Goal: Task Accomplishment & Management: Complete application form

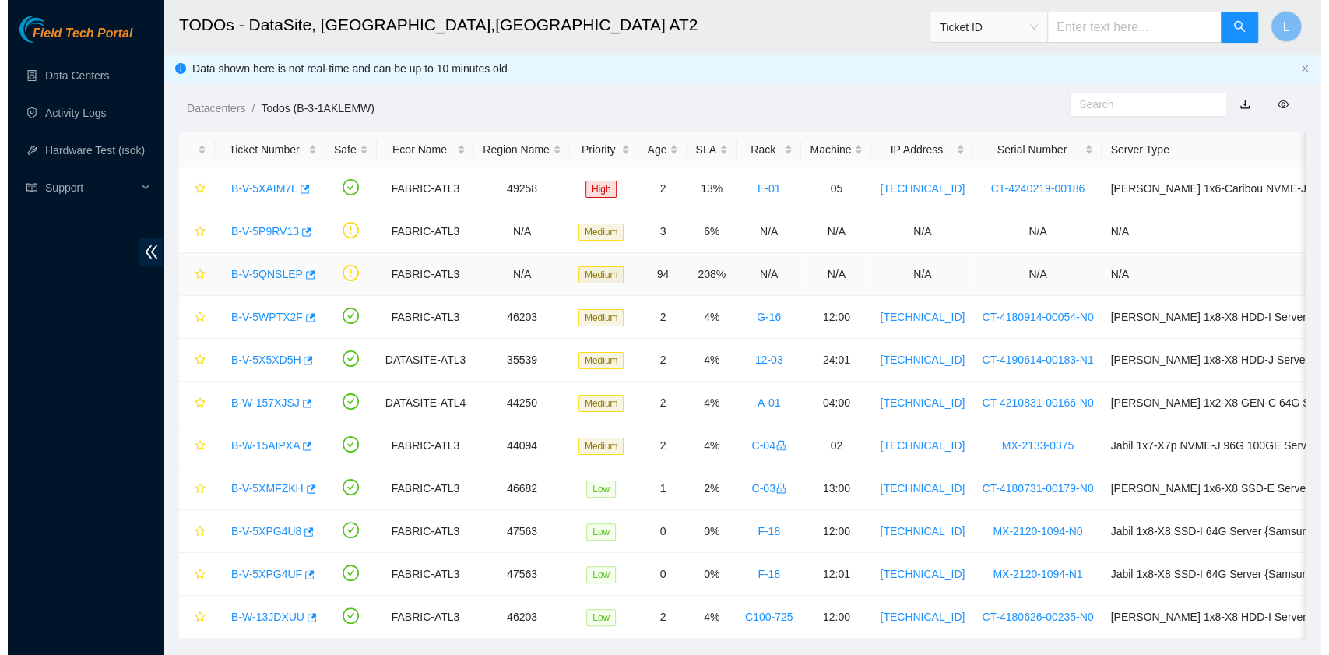
scroll to position [44, 0]
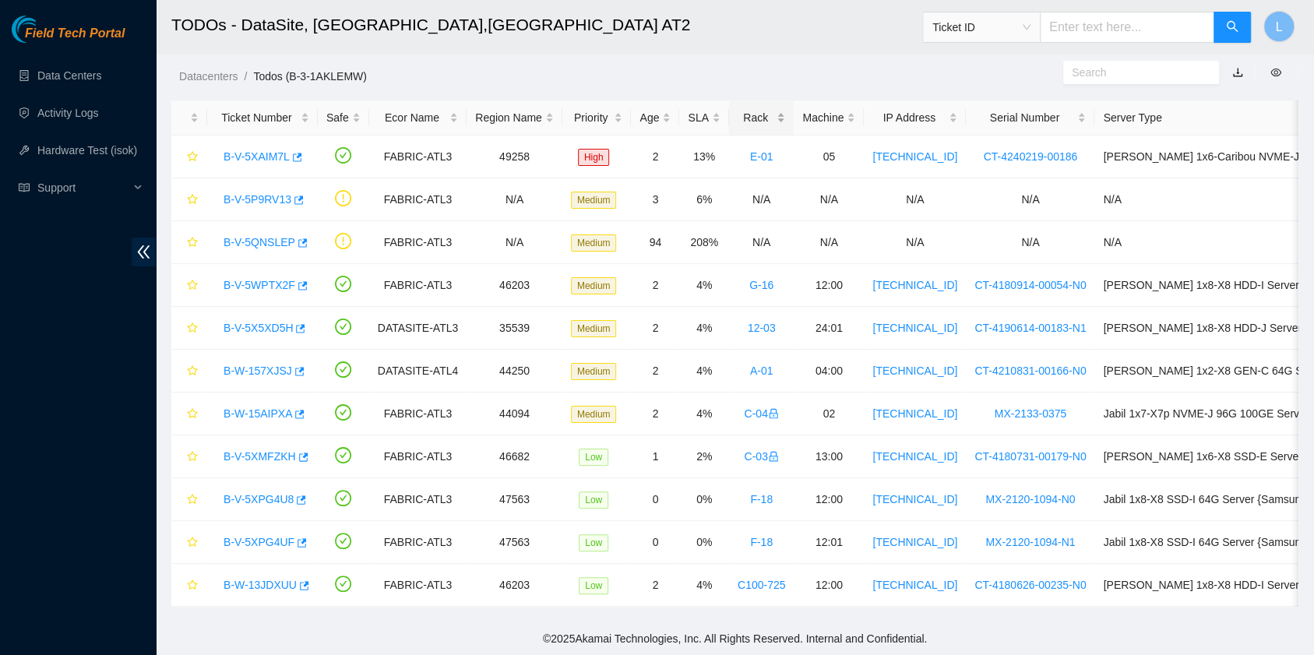
click at [743, 109] on div "Rack" at bounding box center [761, 117] width 48 height 17
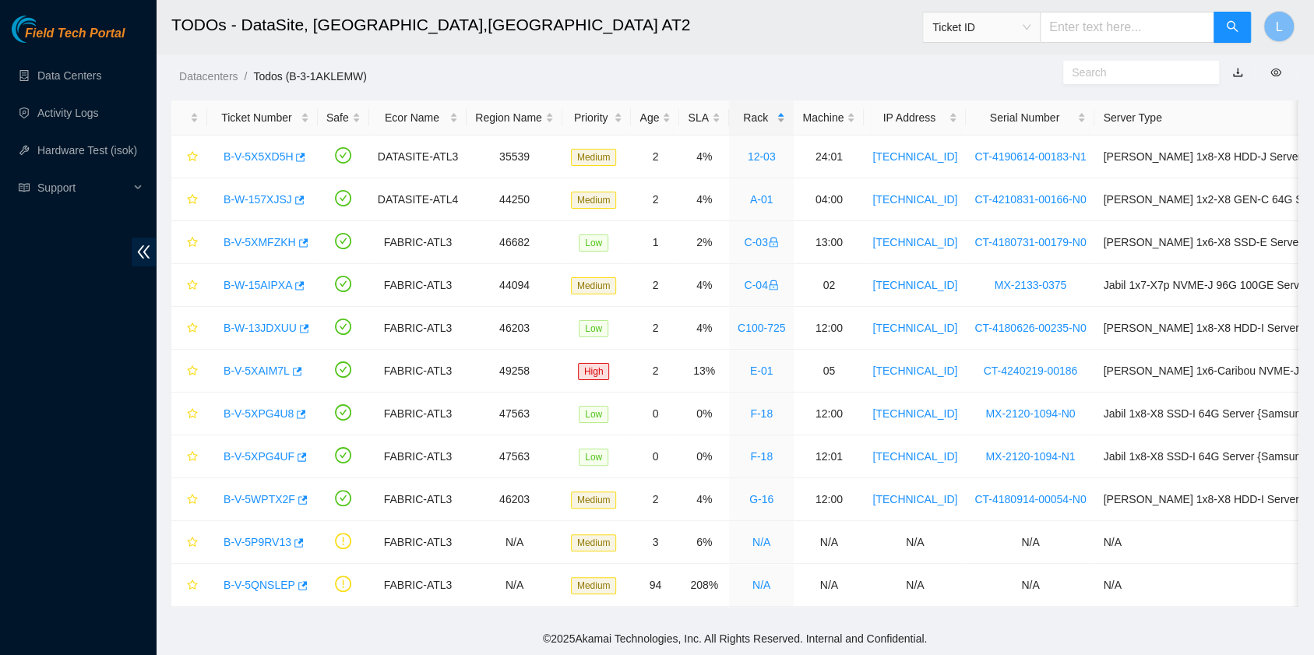
click at [741, 109] on div "Rack" at bounding box center [761, 117] width 48 height 17
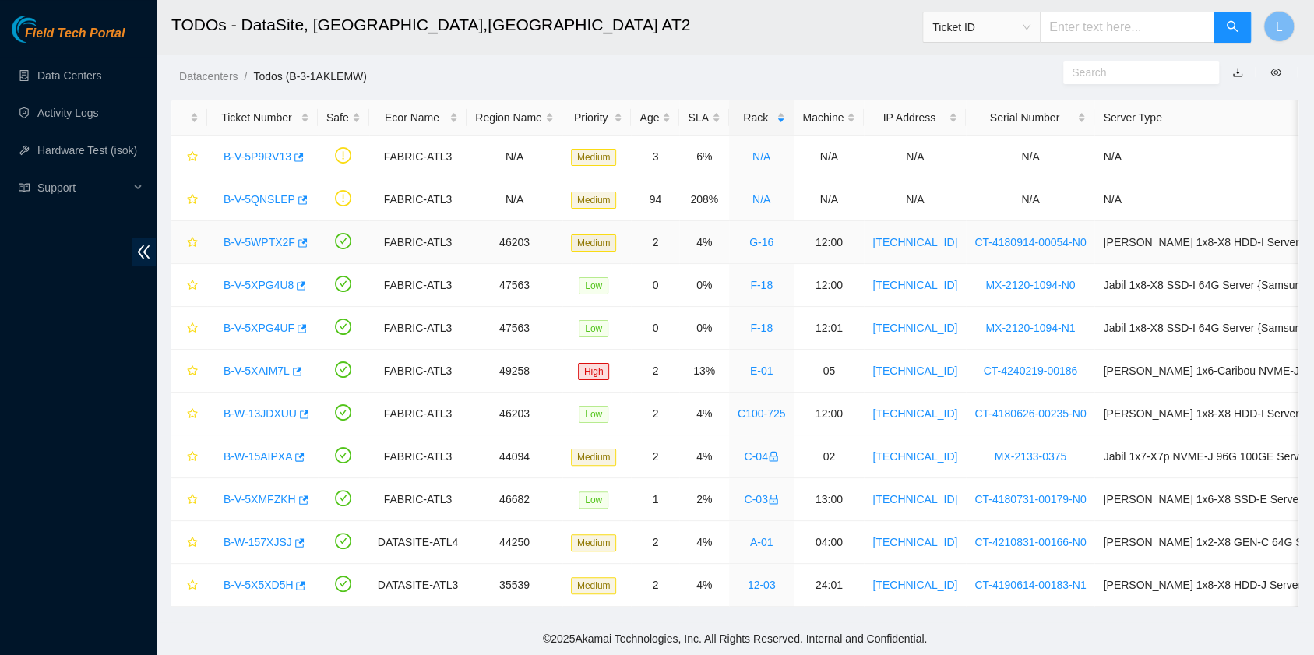
click at [259, 236] on link "B-V-5WPTX2F" at bounding box center [259, 242] width 72 height 12
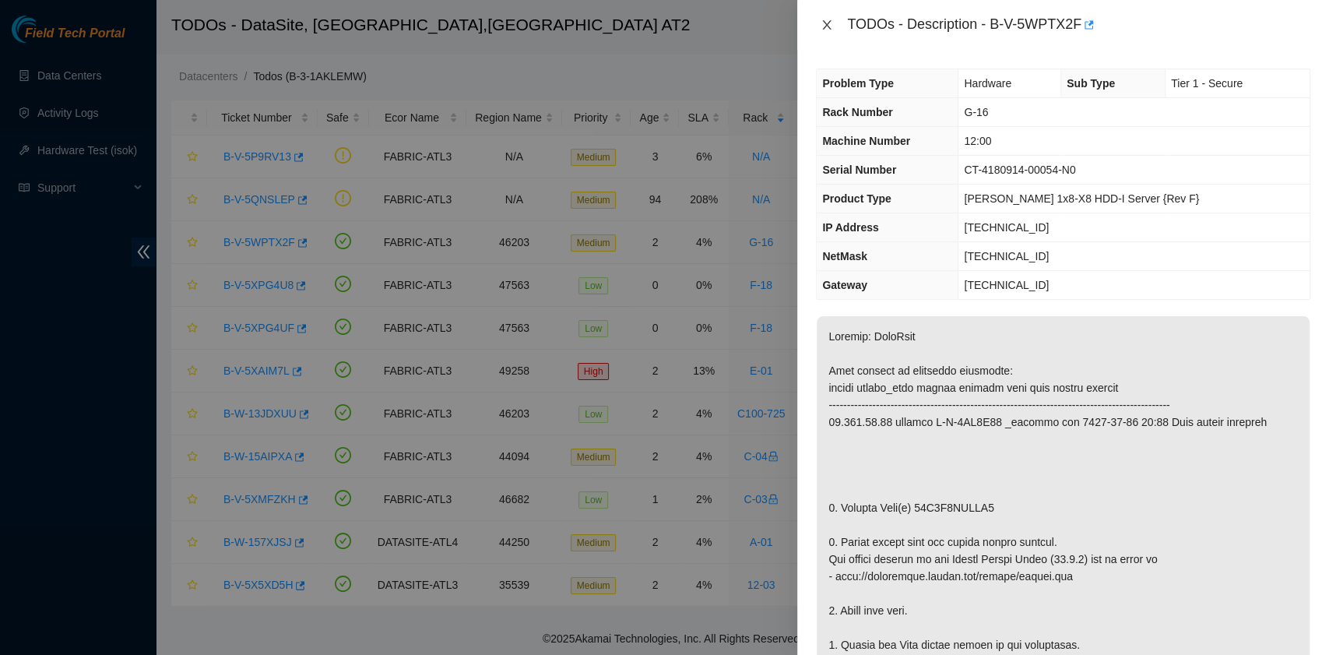
click at [828, 26] on icon "close" at bounding box center [827, 24] width 9 height 9
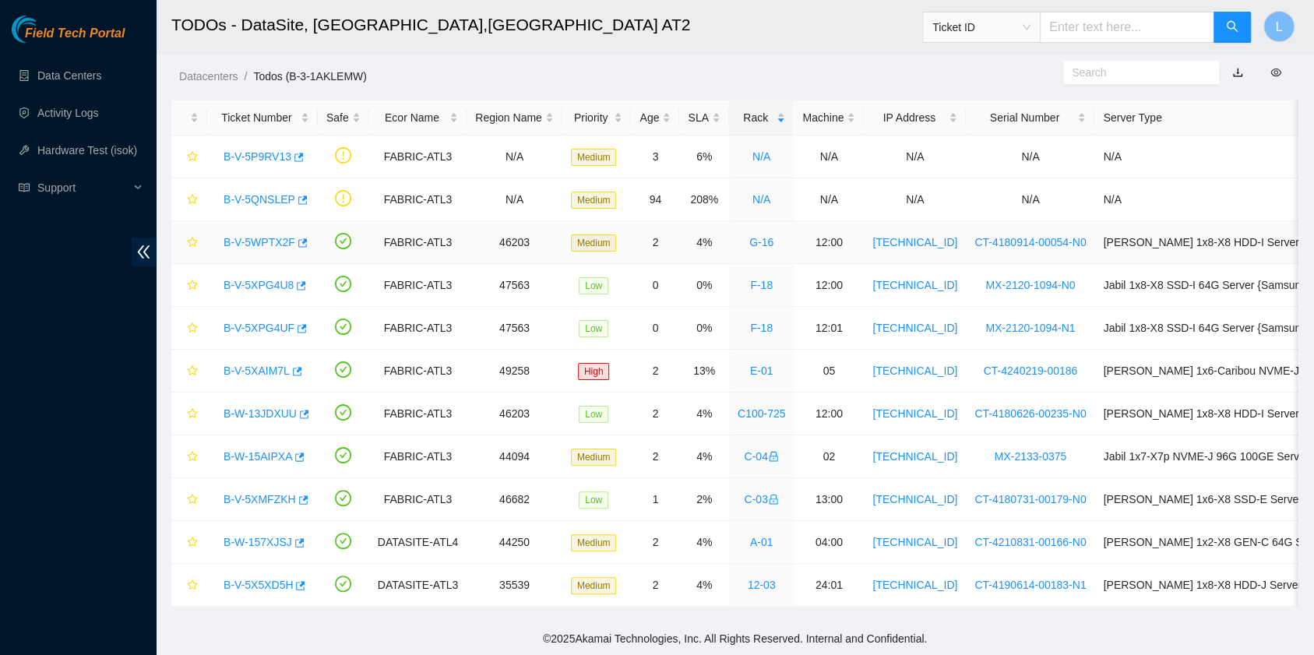
click at [267, 236] on link "B-V-5WPTX2F" at bounding box center [259, 242] width 72 height 12
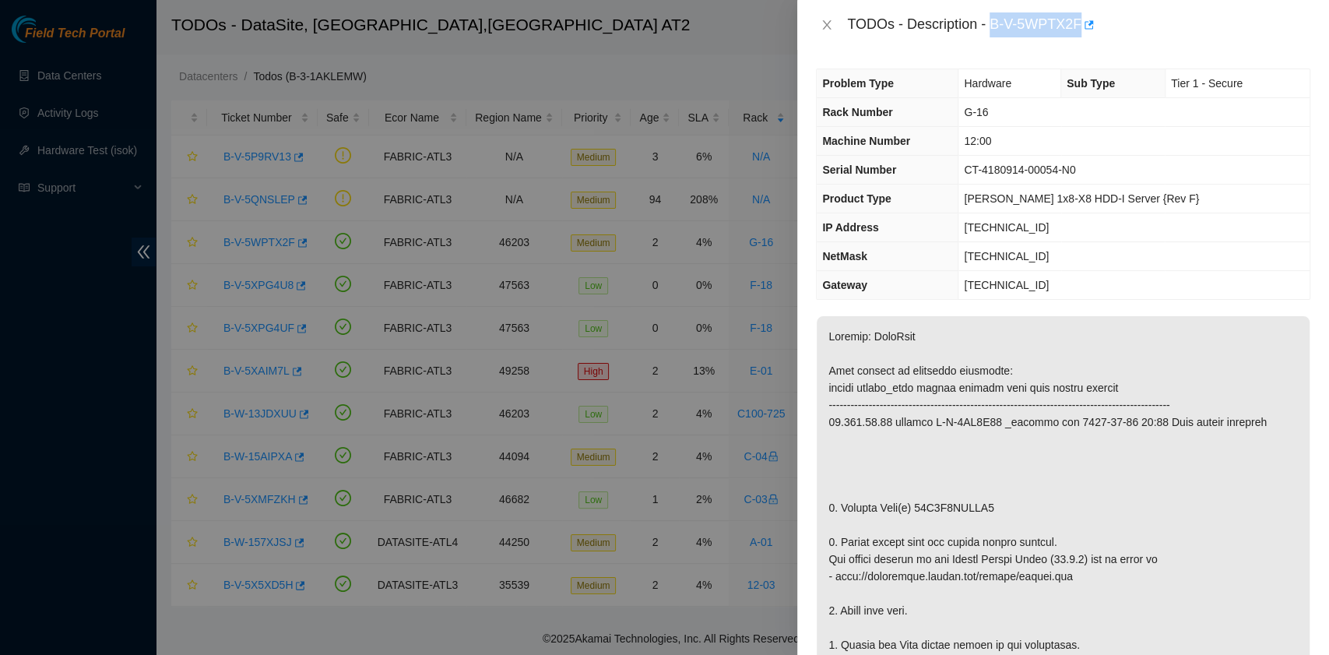
drag, startPoint x: 990, startPoint y: 23, endPoint x: 1078, endPoint y: 34, distance: 87.9
click at [1078, 34] on div "TODOs - Description - B-V-5WPTX2F" at bounding box center [1078, 24] width 463 height 25
copy div "B-V-5WPTX2F"
click at [830, 26] on icon "close" at bounding box center [827, 25] width 12 height 12
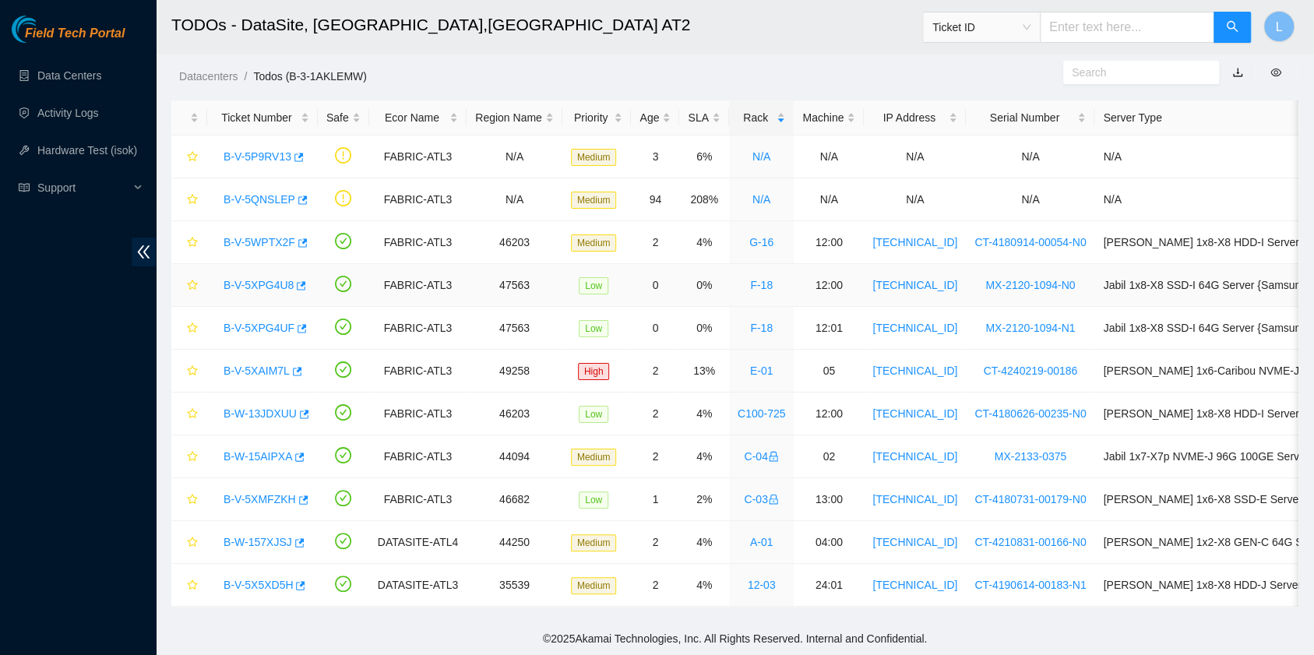
click at [257, 279] on link "B-V-5XPG4U8" at bounding box center [258, 285] width 70 height 12
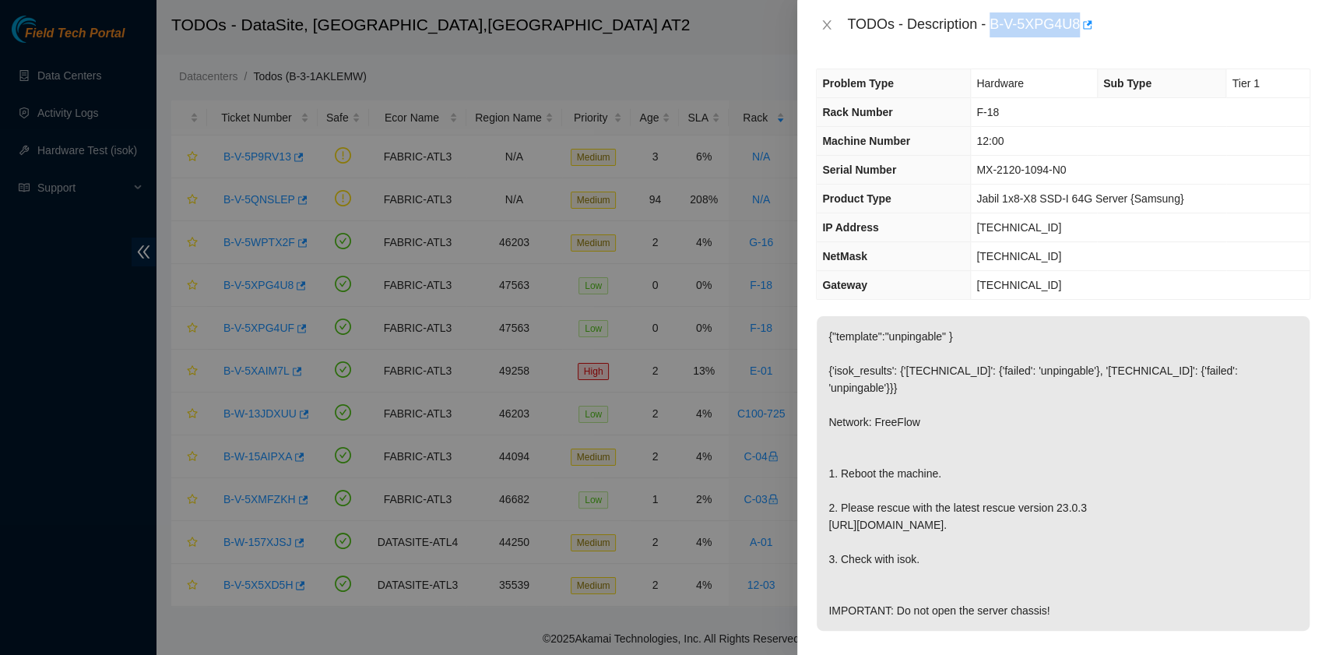
drag, startPoint x: 993, startPoint y: 25, endPoint x: 1077, endPoint y: 26, distance: 84.1
click at [1077, 26] on div "TODOs - Description - B-V-5XPG4U8" at bounding box center [1078, 24] width 463 height 25
copy div "B-V-5XPG4U8"
click at [830, 25] on icon "close" at bounding box center [827, 25] width 12 height 12
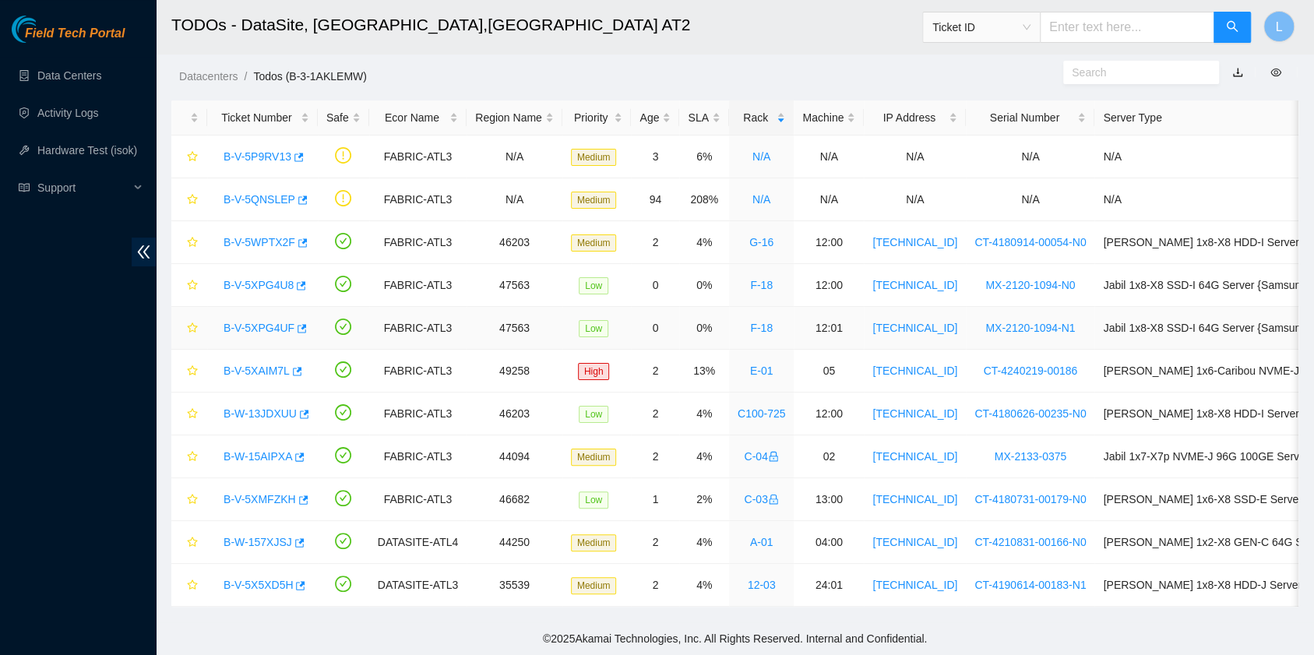
click at [256, 322] on link "B-V-5XPG4UF" at bounding box center [258, 328] width 71 height 12
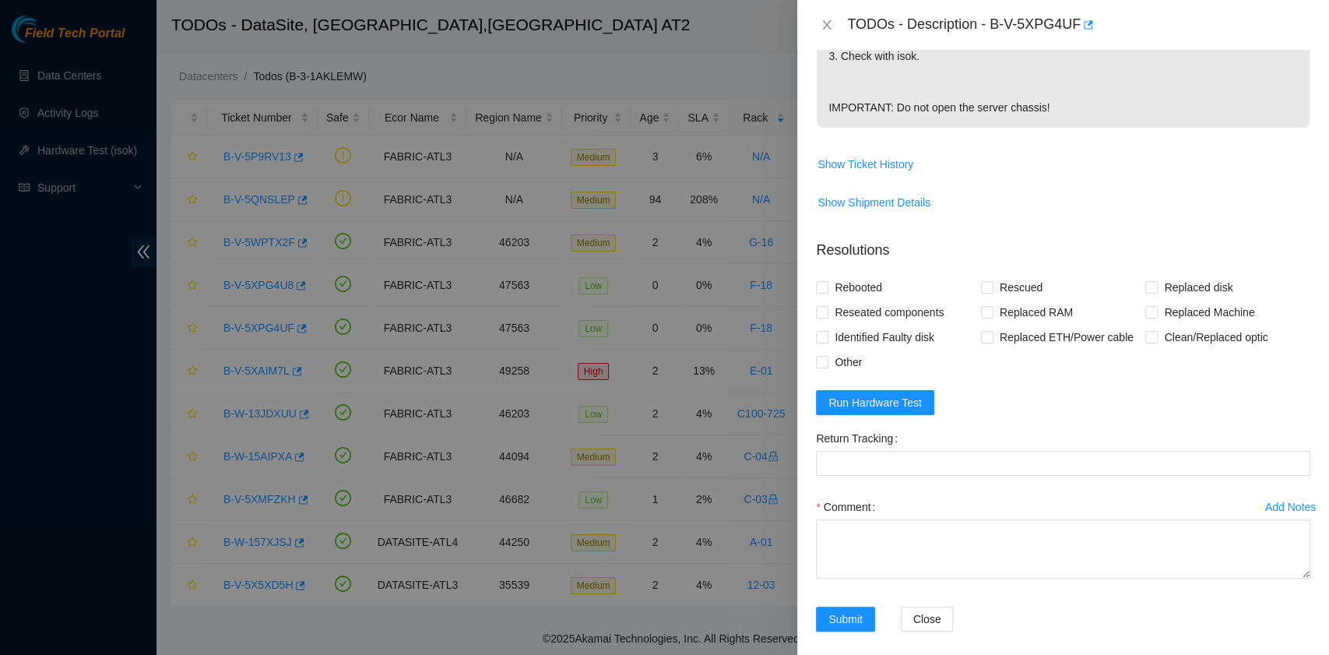
scroll to position [519, 0]
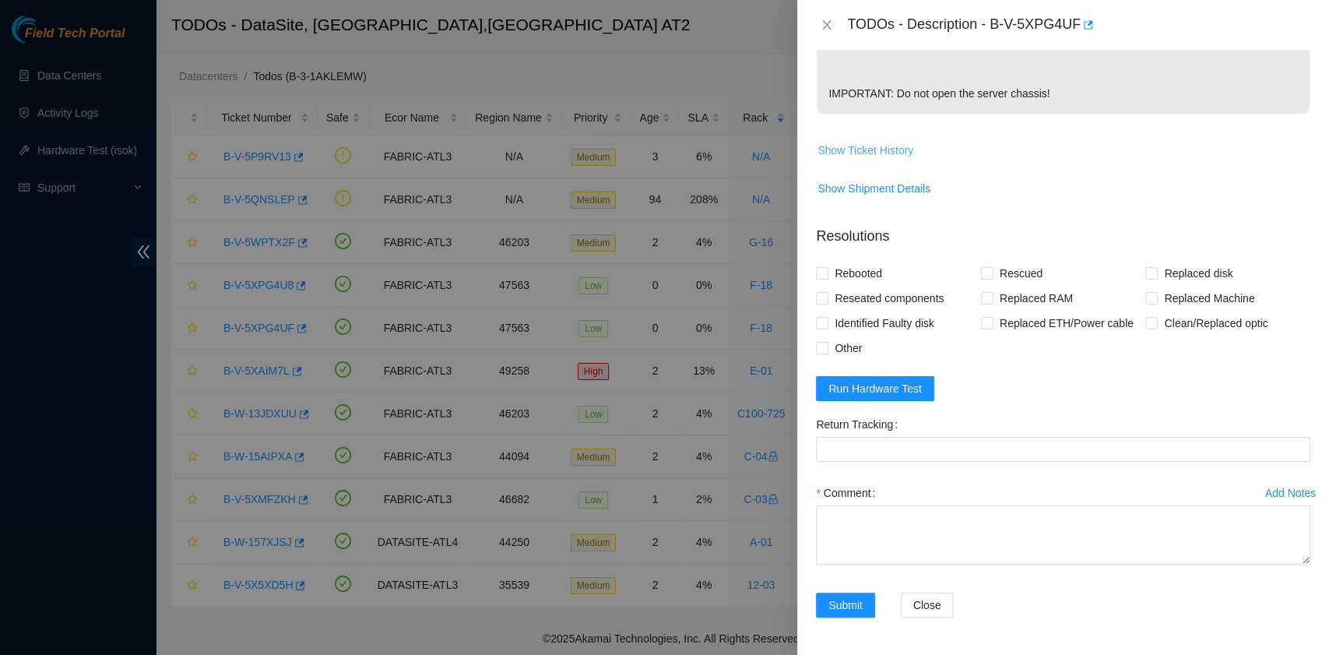
click at [888, 157] on span "Show Ticket History" at bounding box center [866, 150] width 96 height 17
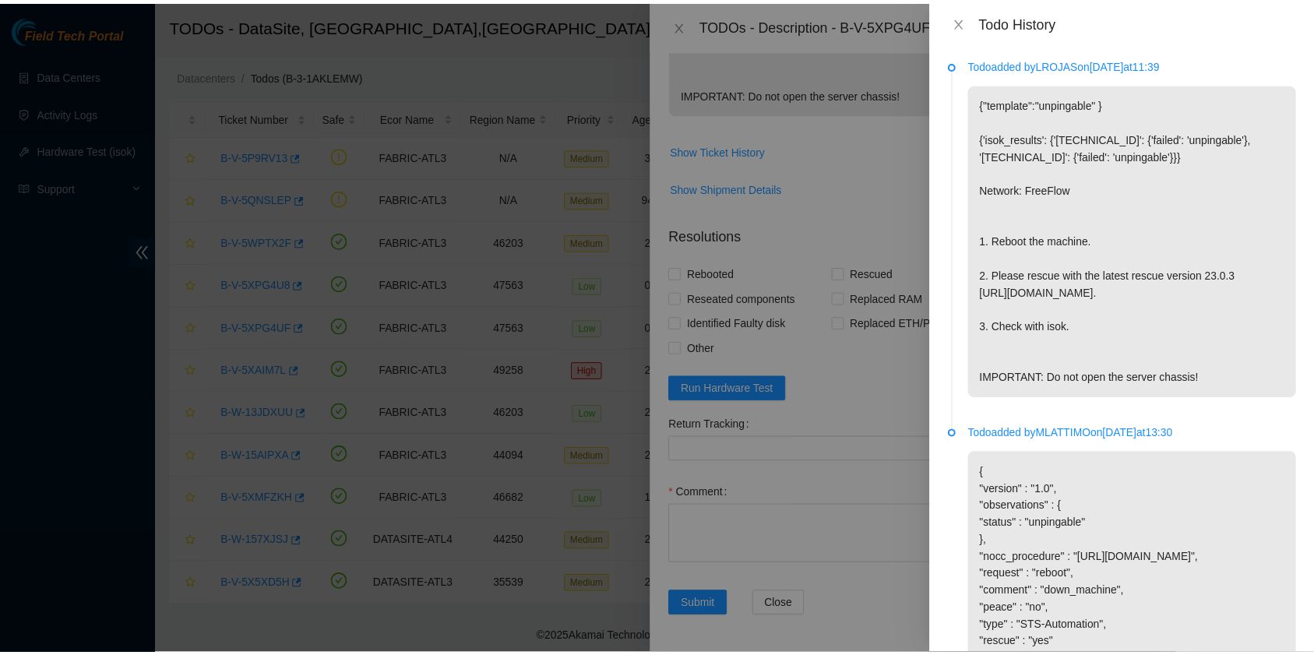
scroll to position [128, 0]
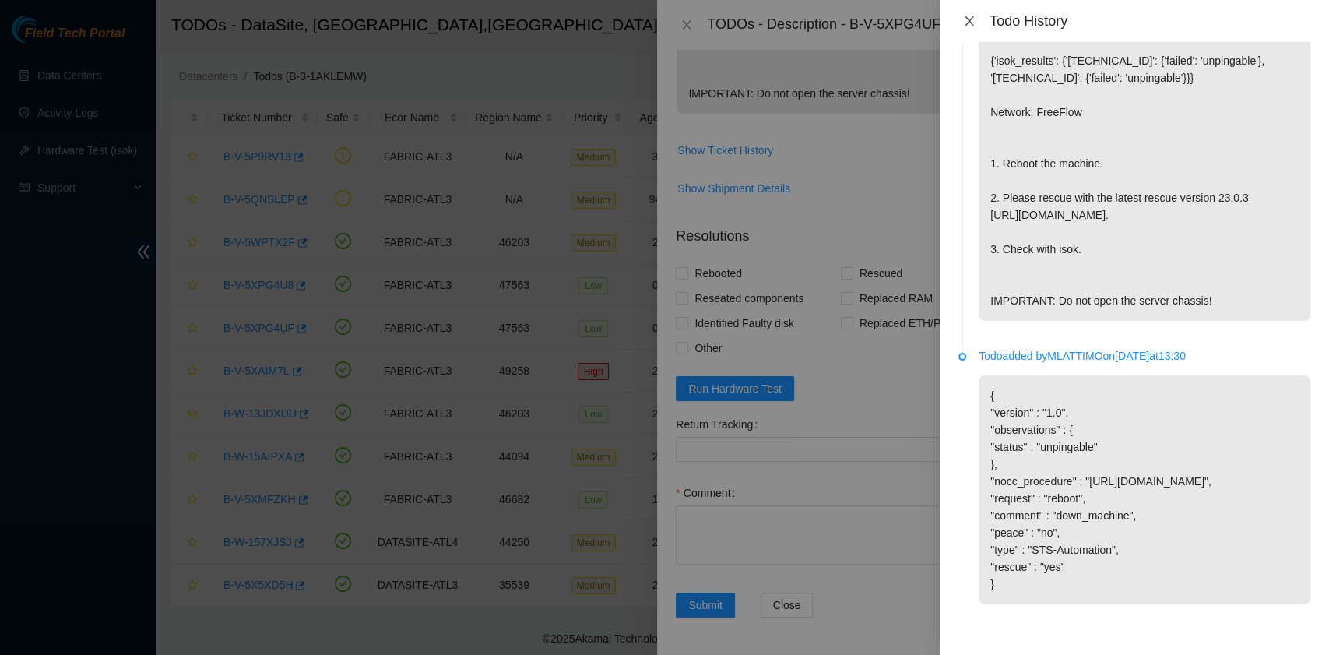
click at [967, 20] on icon "close" at bounding box center [969, 21] width 12 height 12
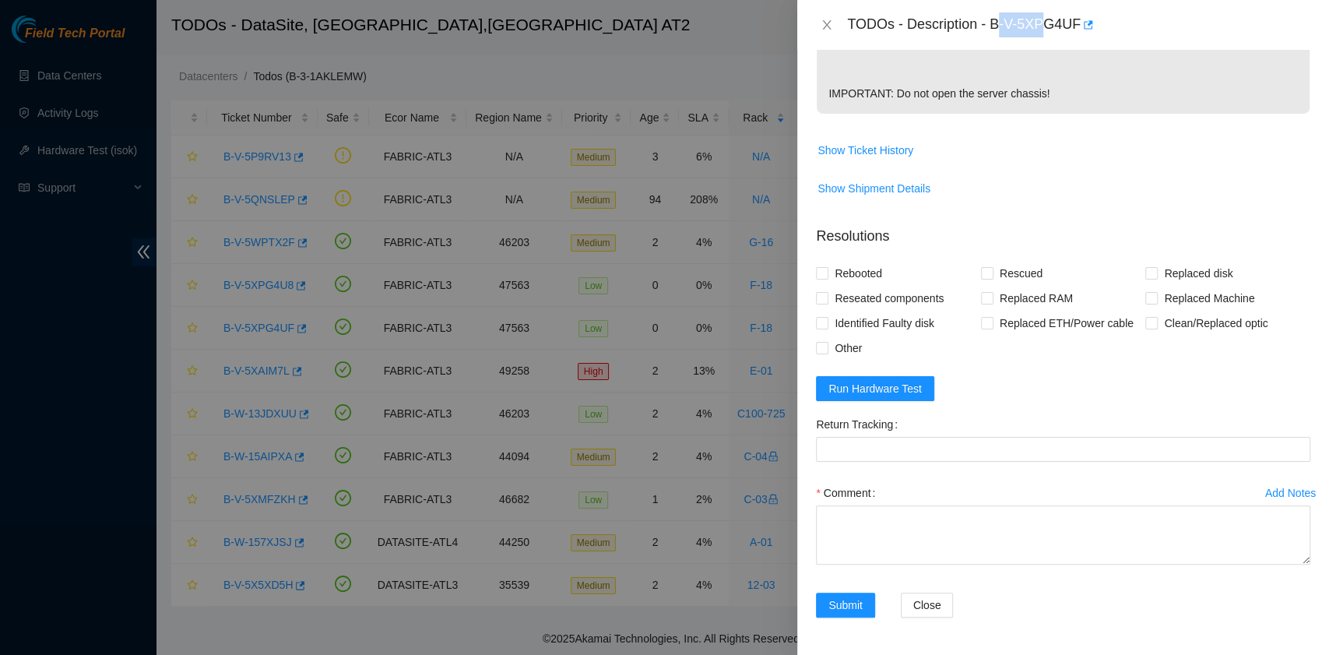
drag, startPoint x: 995, startPoint y: 30, endPoint x: 1047, endPoint y: 31, distance: 51.4
click at [1047, 31] on div "TODOs - Description - B-V-5XPG4UF" at bounding box center [1078, 24] width 463 height 25
drag, startPoint x: 991, startPoint y: 23, endPoint x: 1078, endPoint y: 32, distance: 86.9
click at [1078, 32] on div "TODOs - Description - B-V-5XPG4UF" at bounding box center [1078, 24] width 463 height 25
copy div "B-V-5XPG4UF"
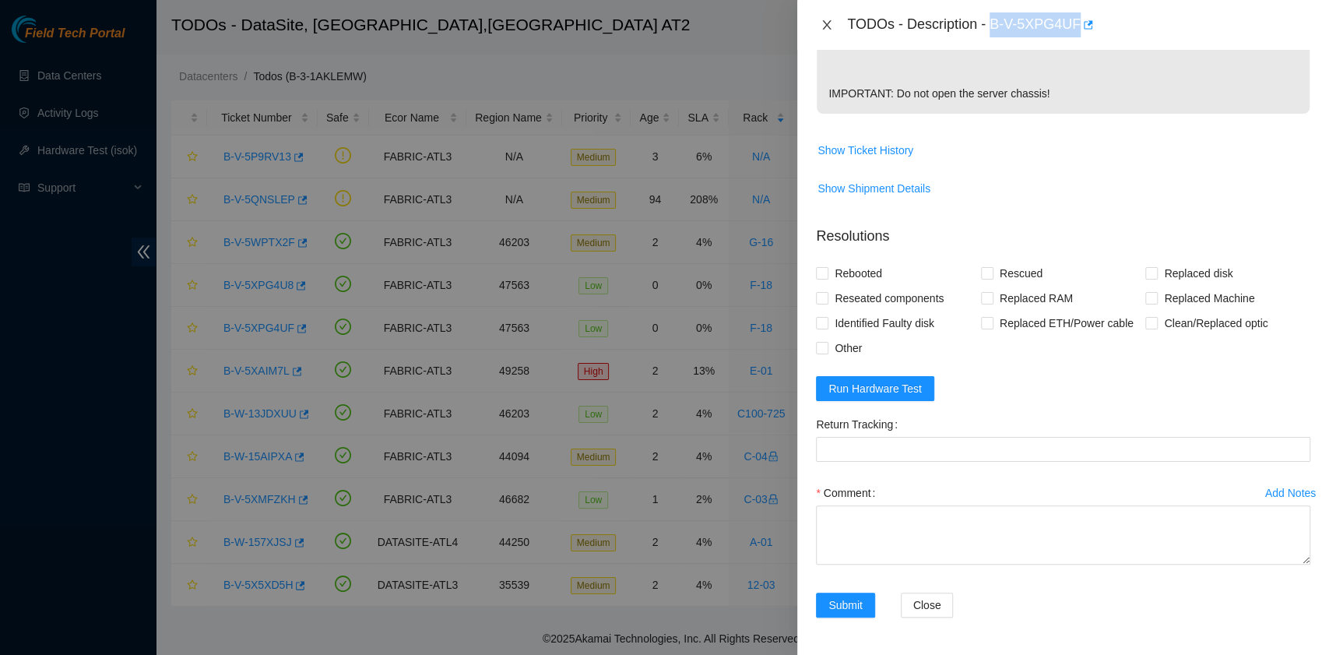
click at [833, 26] on button "Close" at bounding box center [827, 25] width 22 height 15
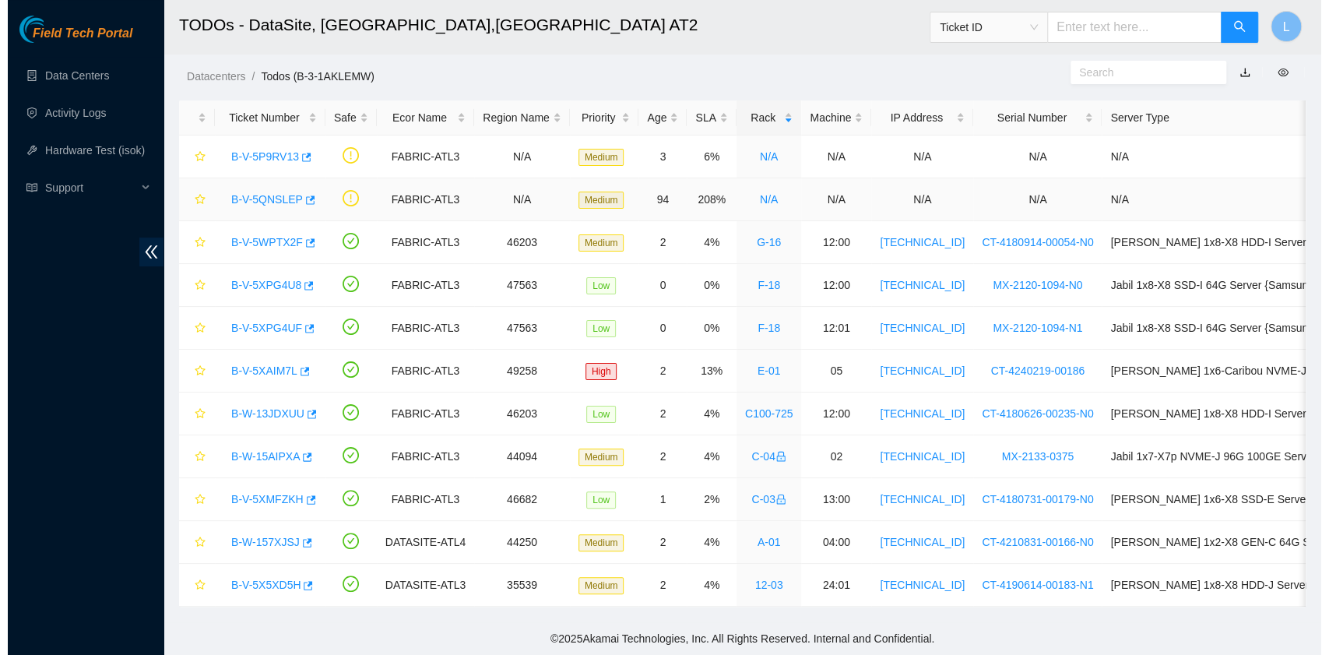
scroll to position [395, 0]
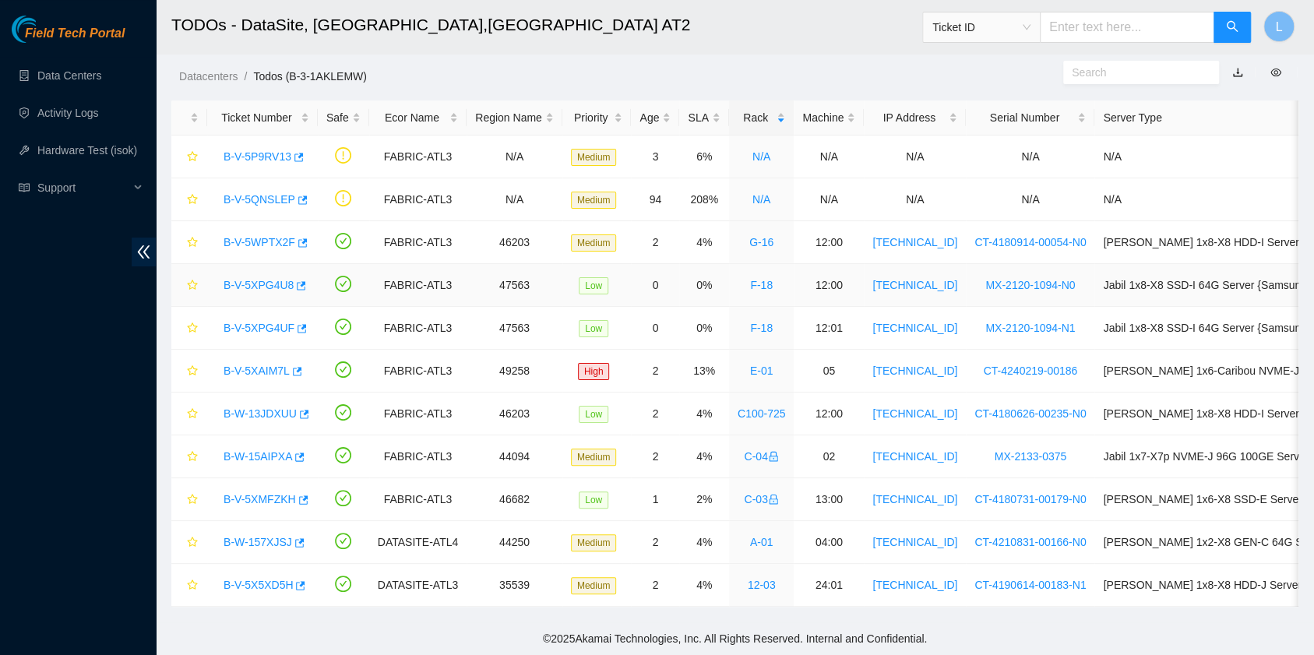
click at [249, 279] on link "B-V-5XPG4U8" at bounding box center [258, 285] width 70 height 12
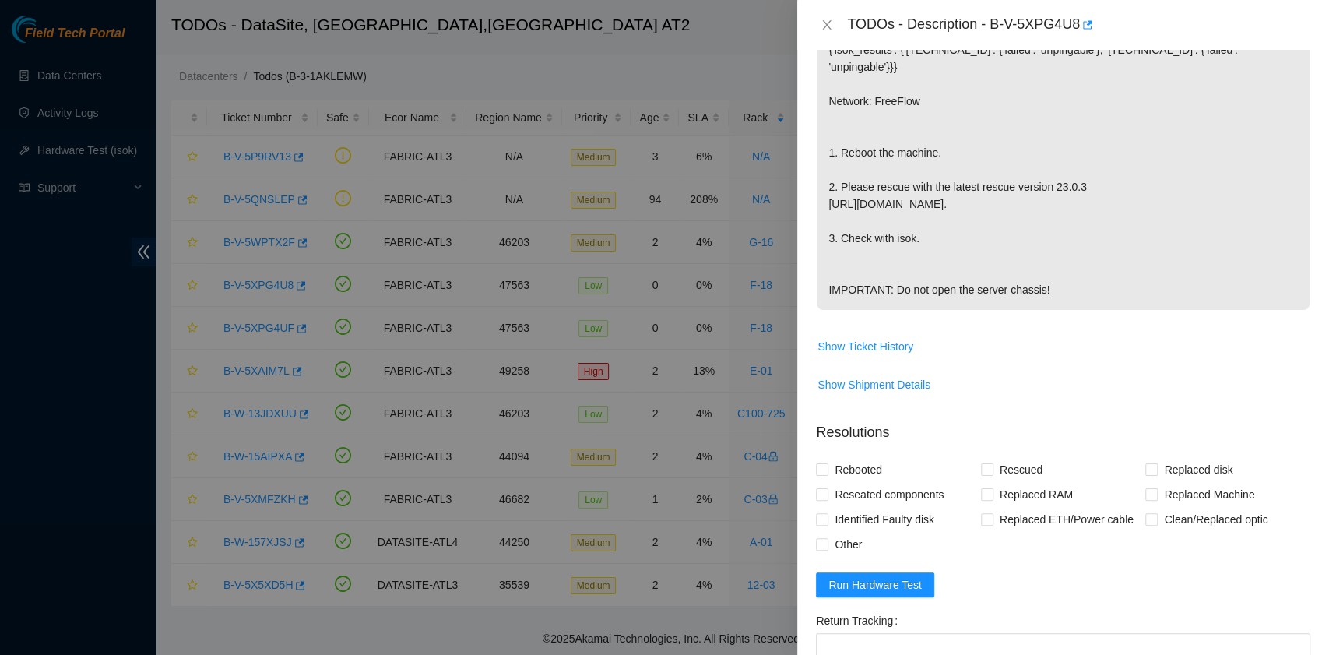
scroll to position [207, 0]
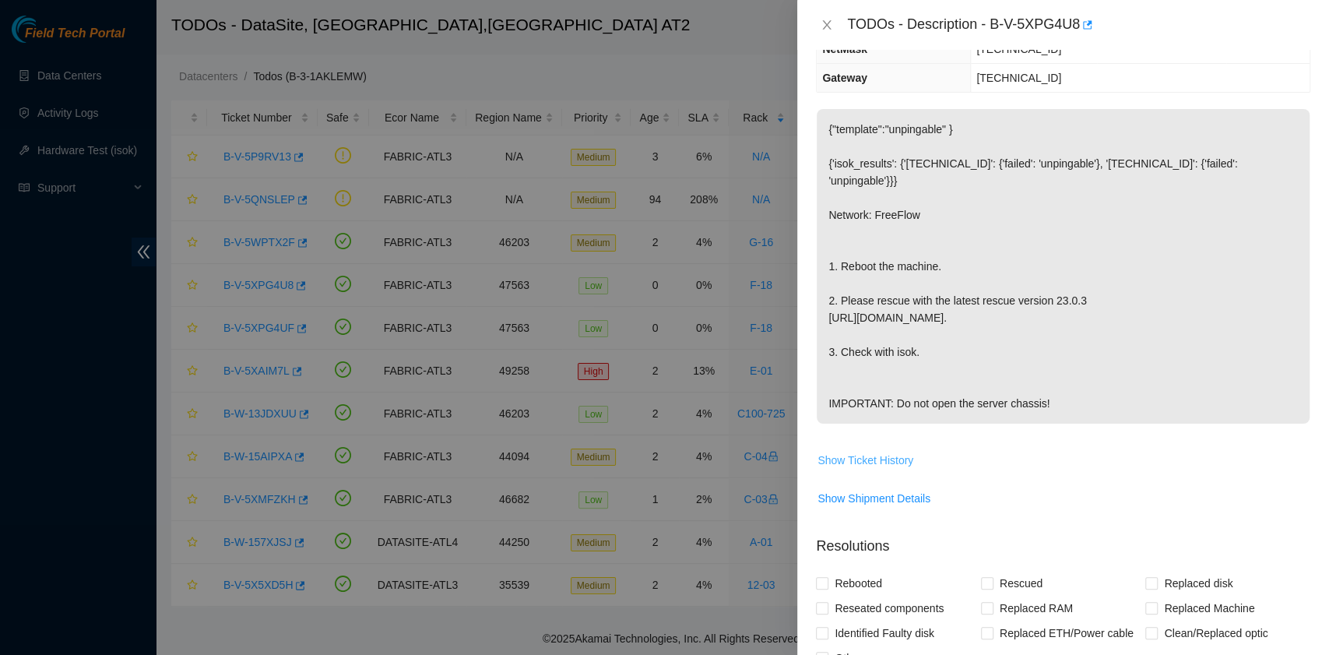
click at [867, 469] on span "Show Ticket History" at bounding box center [866, 460] width 96 height 17
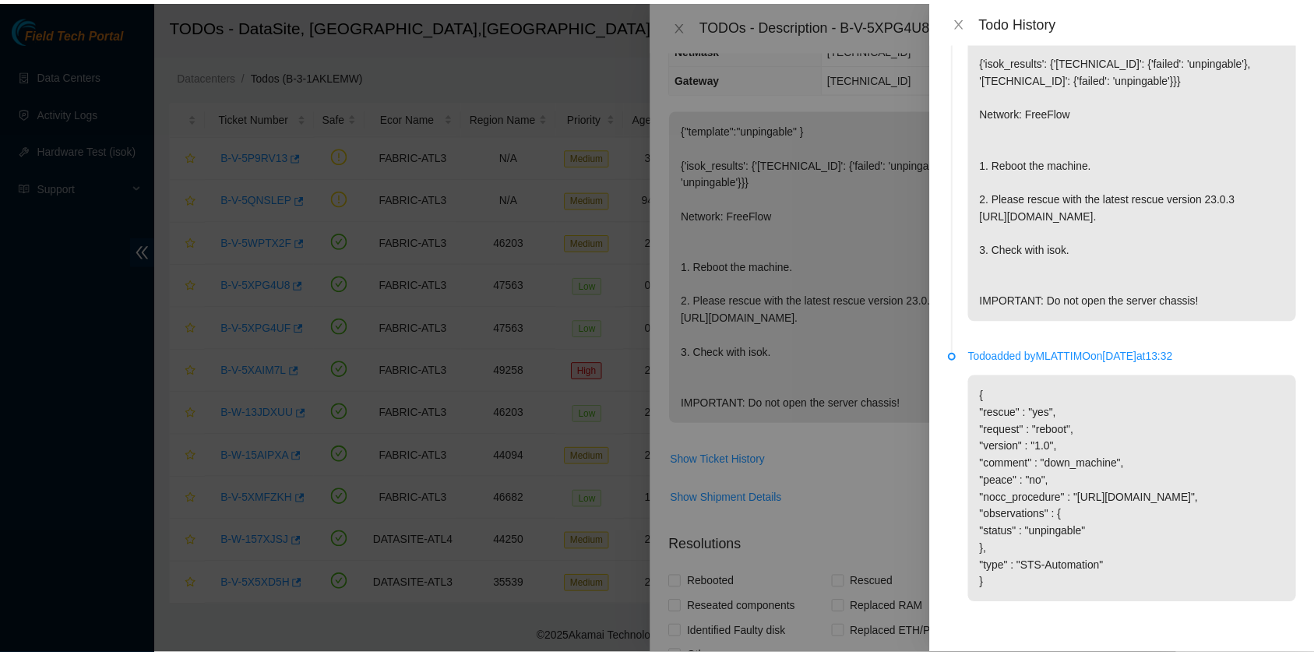
scroll to position [128, 0]
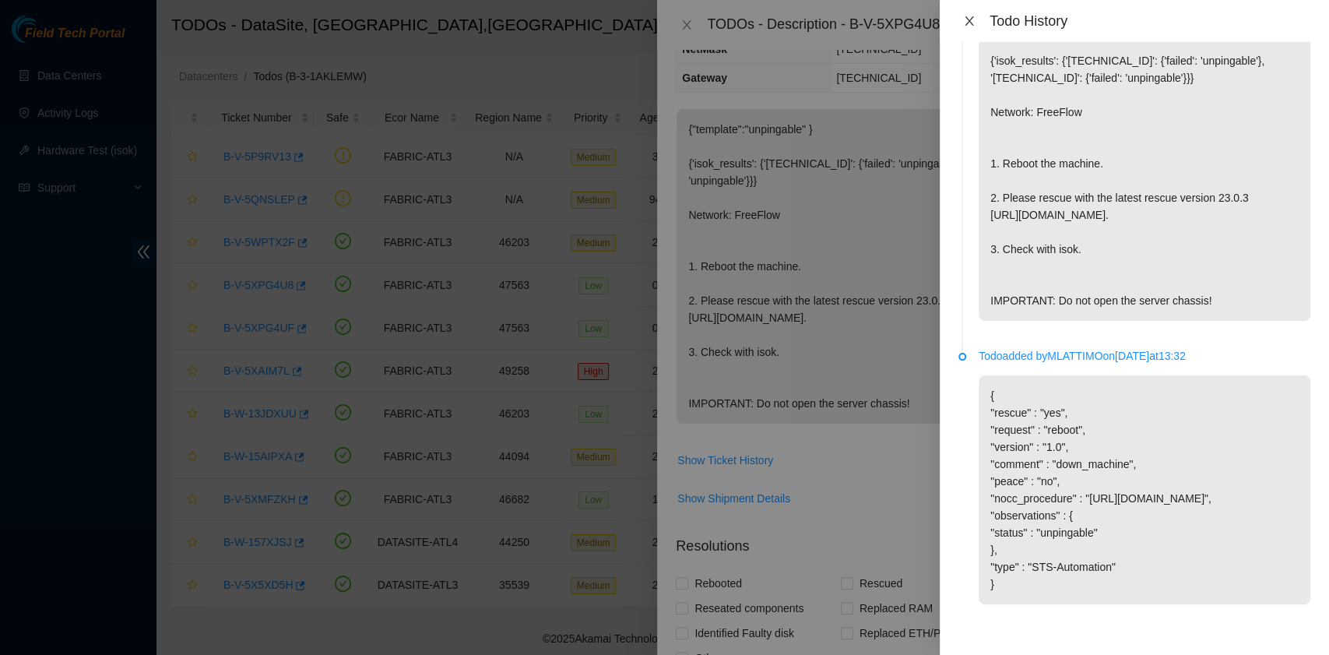
click at [972, 18] on icon "close" at bounding box center [969, 20] width 9 height 9
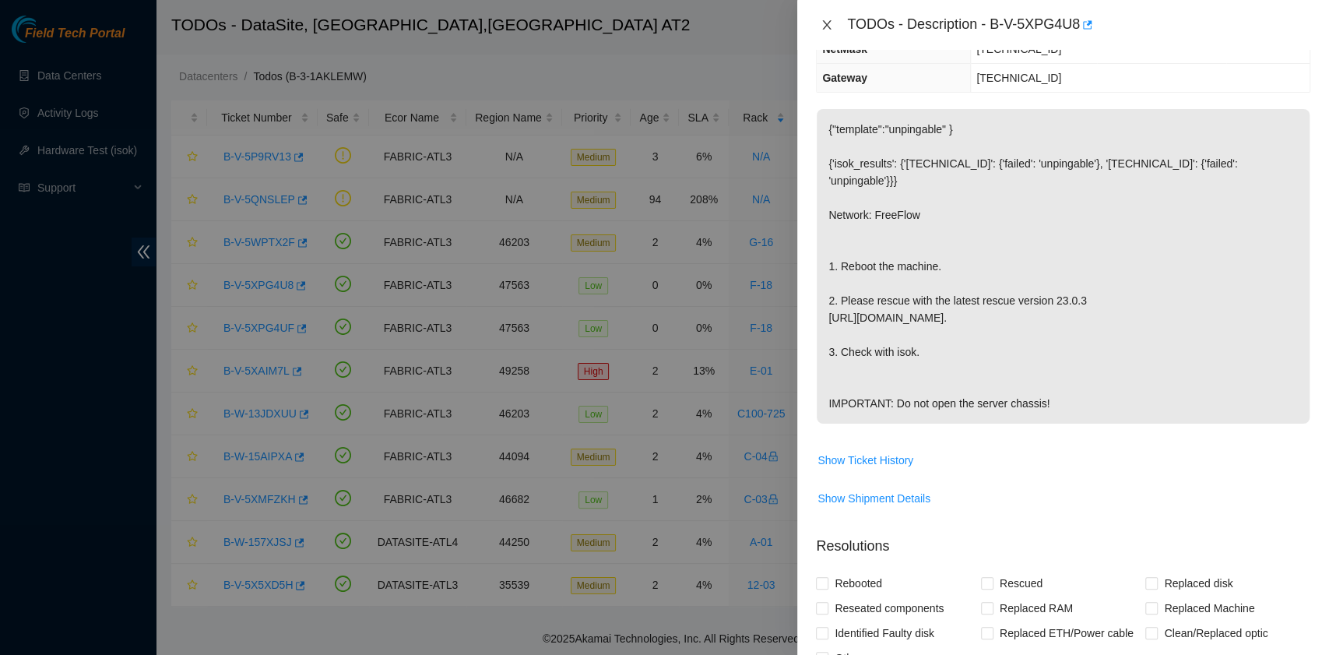
click at [830, 27] on icon "close" at bounding box center [827, 25] width 12 height 12
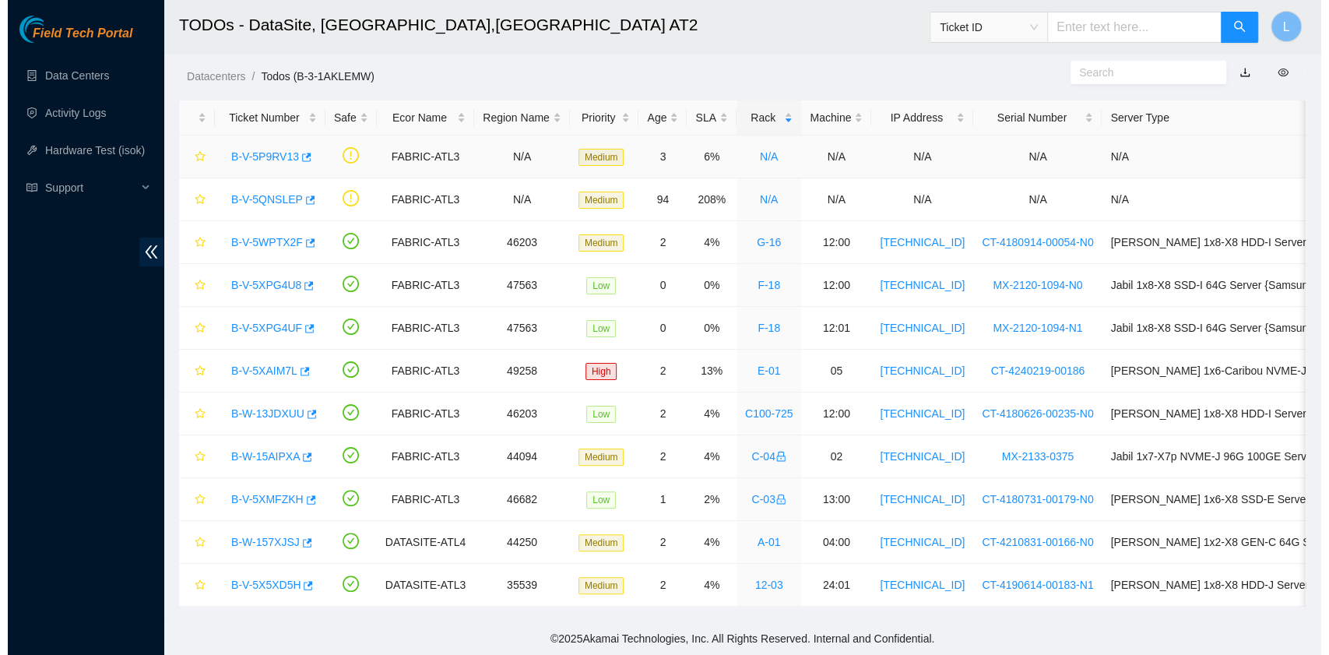
scroll to position [276, 0]
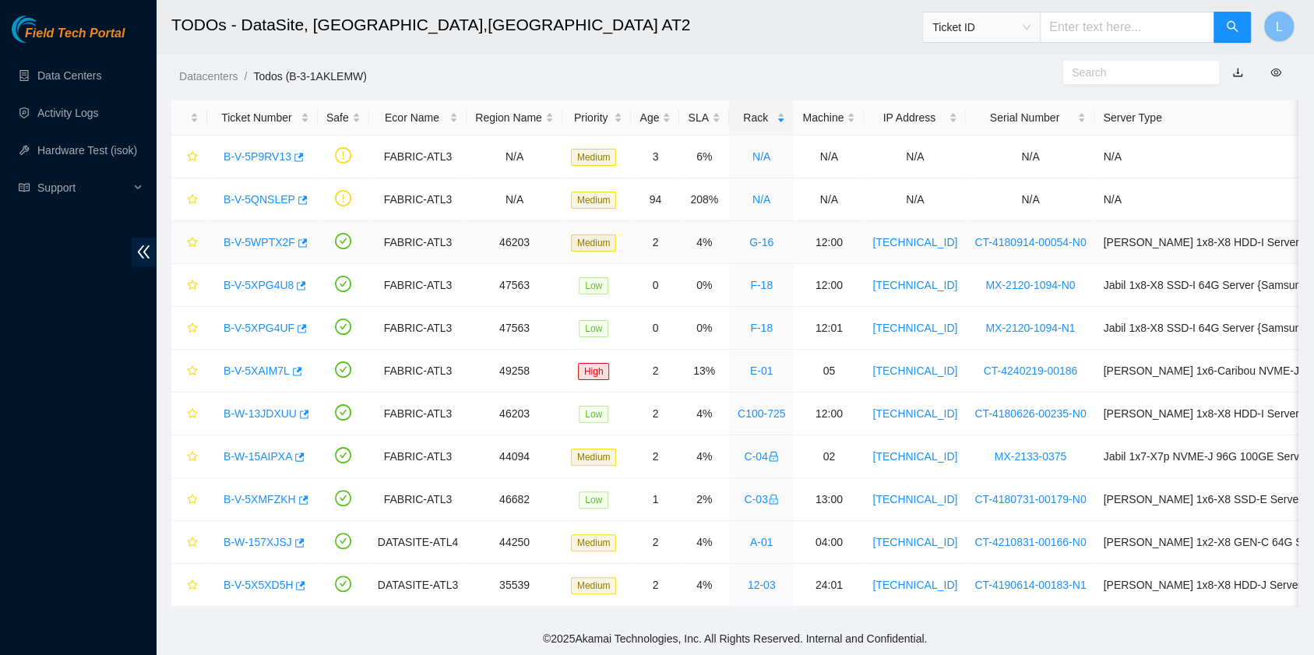
click at [248, 236] on link "B-V-5WPTX2F" at bounding box center [259, 242] width 72 height 12
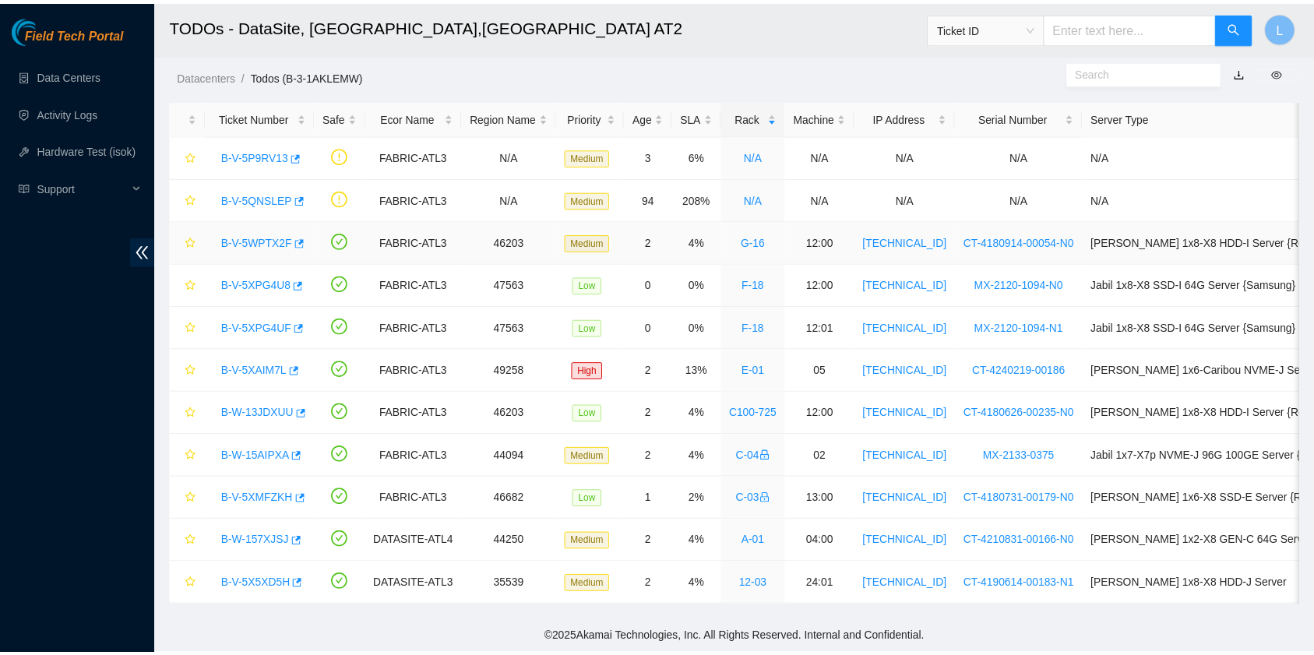
scroll to position [207, 0]
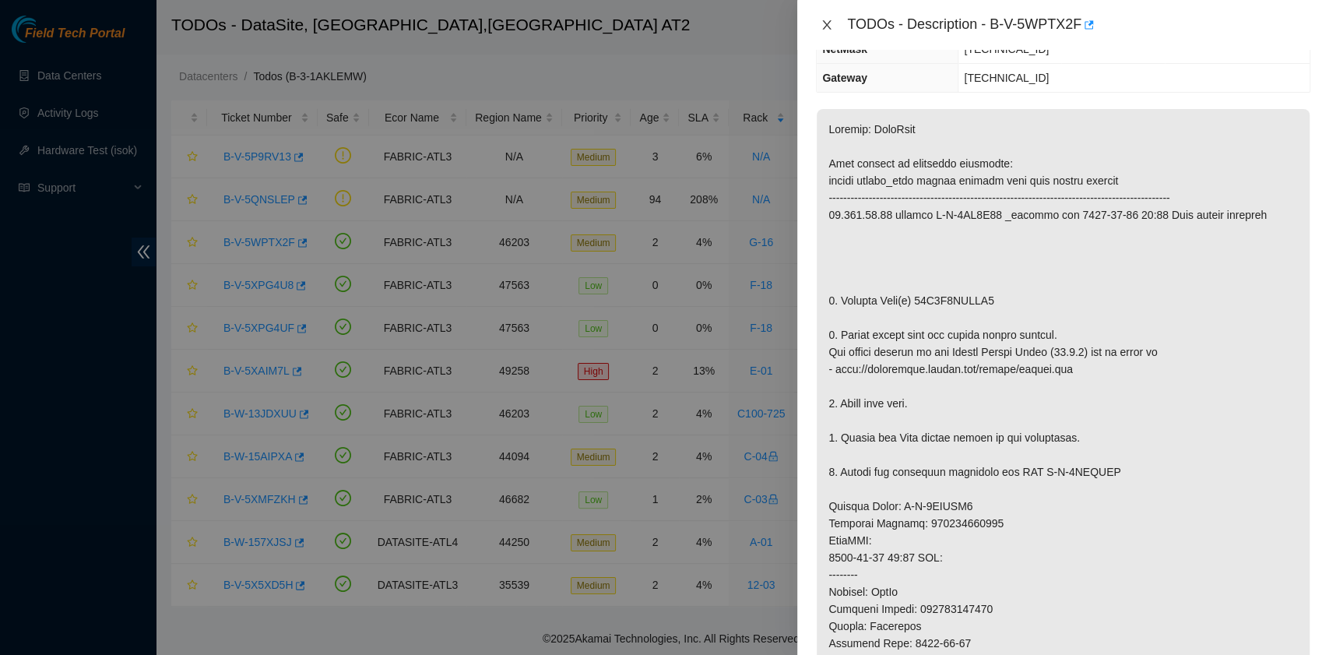
click at [824, 23] on icon "close" at bounding box center [827, 25] width 12 height 12
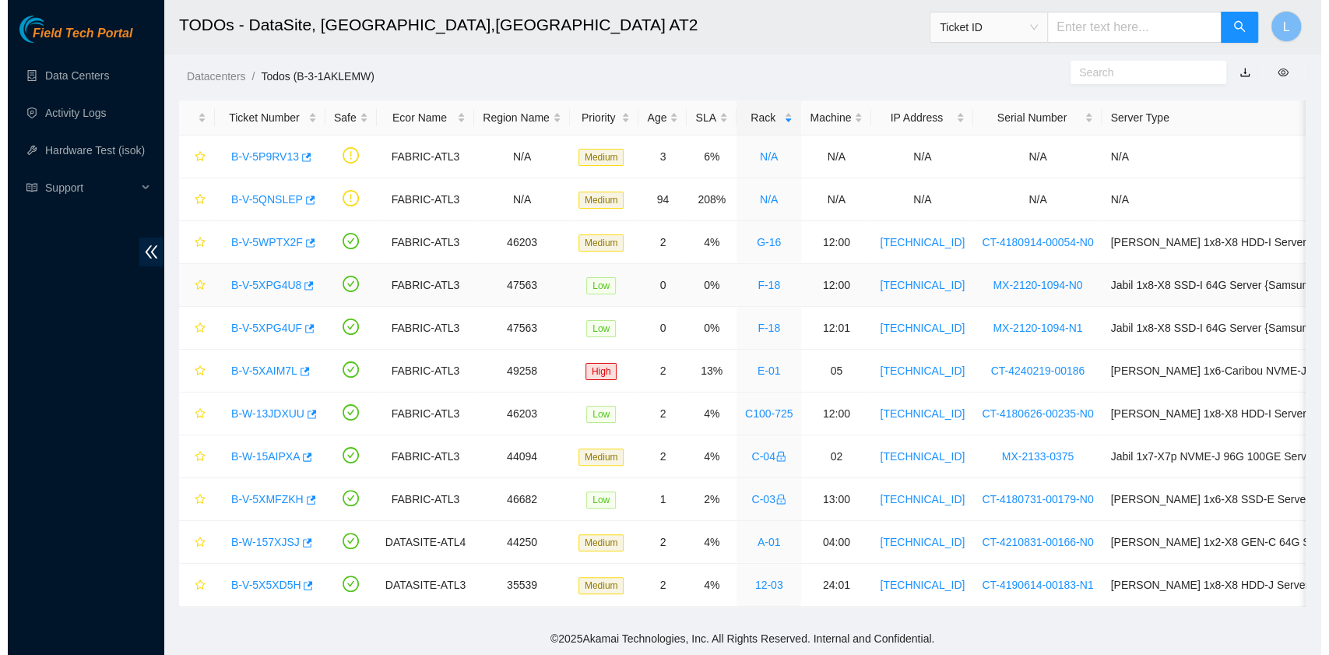
scroll to position [276, 0]
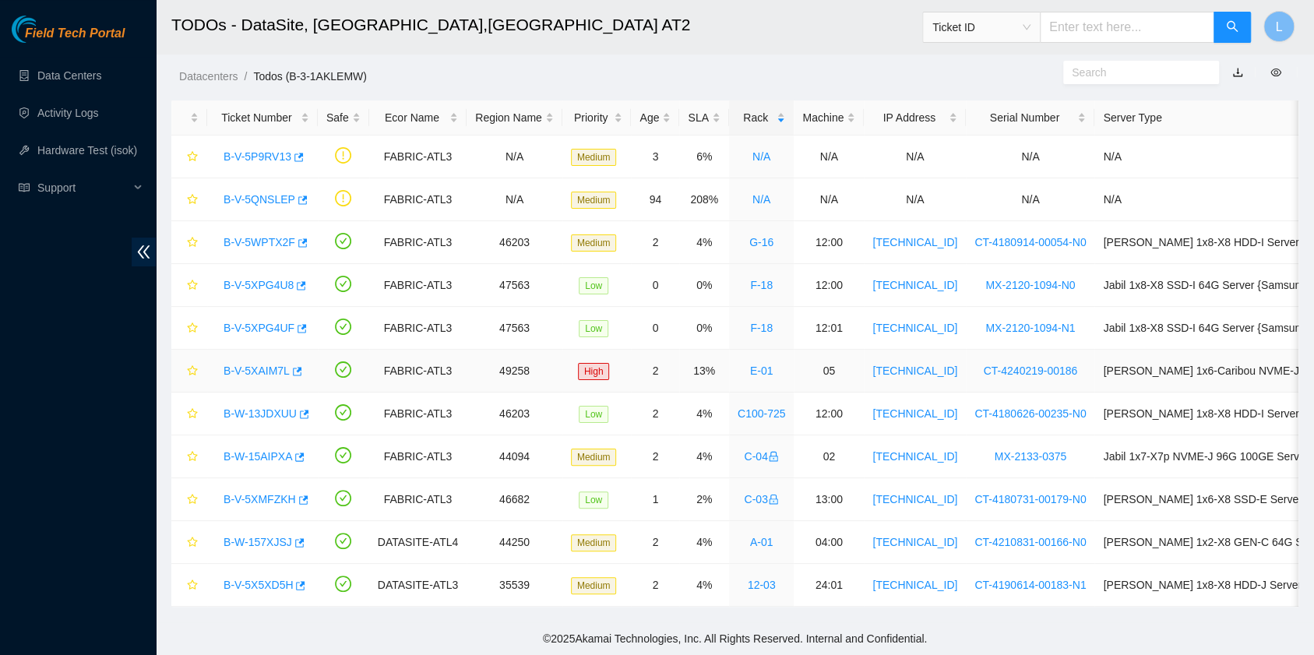
click at [267, 364] on link "B-V-5XAIM7L" at bounding box center [256, 370] width 66 height 12
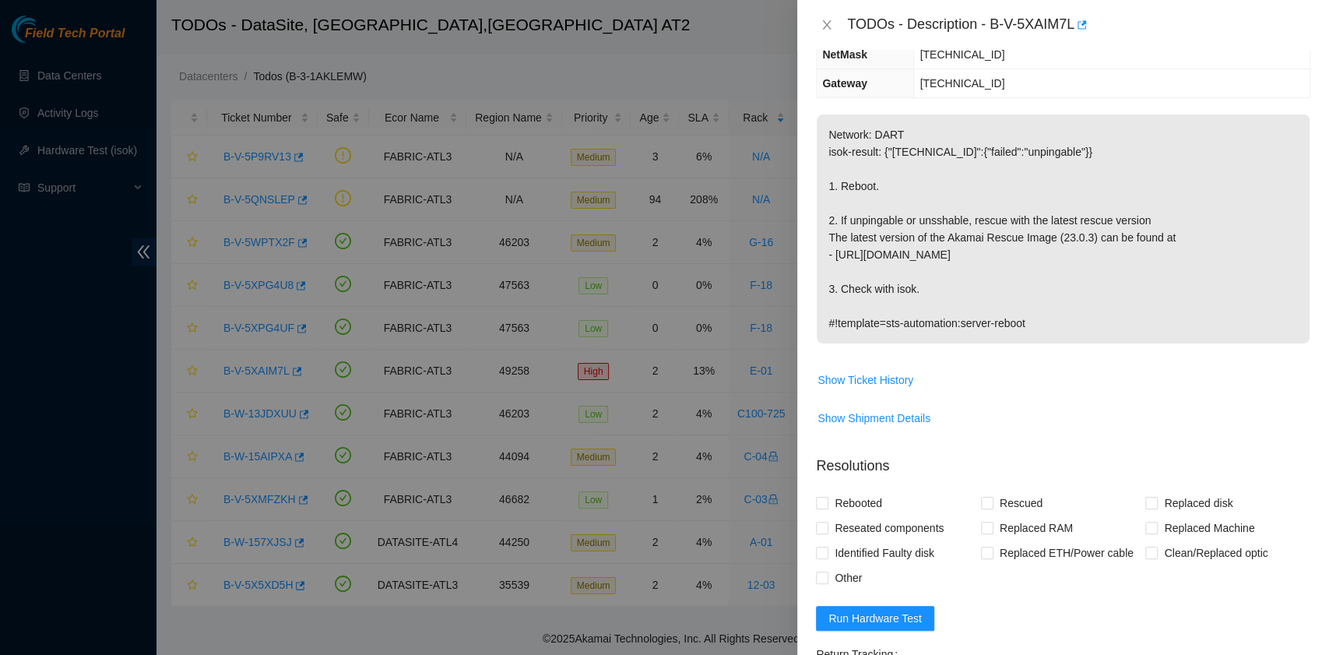
scroll to position [0, 0]
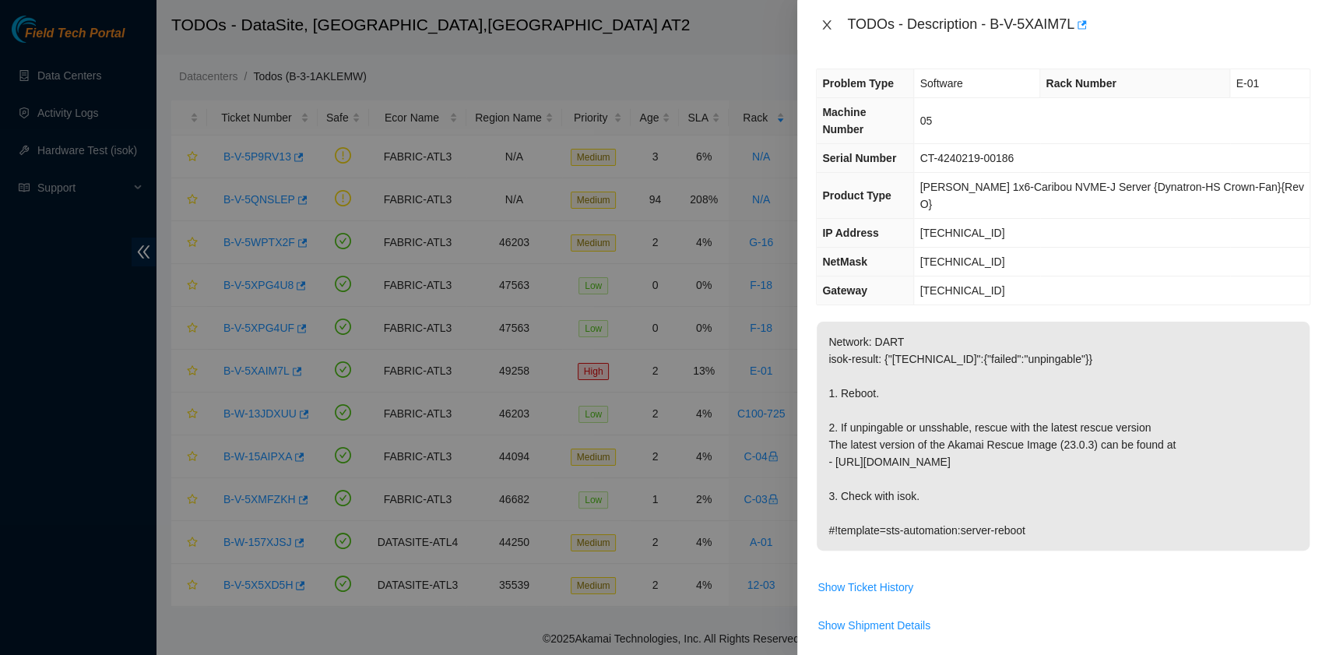
click at [822, 26] on icon "close" at bounding box center [827, 25] width 12 height 12
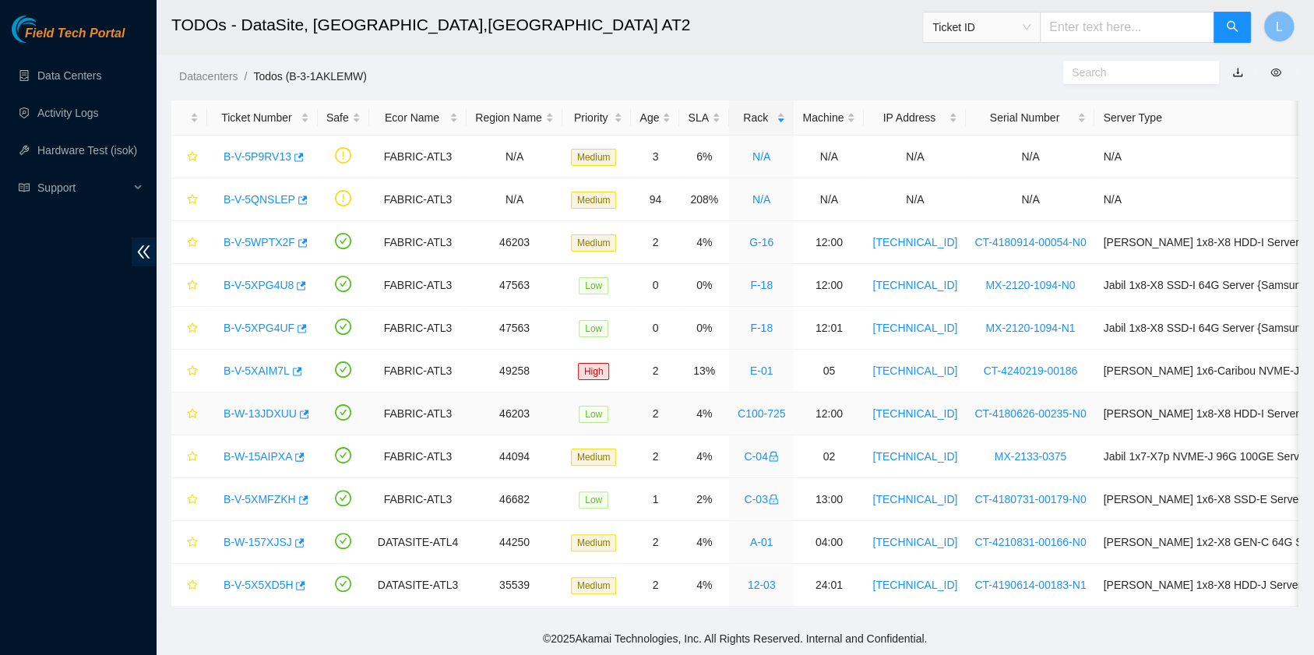
click at [278, 407] on link "B-W-13JDXUU" at bounding box center [259, 413] width 73 height 12
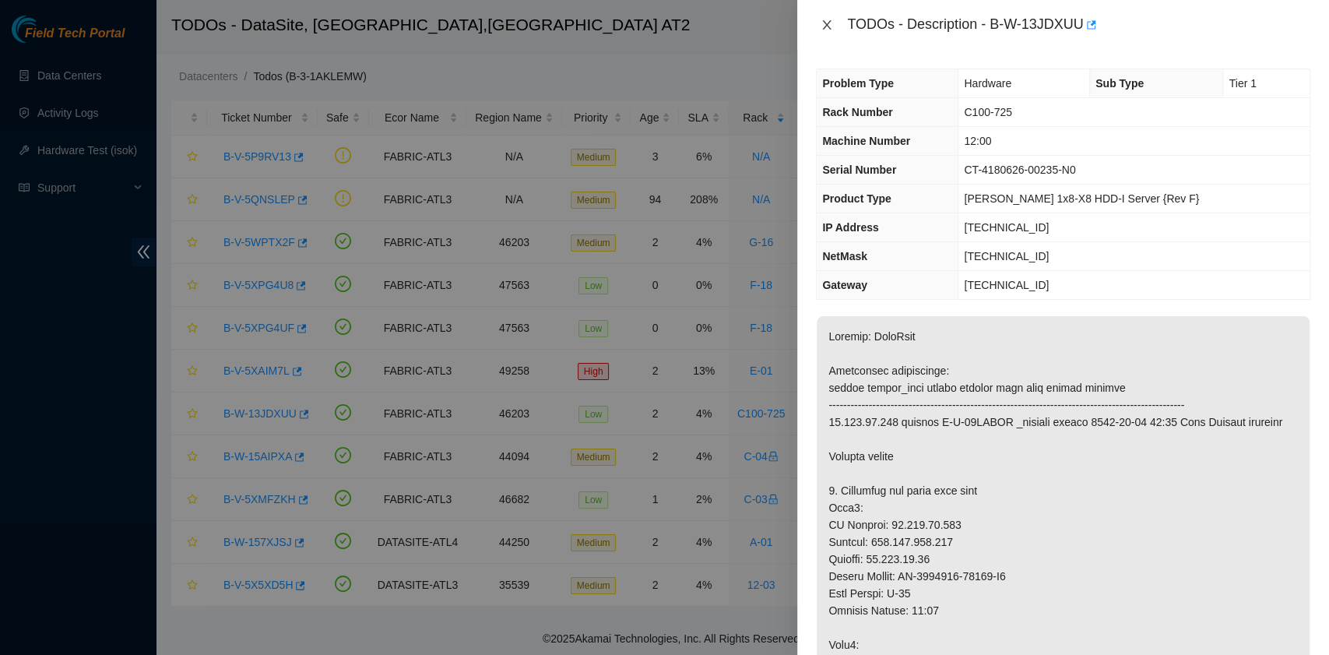
click at [827, 18] on button "Close" at bounding box center [827, 25] width 22 height 15
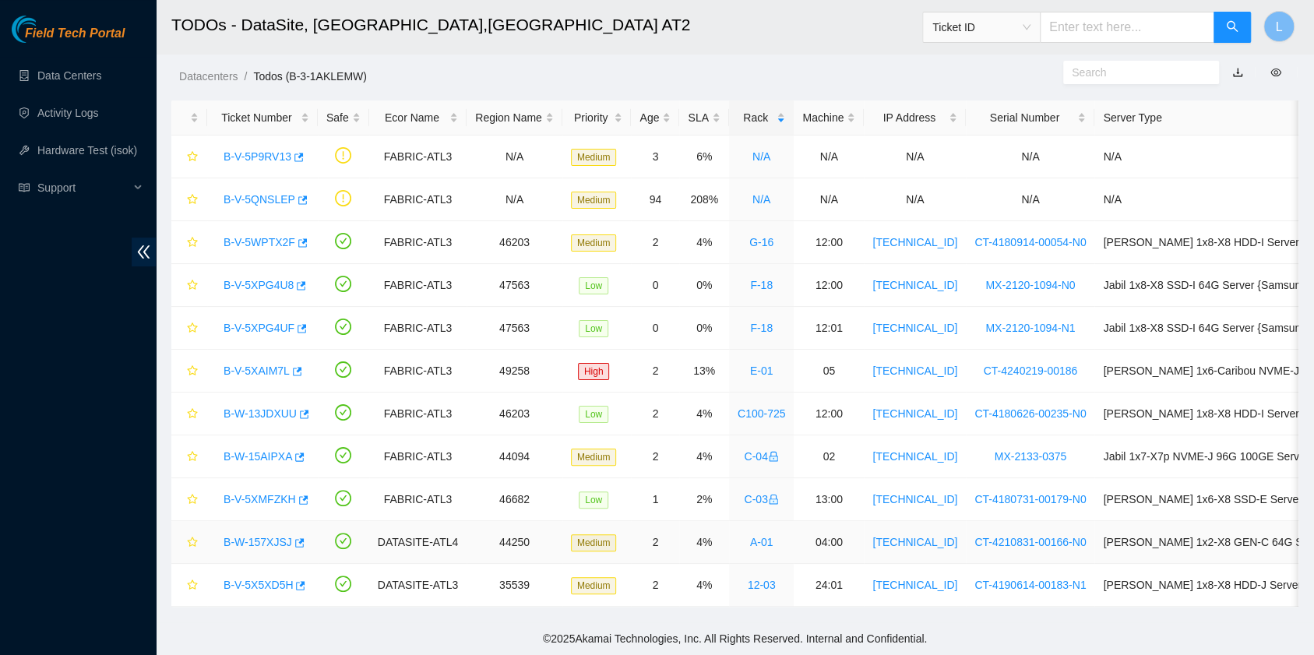
click at [245, 536] on link "B-W-157XJSJ" at bounding box center [257, 542] width 69 height 12
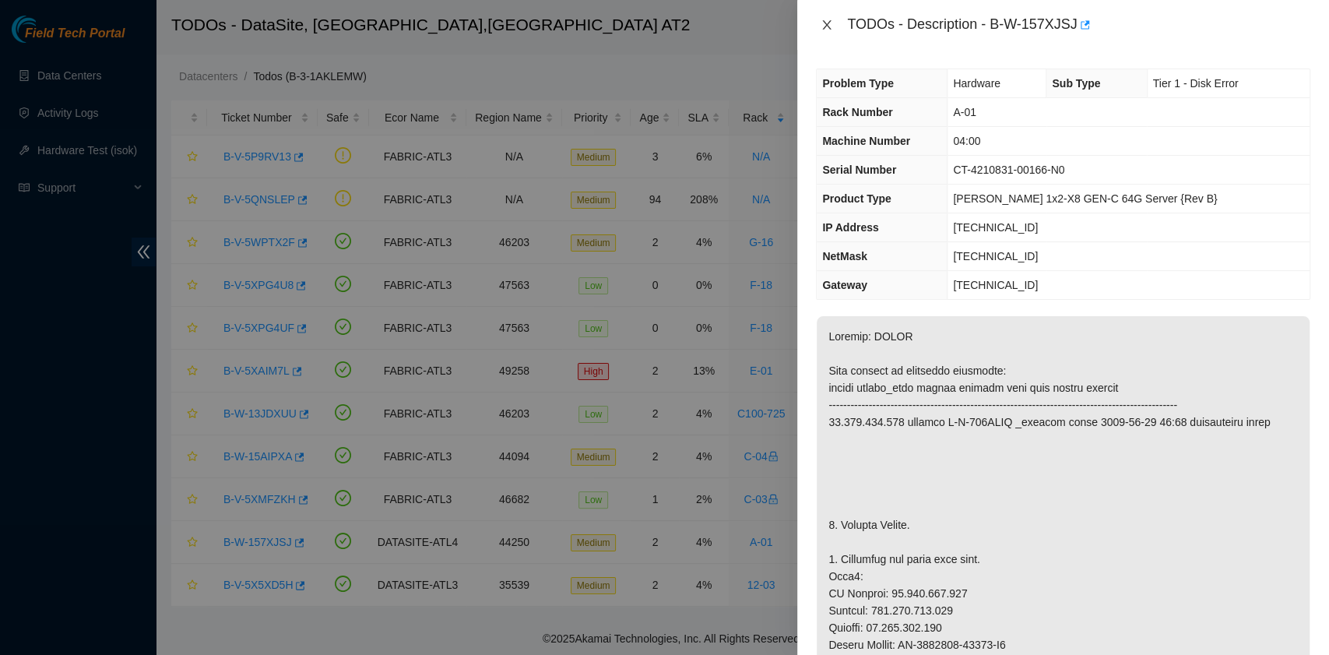
click at [830, 25] on icon "close" at bounding box center [827, 25] width 12 height 12
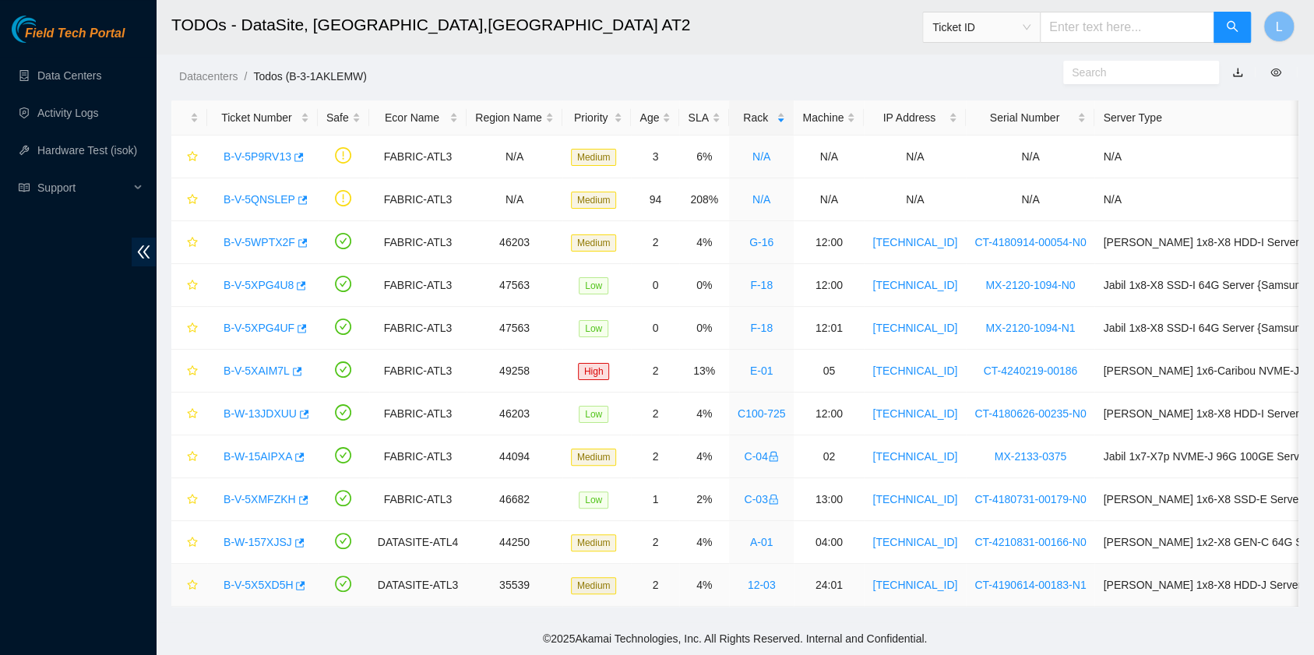
click at [251, 579] on link "B-V-5X5XD5H" at bounding box center [257, 585] width 69 height 12
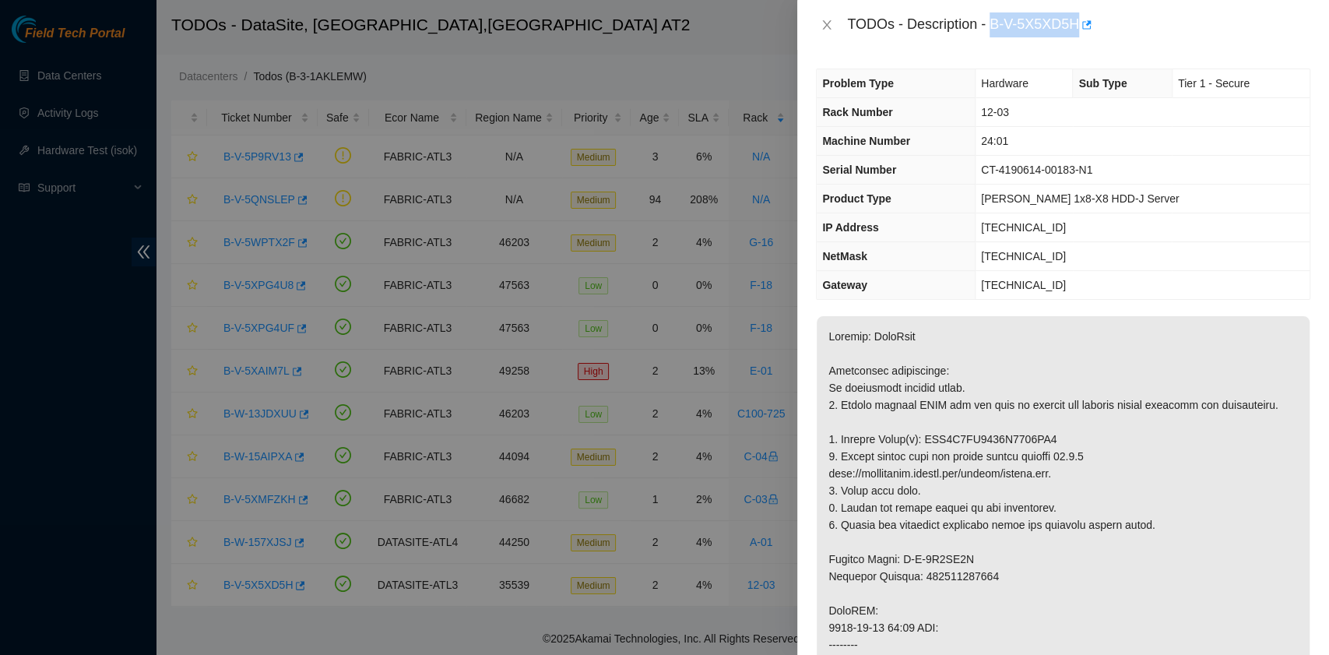
drag, startPoint x: 992, startPoint y: 25, endPoint x: 1079, endPoint y: 32, distance: 87.5
click at [1079, 32] on div "TODOs - Description - B-V-5X5XD5H" at bounding box center [1078, 24] width 463 height 25
copy div "B-V-5X5XD5H"
click at [832, 24] on icon "close" at bounding box center [827, 25] width 12 height 12
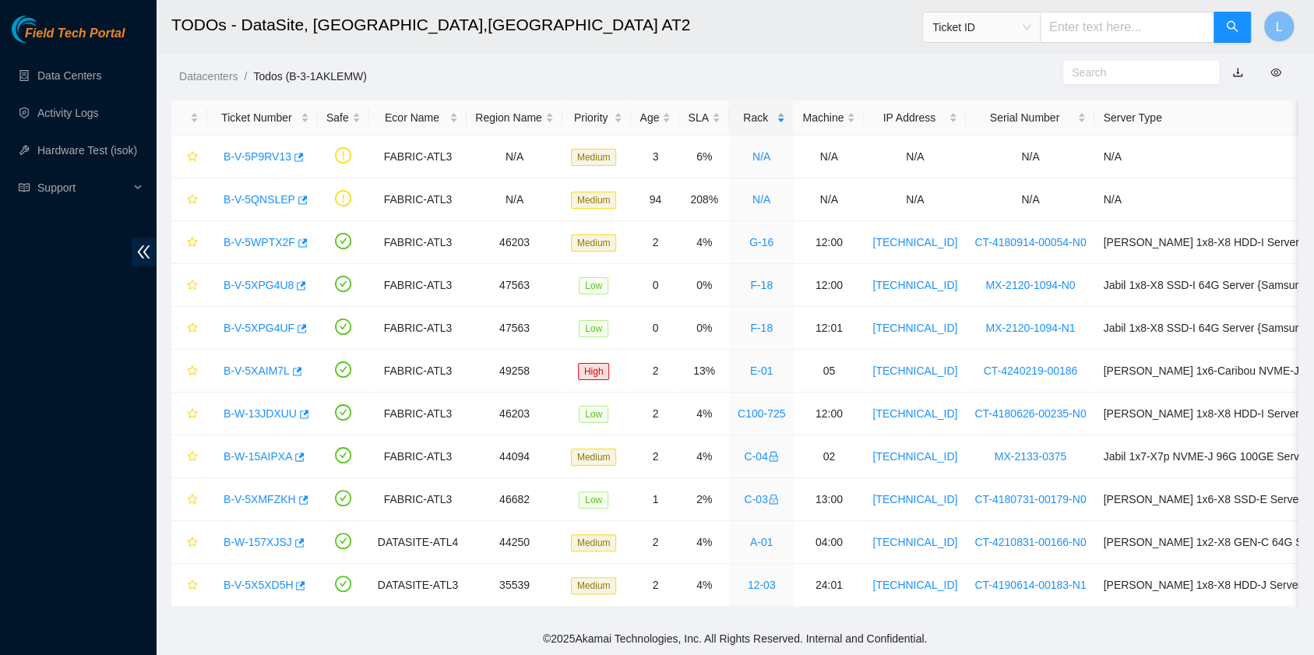
click at [741, 109] on div "Rack" at bounding box center [761, 117] width 48 height 17
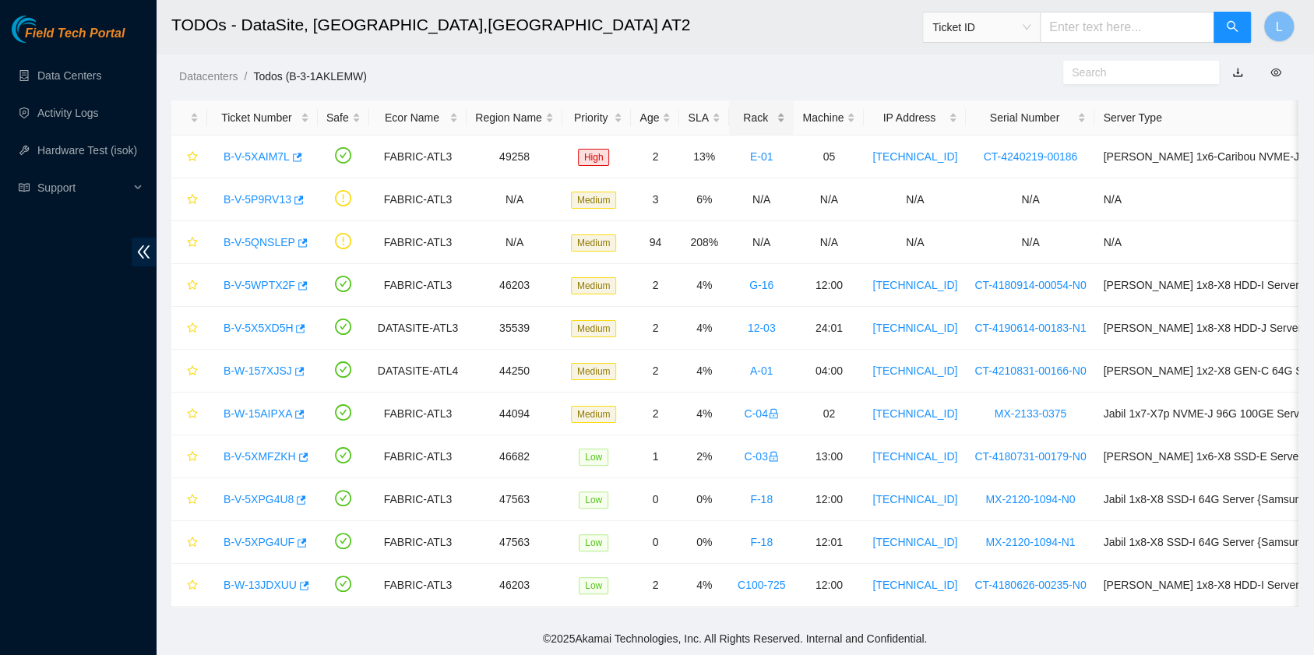
click at [741, 109] on div "Rack" at bounding box center [761, 117] width 48 height 17
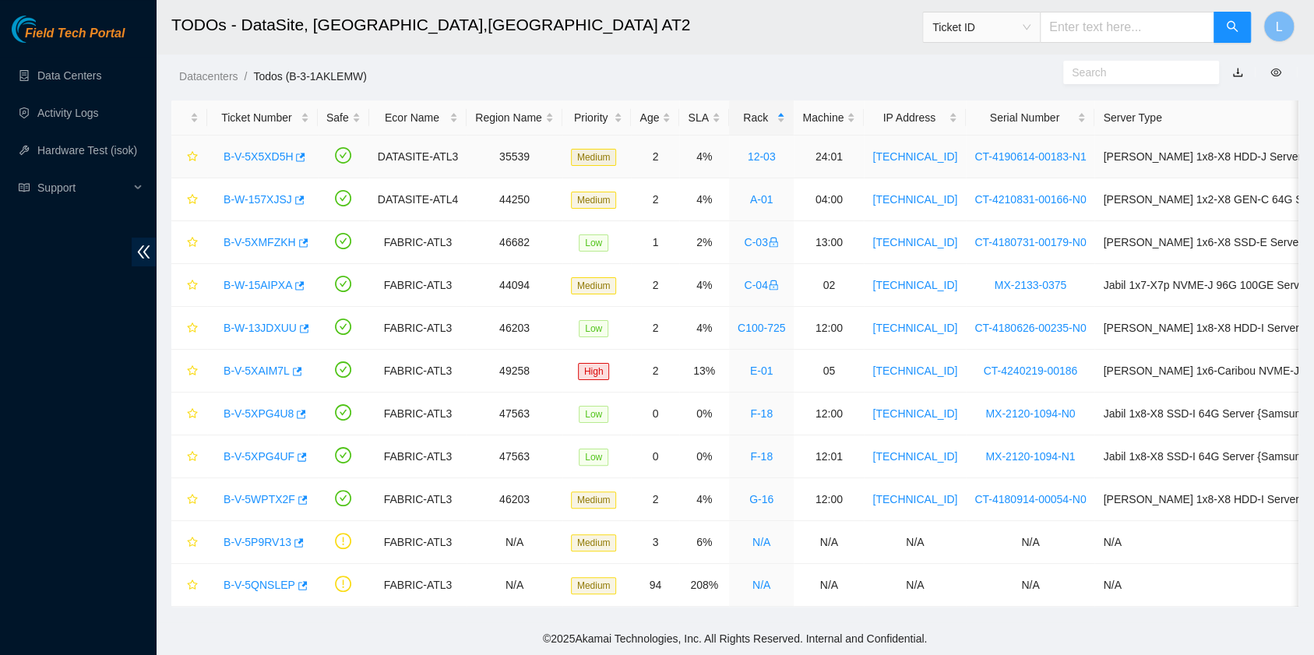
click at [253, 150] on link "B-V-5X5XD5H" at bounding box center [257, 156] width 69 height 12
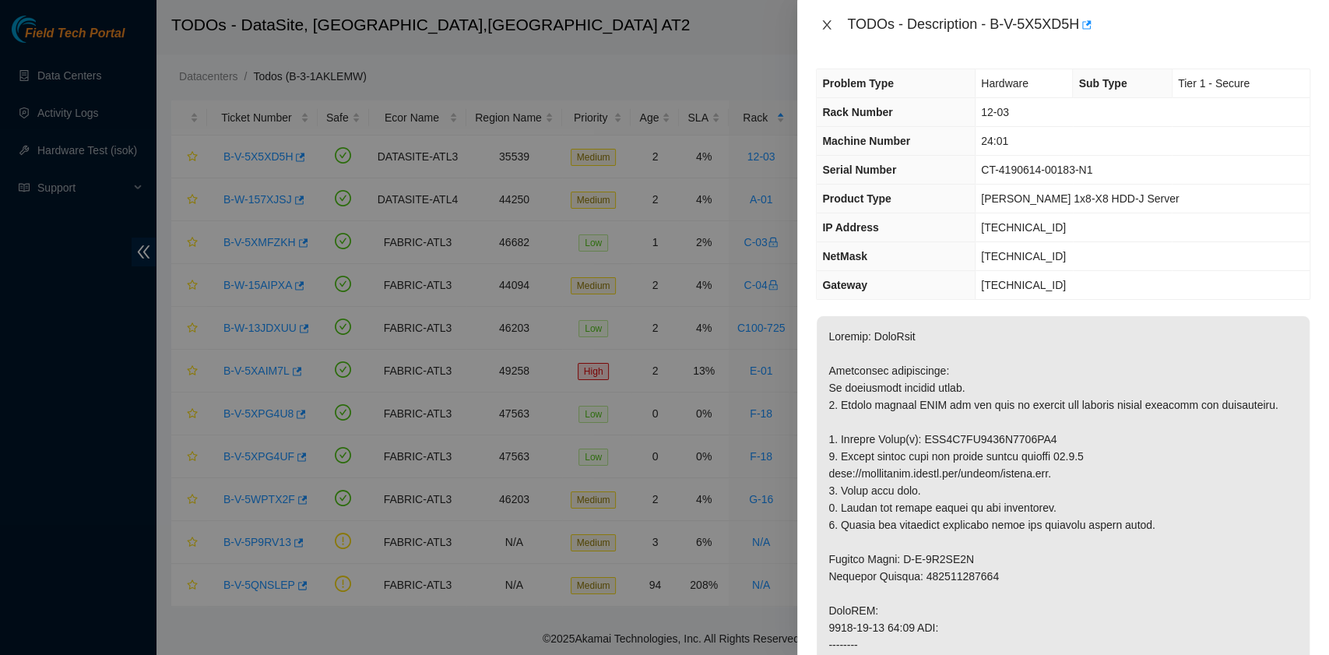
click at [830, 25] on icon "close" at bounding box center [827, 25] width 12 height 12
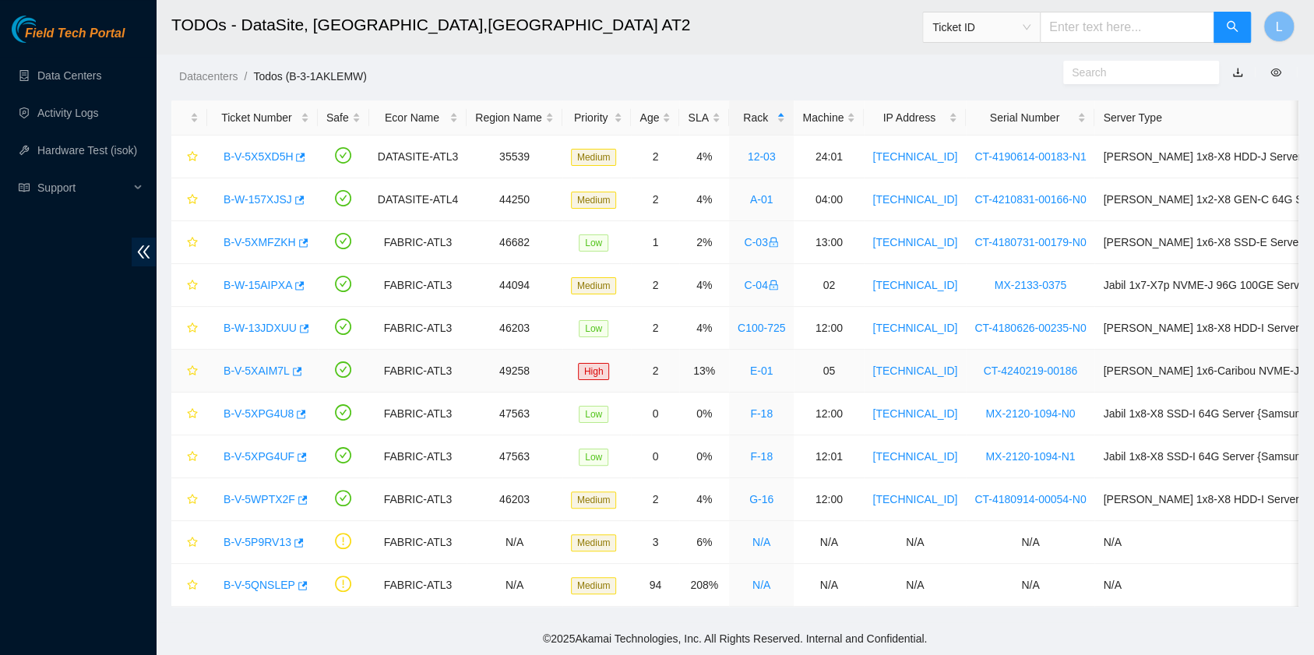
click at [273, 364] on link "B-V-5XAIM7L" at bounding box center [256, 370] width 66 height 12
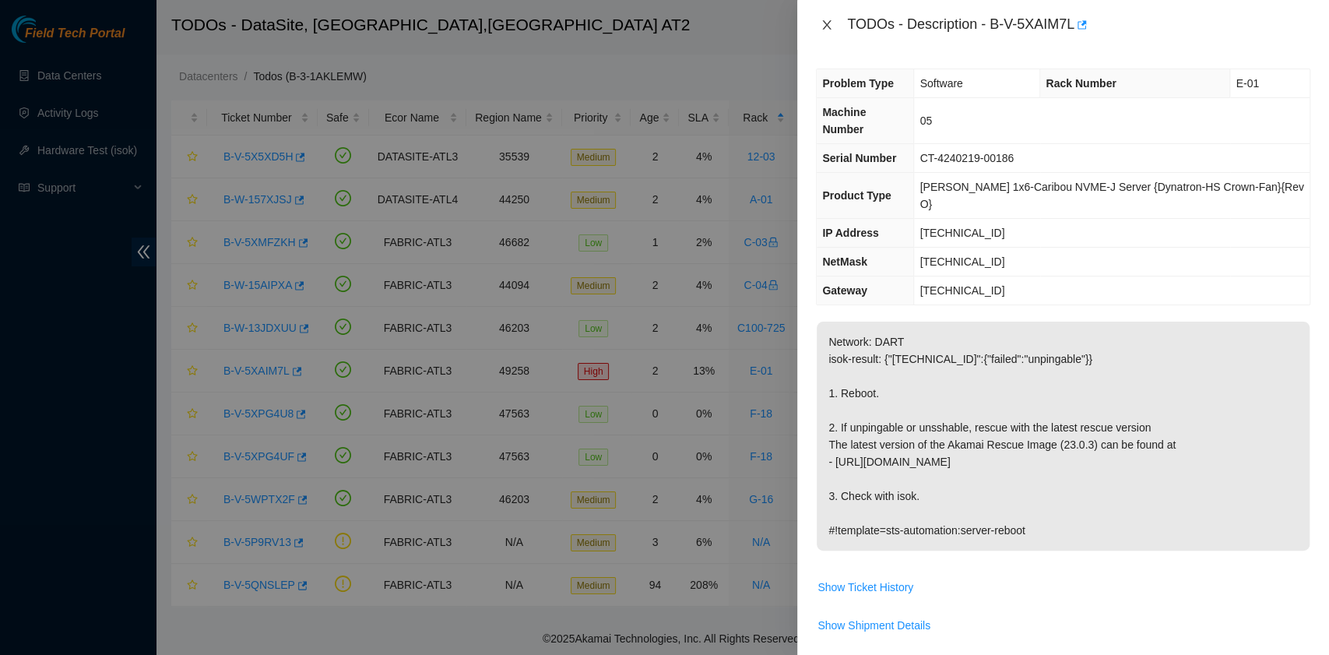
click at [822, 28] on icon "close" at bounding box center [827, 25] width 12 height 12
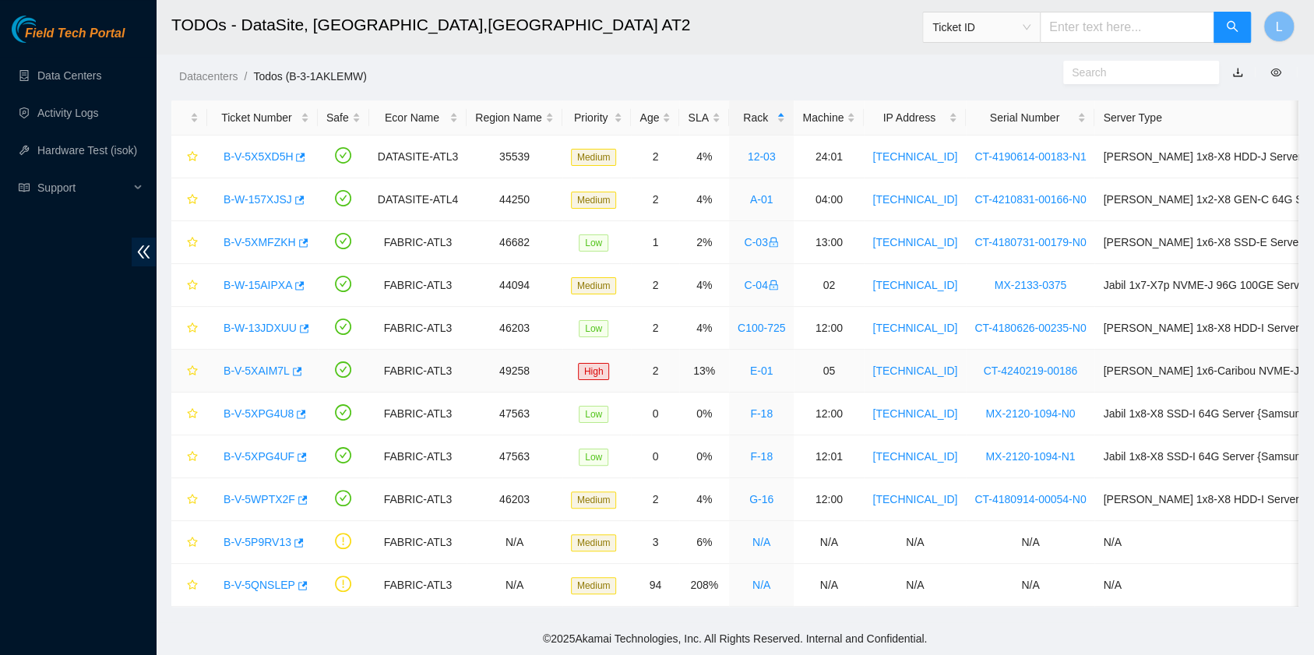
click at [256, 364] on link "B-V-5XAIM7L" at bounding box center [256, 370] width 66 height 12
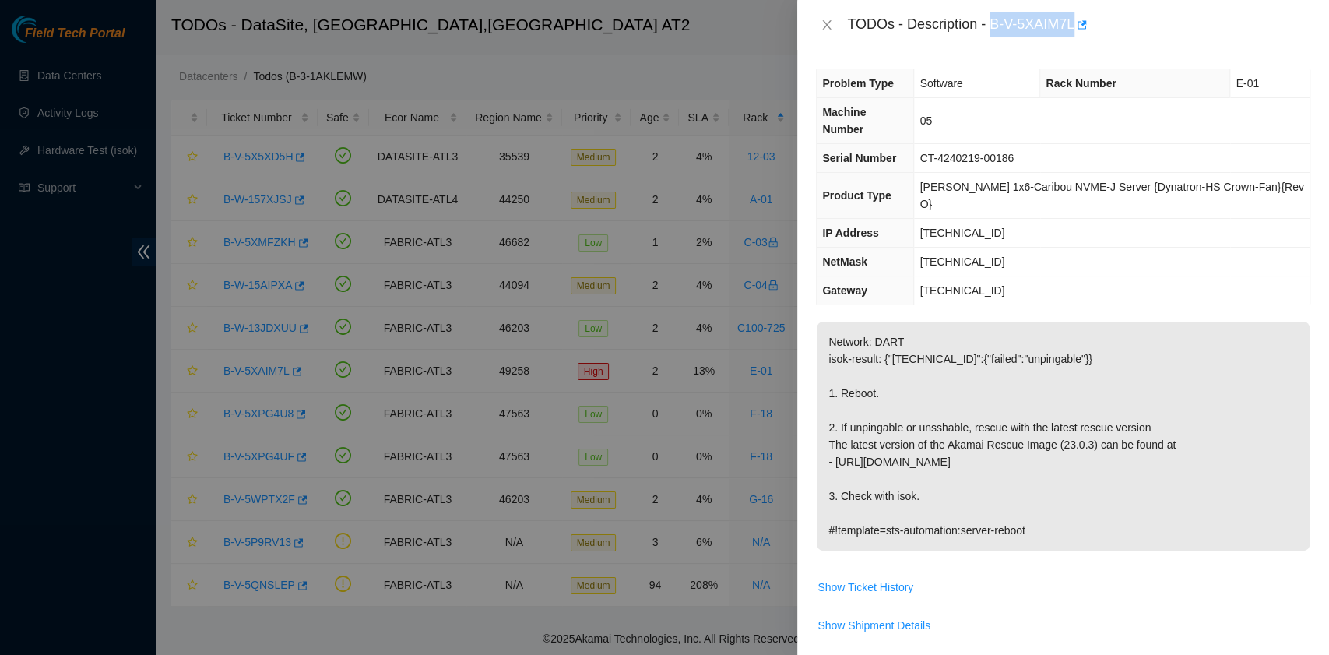
drag, startPoint x: 991, startPoint y: 25, endPoint x: 1075, endPoint y: 35, distance: 84.7
click at [1075, 35] on div "TODOs - Description - B-V-5XAIM7L" at bounding box center [1078, 24] width 463 height 25
copy div "B-V-5XAIM7L"
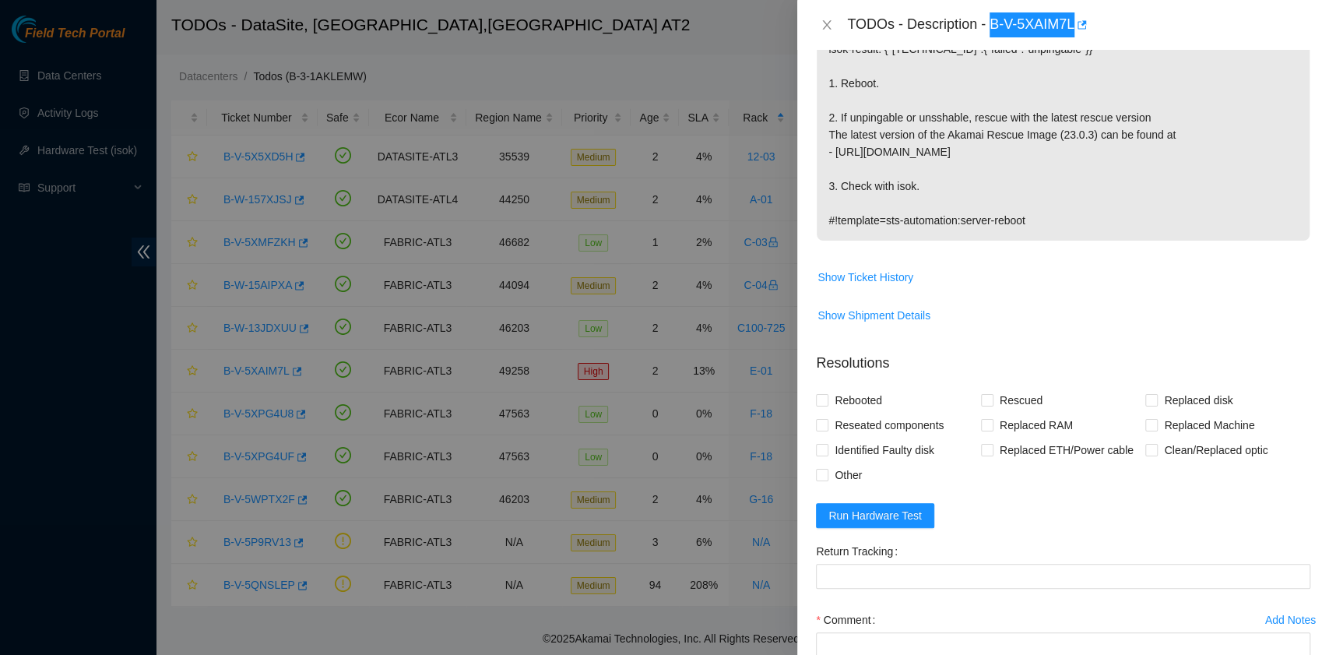
scroll to position [311, 0]
click at [881, 263] on button "Show Ticket History" at bounding box center [865, 275] width 97 height 25
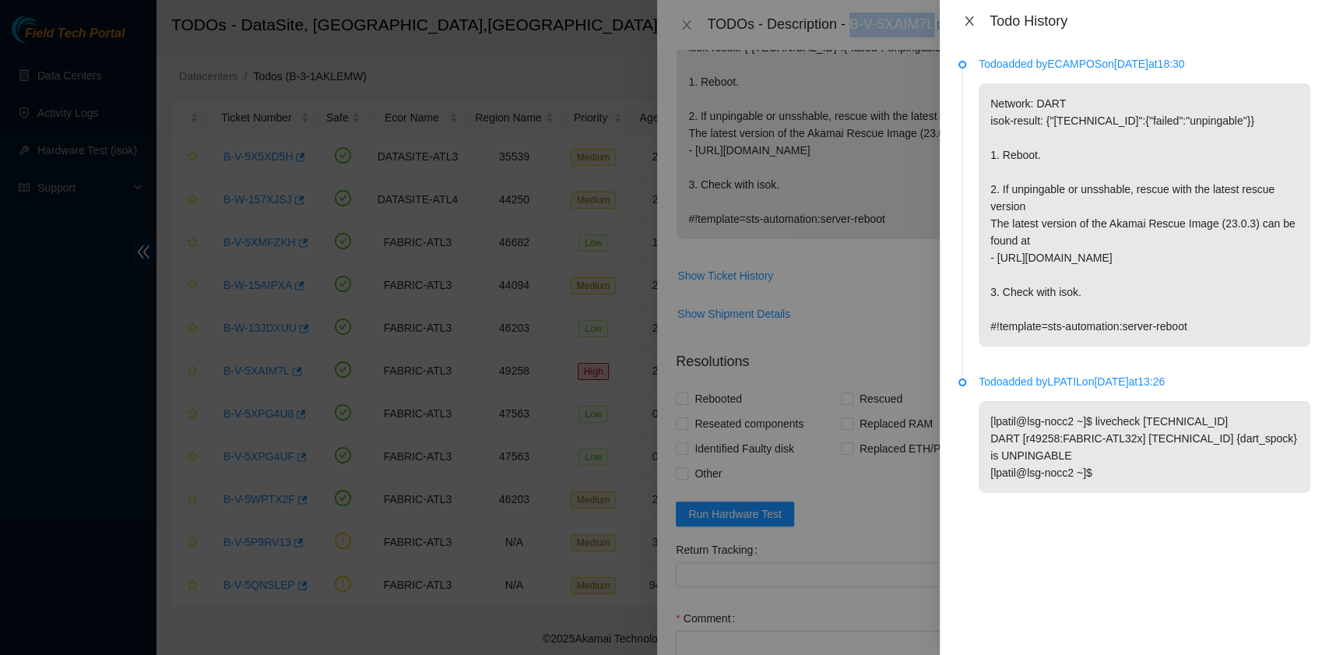
click at [972, 17] on icon "close" at bounding box center [969, 21] width 12 height 12
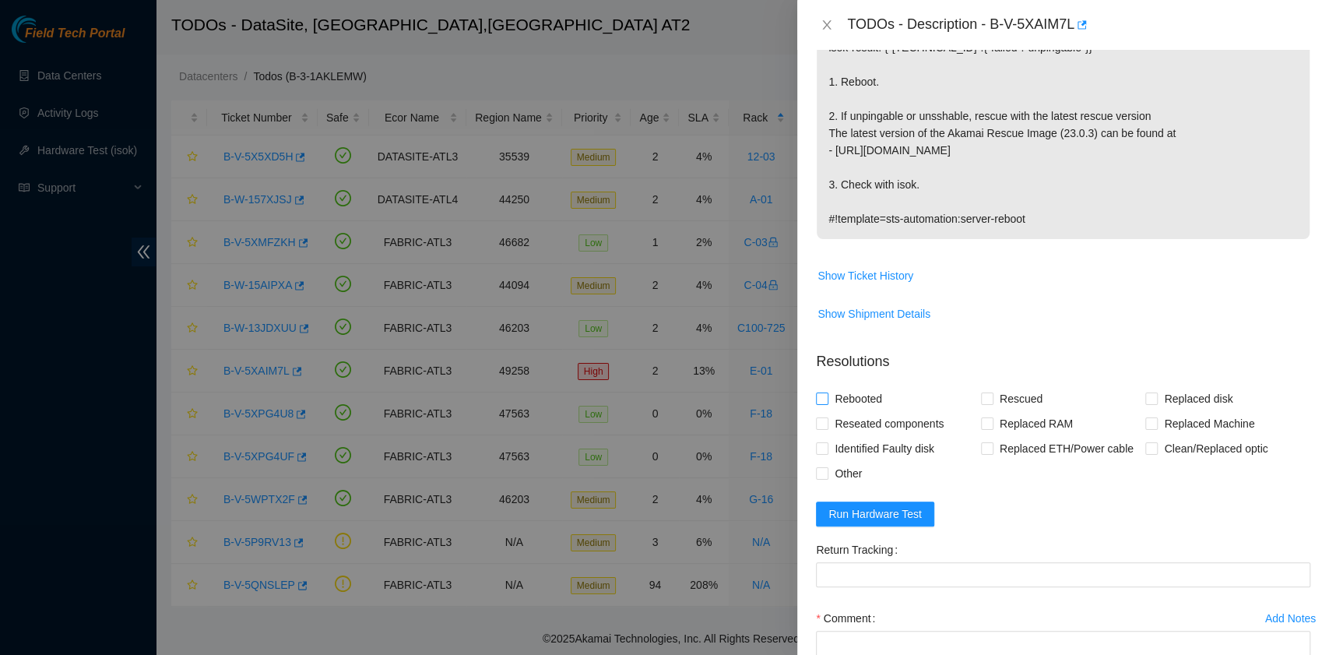
click at [847, 386] on span "Rebooted" at bounding box center [859, 398] width 60 height 25
click at [827, 392] on input "Rebooted" at bounding box center [821, 397] width 11 height 11
checkbox input "true"
click at [984, 392] on input "Rescued" at bounding box center [986, 397] width 11 height 11
checkbox input "true"
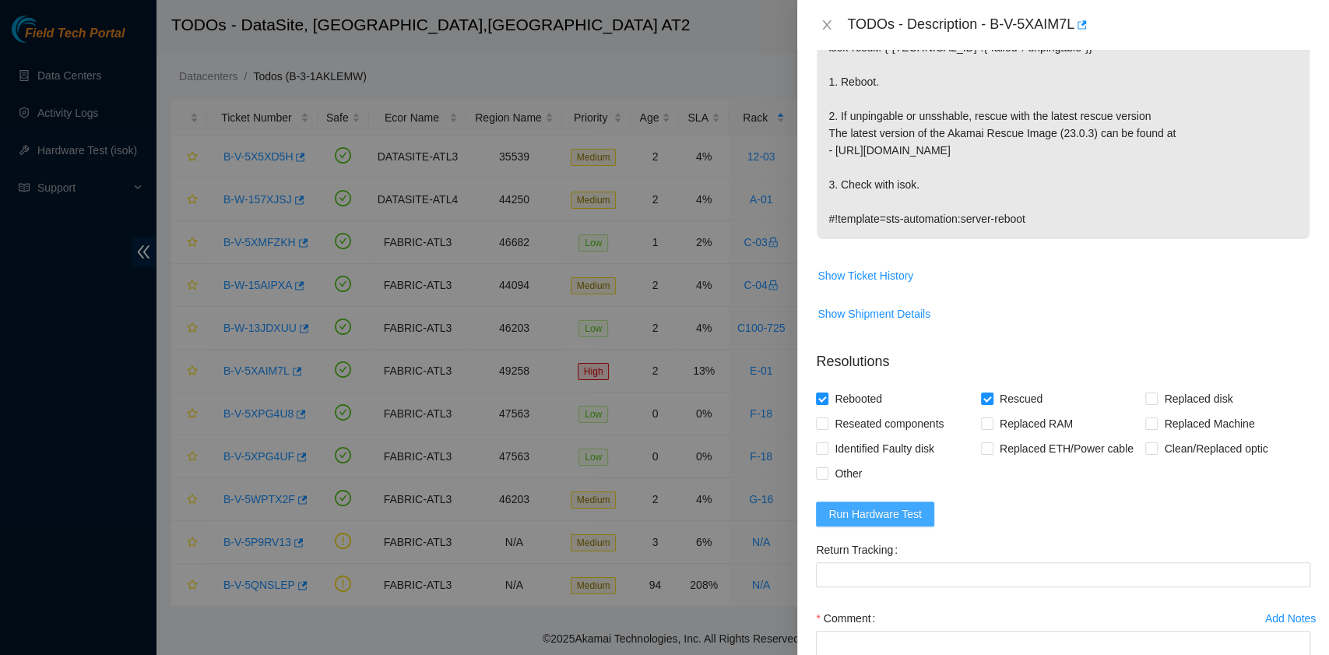
click at [914, 505] on span "Run Hardware Test" at bounding box center [875, 513] width 93 height 17
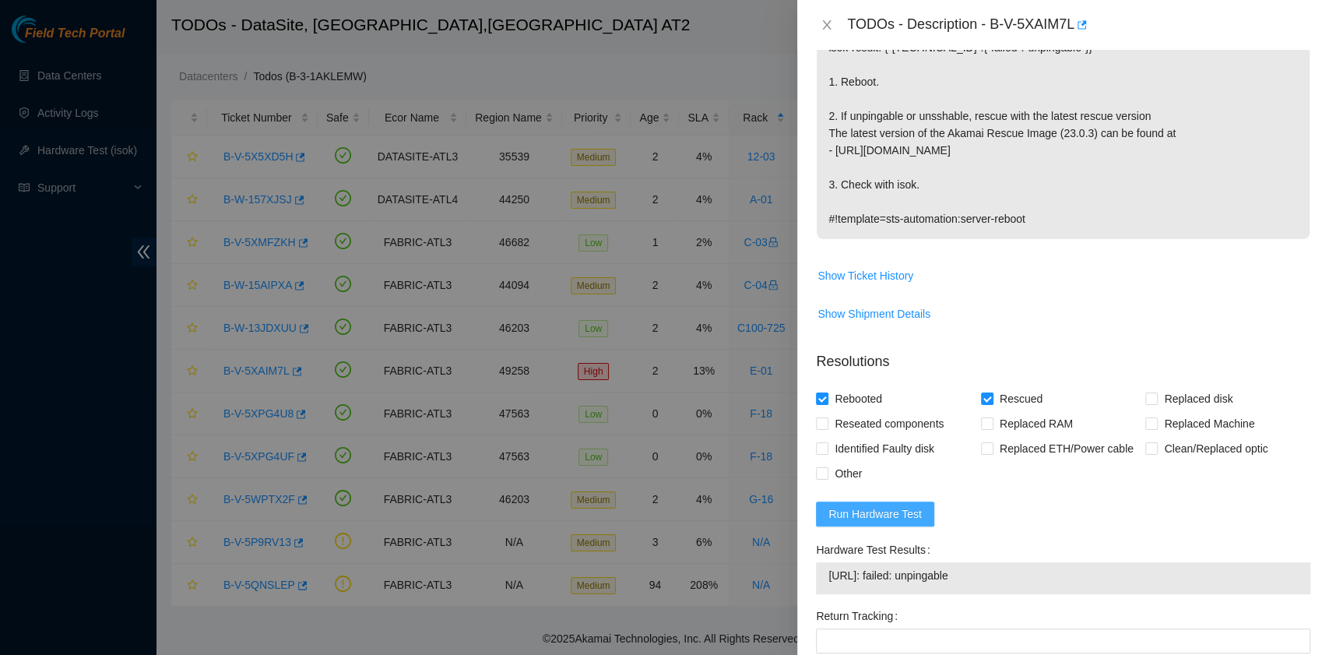
click at [894, 501] on button "Run Hardware Test" at bounding box center [875, 513] width 118 height 25
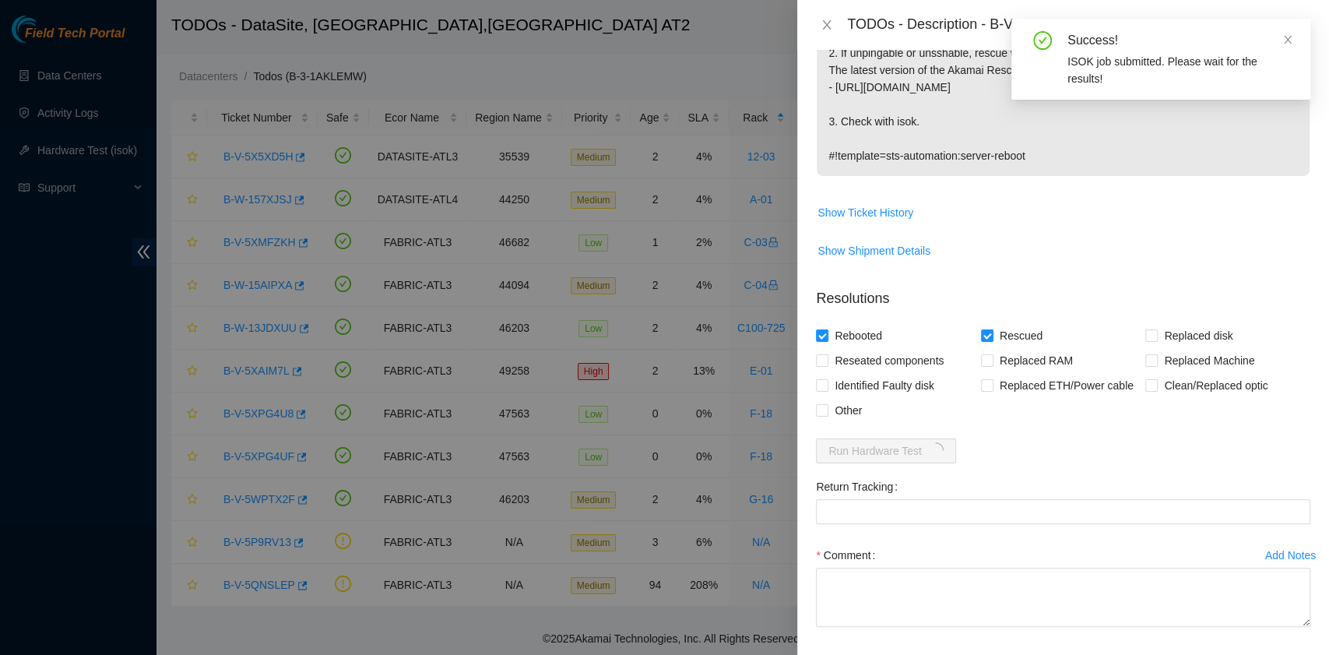
scroll to position [399, 0]
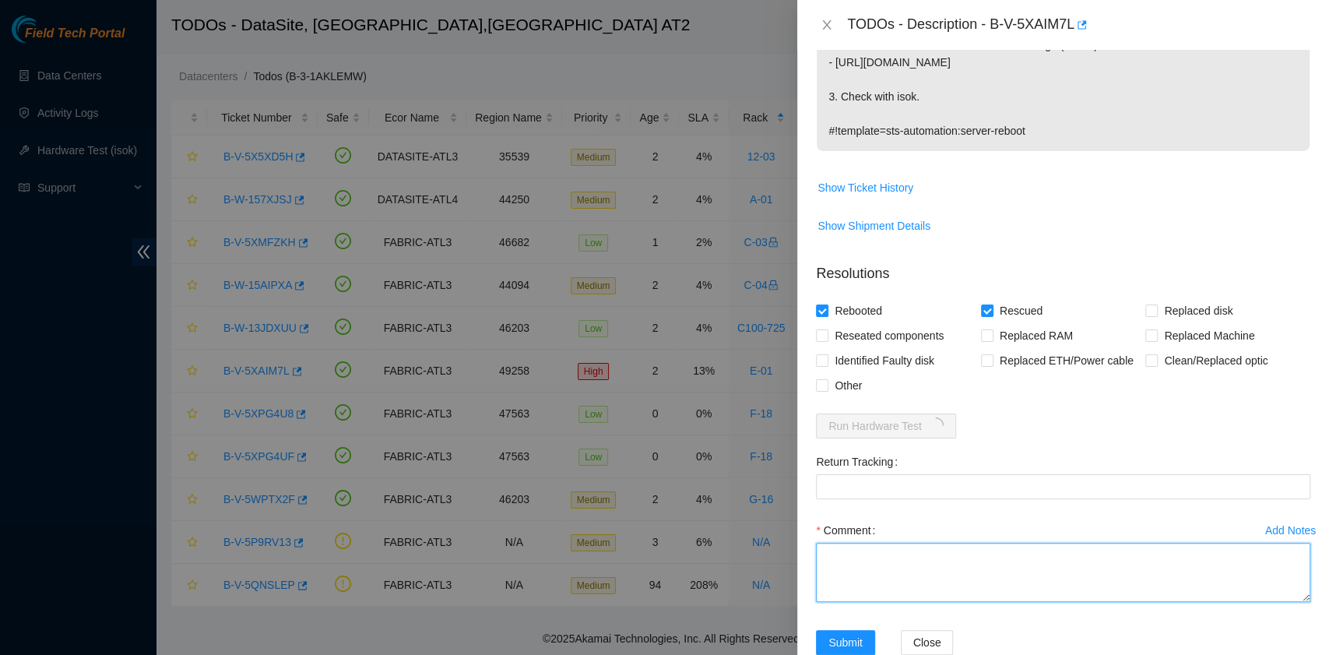
click at [892, 543] on textarea "Comment" at bounding box center [1063, 572] width 494 height 59
paste textarea "B-V-5XAIM7L rack# E-01 machine# 05 Rebooted. Rescued"
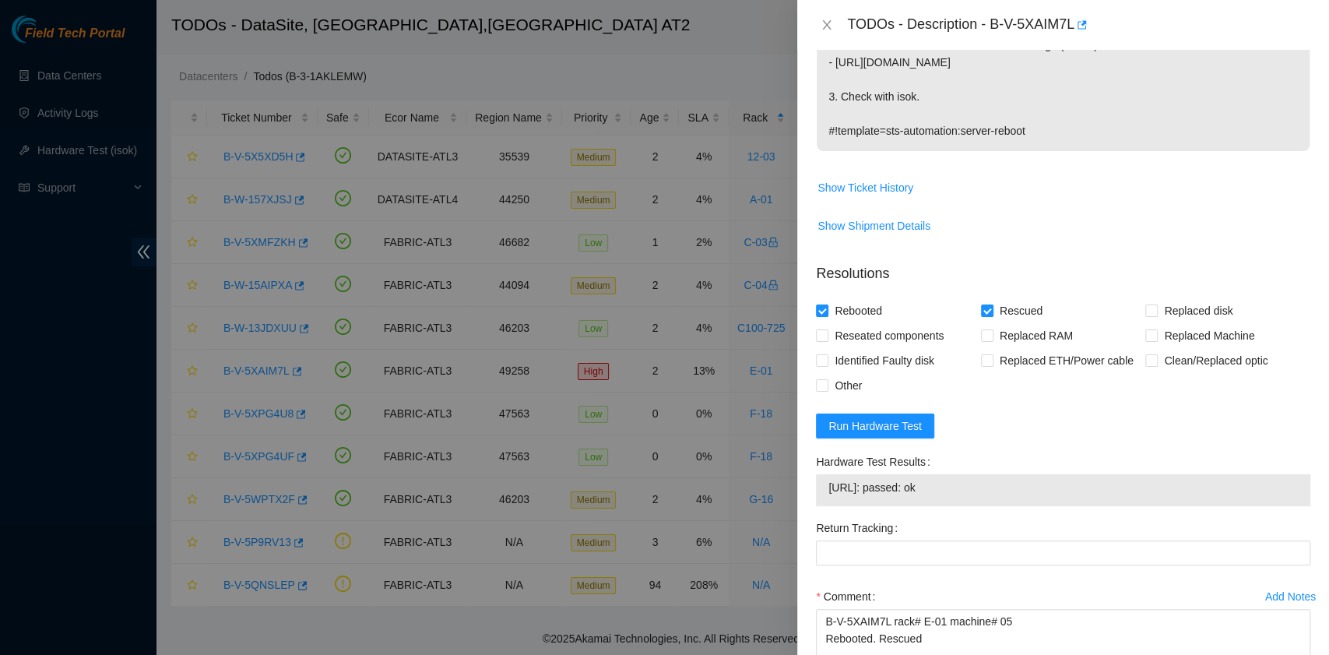
drag, startPoint x: 976, startPoint y: 448, endPoint x: 812, endPoint y: 434, distance: 164.9
click at [812, 449] on div "Hardware Test Results 23.54.31.72: passed: ok" at bounding box center [1063, 482] width 507 height 66
click at [942, 479] on span "23.54.31.72: passed: ok" at bounding box center [1064, 487] width 470 height 17
drag, startPoint x: 962, startPoint y: 451, endPoint x: 826, endPoint y: 453, distance: 136.3
click at [826, 474] on div "23.54.31.72: passed: ok" at bounding box center [1063, 490] width 494 height 32
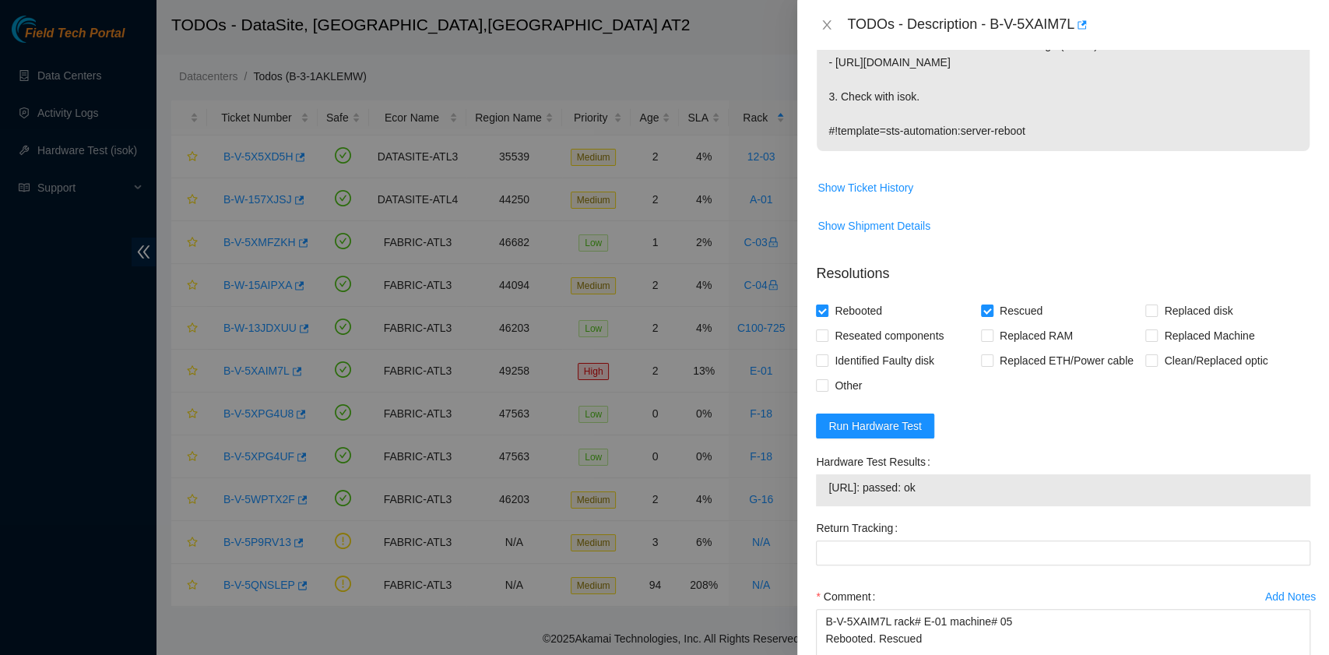
copy tbody "23.54.31.72: passed: ok"
click at [892, 618] on textarea "B-V-5XAIM7L rack# E-01 machine# 05 Rebooted. Rescued" at bounding box center [1063, 638] width 494 height 59
paste textarea "23.54.31.72: passed: ok"
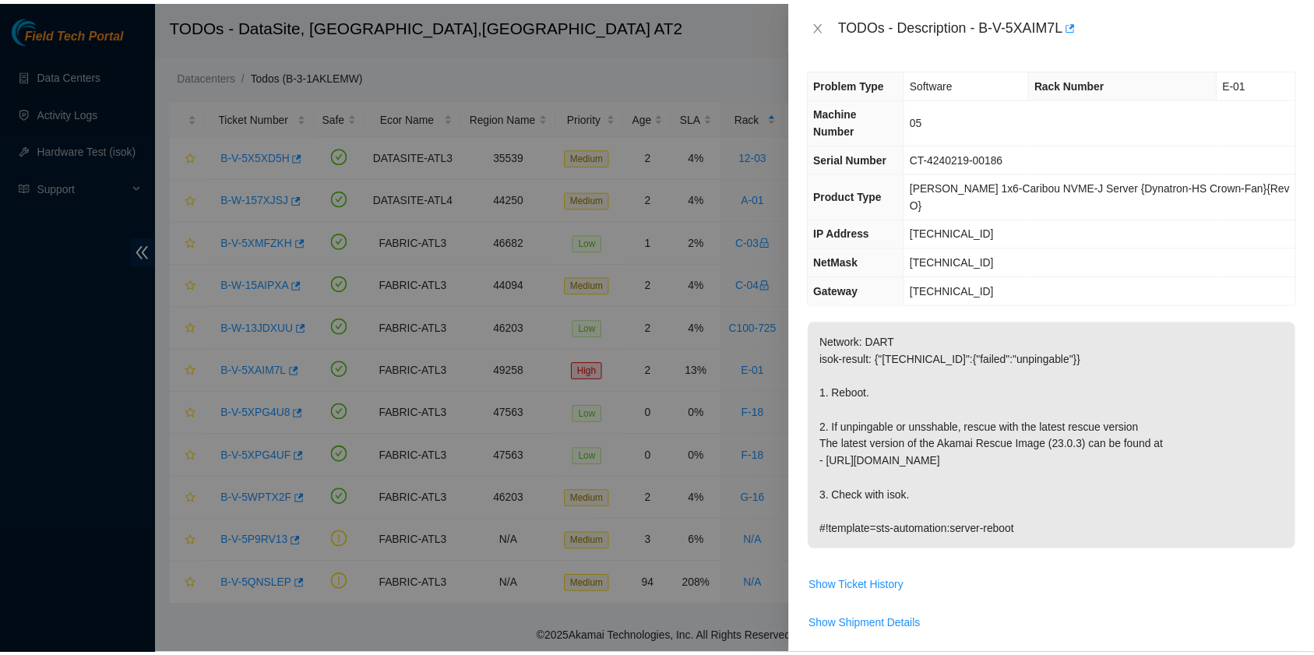
scroll to position [466, 0]
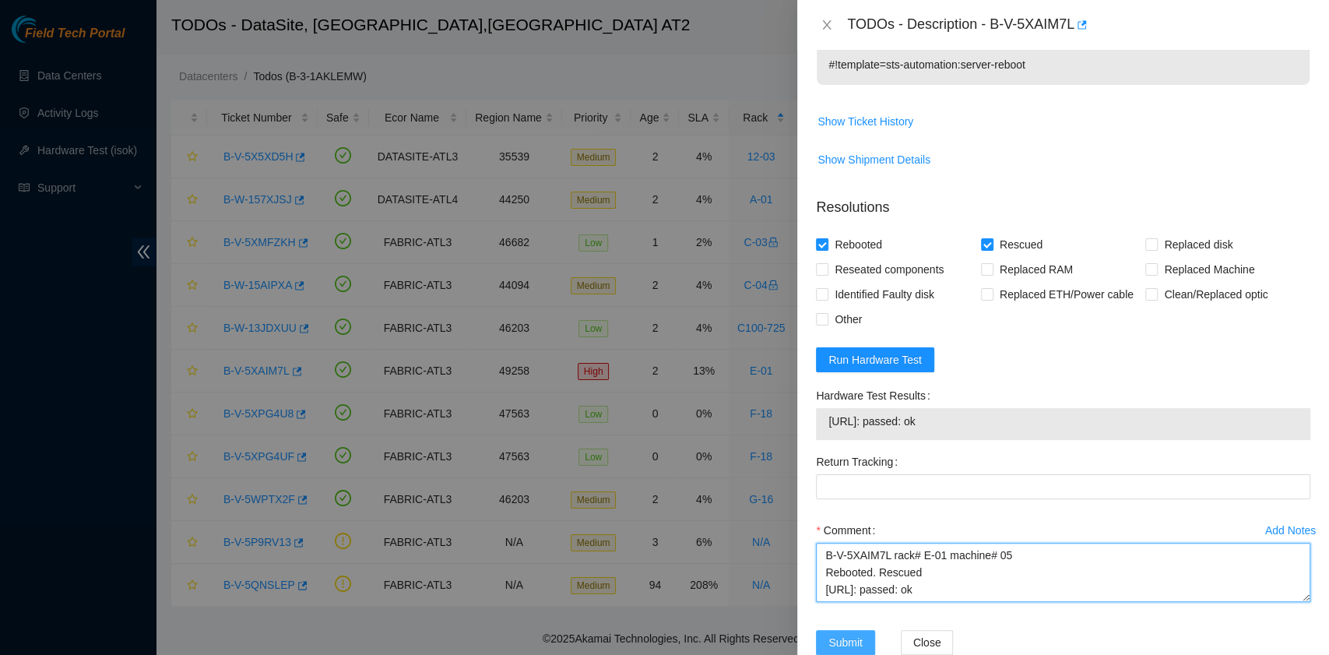
type textarea "B-V-5XAIM7L rack# E-01 machine# 05 Rebooted. Rescued 23.54.31.72: passed: ok"
click at [832, 634] on span "Submit" at bounding box center [846, 642] width 34 height 17
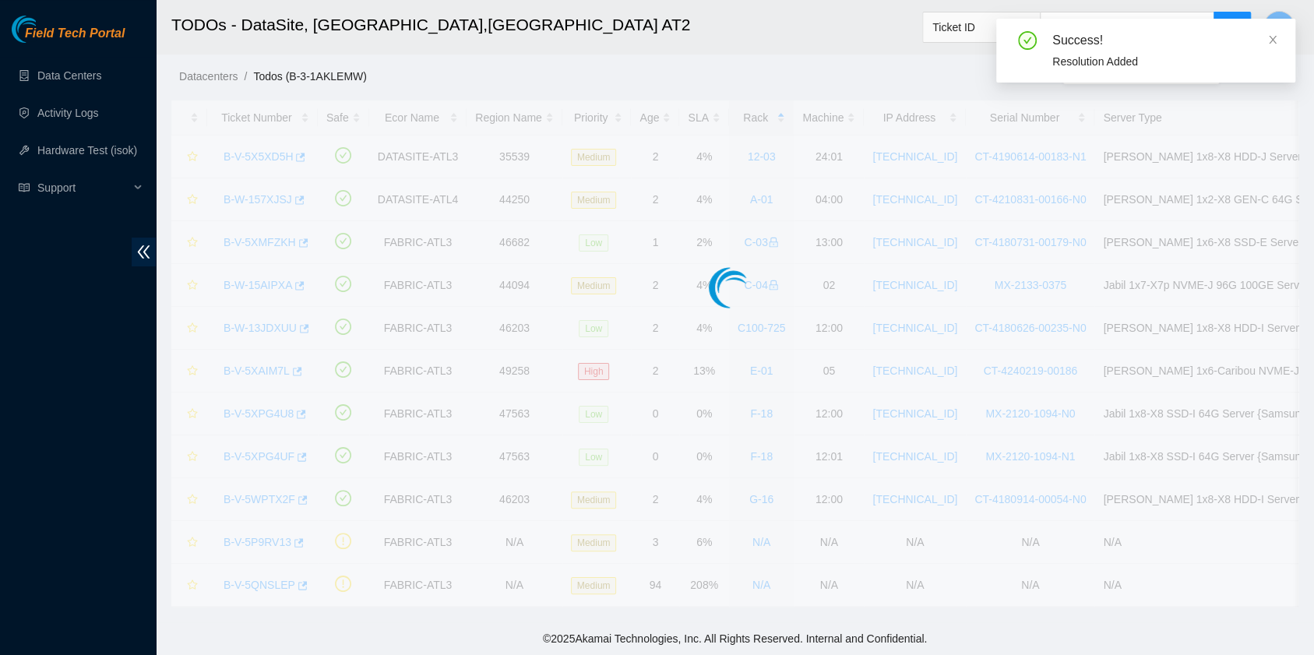
scroll to position [2, 0]
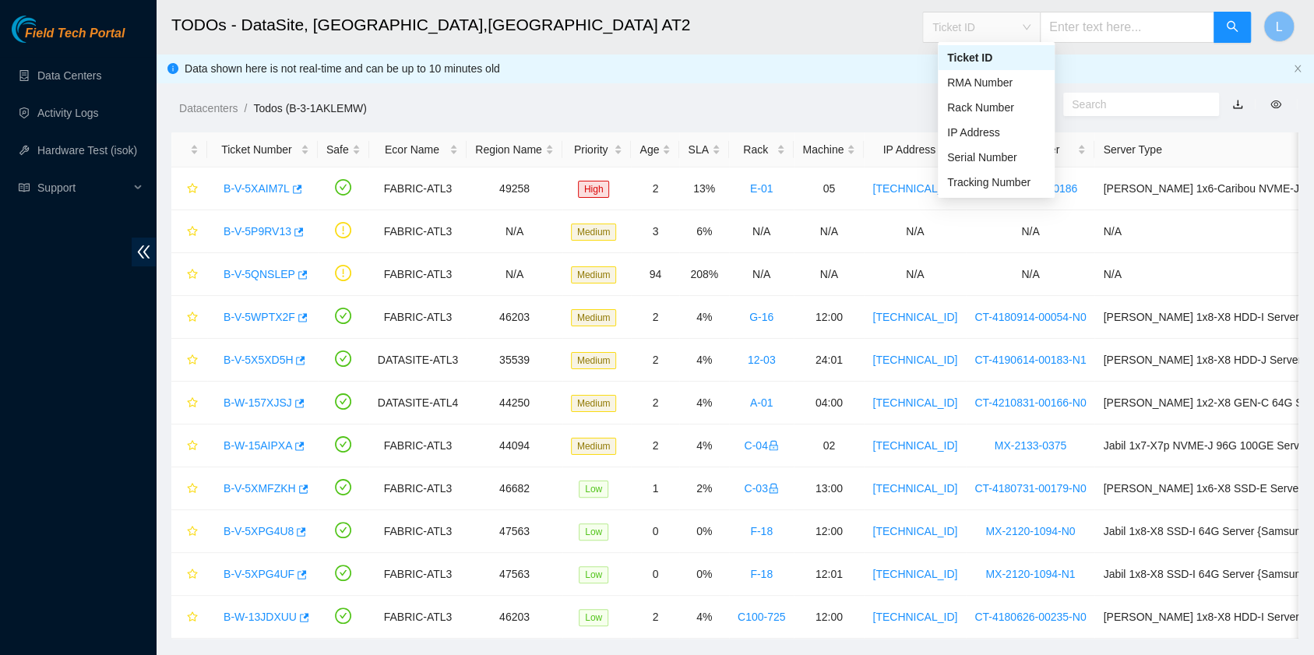
click at [1040, 33] on div "Ticket ID" at bounding box center [981, 27] width 117 height 25
click at [990, 185] on div "Tracking Number" at bounding box center [996, 182] width 98 height 17
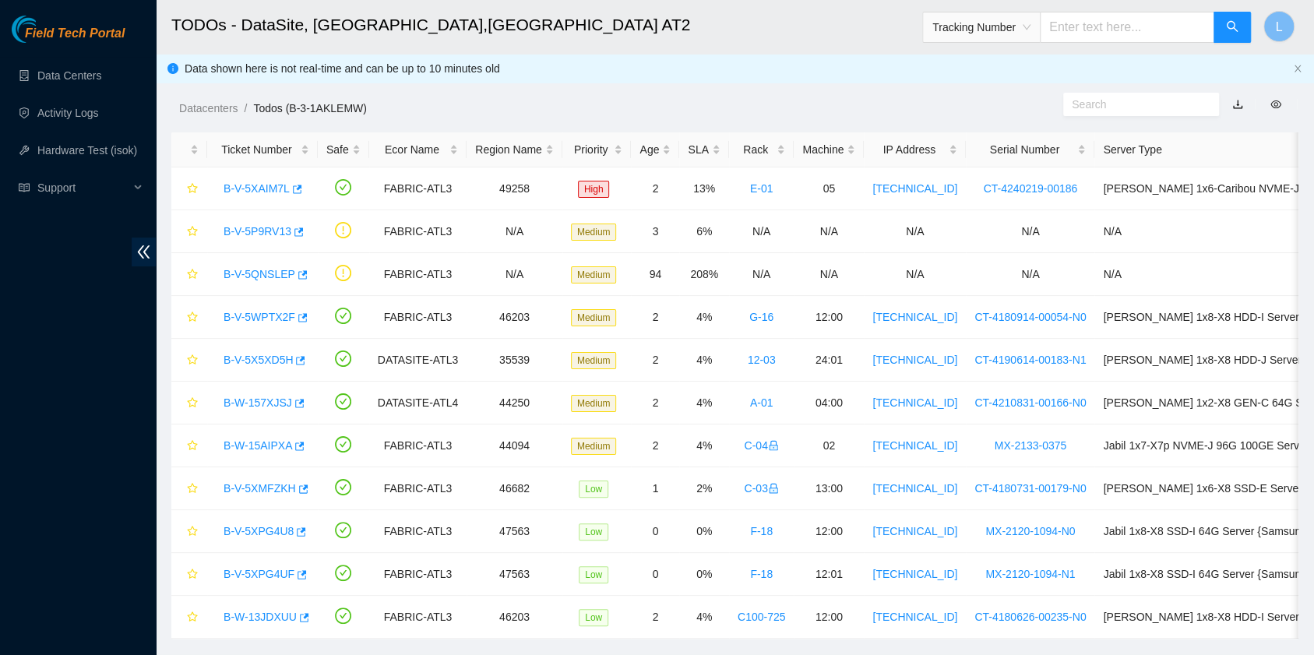
click at [1103, 30] on input "text" at bounding box center [1127, 27] width 174 height 31
type input "450826221181"
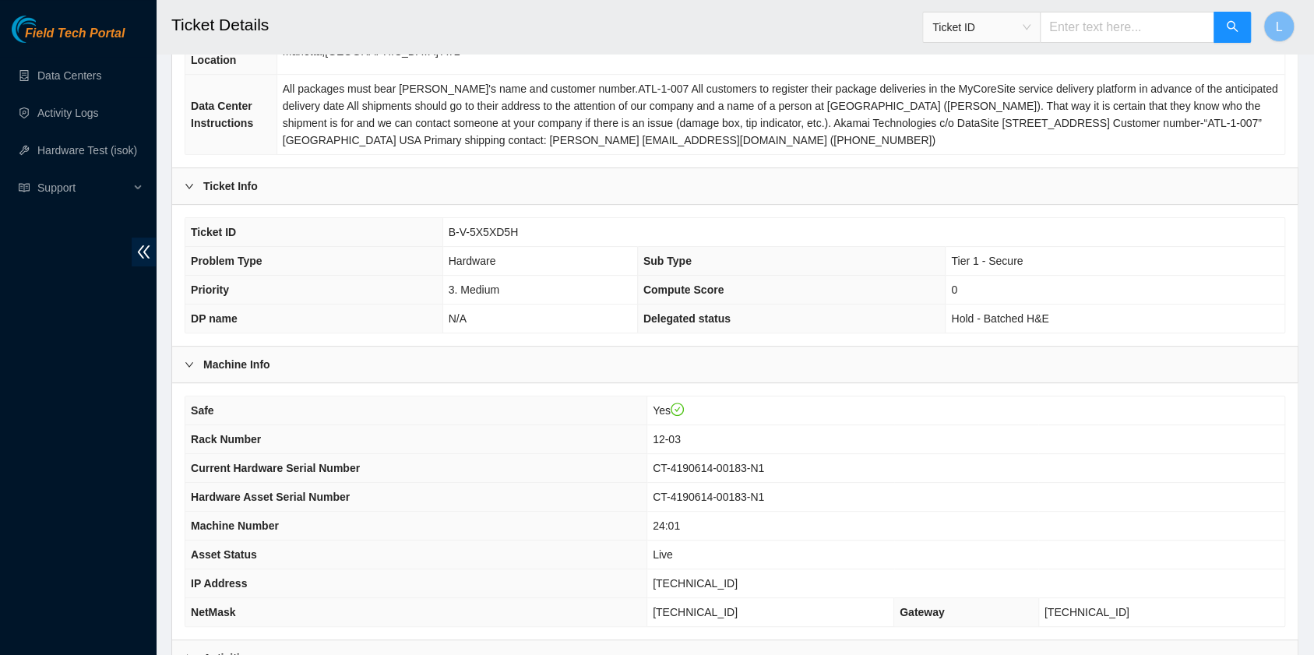
scroll to position [185, 0]
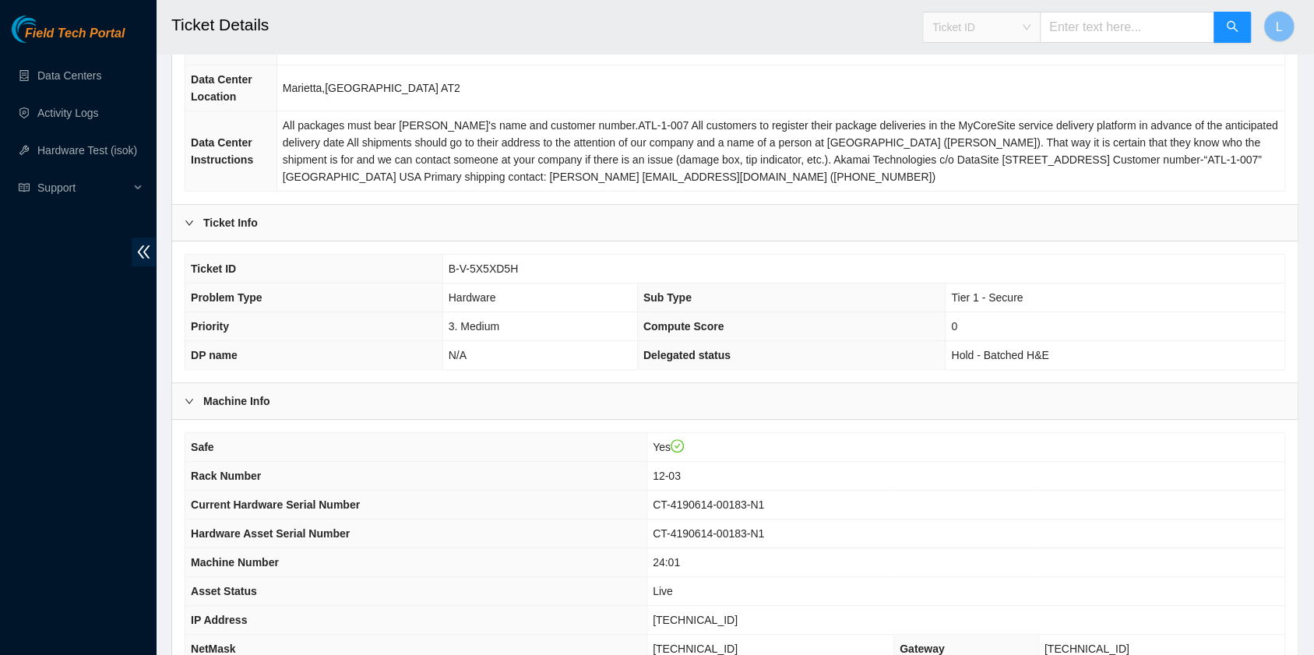
click at [1030, 26] on span "Ticket ID" at bounding box center [981, 27] width 98 height 23
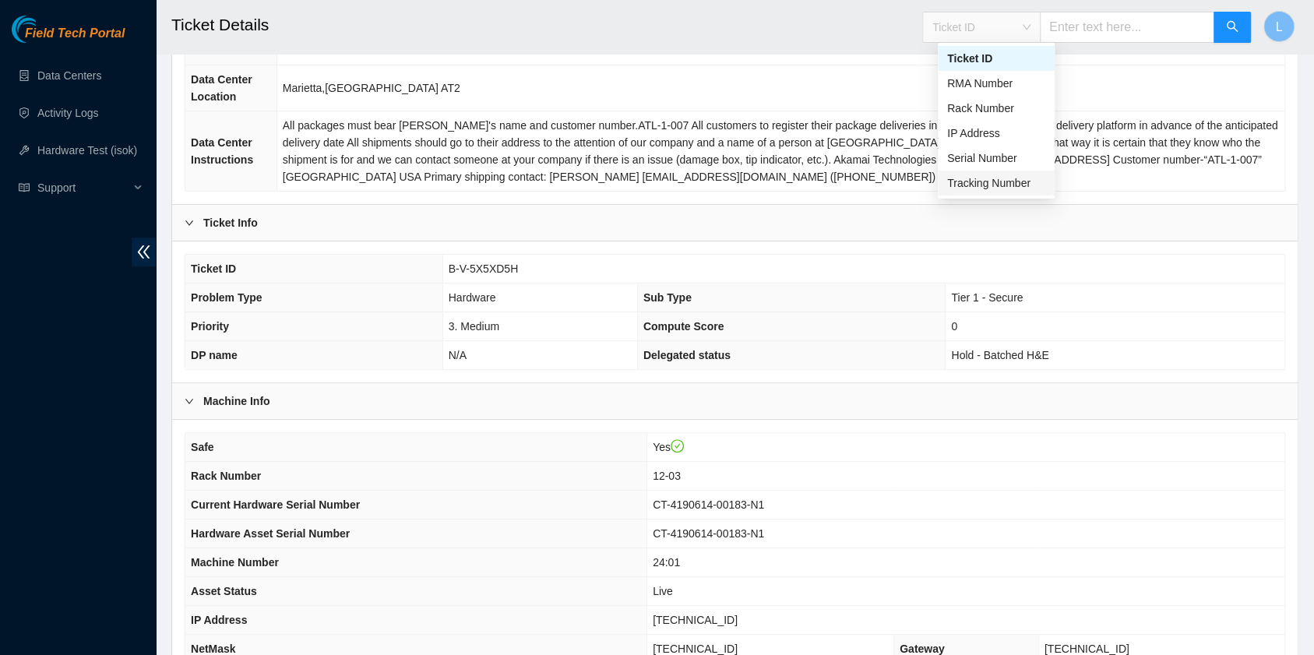
click at [1009, 184] on div "Tracking Number" at bounding box center [996, 182] width 98 height 17
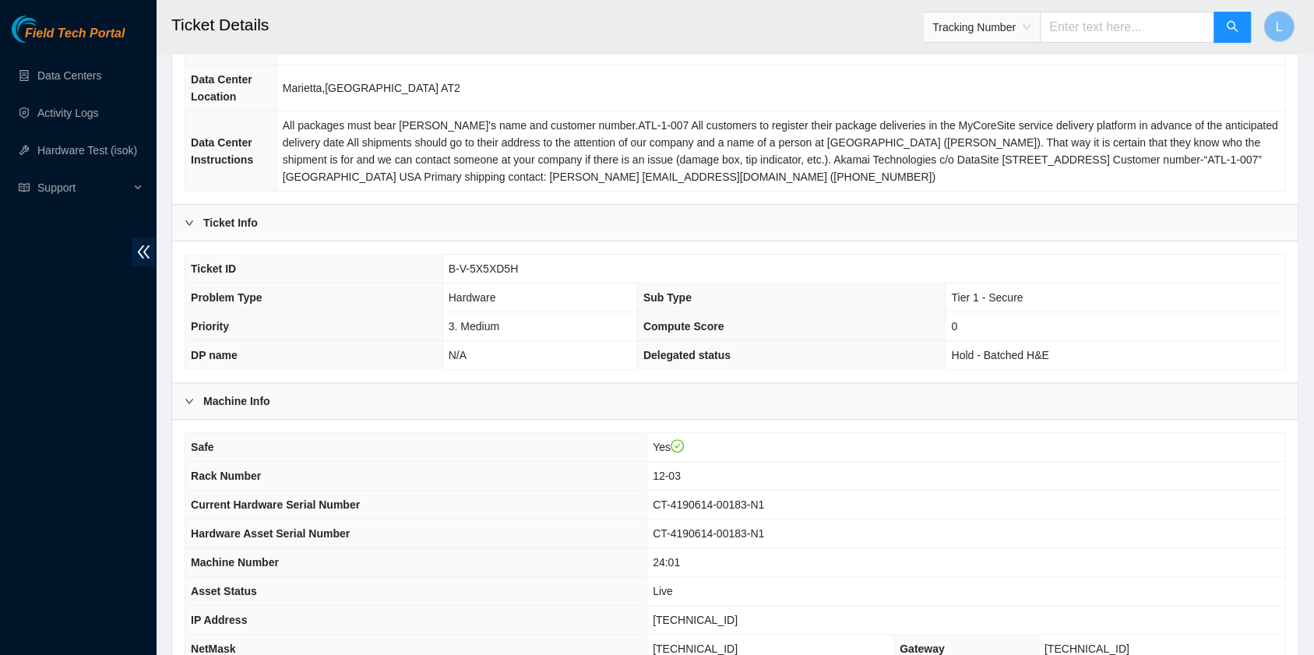
click at [1105, 29] on input "text" at bounding box center [1127, 27] width 174 height 31
type input "463470062608"
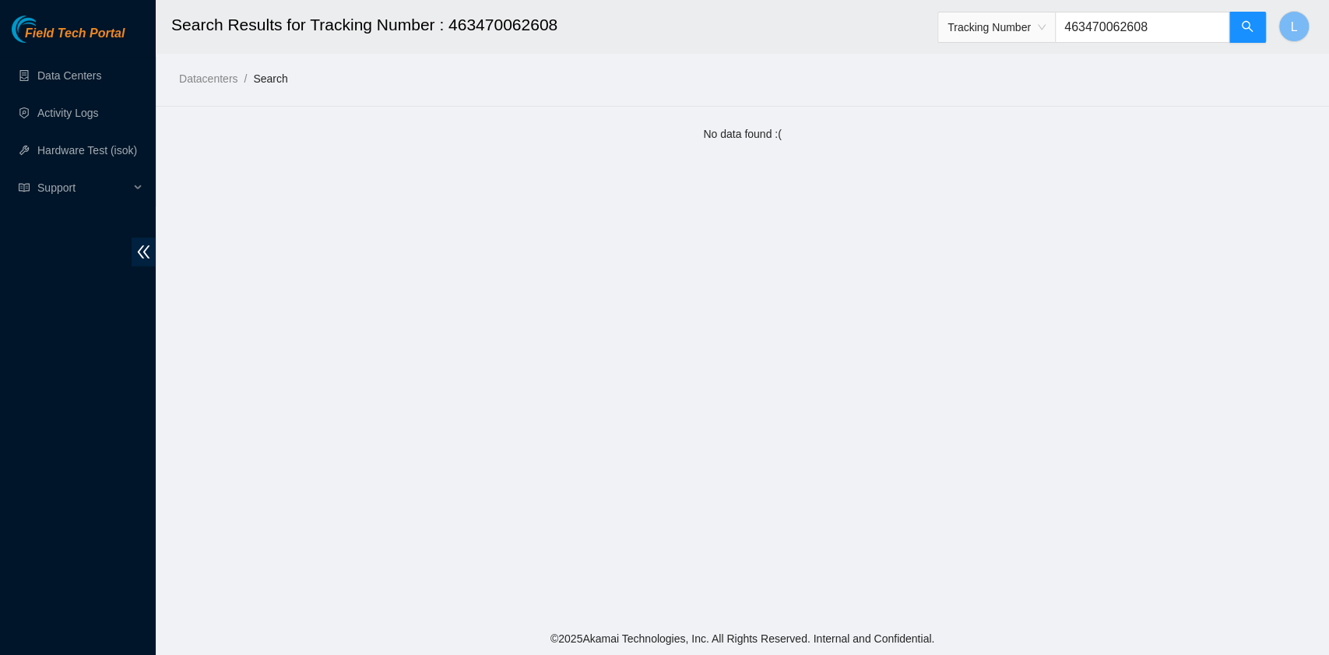
drag, startPoint x: 1198, startPoint y: 30, endPoint x: 1040, endPoint y: 29, distance: 158.1
click at [1040, 29] on span "Tracking Number 463470062608" at bounding box center [1102, 27] width 329 height 31
type input "463470062148"
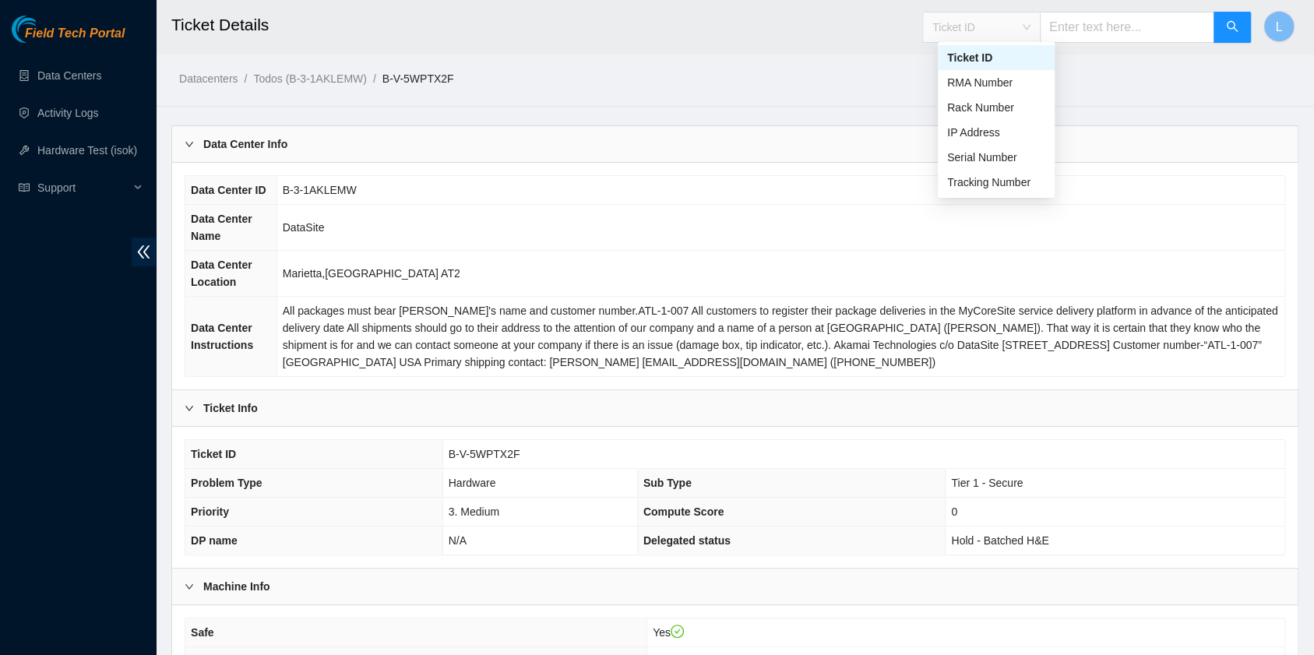
click at [1030, 23] on span "Ticket ID" at bounding box center [981, 27] width 98 height 23
click at [995, 184] on div "Tracking Number" at bounding box center [996, 182] width 98 height 17
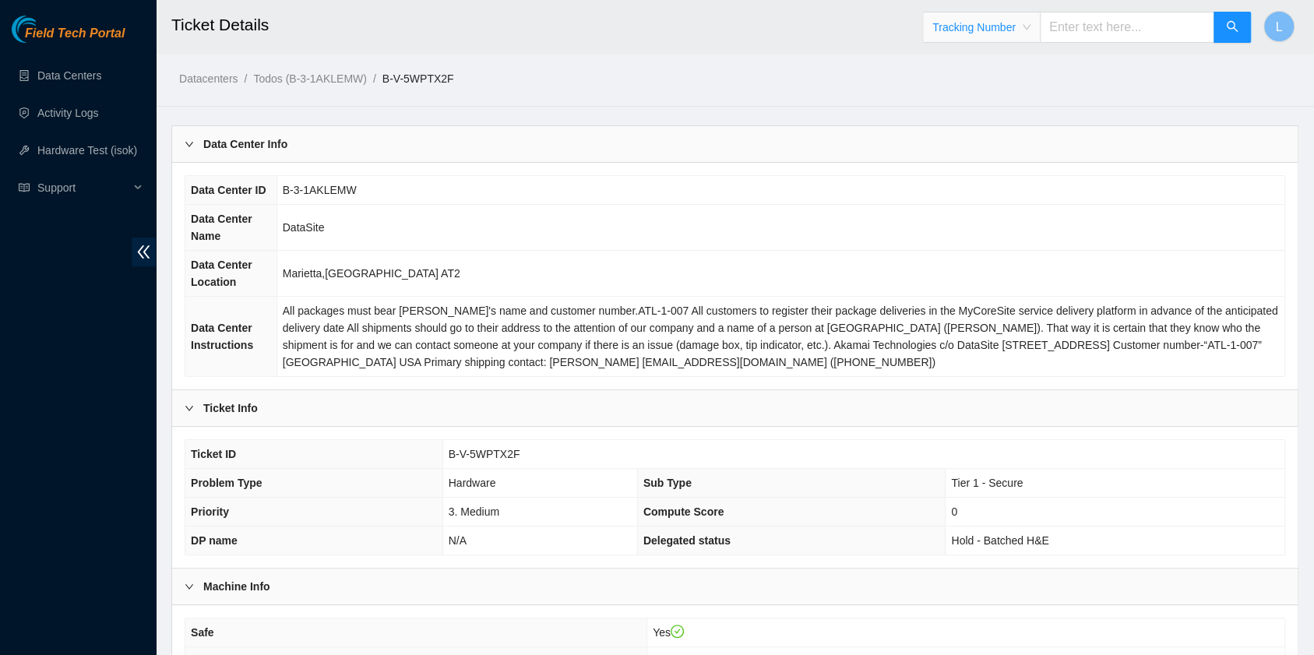
click at [1108, 25] on input "text" at bounding box center [1127, 27] width 174 height 31
type input "417328429420"
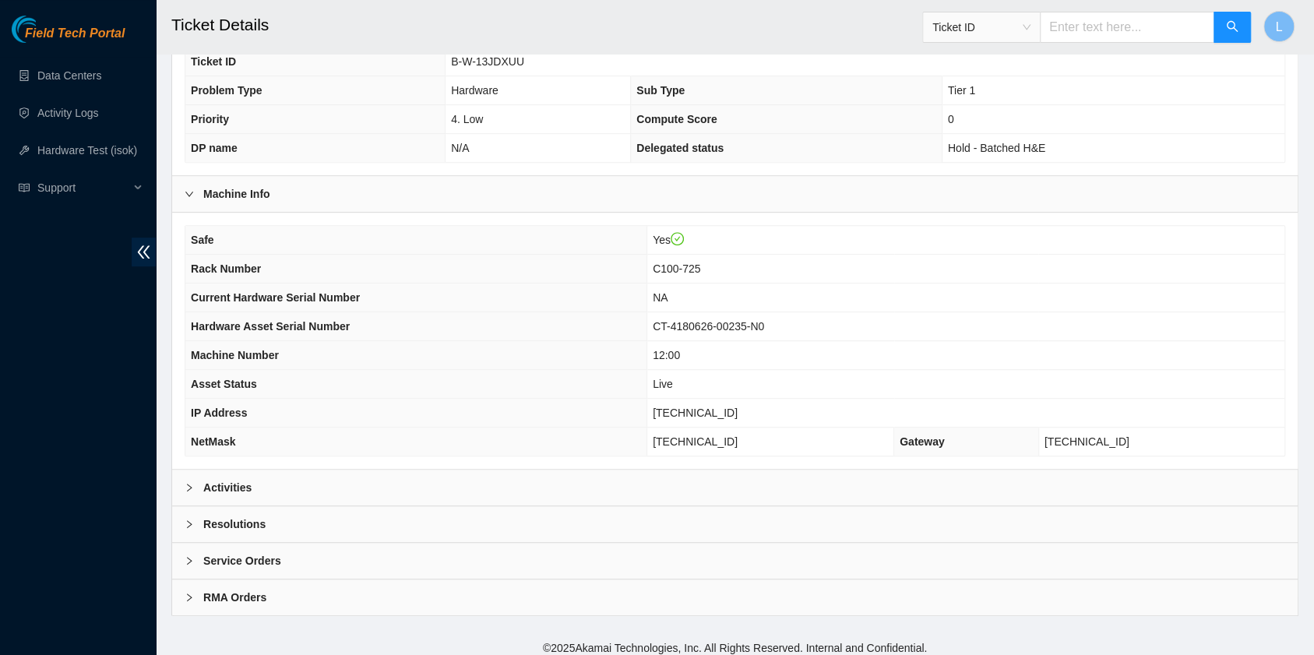
scroll to position [393, 0]
click at [189, 482] on icon "right" at bounding box center [189, 486] width 9 height 9
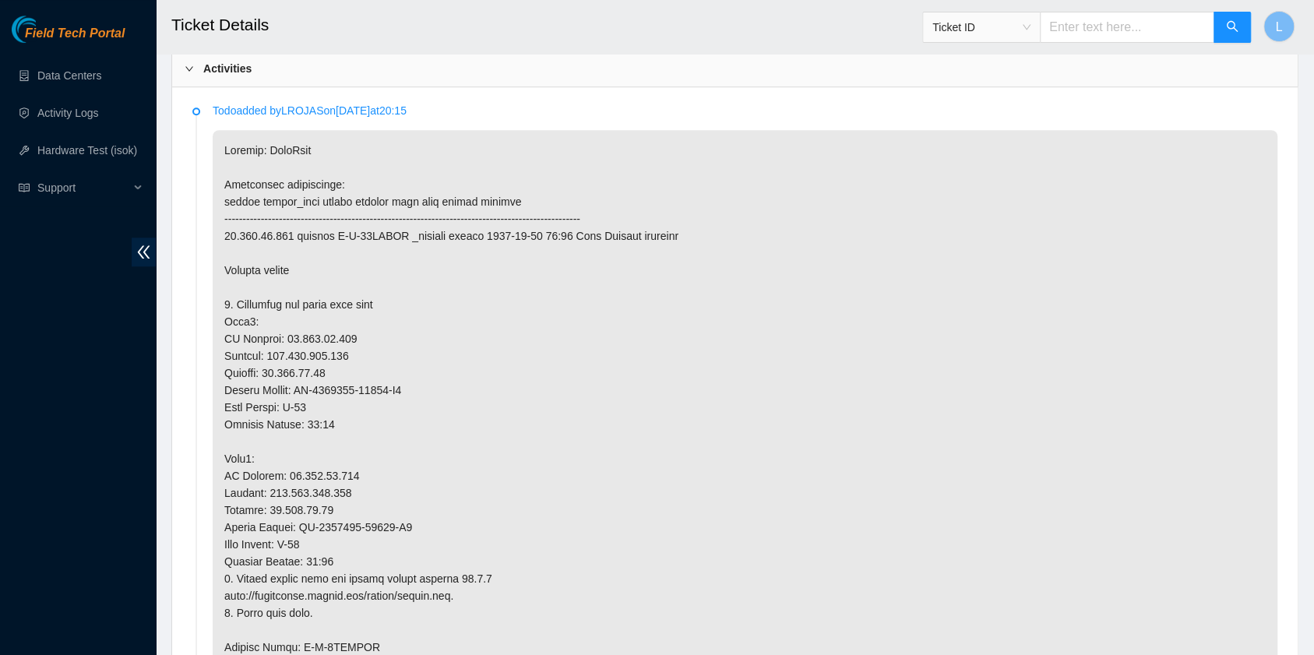
scroll to position [830, 0]
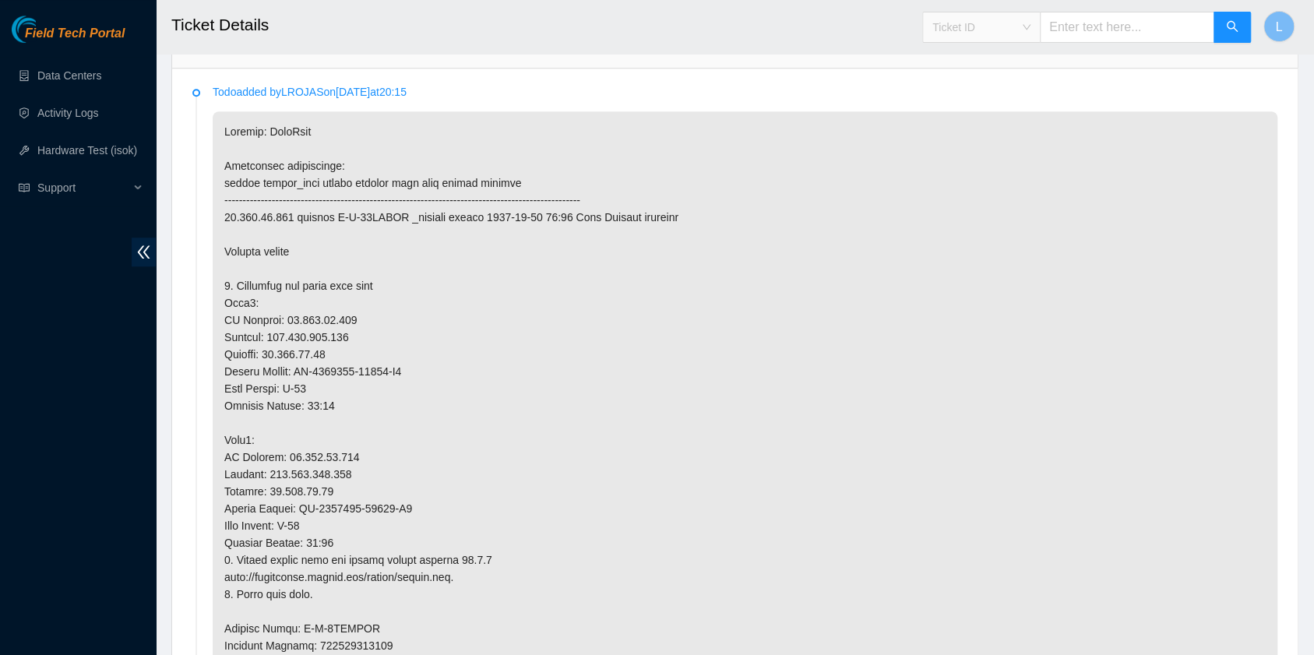
click at [1030, 25] on span "Ticket ID" at bounding box center [981, 27] width 98 height 23
click at [1011, 186] on div "Tracking Number" at bounding box center [996, 182] width 98 height 17
click at [1120, 32] on input "text" at bounding box center [1127, 27] width 174 height 31
type input "417328429902"
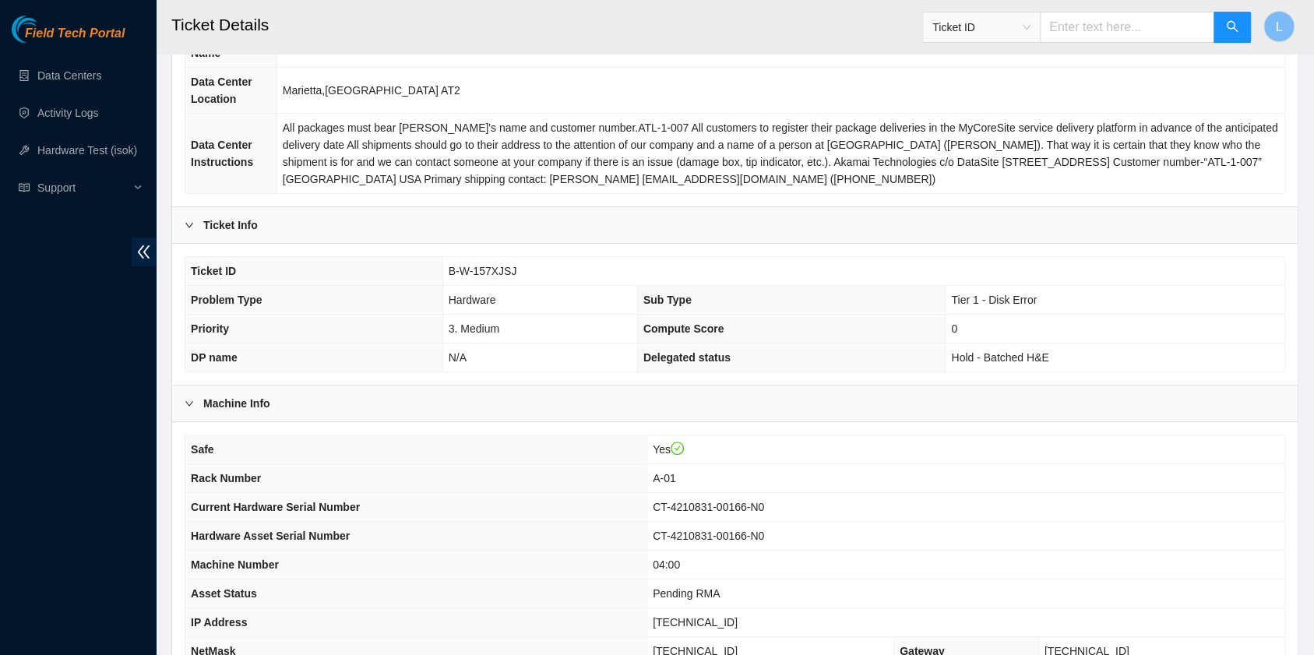
scroll to position [207, 0]
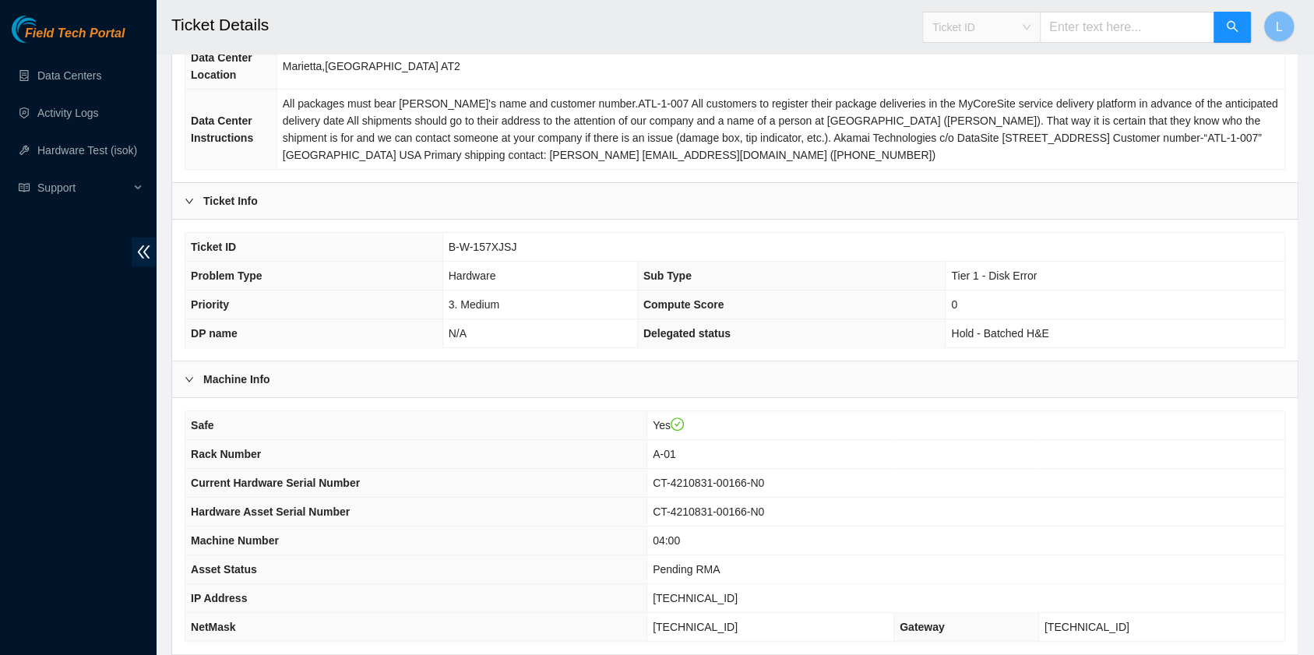
click at [1040, 26] on div "Ticket ID" at bounding box center [981, 27] width 117 height 25
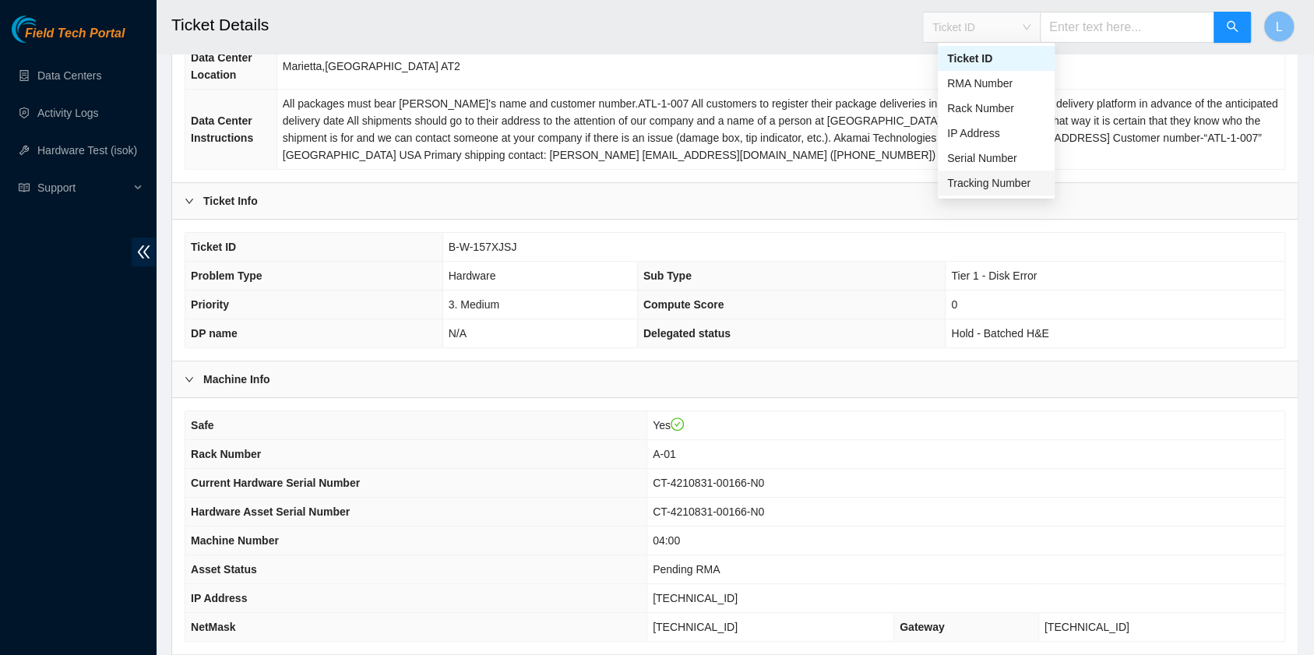
click at [1003, 184] on div "Tracking Number" at bounding box center [996, 182] width 98 height 17
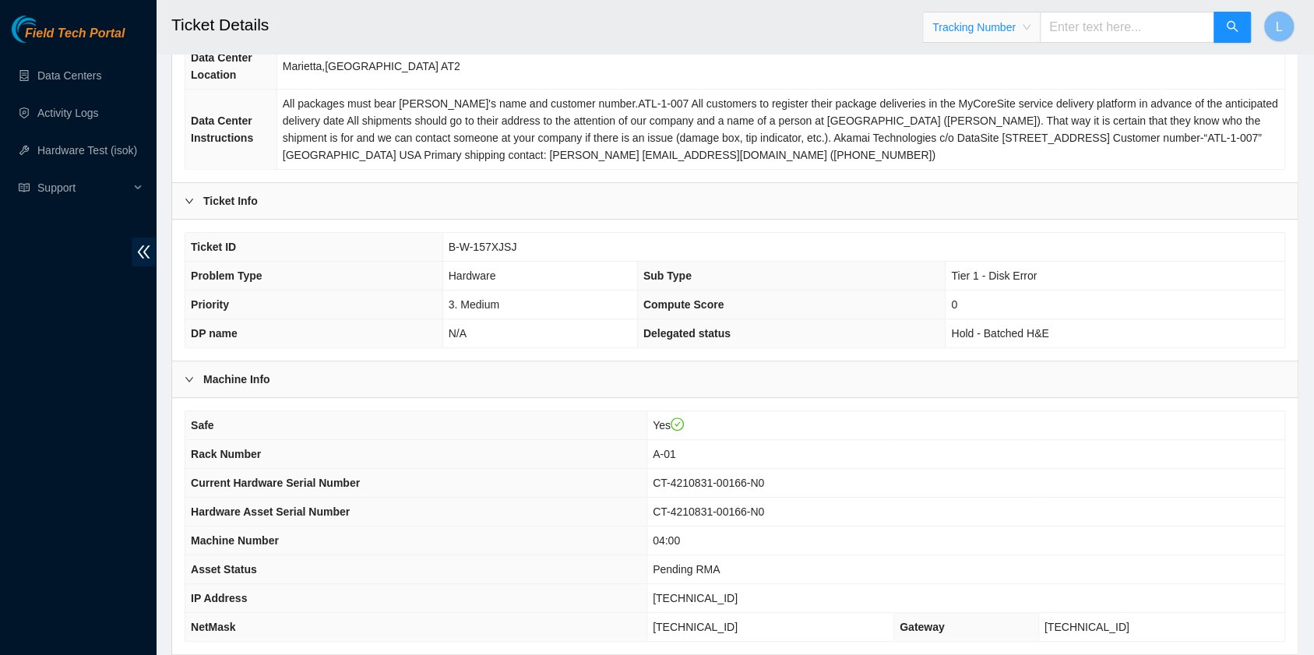
click at [1089, 24] on input "text" at bounding box center [1127, 27] width 174 height 31
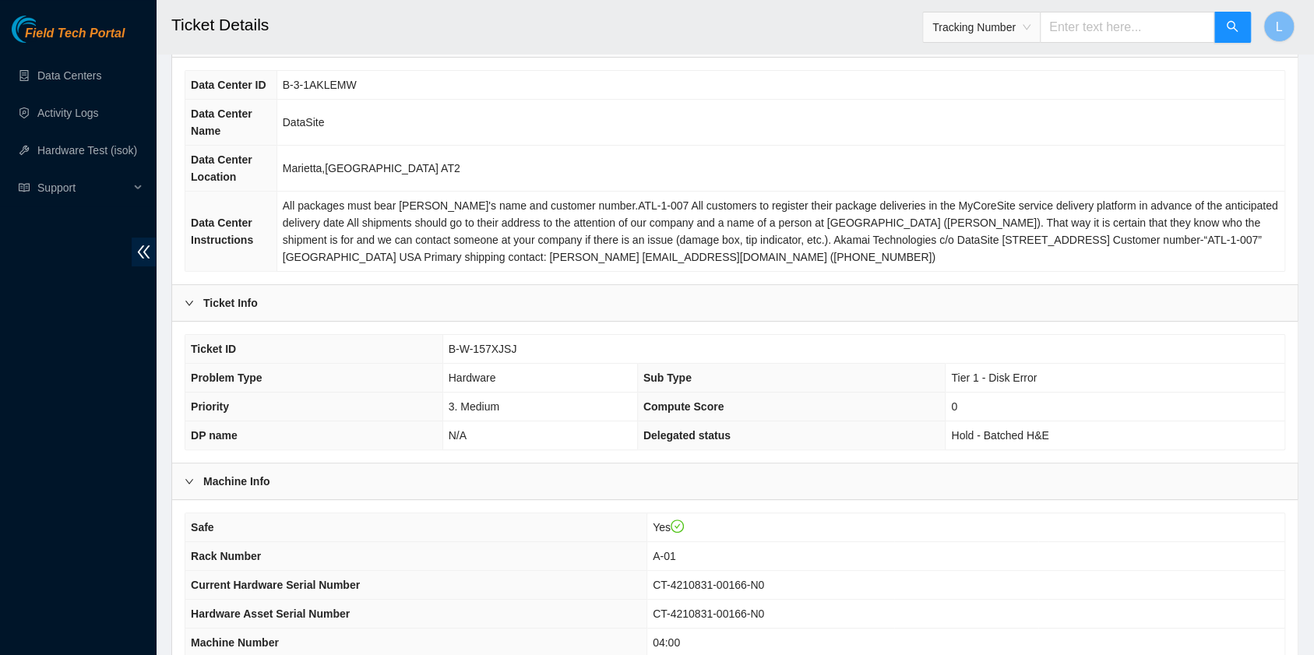
scroll to position [0, 0]
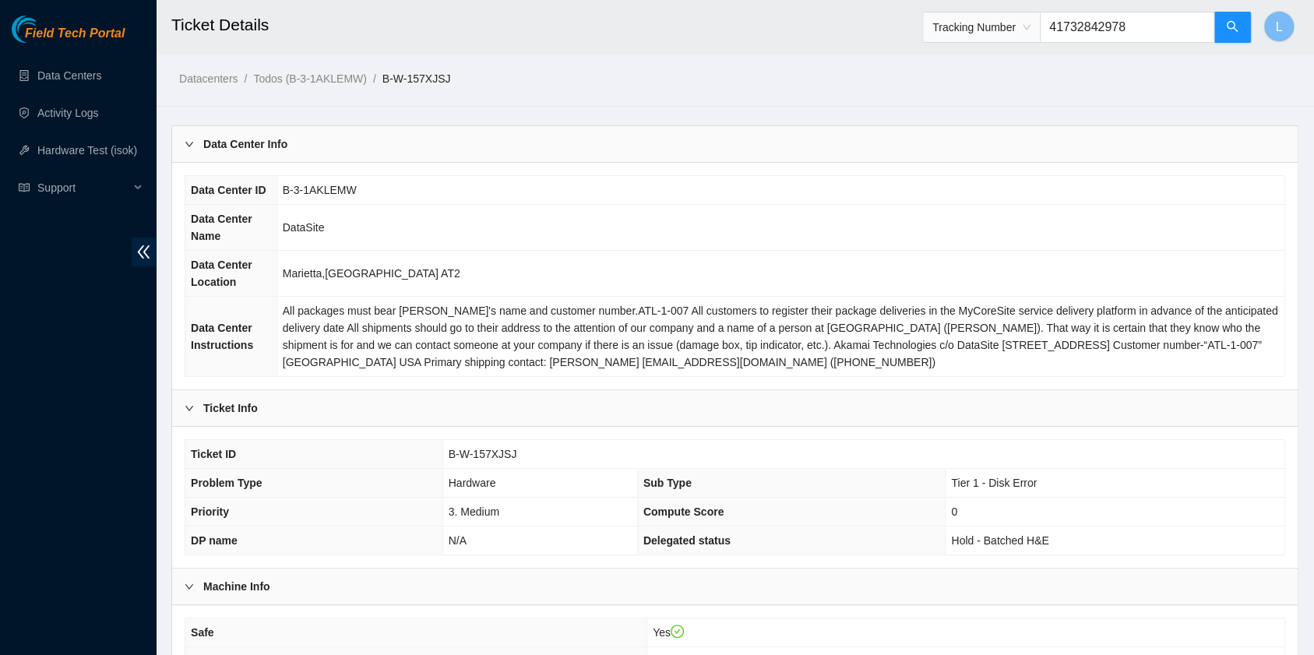
type input "417328429784"
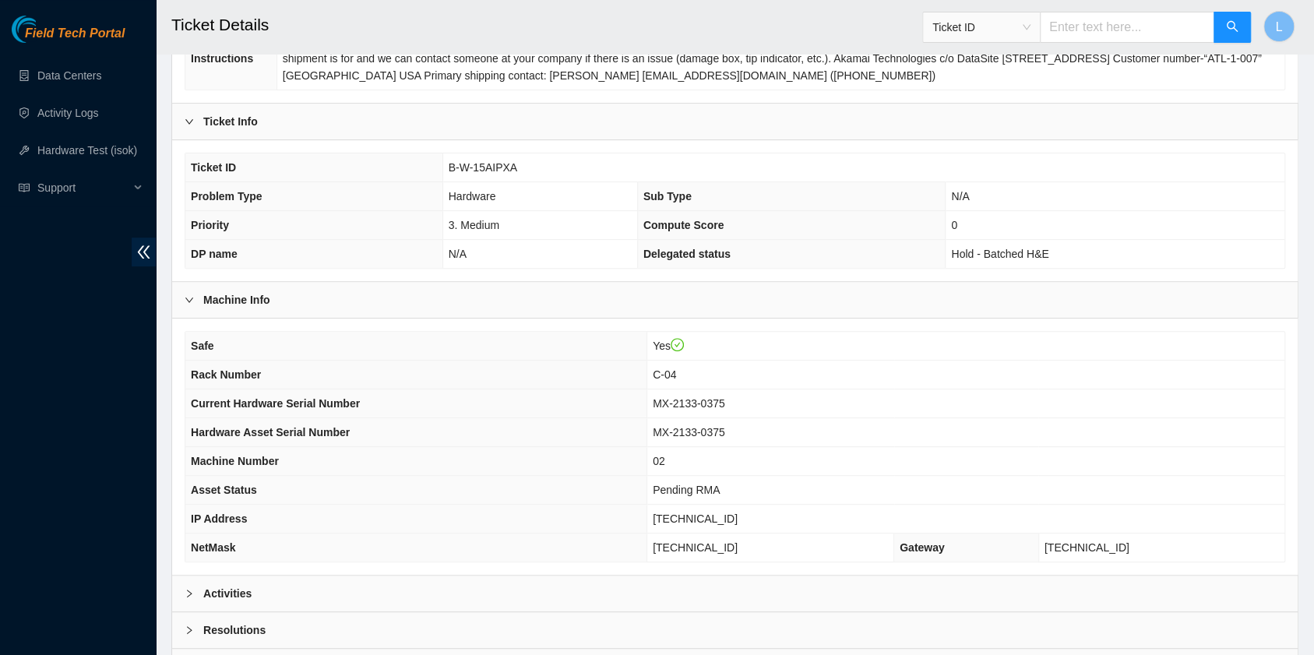
scroll to position [311, 0]
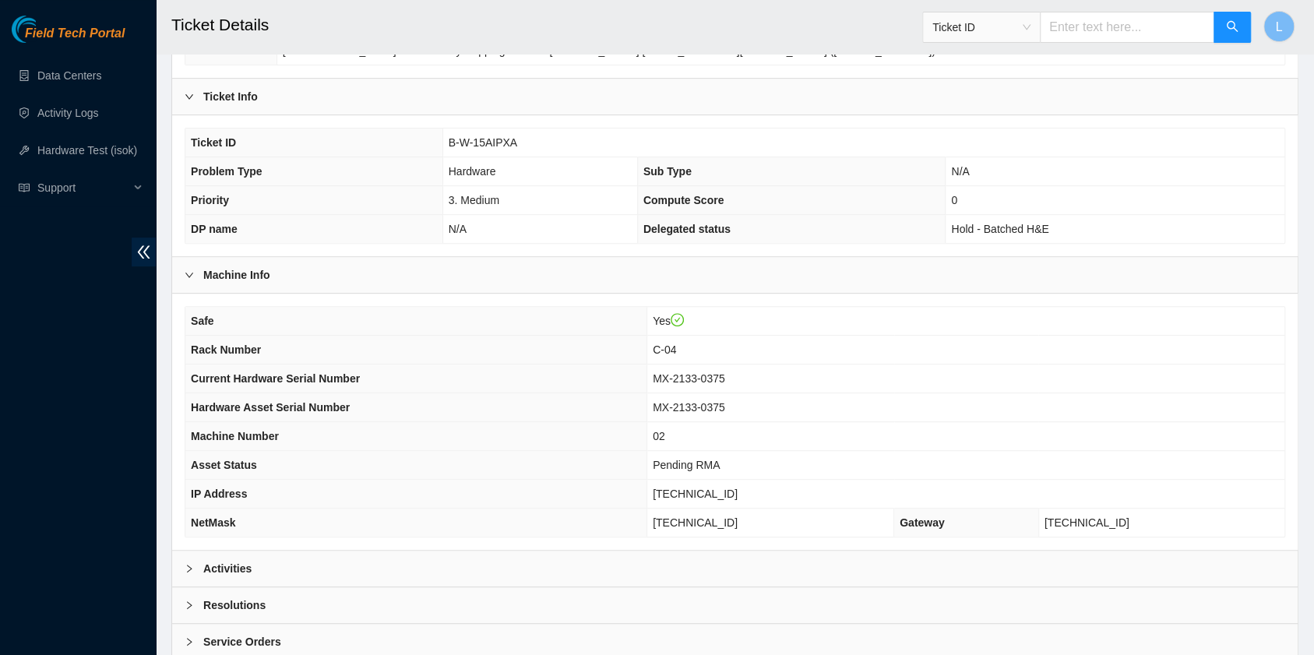
click at [1030, 28] on span "Ticket ID" at bounding box center [981, 27] width 98 height 23
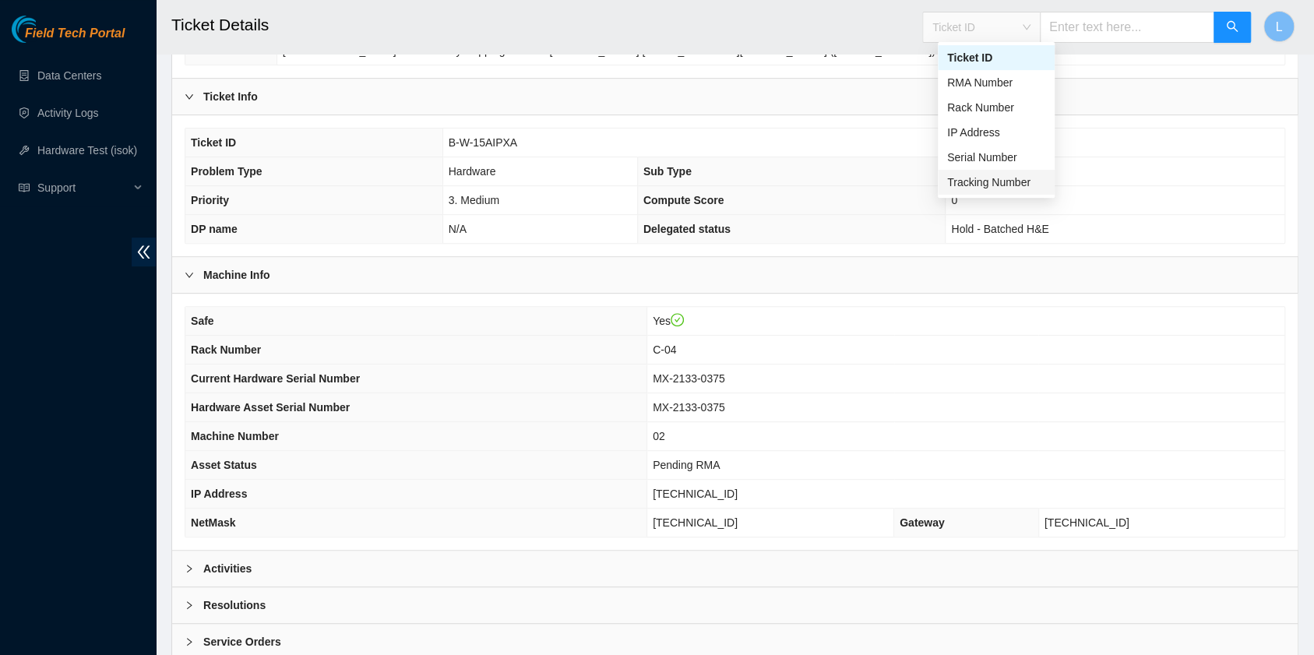
click at [1002, 183] on div "Tracking Number" at bounding box center [996, 182] width 98 height 17
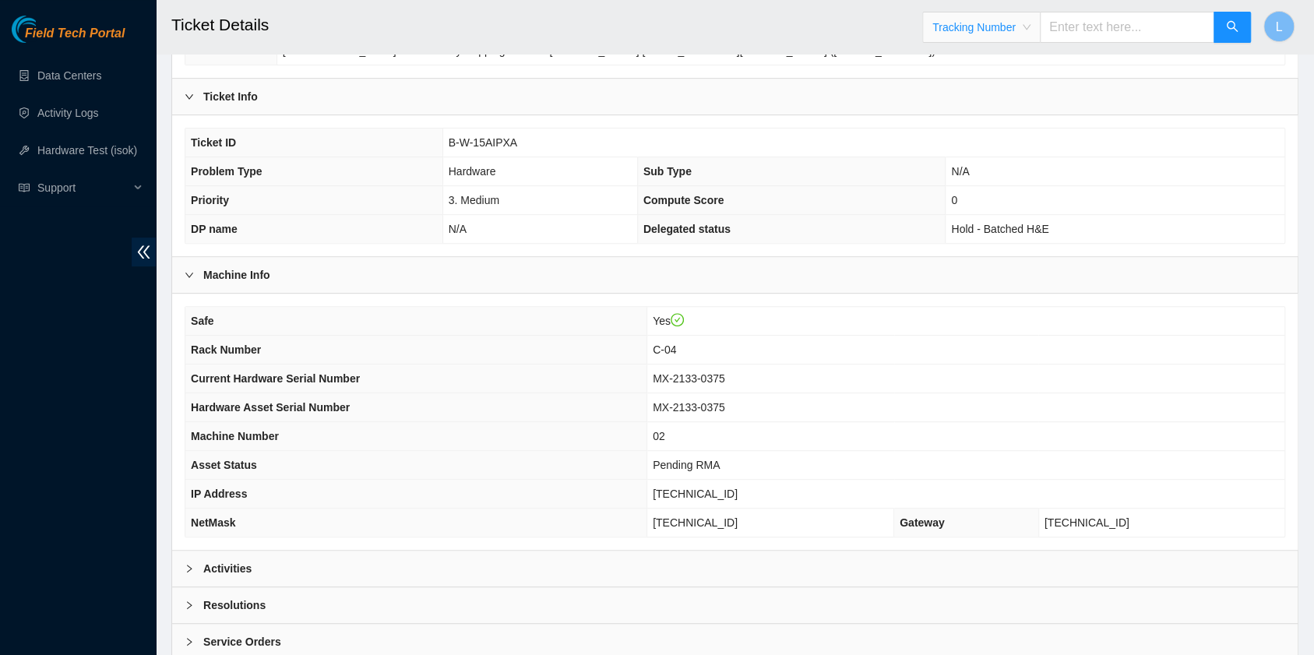
click at [1078, 30] on input "text" at bounding box center [1127, 27] width 174 height 31
type input "463470062608"
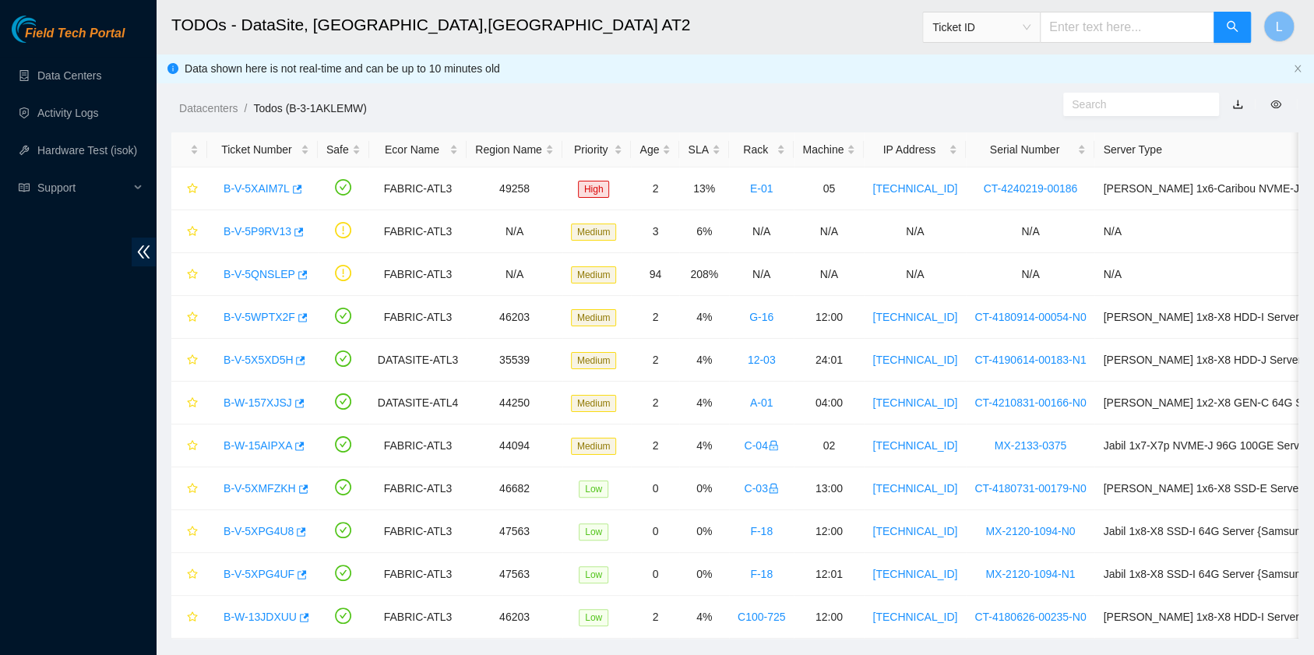
click at [1040, 30] on div "Ticket ID" at bounding box center [981, 27] width 117 height 25
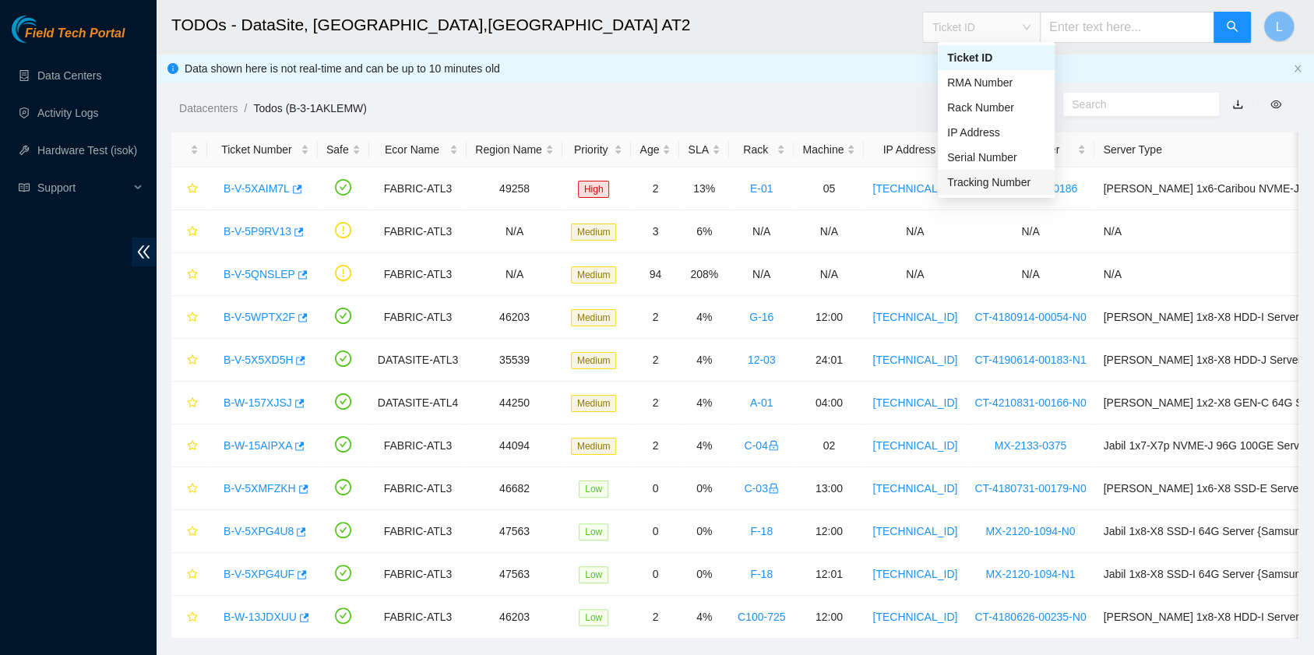
click at [1008, 178] on div "Tracking Number" at bounding box center [996, 182] width 98 height 17
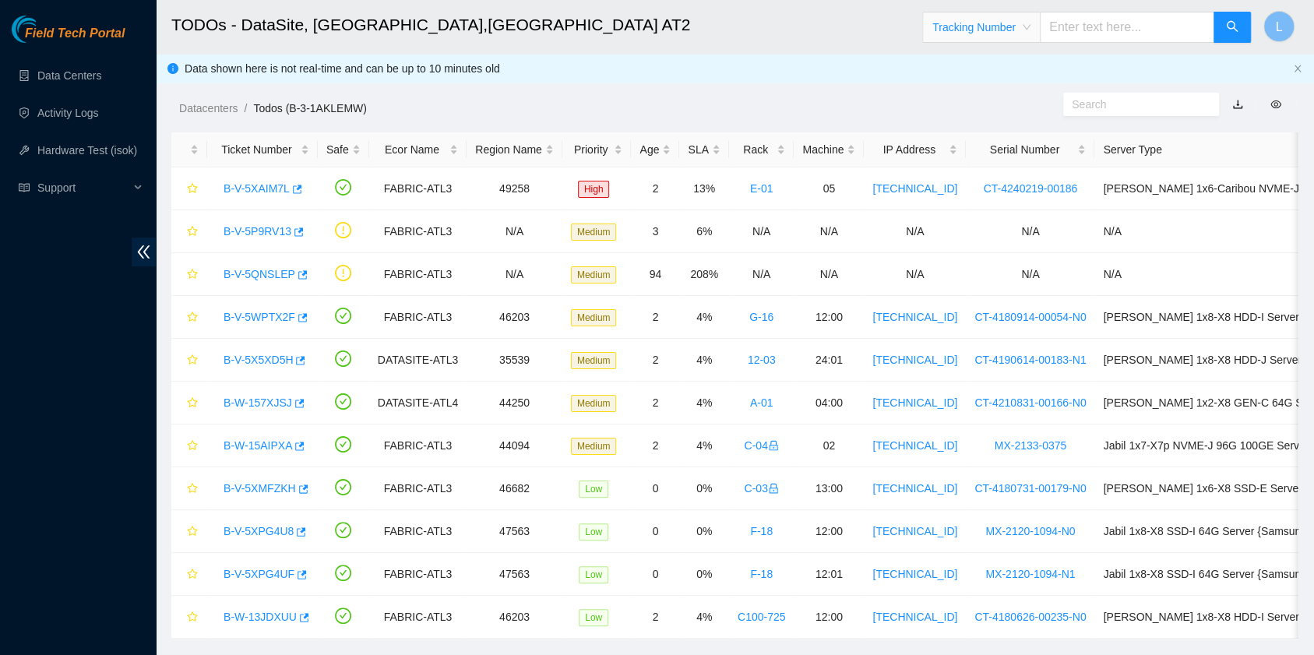
click at [1089, 38] on input "text" at bounding box center [1127, 27] width 174 height 31
type input "463470058947"
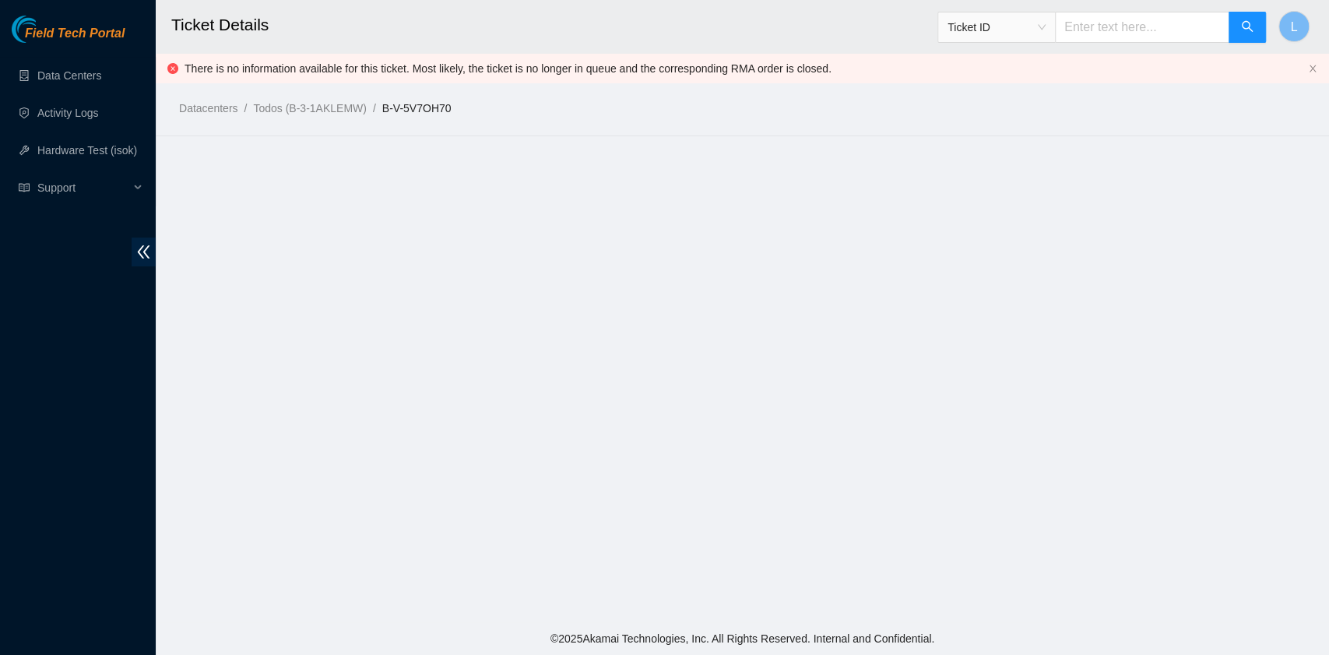
click at [1046, 33] on span "Ticket ID" at bounding box center [997, 27] width 98 height 23
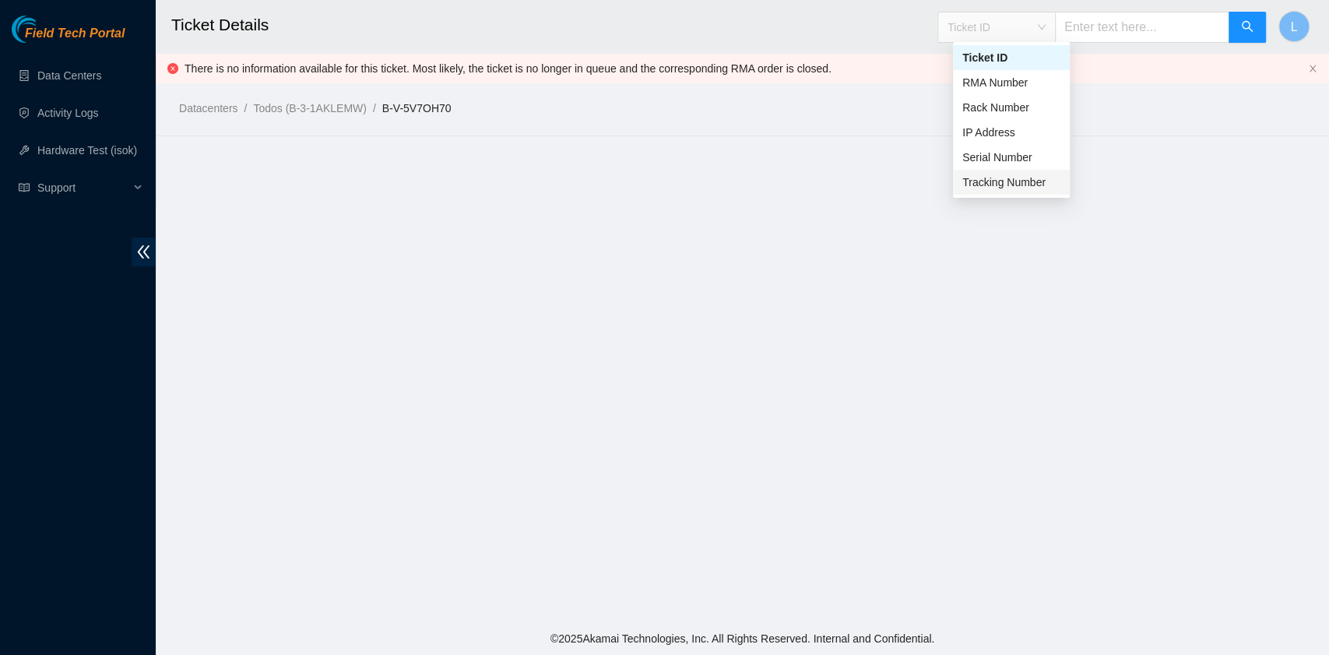
click at [997, 180] on div "Tracking Number" at bounding box center [1011, 182] width 98 height 17
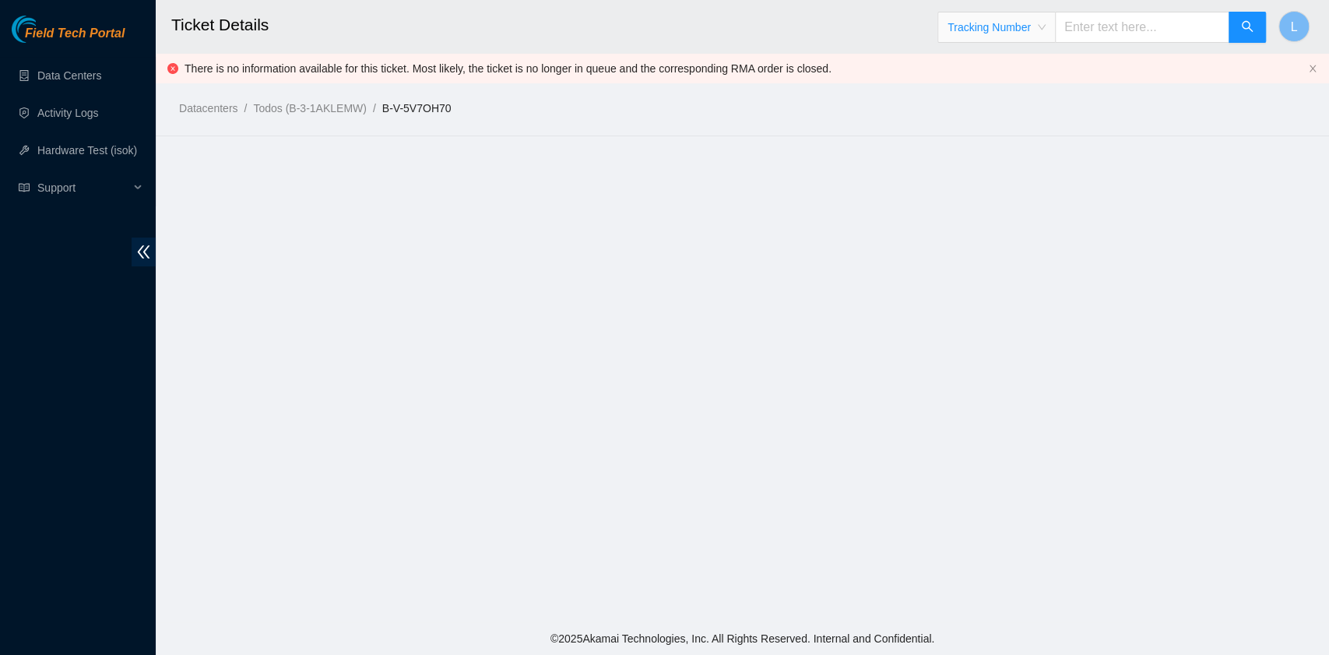
click at [1089, 28] on input "text" at bounding box center [1142, 27] width 174 height 31
type input "4508926222008"
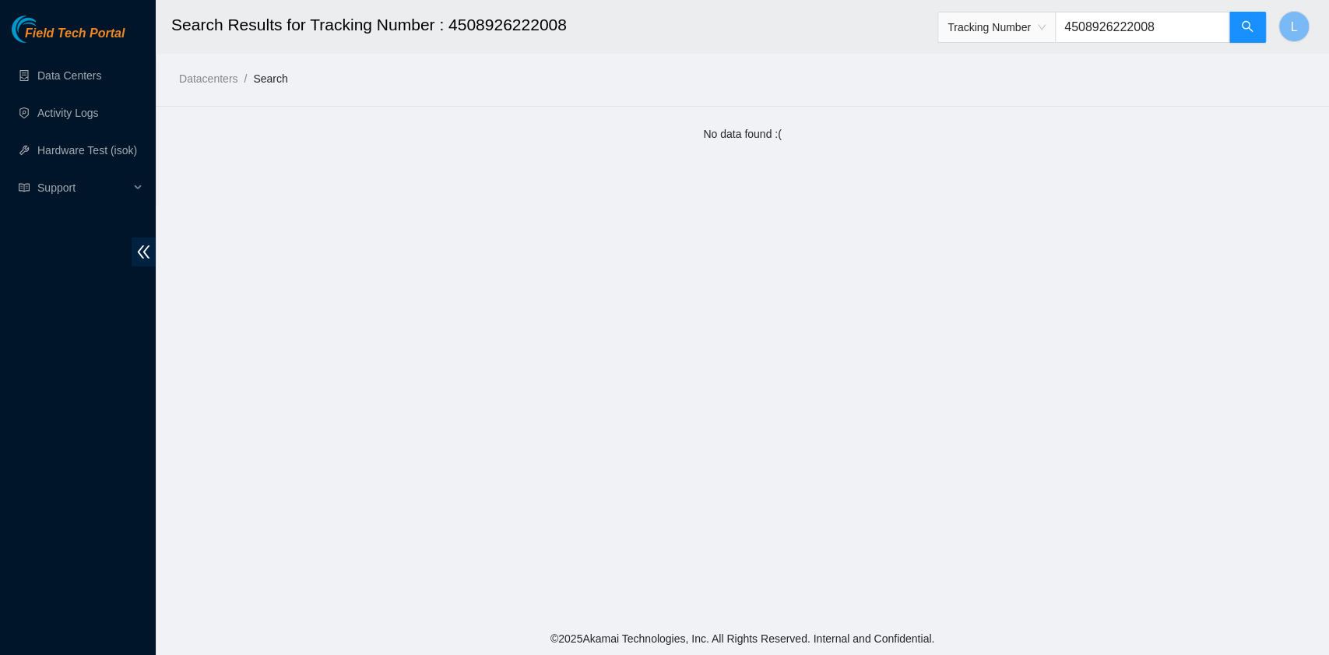
drag, startPoint x: 1185, startPoint y: 40, endPoint x: 1039, endPoint y: 39, distance: 146.4
click at [1039, 39] on span "Tracking Number 4508926222008" at bounding box center [1102, 27] width 329 height 31
type input "450826222626"
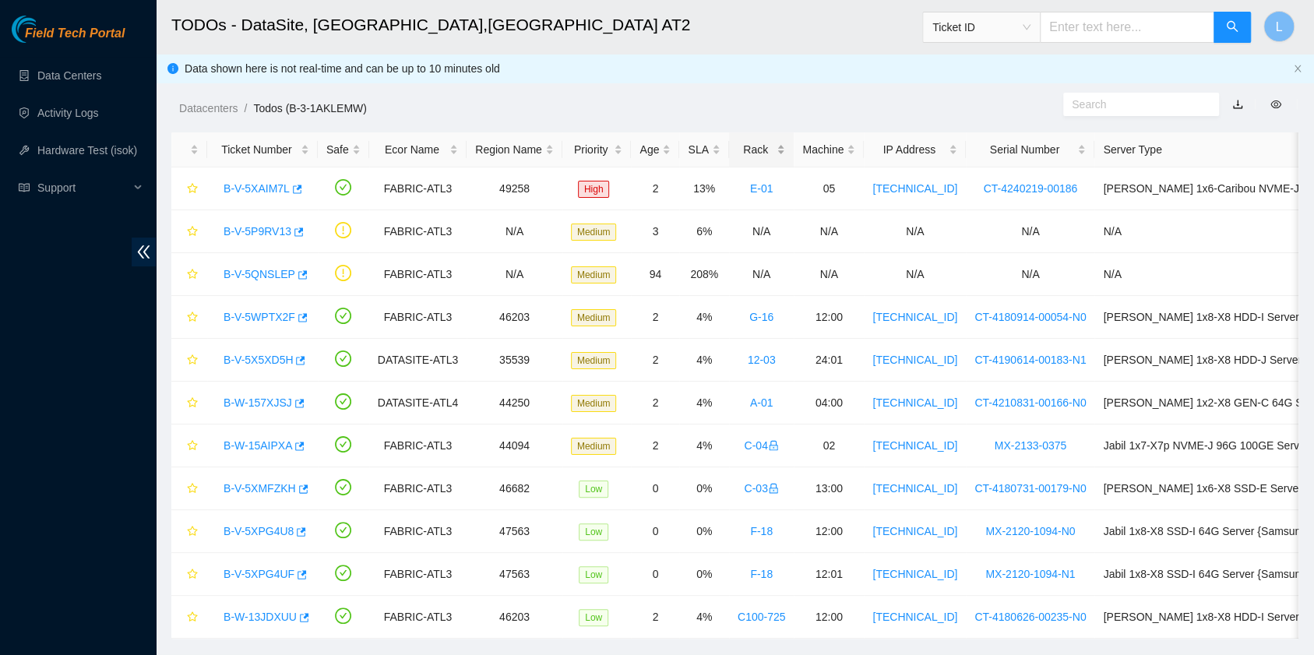
click at [737, 148] on div "Rack" at bounding box center [761, 149] width 48 height 17
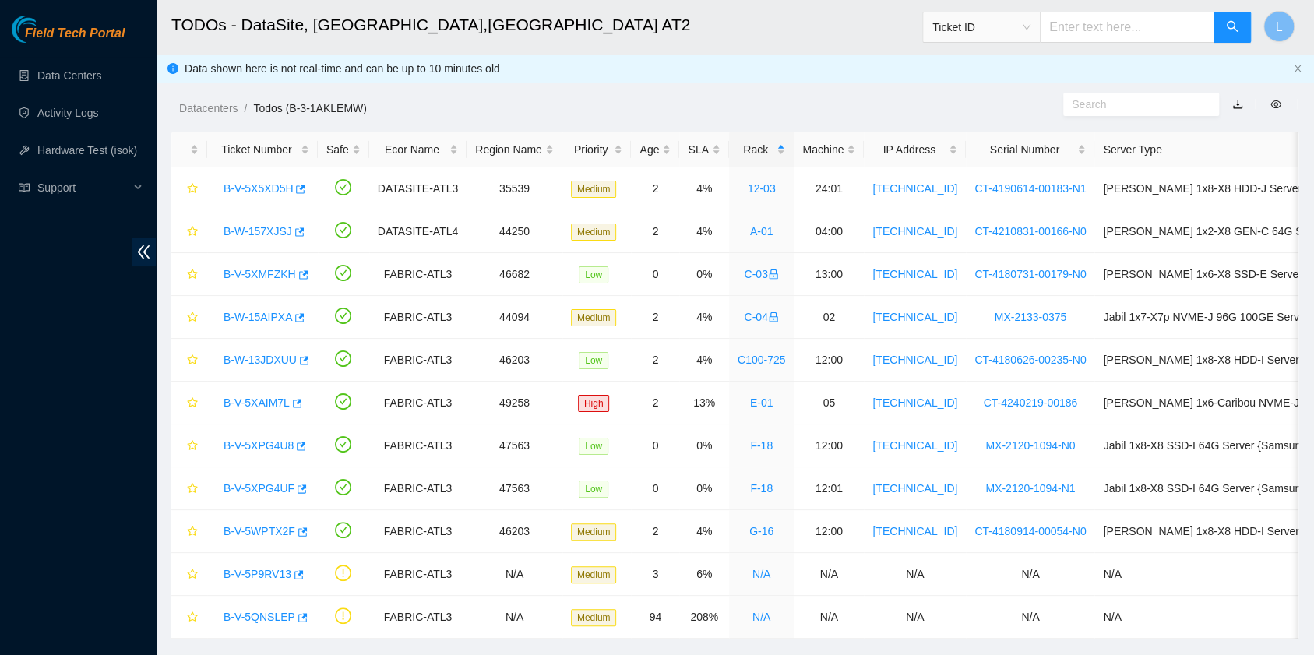
drag, startPoint x: 577, startPoint y: 5, endPoint x: 948, endPoint y: 125, distance: 390.3
click at [948, 125] on main "TODOs - DataSite, [GEOGRAPHIC_DATA],[GEOGRAPHIC_DATA] AT2 Ticket ID L Data show…" at bounding box center [735, 327] width 1158 height 654
click at [280, 439] on link "B-V-5XPG4U8" at bounding box center [258, 445] width 70 height 12
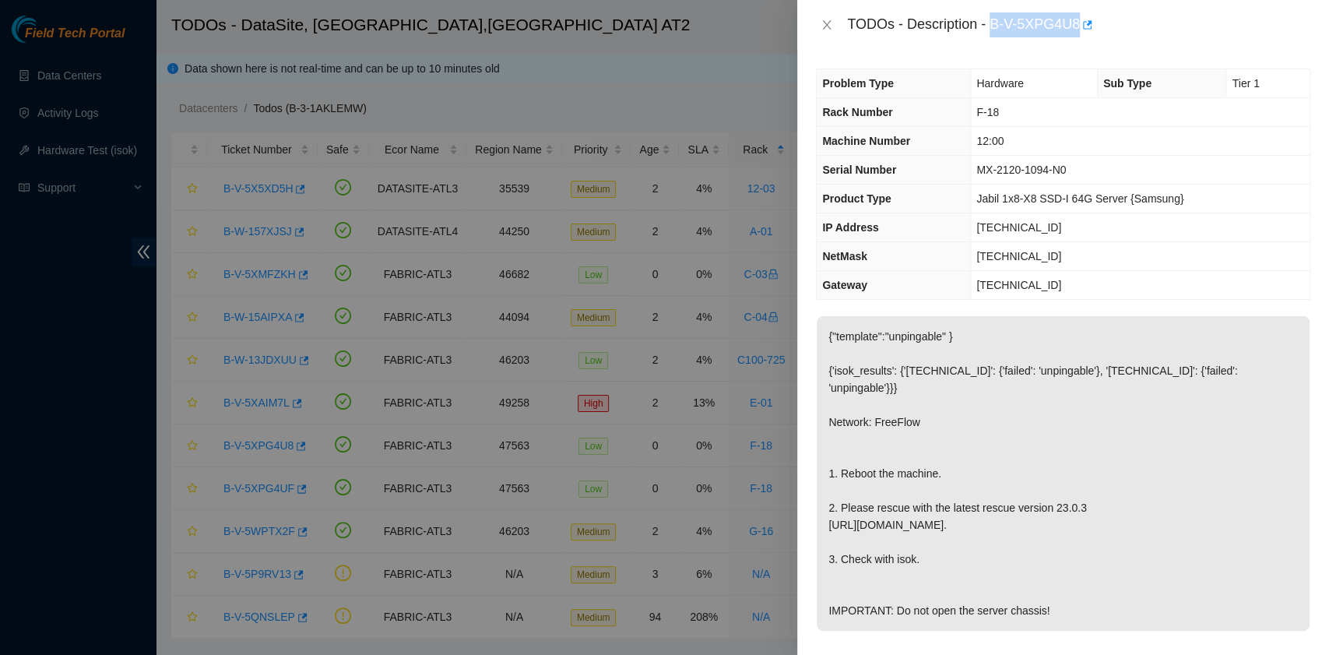
drag, startPoint x: 991, startPoint y: 26, endPoint x: 1078, endPoint y: 35, distance: 86.9
click at [1078, 35] on div "TODOs - Description - B-V-5XPG4U8" at bounding box center [1078, 24] width 463 height 25
copy div "B-V-5XPG4U8"
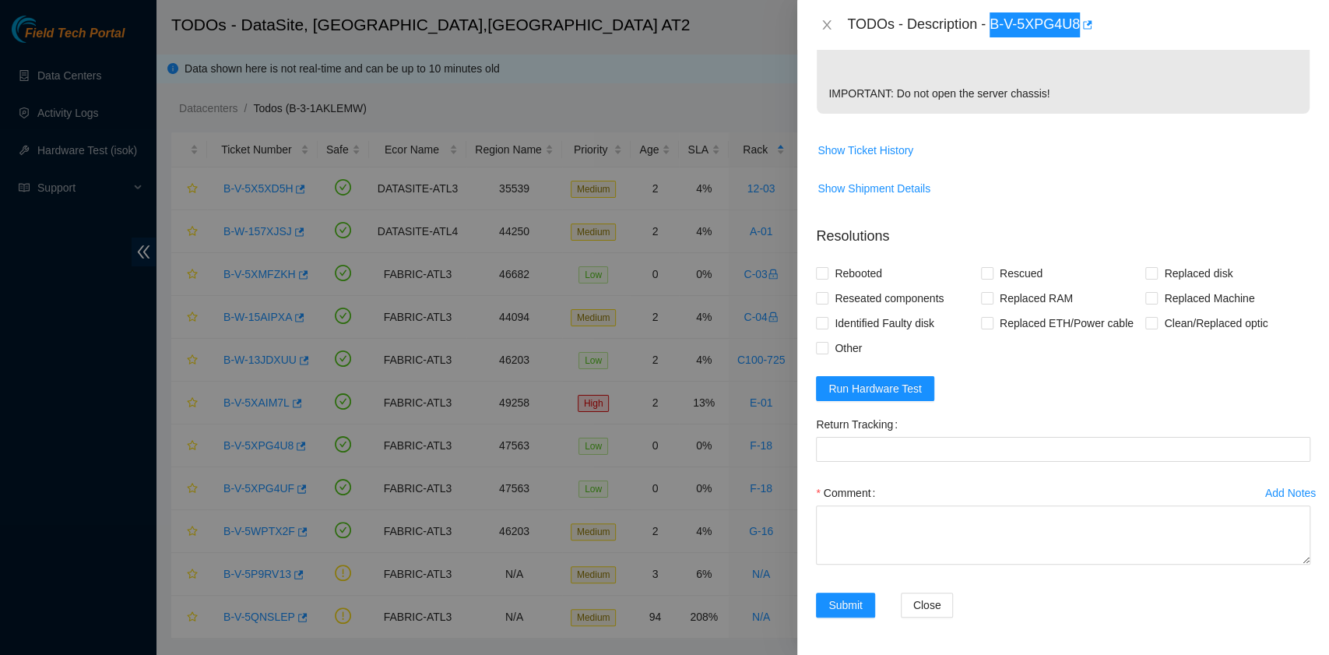
scroll to position [519, 0]
click at [873, 282] on span "Rebooted" at bounding box center [859, 273] width 60 height 25
click at [827, 278] on input "Rebooted" at bounding box center [821, 272] width 11 height 11
checkbox input "true"
click at [995, 286] on span "Rescued" at bounding box center [1021, 273] width 55 height 25
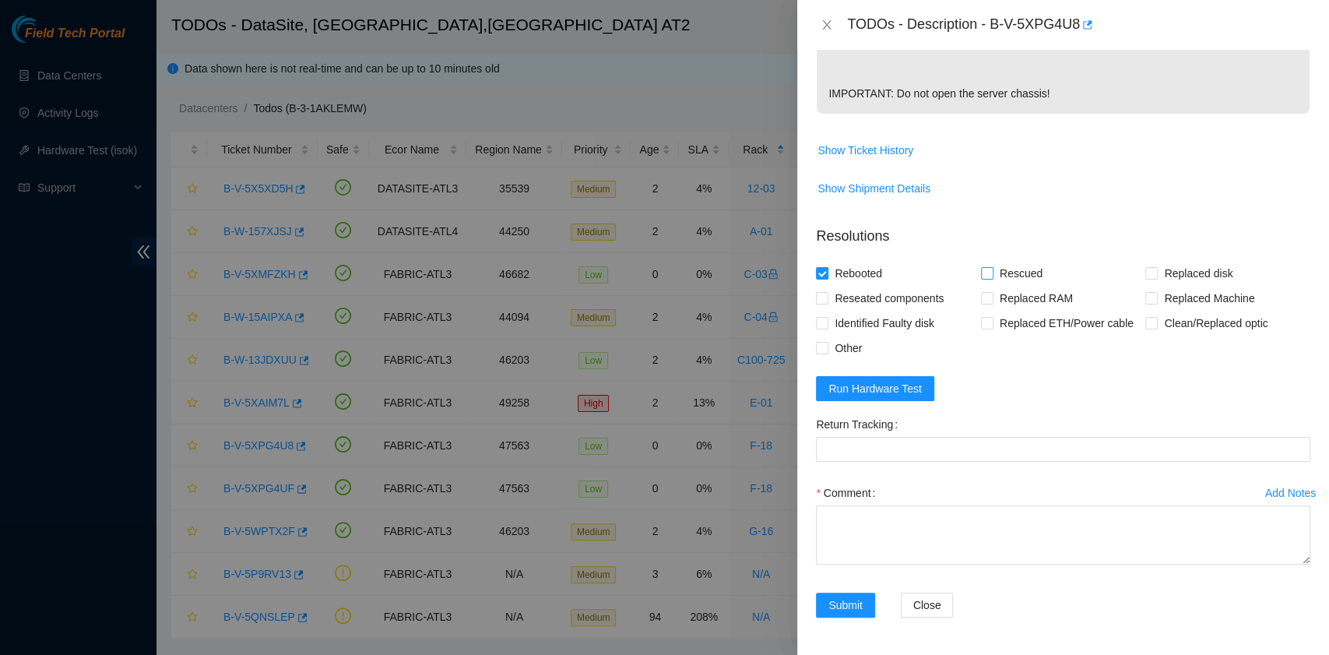
click at [992, 278] on input "Rescued" at bounding box center [986, 272] width 11 height 11
checkbox input "true"
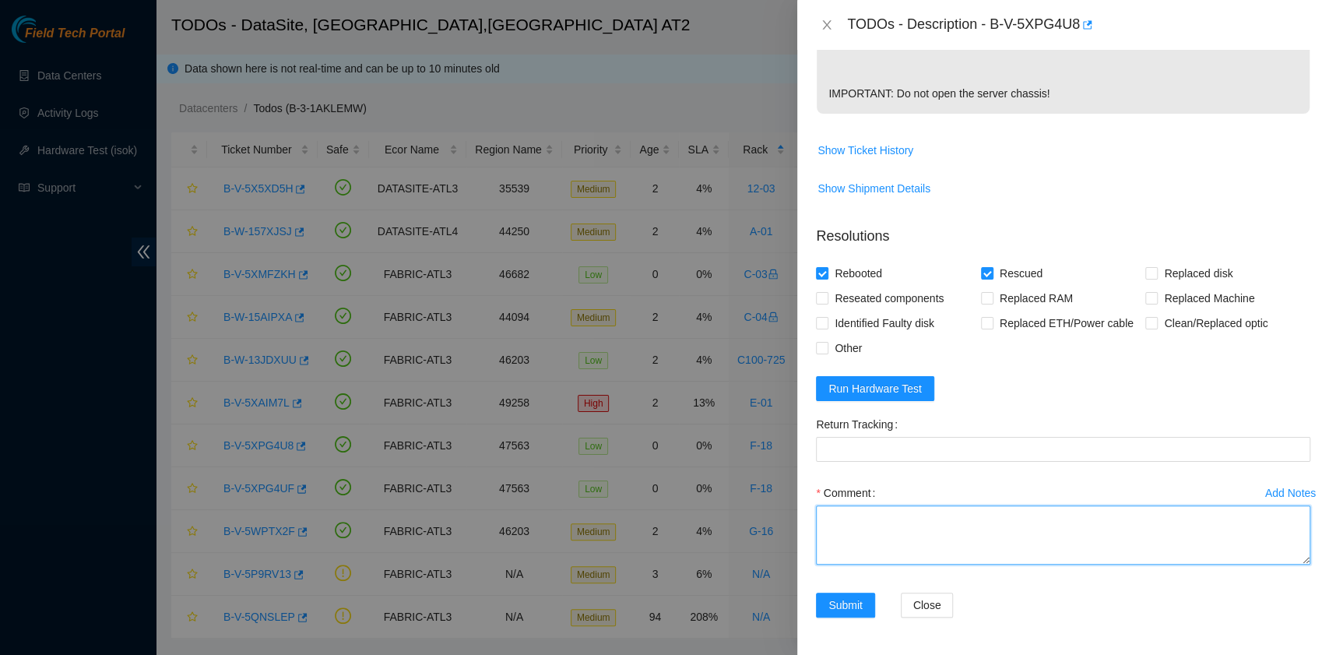
click at [903, 530] on textarea "Comment" at bounding box center [1063, 534] width 494 height 59
paste textarea "B-V-5XPG4U8 rack# F-18 machine# 12:00 Rebooted. Rescued."
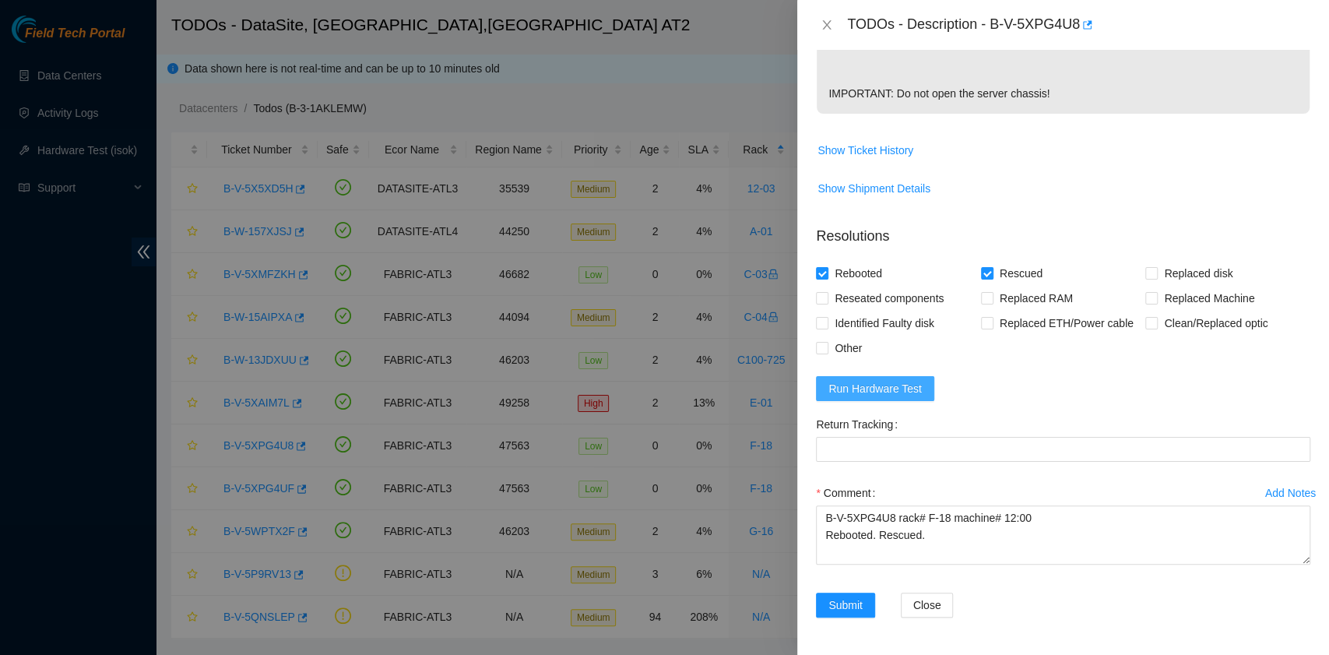
click at [898, 389] on span "Run Hardware Test" at bounding box center [875, 388] width 93 height 17
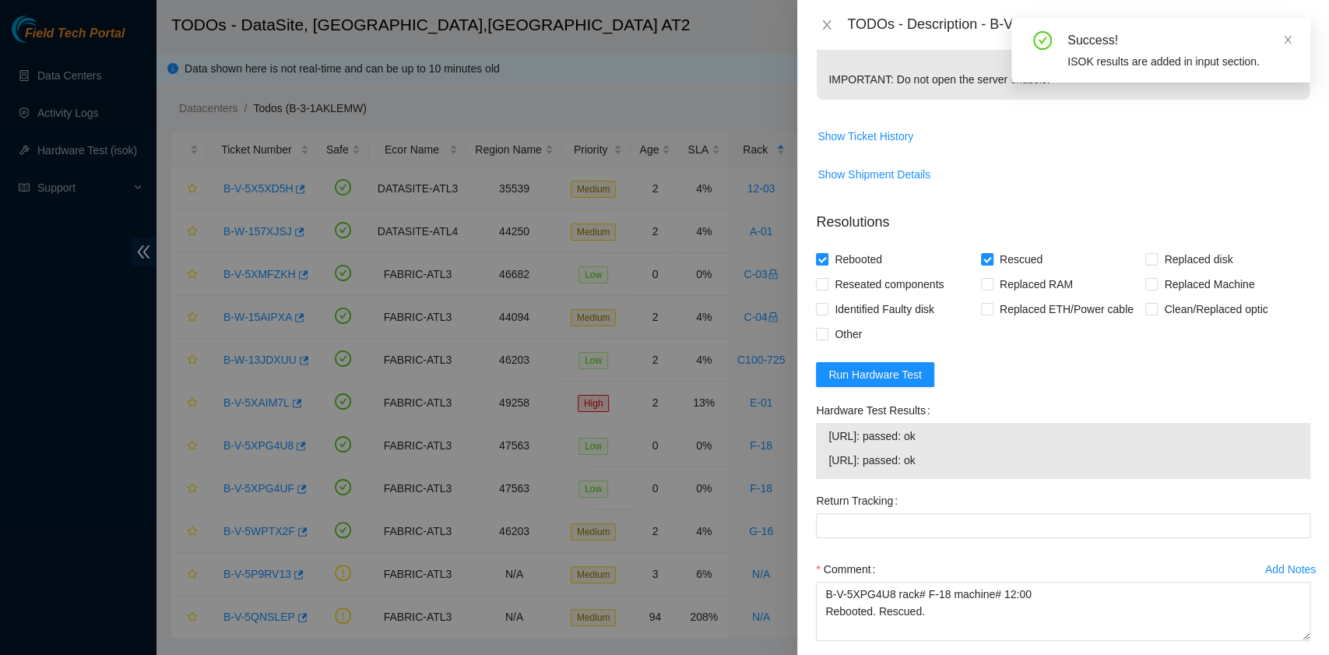
drag, startPoint x: 961, startPoint y: 475, endPoint x: 823, endPoint y: 455, distance: 139.3
click at [823, 455] on div "23.59.226.152: passed: ok 23.59.226.153: passed: ok" at bounding box center [1063, 451] width 494 height 56
copy tbody "23.59.226.152: passed: ok 23.59.226.153: passed: ok"
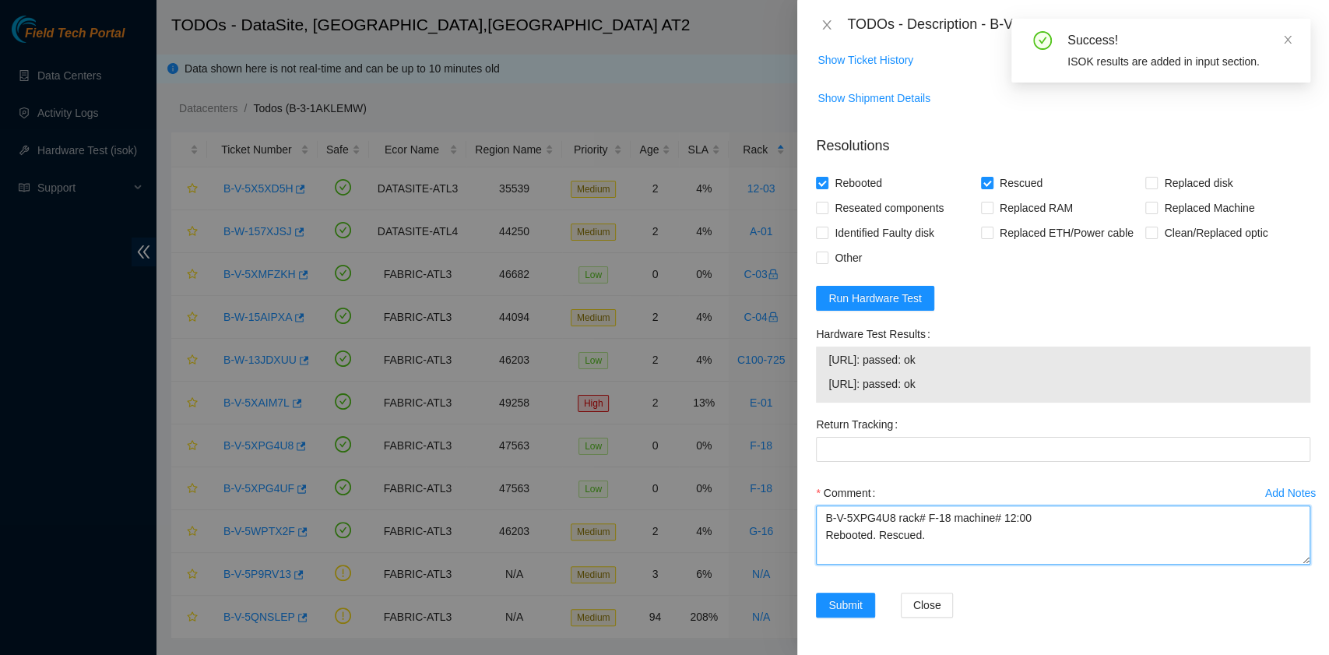
click at [911, 559] on textarea "B-V-5XPG4U8 rack# F-18 machine# 12:00 Rebooted. Rescued." at bounding box center [1063, 534] width 494 height 59
paste textarea "23.59.226.152: passed: ok 23.59.226.153: passed: ok"
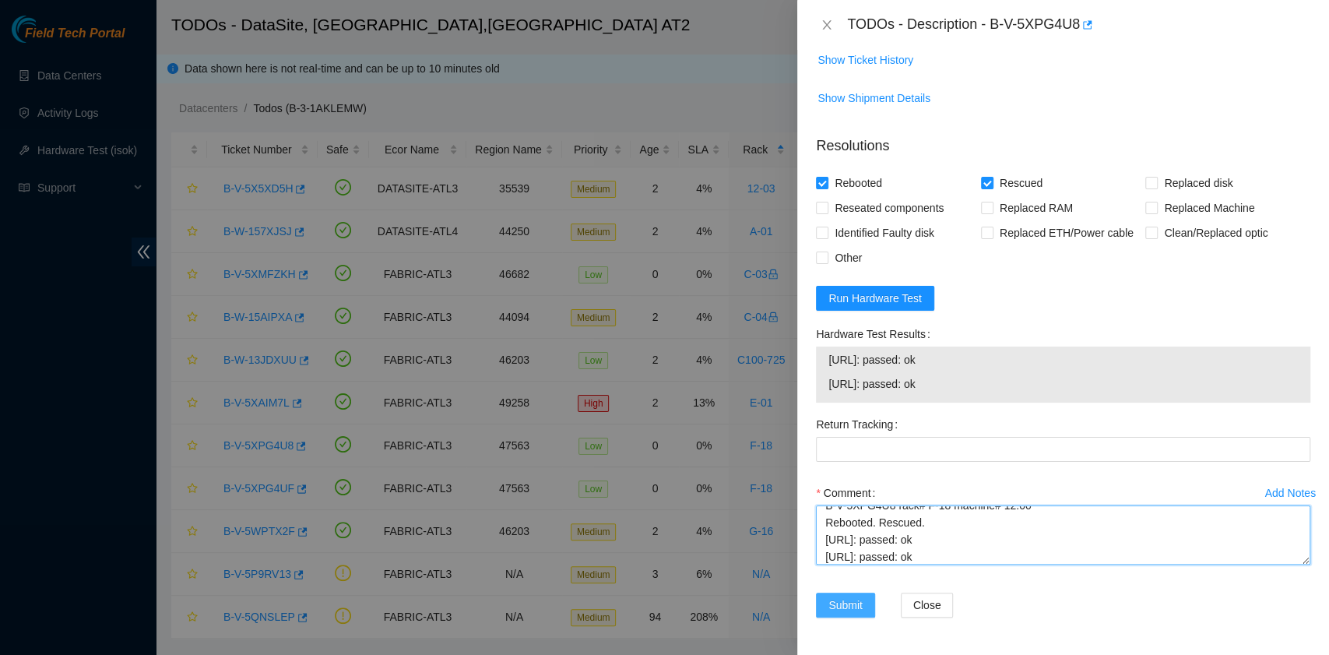
type textarea "B-V-5XPG4U8 rack# F-18 machine# 12:00 Rebooted. Rescued. 23.59.226.152: passed:…"
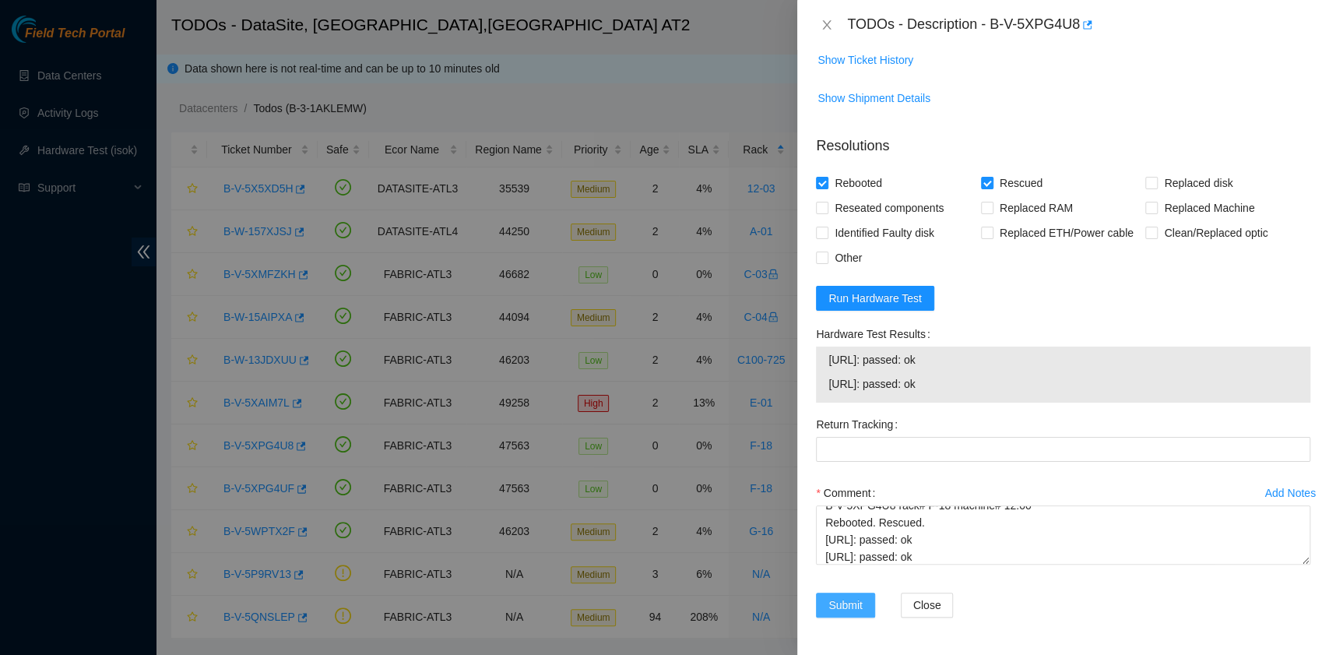
click at [860, 599] on span "Submit" at bounding box center [846, 604] width 34 height 17
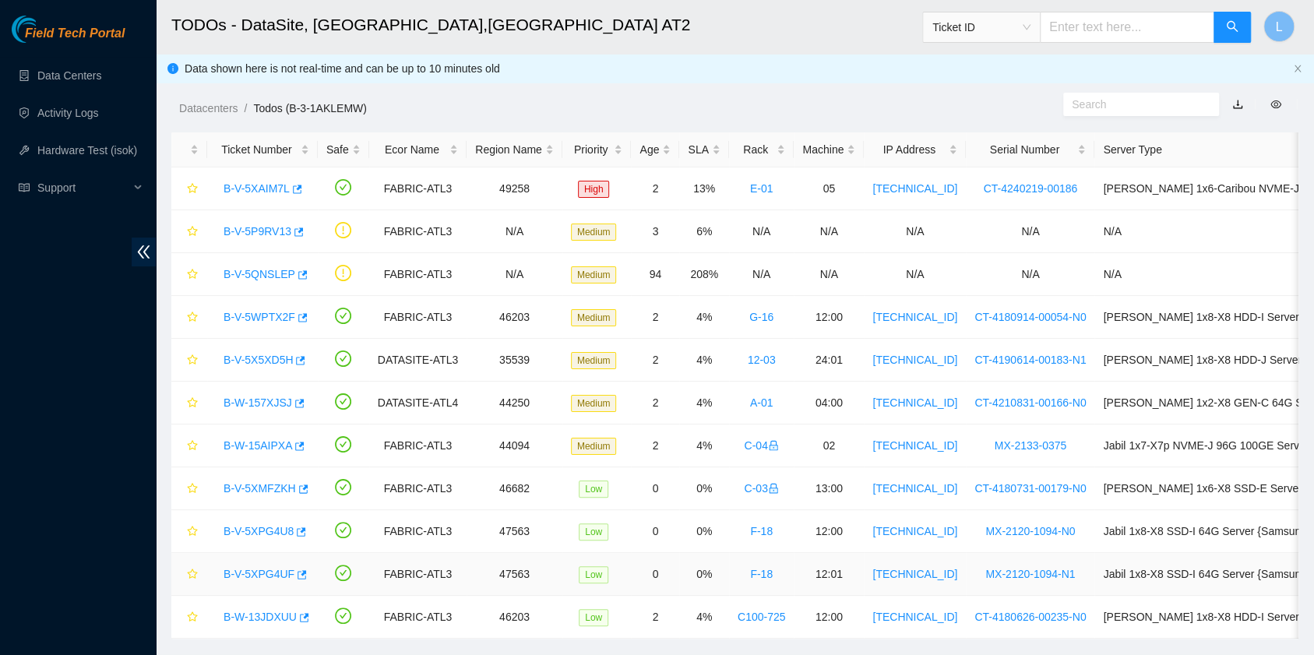
click at [271, 574] on link "B-V-5XPG4UF" at bounding box center [258, 574] width 71 height 12
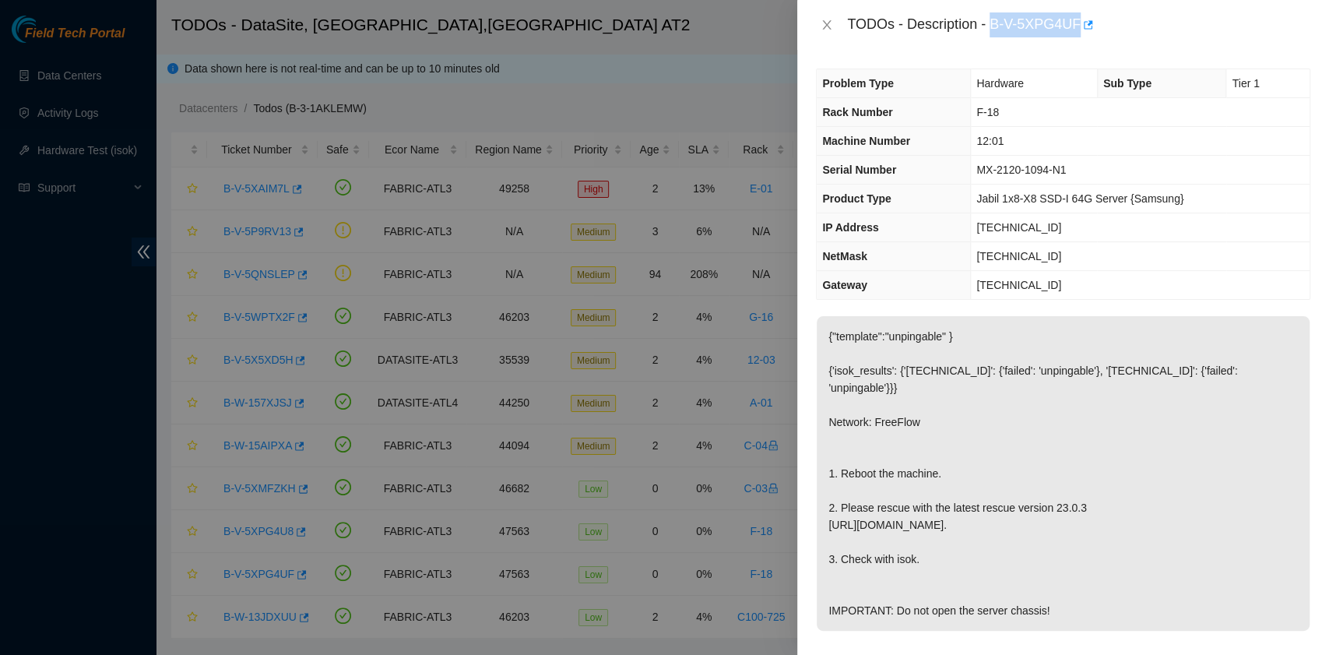
drag, startPoint x: 992, startPoint y: 24, endPoint x: 1077, endPoint y: 30, distance: 85.1
click at [1077, 30] on div "TODOs - Description - B-V-5XPG4UF" at bounding box center [1078, 24] width 463 height 25
copy div "B-V-5XPG4UF"
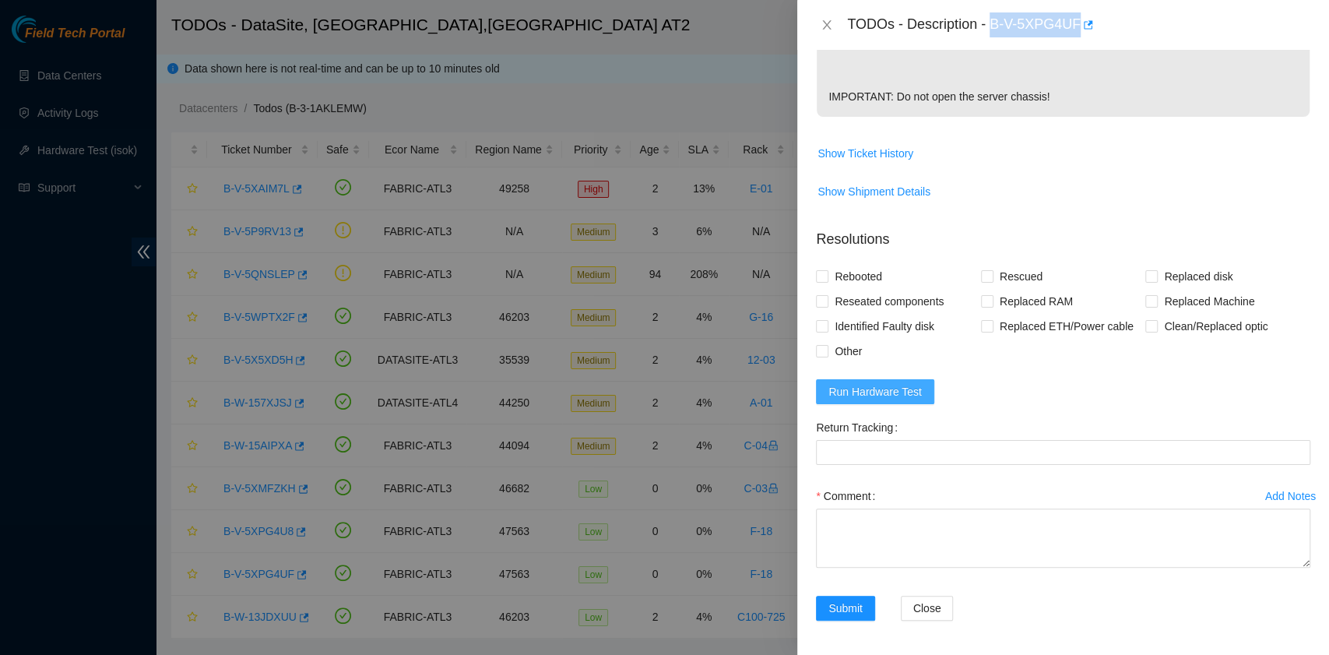
scroll to position [519, 0]
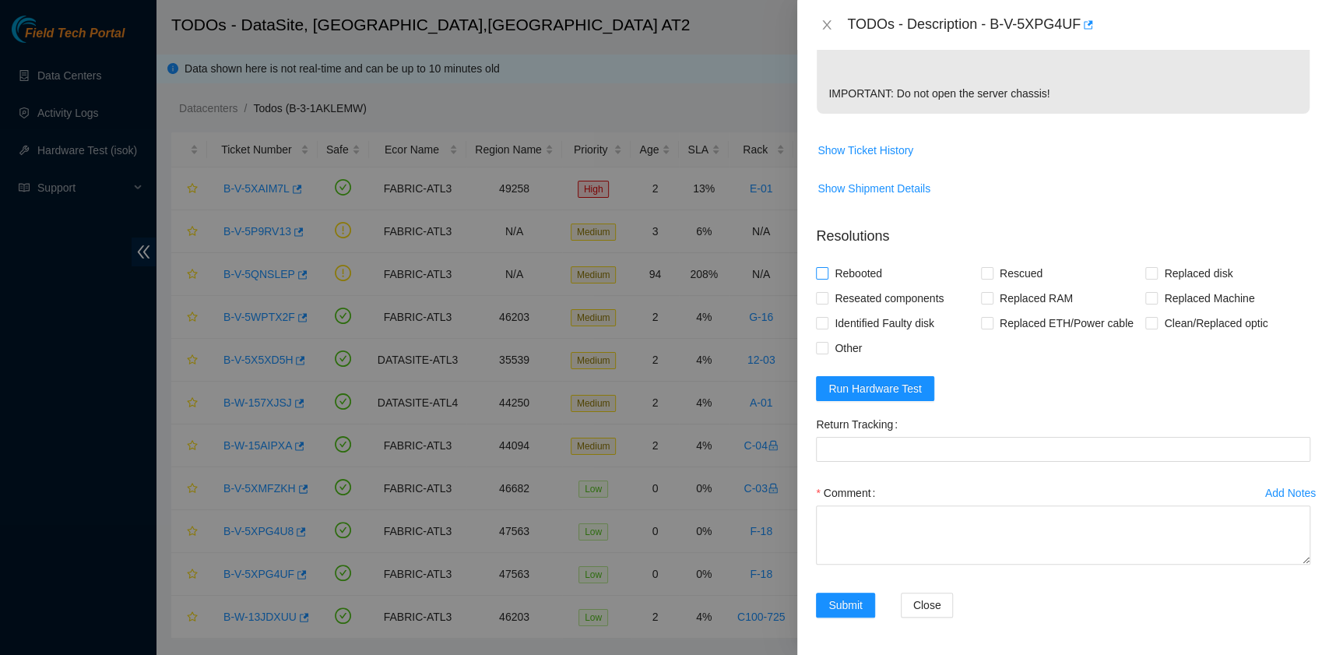
click at [873, 282] on span "Rebooted" at bounding box center [859, 273] width 60 height 25
click at [827, 278] on input "Rebooted" at bounding box center [821, 272] width 11 height 11
checkbox input "true"
click at [985, 278] on input "Rescued" at bounding box center [986, 272] width 11 height 11
checkbox input "true"
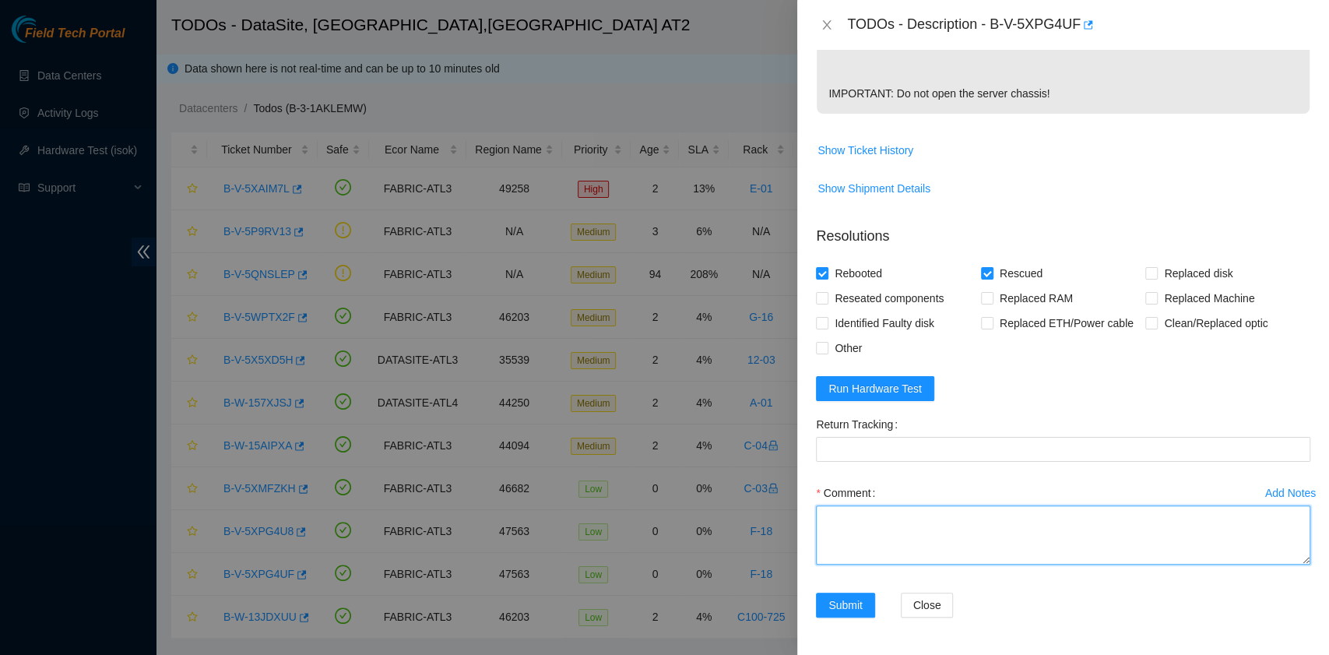
click at [911, 558] on textarea "Comment" at bounding box center [1063, 534] width 494 height 59
paste textarea "B-V-5XPG4UF rack# F-18 machine# 12:01 Rebooted. Rescued."
paste textarea "23.59.226.152: passed: ok 23.59.226.153: passed: ok"
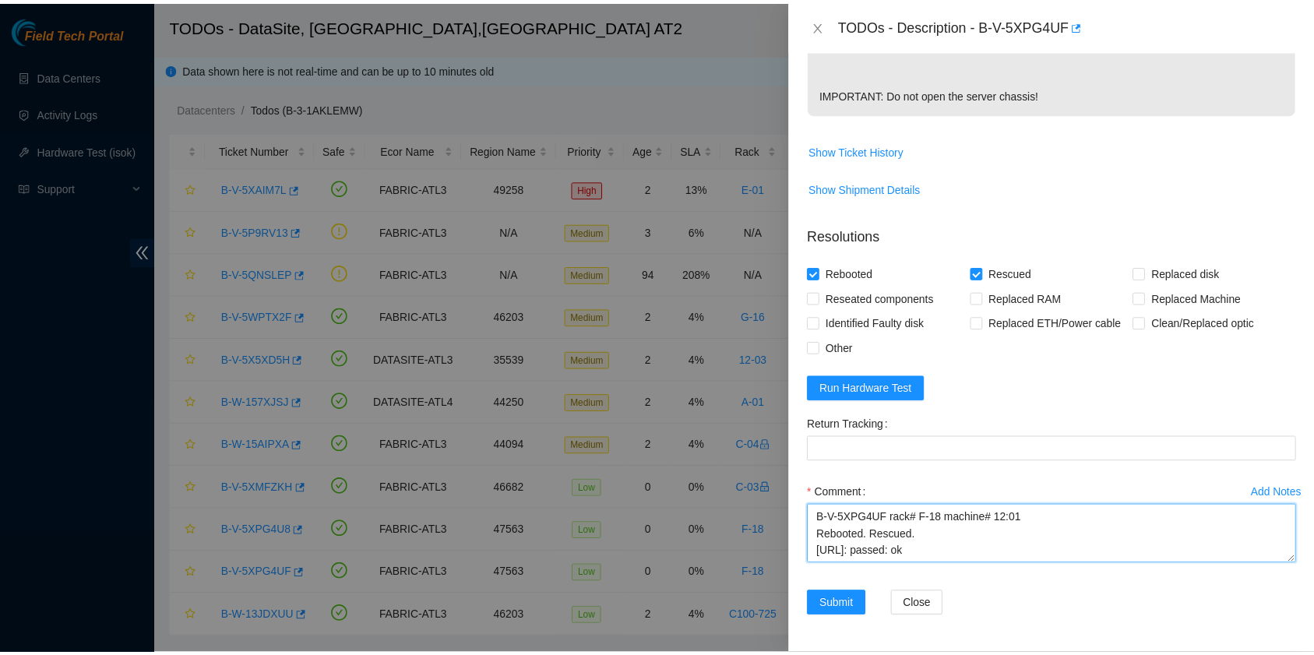
scroll to position [12, 0]
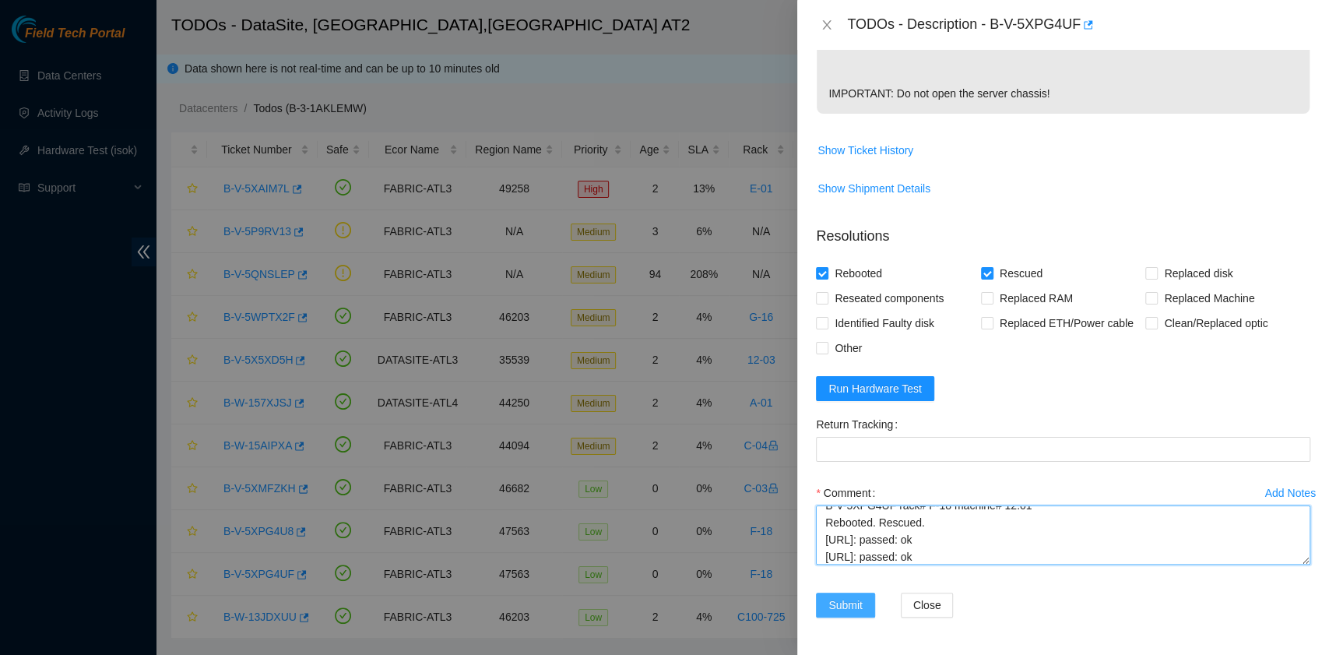
type textarea "B-V-5XPG4UF rack# F-18 machine# 12:01 Rebooted. Rescued. 23.59.226.152: passed:…"
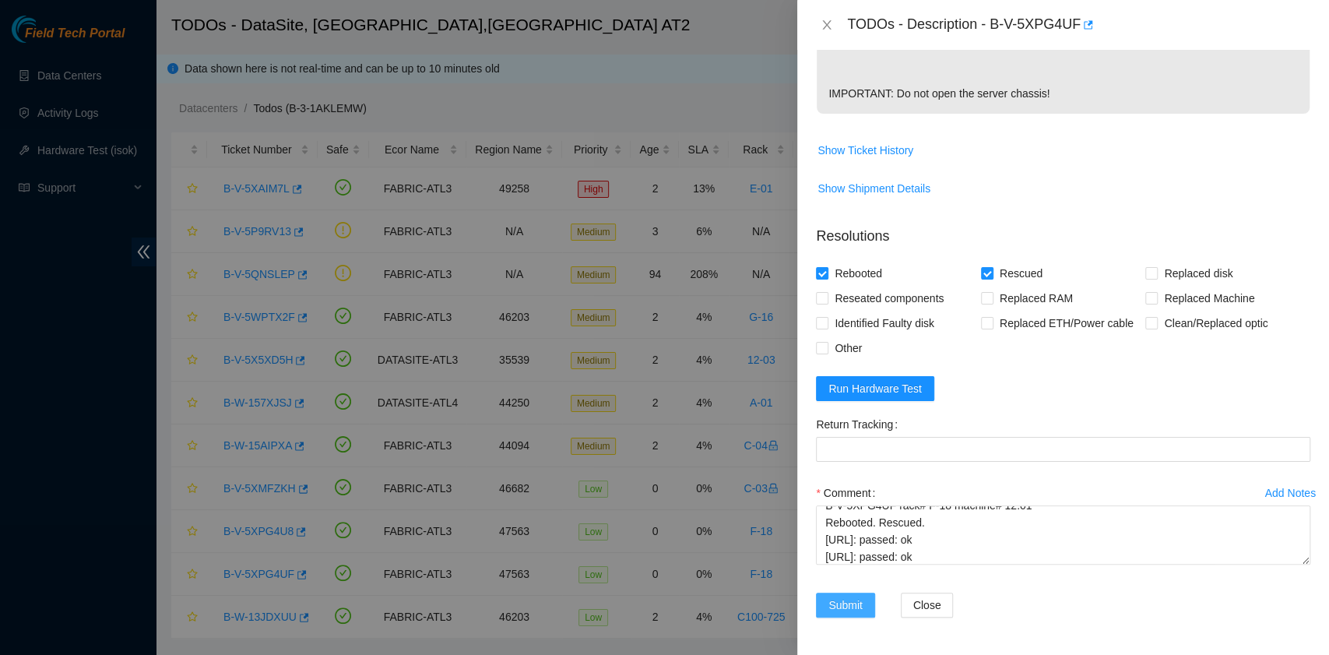
click at [850, 614] on span "Submit" at bounding box center [846, 604] width 34 height 17
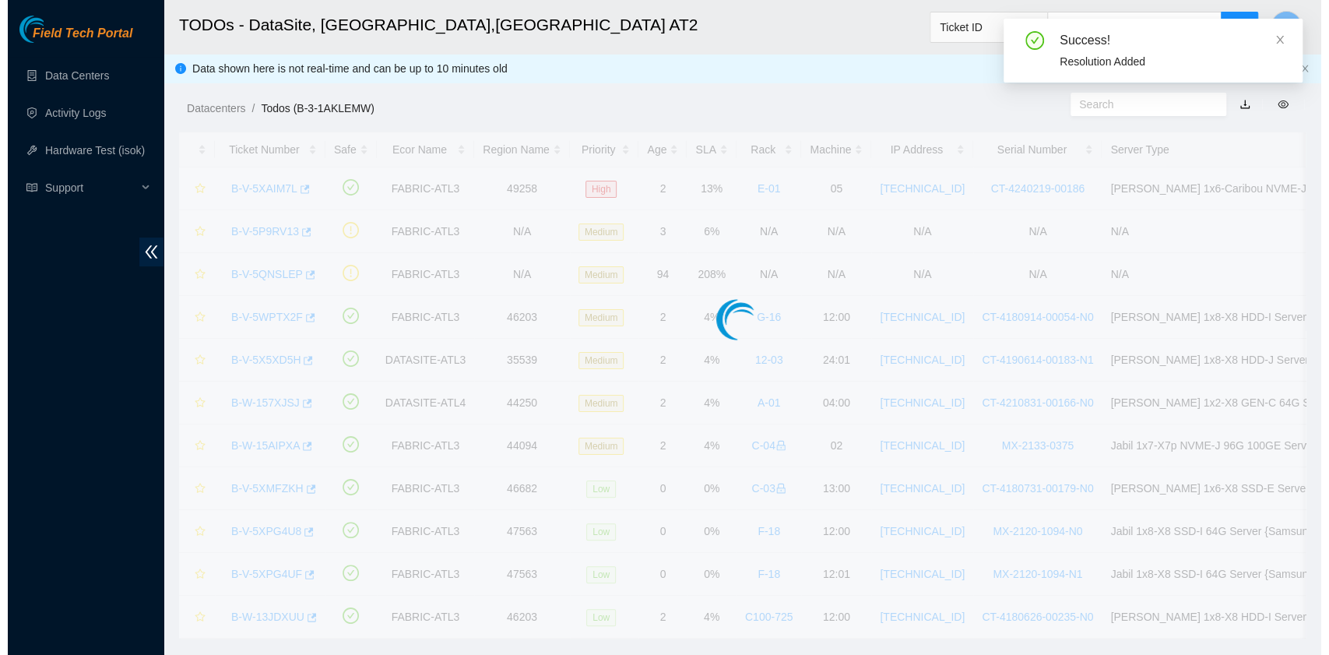
scroll to position [395, 0]
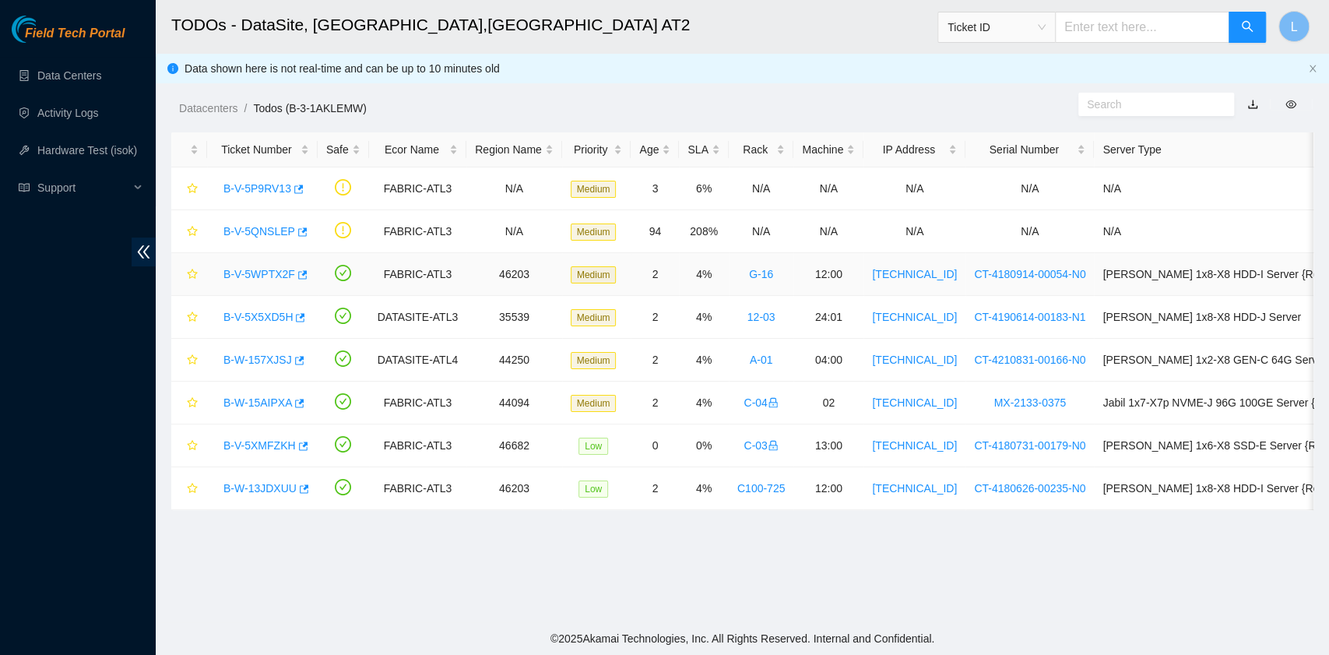
click at [266, 269] on link "B-V-5WPTX2F" at bounding box center [259, 274] width 72 height 12
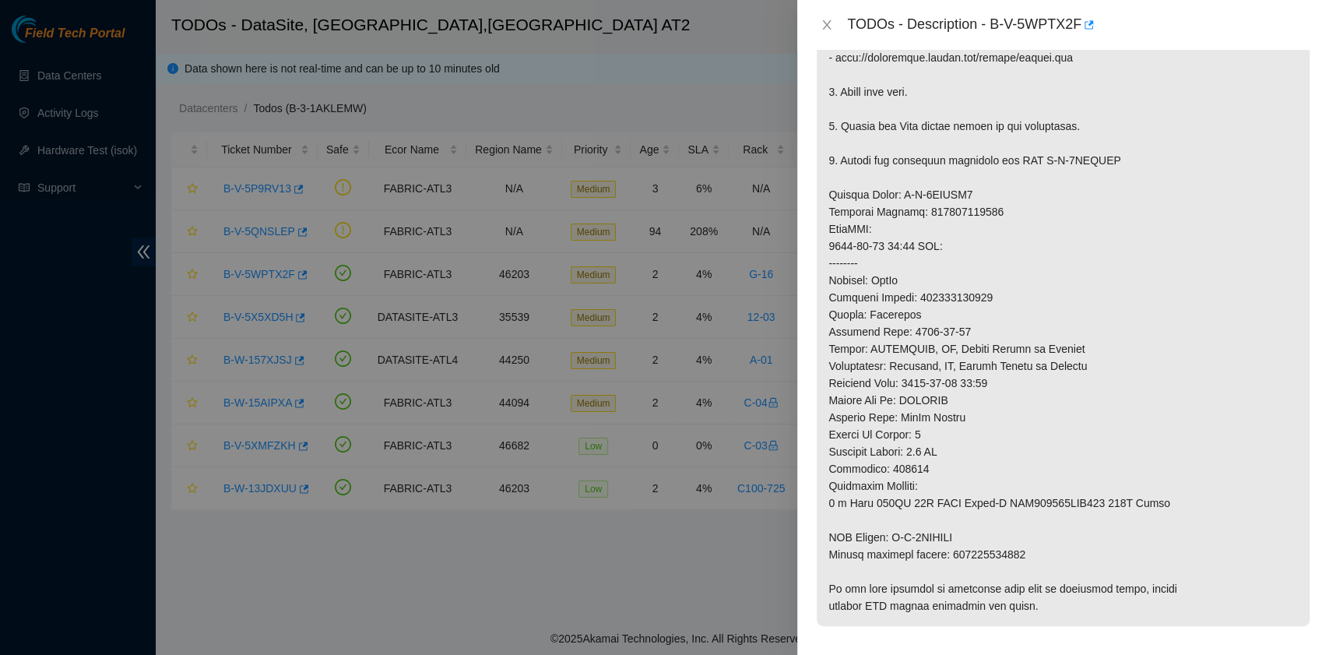
scroll to position [0, 0]
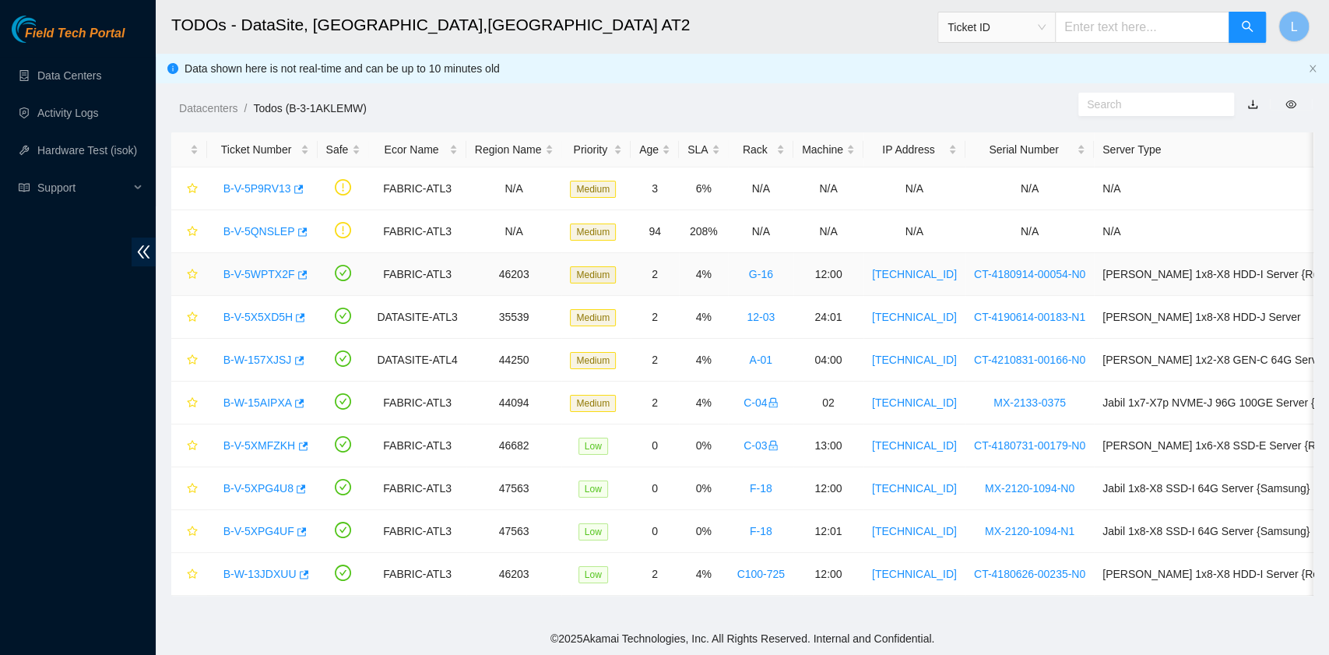
click at [241, 278] on link "B-V-5WPTX2F" at bounding box center [259, 274] width 72 height 12
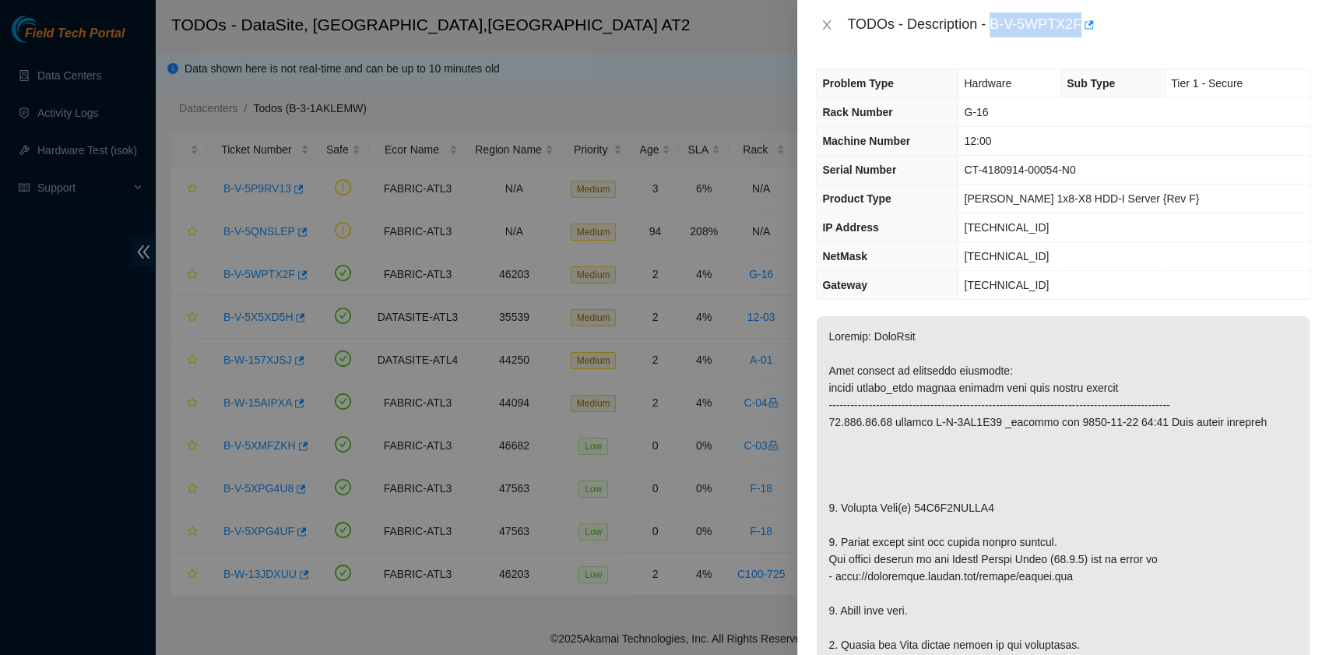
drag, startPoint x: 994, startPoint y: 25, endPoint x: 1079, endPoint y: 34, distance: 85.4
click at [1079, 34] on div "TODOs - Description - B-V-5WPTX2F" at bounding box center [1078, 24] width 463 height 25
copy div "B-V-5WPTX2F"
drag, startPoint x: 840, startPoint y: 507, endPoint x: 1000, endPoint y: 507, distance: 159.6
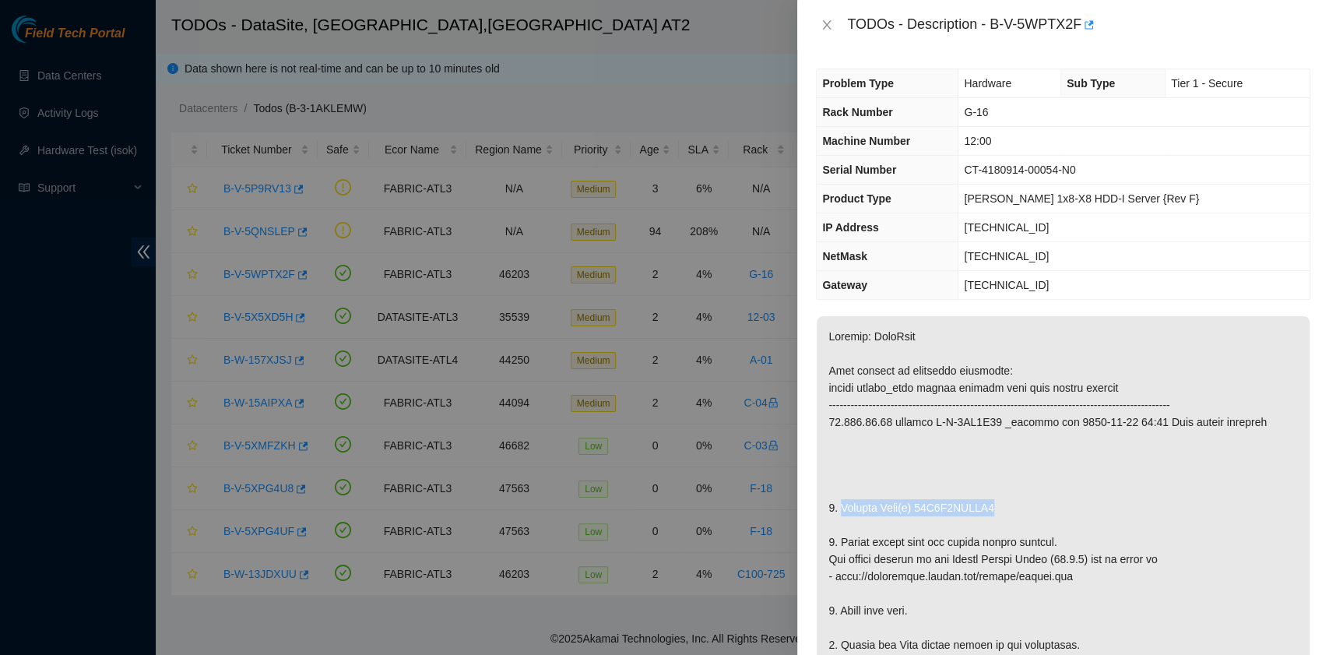
copy p "Replace Disk(s) 15S0A0LPFTR6"
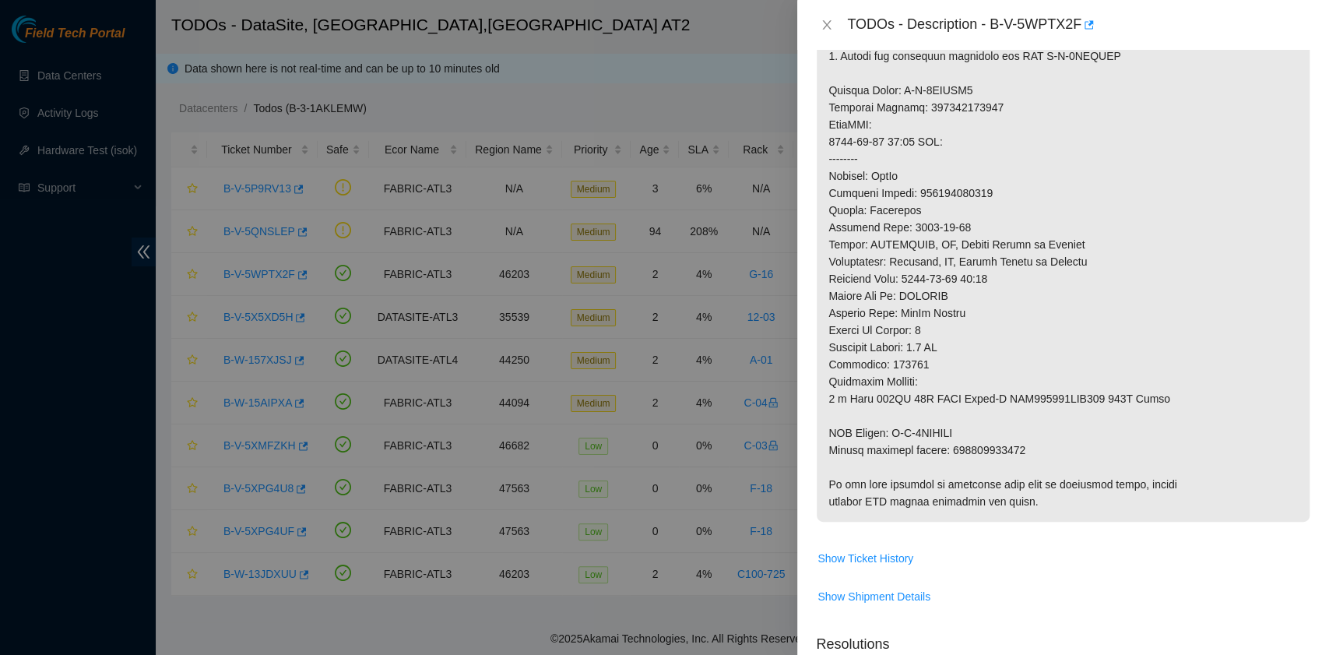
scroll to position [934, 0]
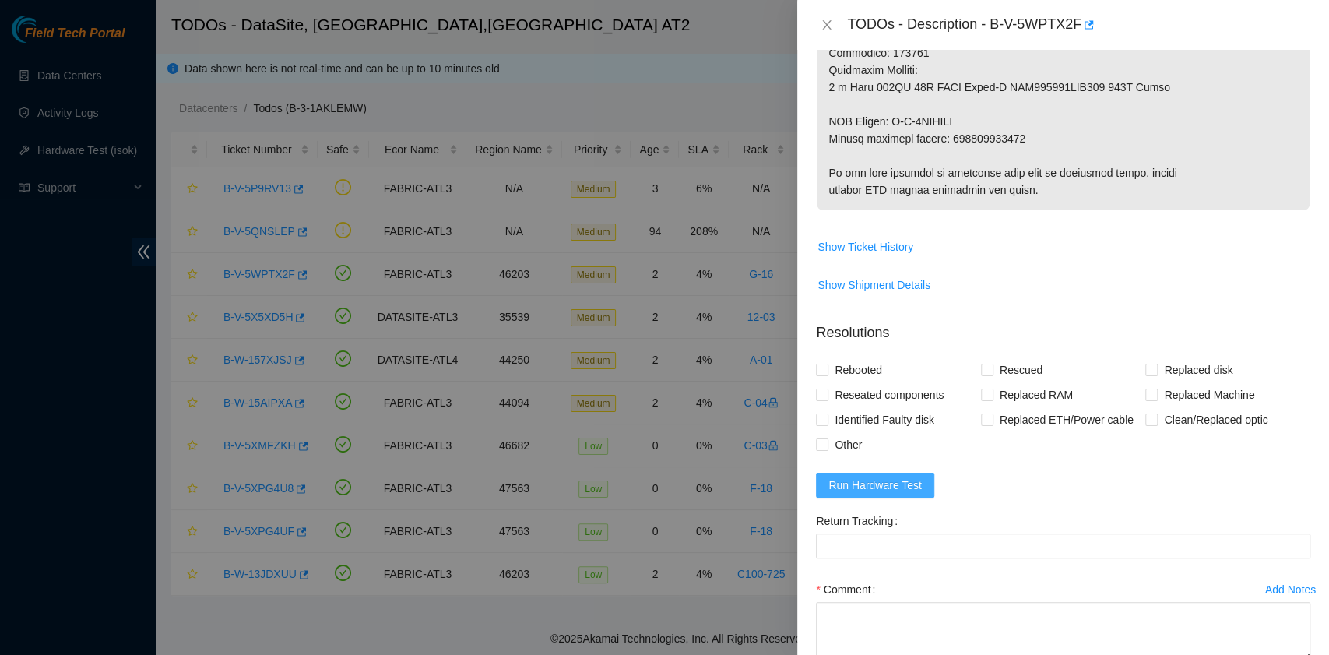
click at [900, 484] on span "Run Hardware Test" at bounding box center [875, 485] width 93 height 17
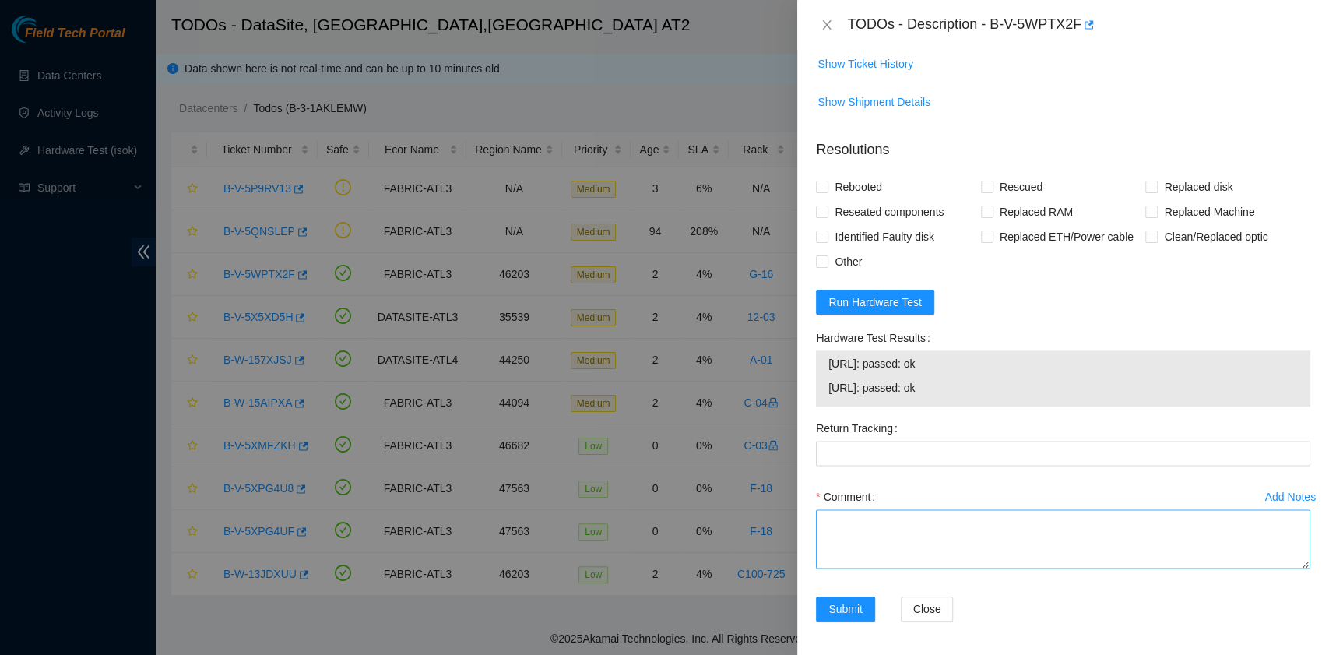
scroll to position [1118, 0]
click at [875, 531] on textarea "Comment" at bounding box center [1063, 537] width 494 height 59
paste textarea "B-V-5WPTX2F rack# G-16 machine 12:00 Replaced disk 15S0A0LPFTR6 with 0DGDEBDF R…"
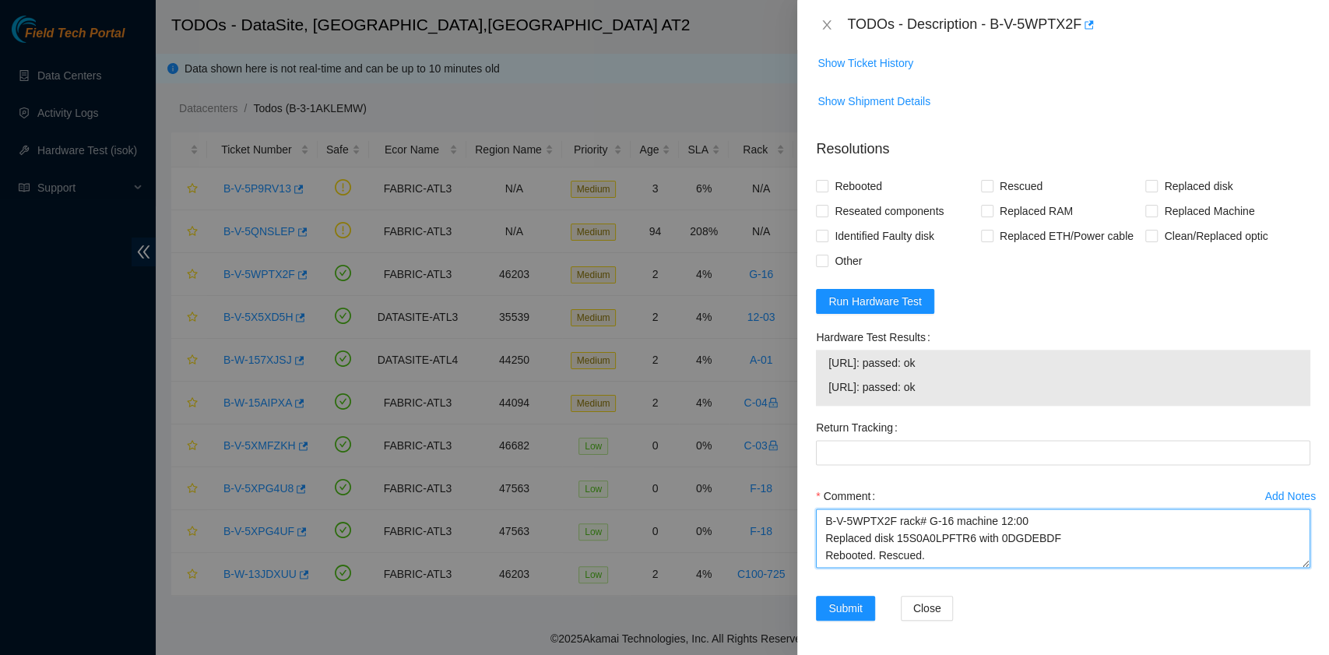
scroll to position [12, 0]
drag, startPoint x: 1068, startPoint y: 528, endPoint x: 988, endPoint y: 528, distance: 79.4
click at [988, 528] on textarea "B-V-5WPTX2F rack# G-16 machine 12:00 Replaced disk 15S0A0LPFTR6 with 0DGDEBDF R…" at bounding box center [1063, 537] width 494 height 59
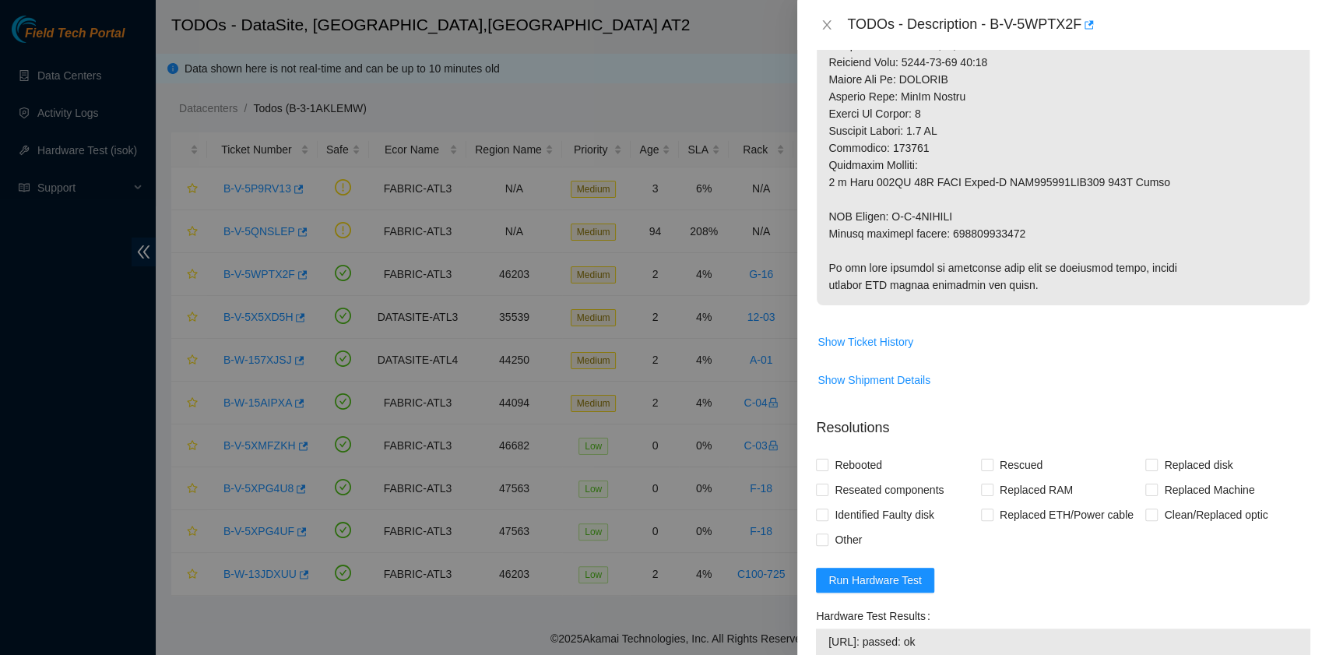
scroll to position [702, 0]
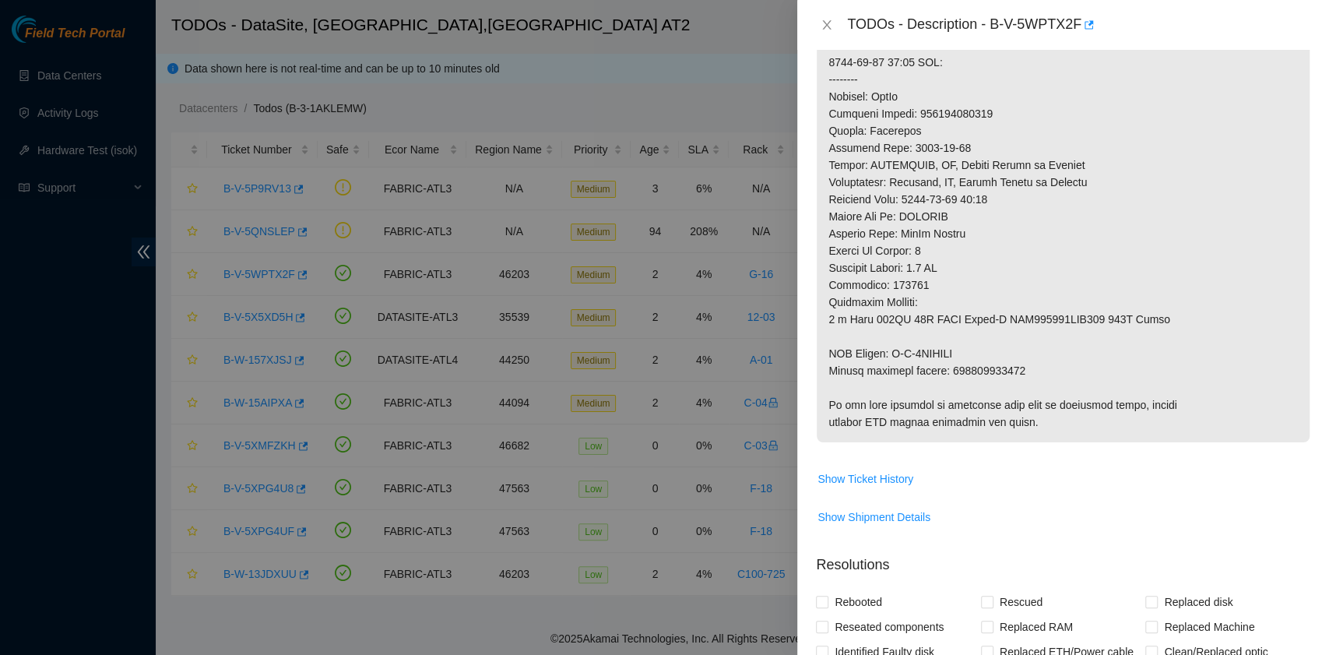
type textarea "B-V-5WPTX2F rack# G-16 machine 12:00 Replaced disk 15S0A0LPFTR6 with 0DGDEBDF R…"
drag, startPoint x: 1027, startPoint y: 367, endPoint x: 829, endPoint y: 371, distance: 197.8
click at [829, 371] on p at bounding box center [1063, 28] width 493 height 829
copy p "Return tracking number: 463470062159"
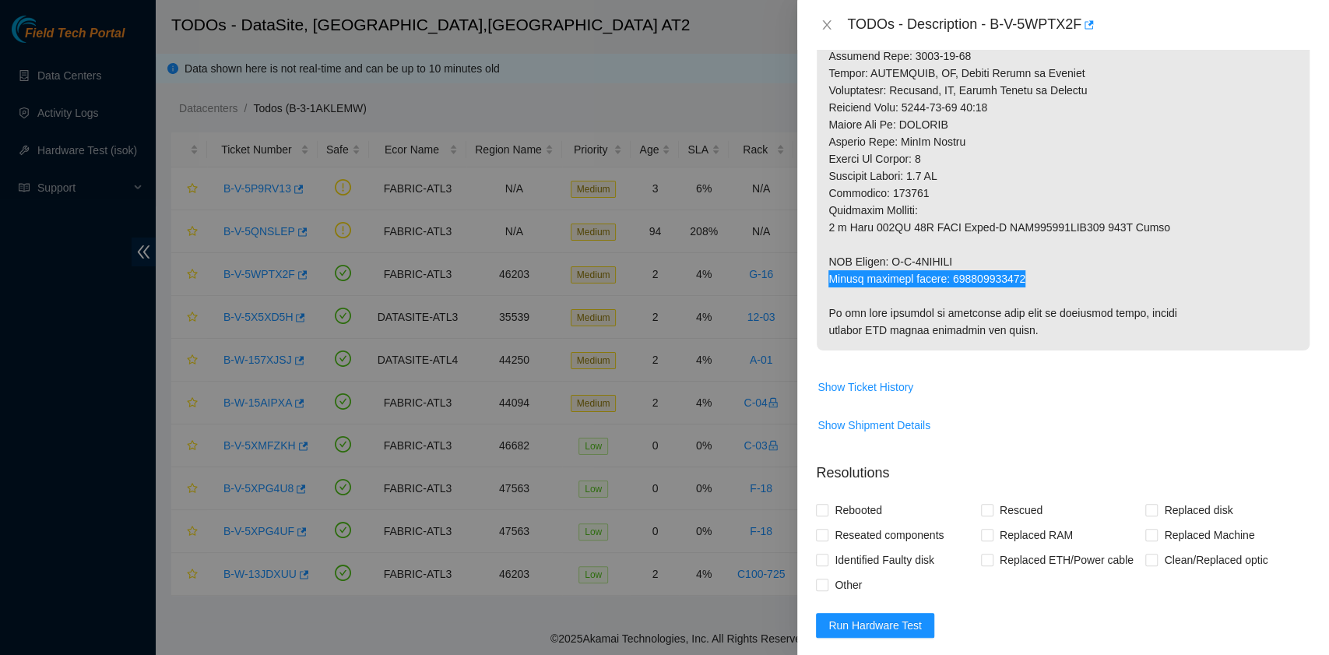
scroll to position [910, 0]
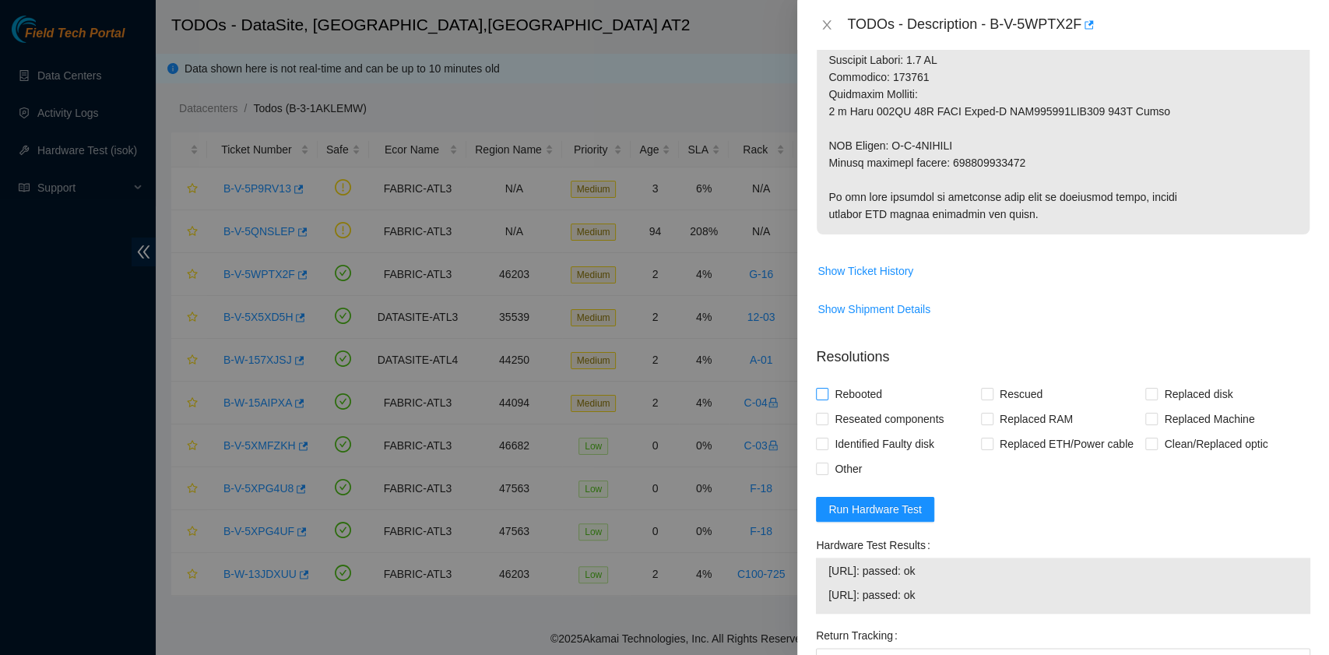
click at [858, 386] on span "Rebooted" at bounding box center [859, 394] width 60 height 25
click at [827, 388] on input "Rebooted" at bounding box center [821, 393] width 11 height 11
checkbox input "true"
click at [983, 396] on input "Rescued" at bounding box center [986, 393] width 11 height 11
checkbox input "true"
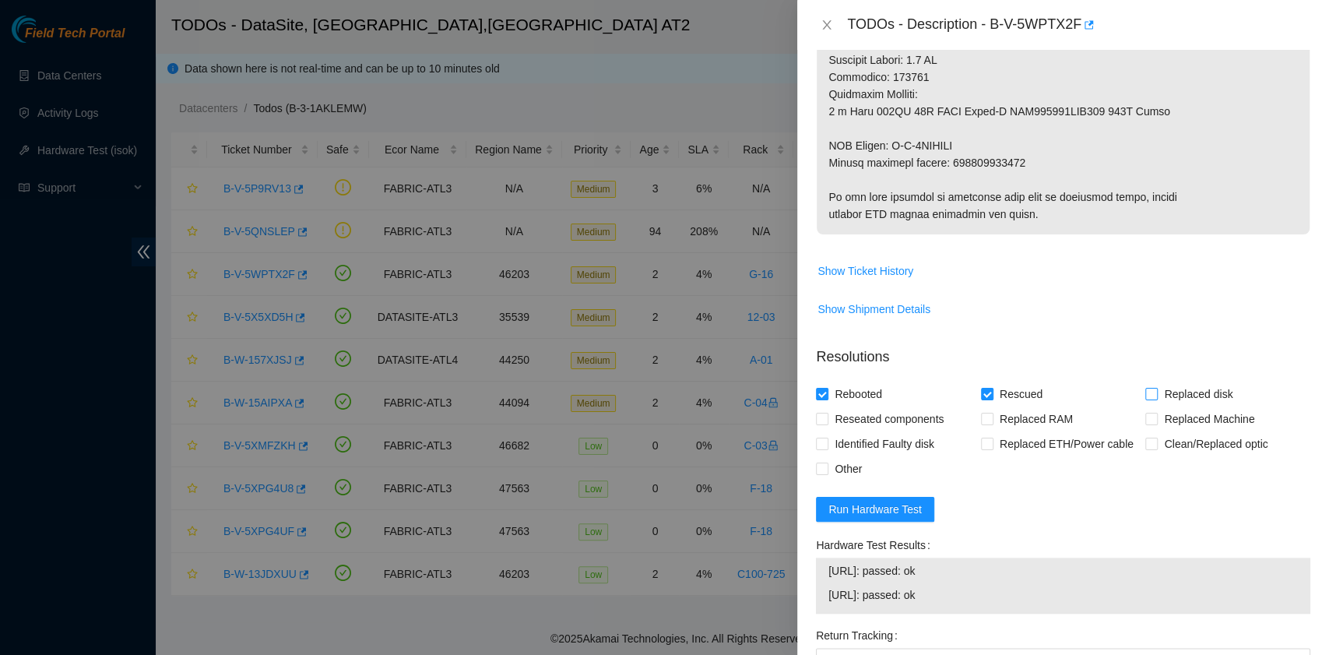
click at [1145, 392] on input "Replaced disk" at bounding box center [1150, 393] width 11 height 11
checkbox input "true"
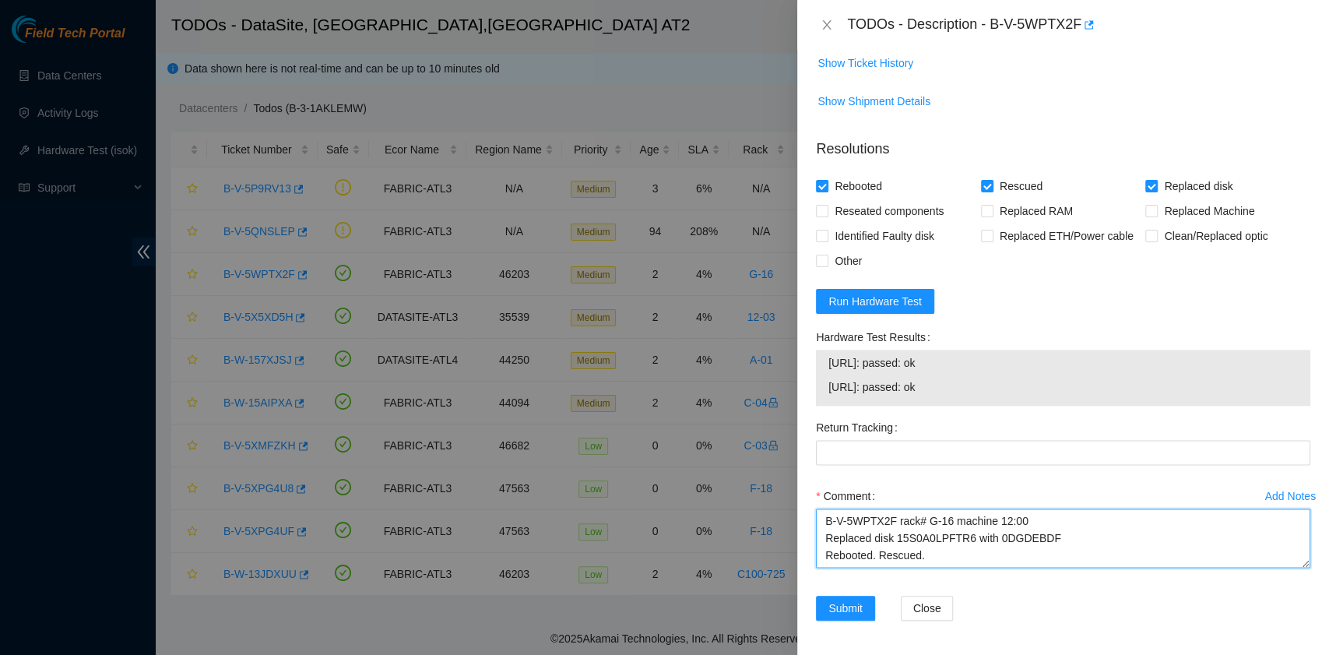
scroll to position [0, 0]
drag, startPoint x: 973, startPoint y: 564, endPoint x: 742, endPoint y: 505, distance: 237.8
click at [742, 505] on div "TODOs - Description - B-V-5WPTX2F Problem Type Hardware Sub Type Tier 1 - Secur…" at bounding box center [664, 327] width 1329 height 655
paste textarea "turn tracking number: 463470062159 Rebooted. Rescued."
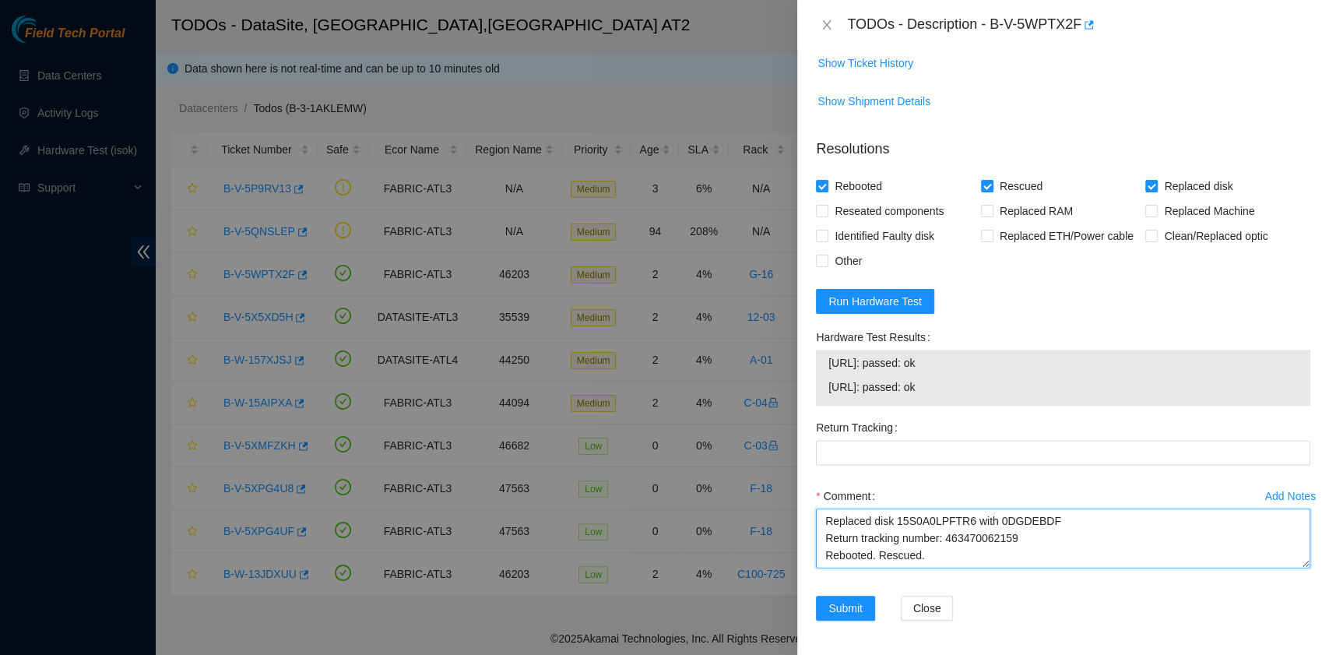
drag, startPoint x: 1026, startPoint y: 527, endPoint x: 944, endPoint y: 529, distance: 81.8
click at [944, 529] on textarea "B-V-5WPTX2F rack# G-16 machine 12:00 Replaced disk 15S0A0LPFTR6 with 0DGDEBDF R…" at bounding box center [1063, 537] width 494 height 59
type textarea "B-V-5WPTX2F rack# G-16 machine 12:00 Replaced disk 15S0A0LPFTR6 with 0DGDEBDF R…"
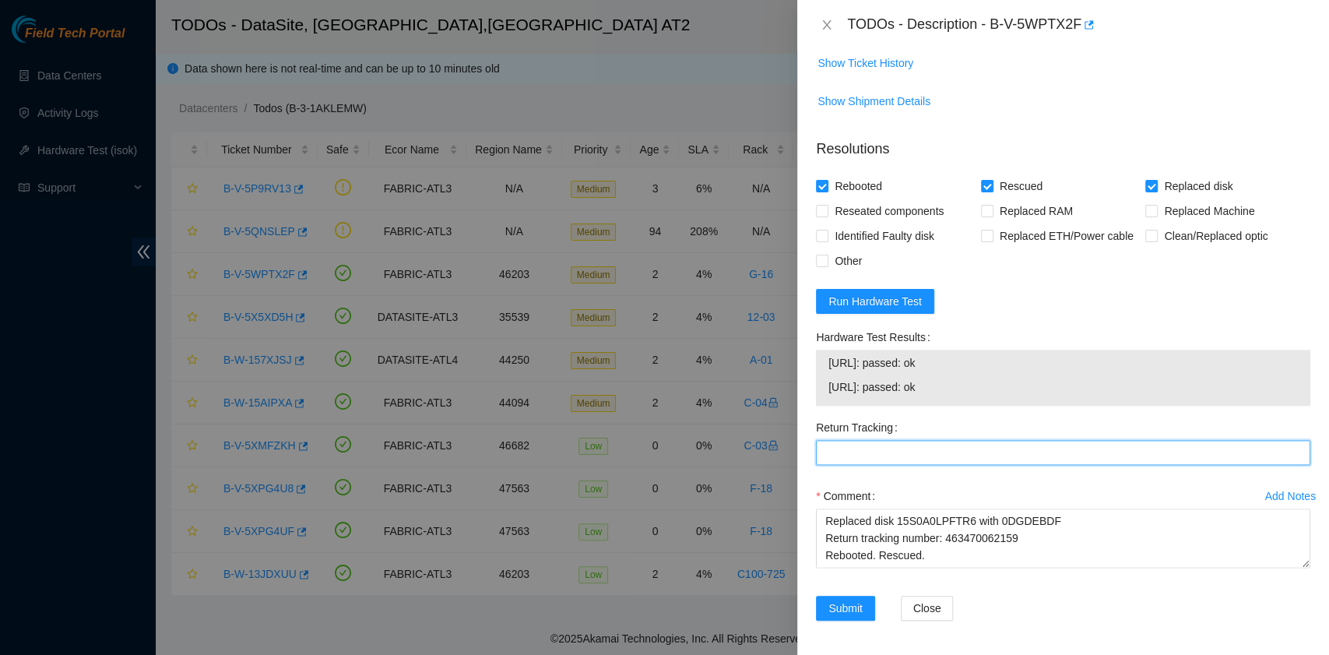
click at [924, 449] on Tracking "Return Tracking" at bounding box center [1063, 452] width 494 height 25
paste Tracking "463470062159"
type Tracking "463470062159"
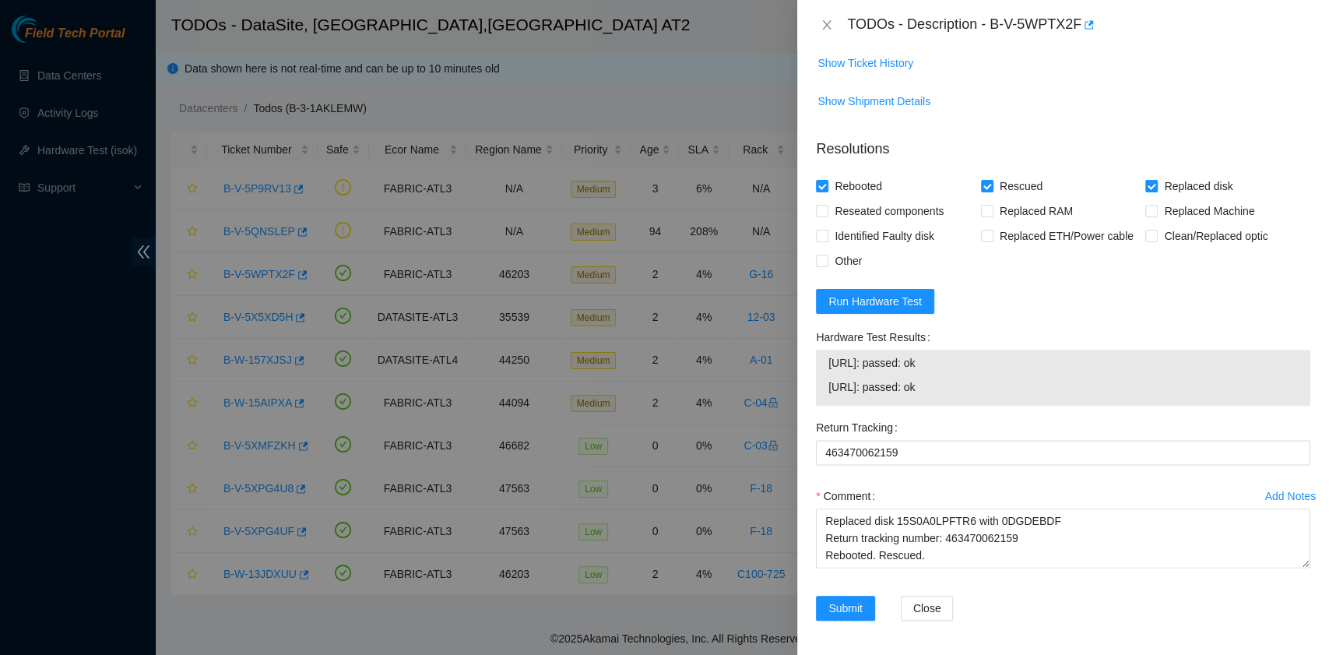
drag, startPoint x: 949, startPoint y: 386, endPoint x: 815, endPoint y: 360, distance: 137.3
click at [815, 360] on div "Hardware Test Results 23.220.74.90: passed: ok 23.220.74.91: passed: ok" at bounding box center [1063, 370] width 507 height 90
copy tbody "23.220.74.90: passed: ok 23.220.74.91: passed: ok"
click at [875, 558] on textarea "B-V-5WPTX2F rack# G-16 machine 12:00 Replaced disk 15S0A0LPFTR6 with 0DGDEBDF R…" at bounding box center [1063, 537] width 494 height 59
paste textarea "23.220.74.90: passed: ok 23.220.74.91: passed: ok"
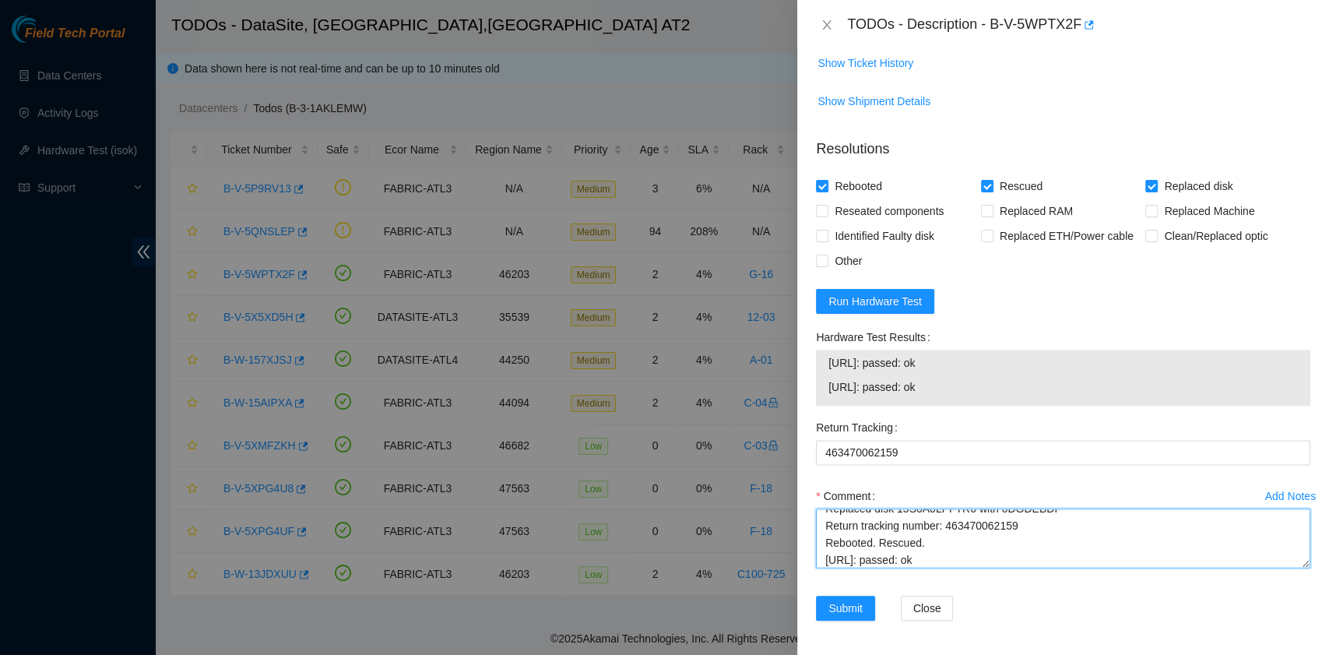
scroll to position [47, 0]
type textarea "B-V-5WPTX2F rack# G-16 machine 12:00 Replaced disk 15S0A0LPFTR6 with 0DGDEBDF R…"
click at [850, 602] on span "Submit" at bounding box center [846, 608] width 34 height 17
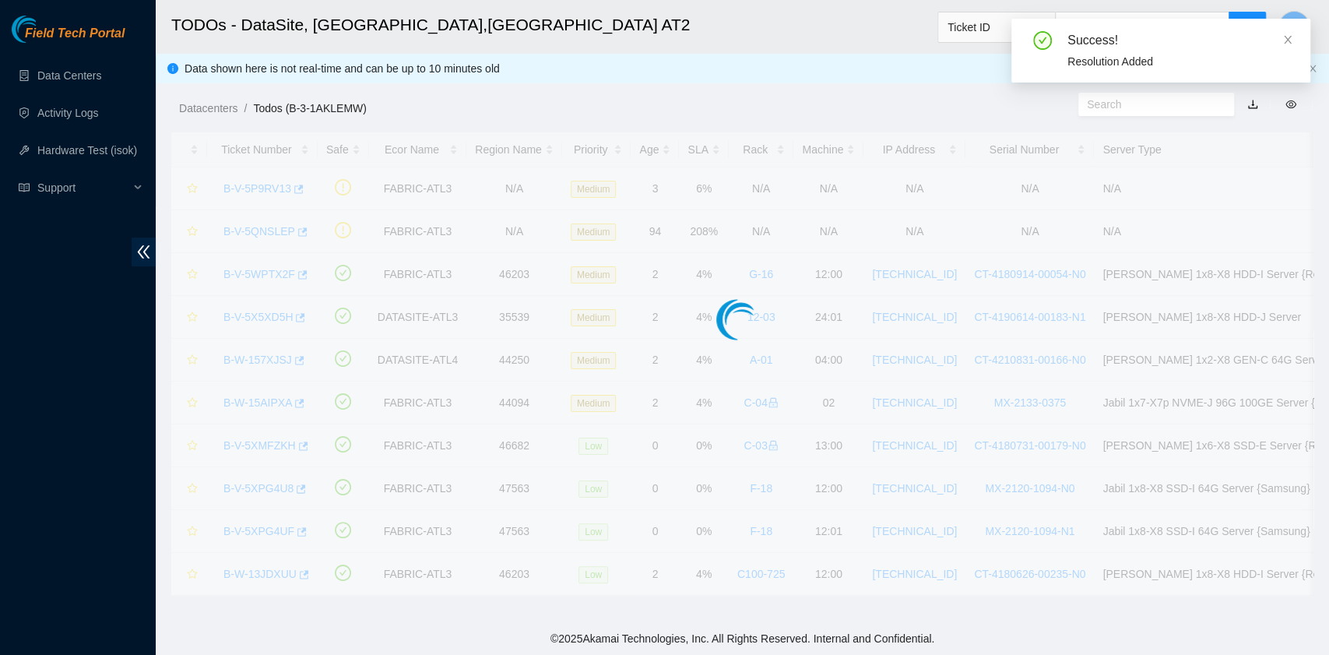
scroll to position [353, 0]
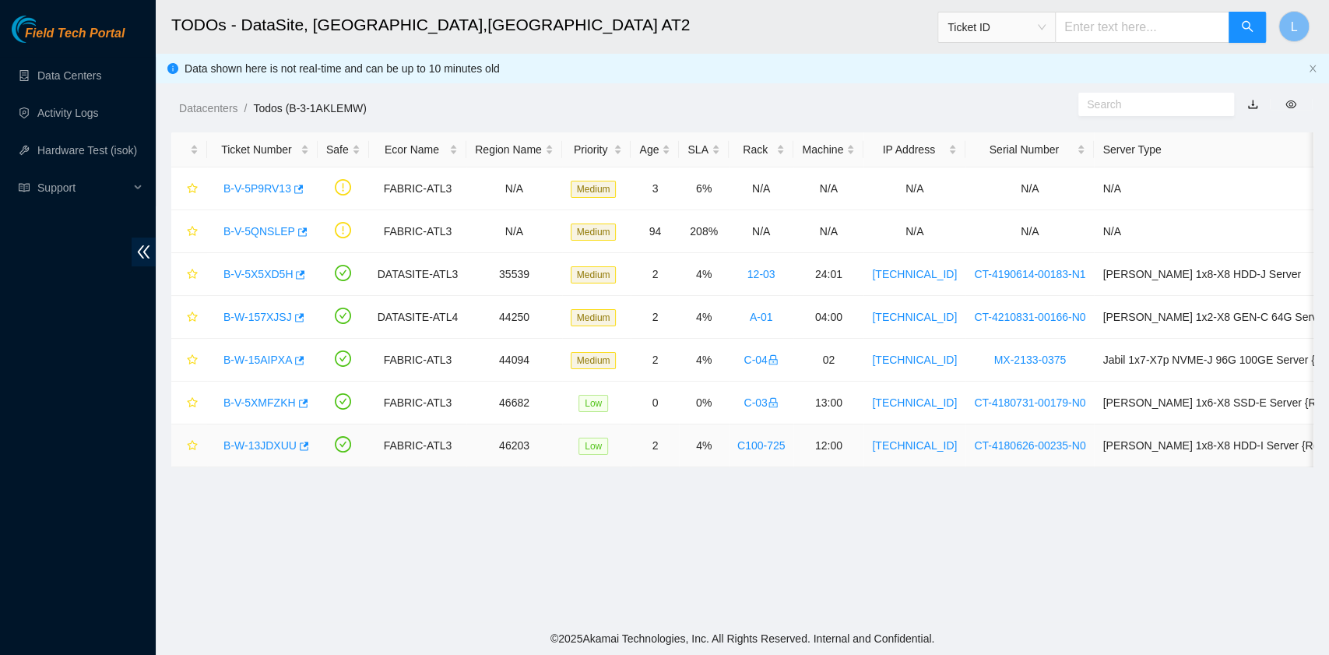
click at [251, 444] on link "B-W-13JDXUU" at bounding box center [259, 445] width 73 height 12
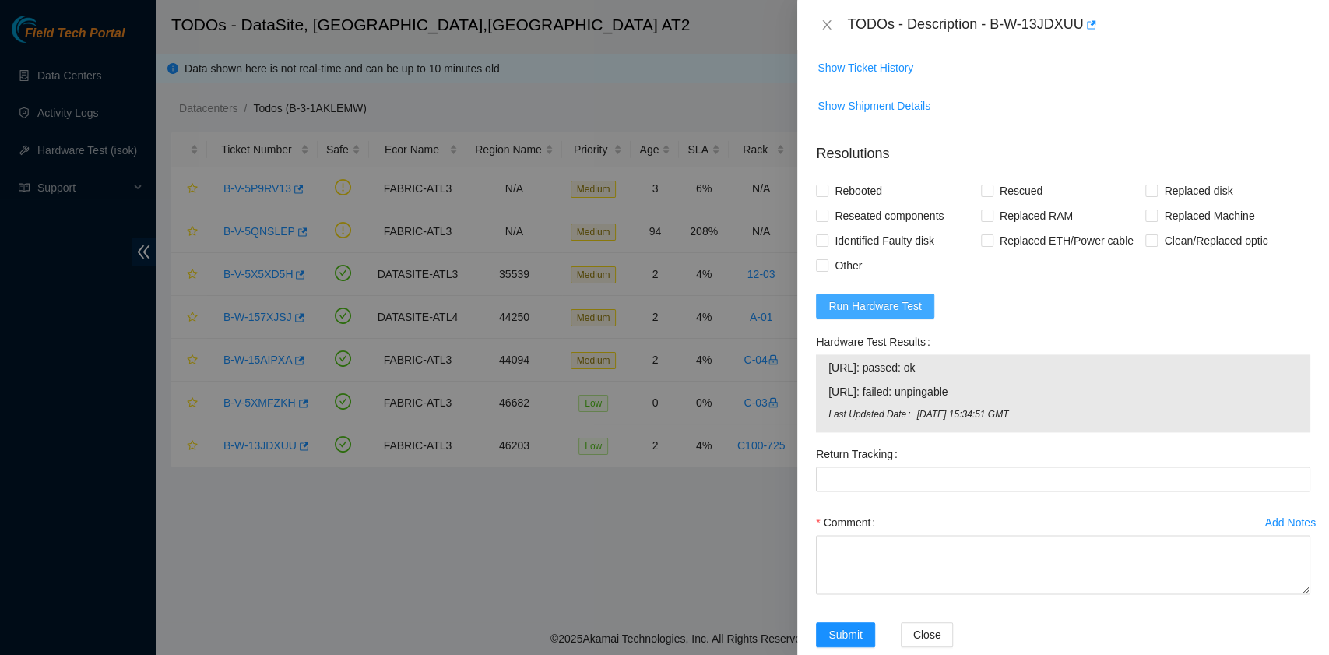
scroll to position [1392, 0]
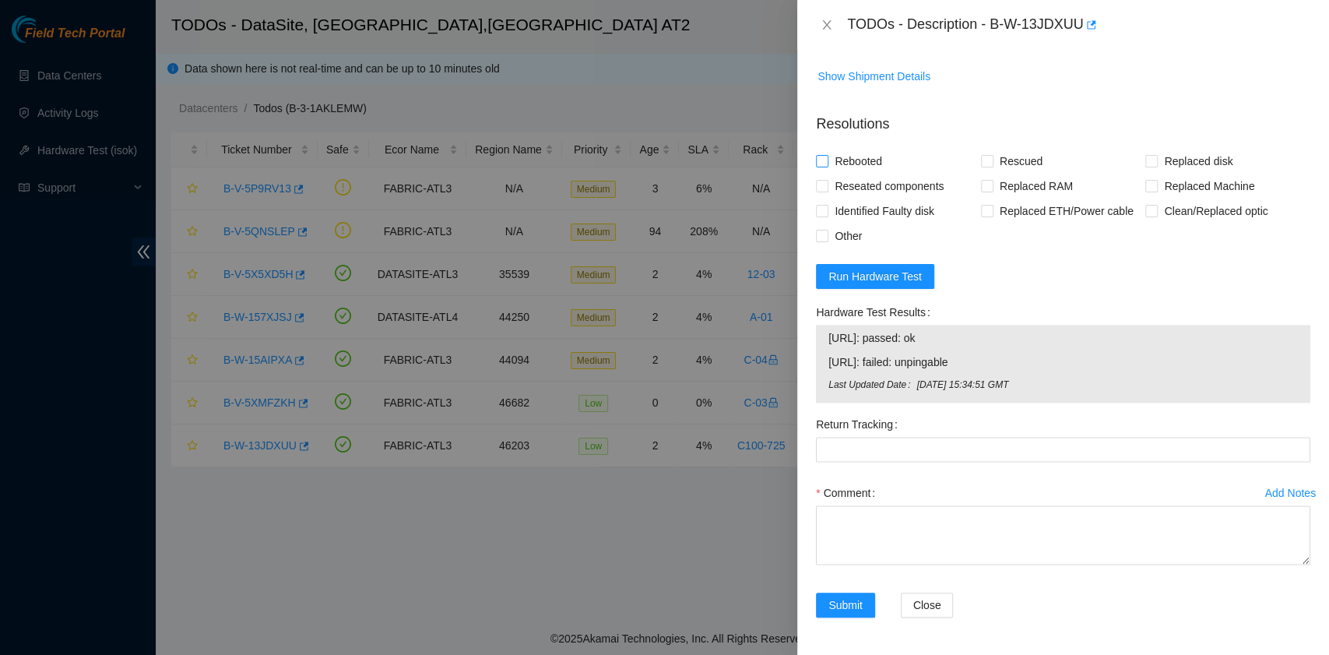
click at [872, 174] on span "Rebooted" at bounding box center [859, 161] width 60 height 25
click at [827, 166] on input "Rebooted" at bounding box center [821, 160] width 11 height 11
checkbox input "true"
click at [1145, 191] on input "Replaced Machine" at bounding box center [1150, 185] width 11 height 11
checkbox input "true"
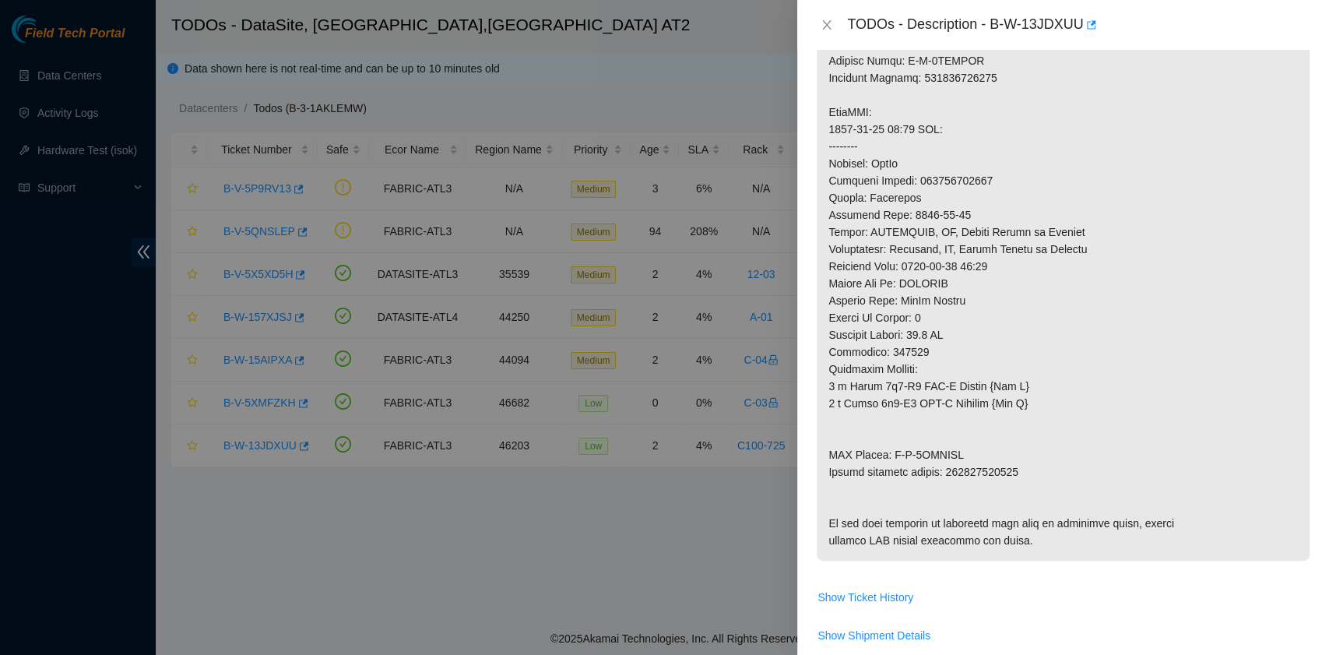
scroll to position [769, 0]
drag, startPoint x: 992, startPoint y: 24, endPoint x: 1079, endPoint y: 39, distance: 88.5
click at [1079, 39] on div "TODOs - Description - B-W-13JDXUU" at bounding box center [1063, 25] width 532 height 50
copy div "B-W-13JDXUU"
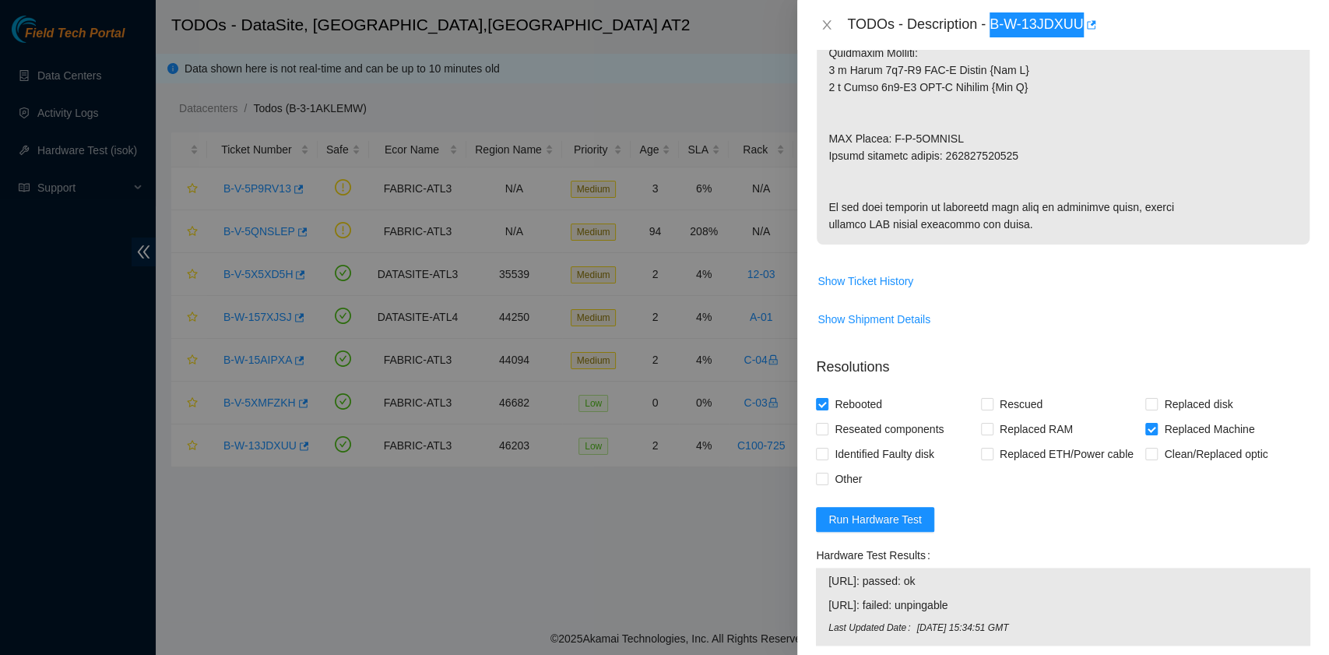
scroll to position [1184, 0]
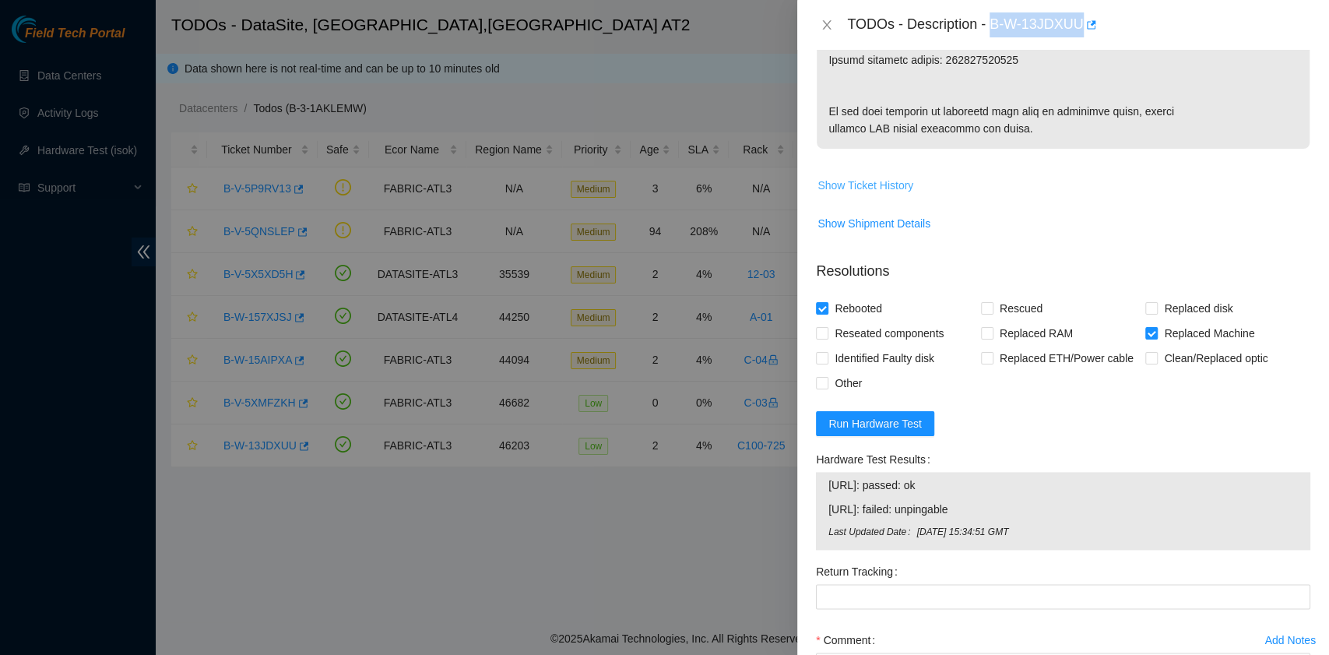
click at [880, 194] on span "Show Ticket History" at bounding box center [866, 185] width 96 height 17
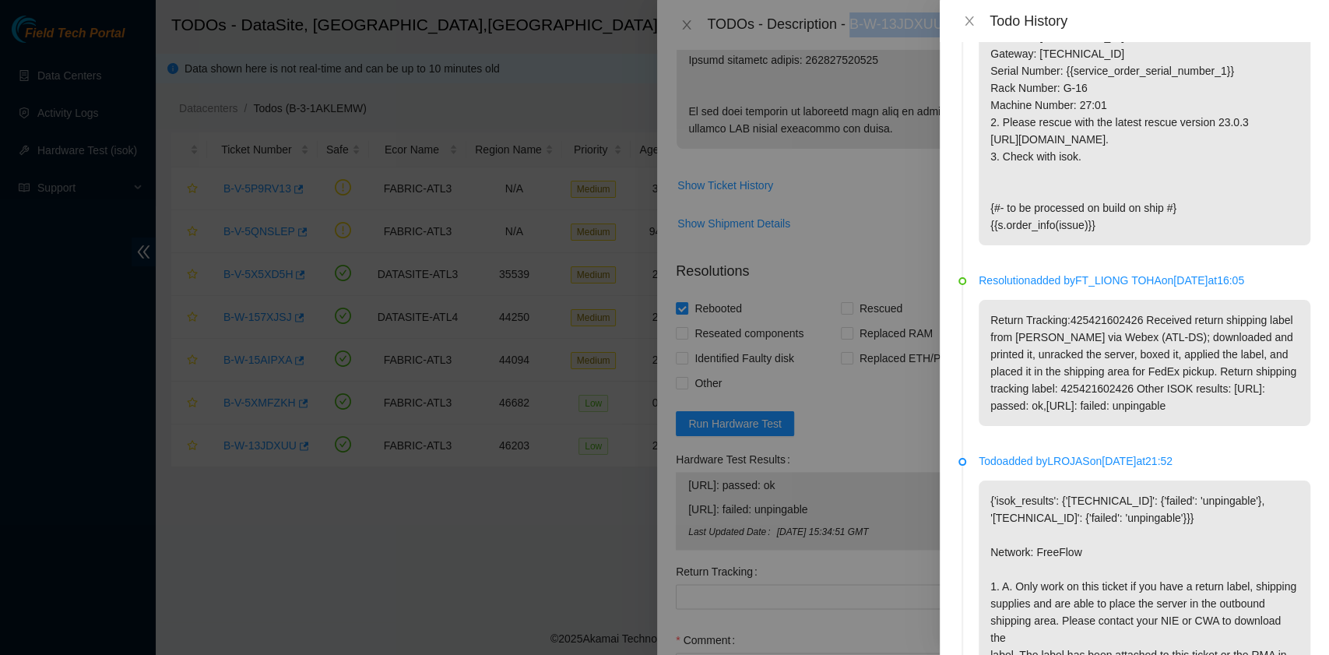
scroll to position [1557, 0]
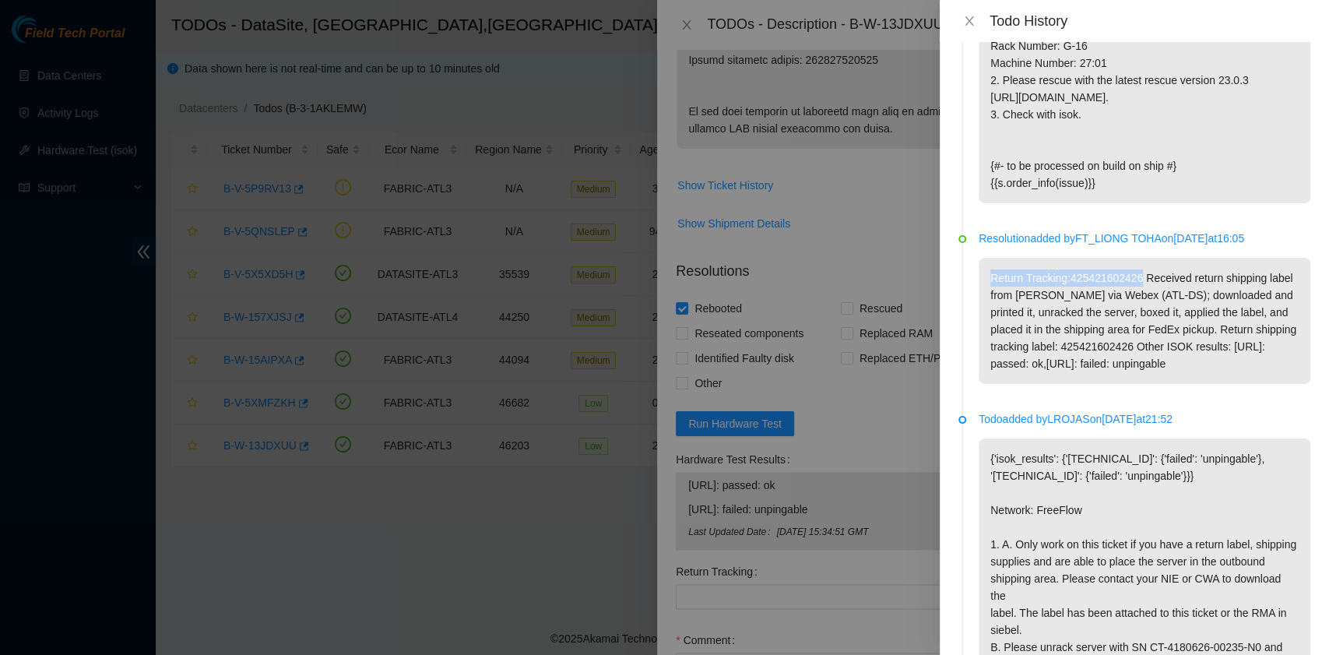
drag, startPoint x: 992, startPoint y: 433, endPoint x: 1138, endPoint y: 426, distance: 146.6
click at [1138, 384] on p "Return Tracking:425421602426 Received return shipping label from Richard V via …" at bounding box center [1145, 321] width 332 height 126
copy p "Return Tracking:425421602426"
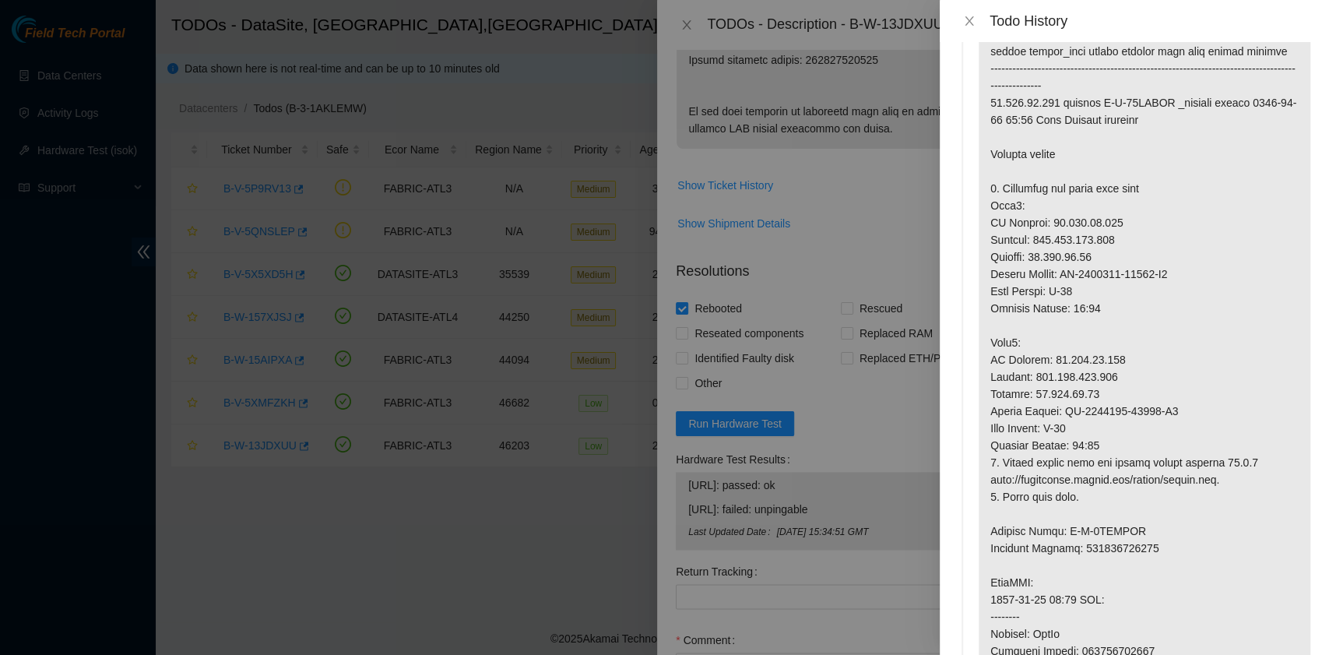
scroll to position [0, 0]
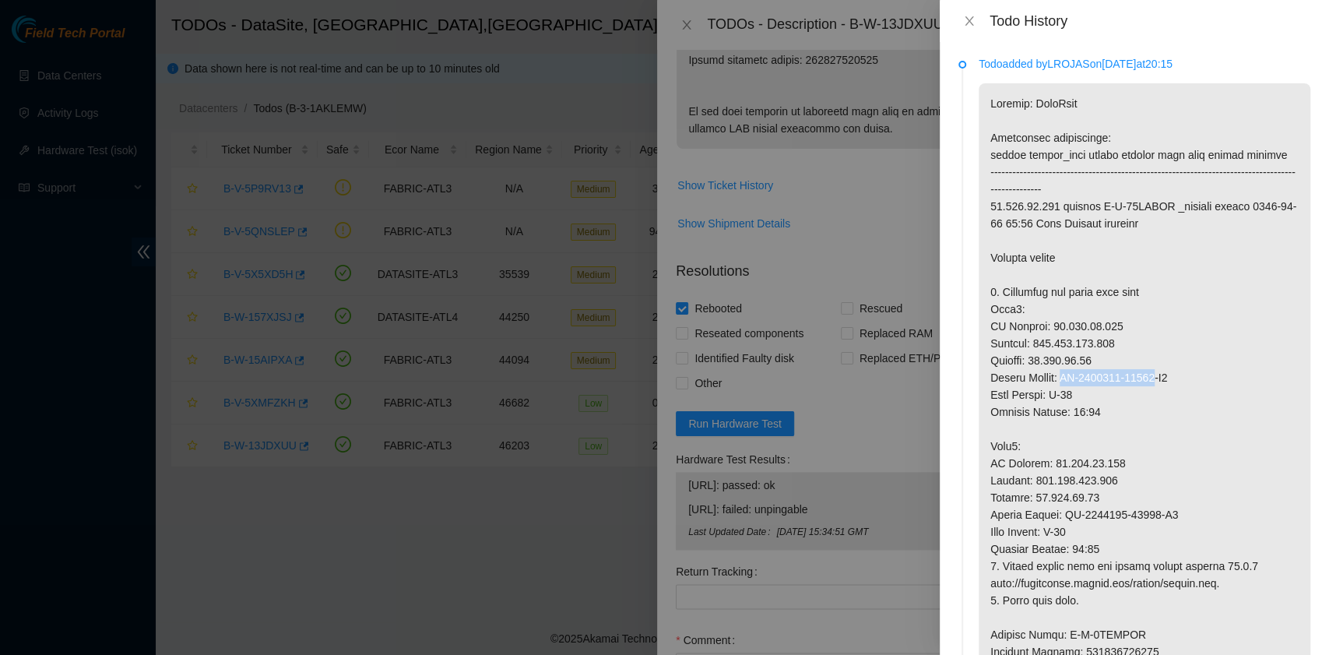
drag, startPoint x: 1065, startPoint y: 378, endPoint x: 1154, endPoint y: 380, distance: 88.8
click at [1154, 380] on p at bounding box center [1145, 617] width 332 height 1068
copy p "CT-4180912-00184"
click at [969, 19] on icon "close" at bounding box center [969, 21] width 12 height 12
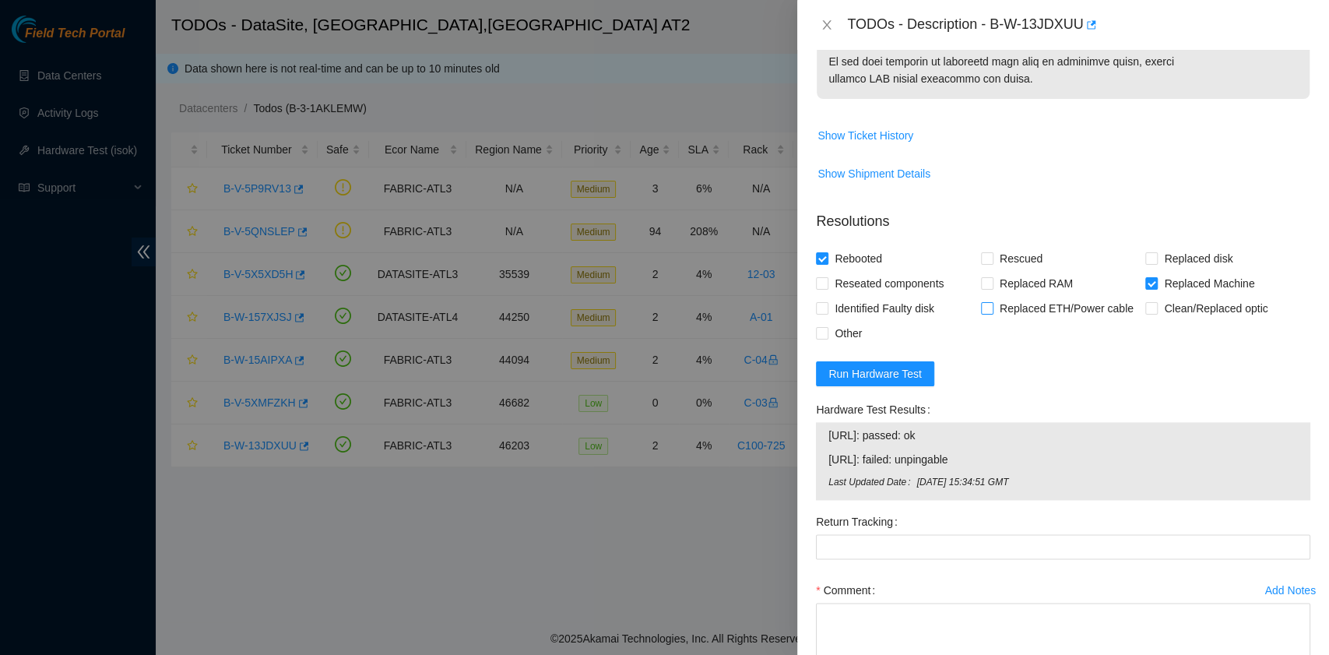
scroll to position [1349, 0]
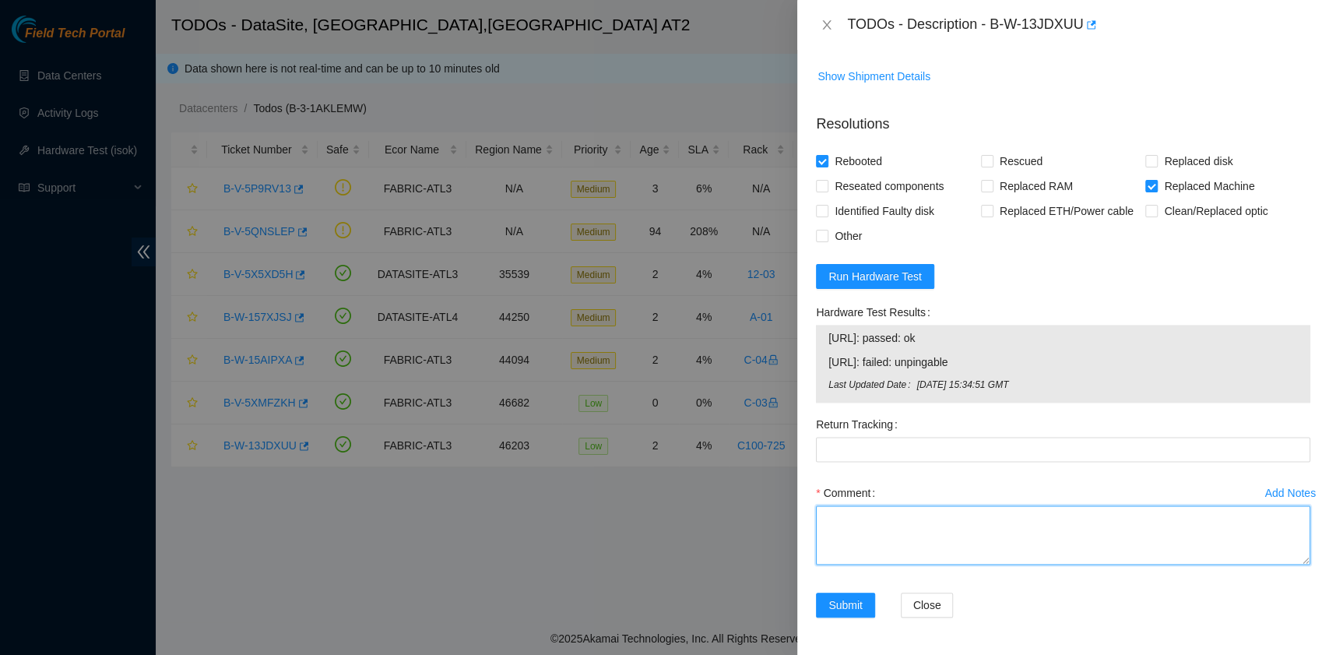
click at [867, 565] on textarea "Comment" at bounding box center [1063, 534] width 494 height 59
paste textarea "B-W-13JDXUU rack# G-16 machine# 27:00 Replacement server S/N CT-4180912-00184 R…"
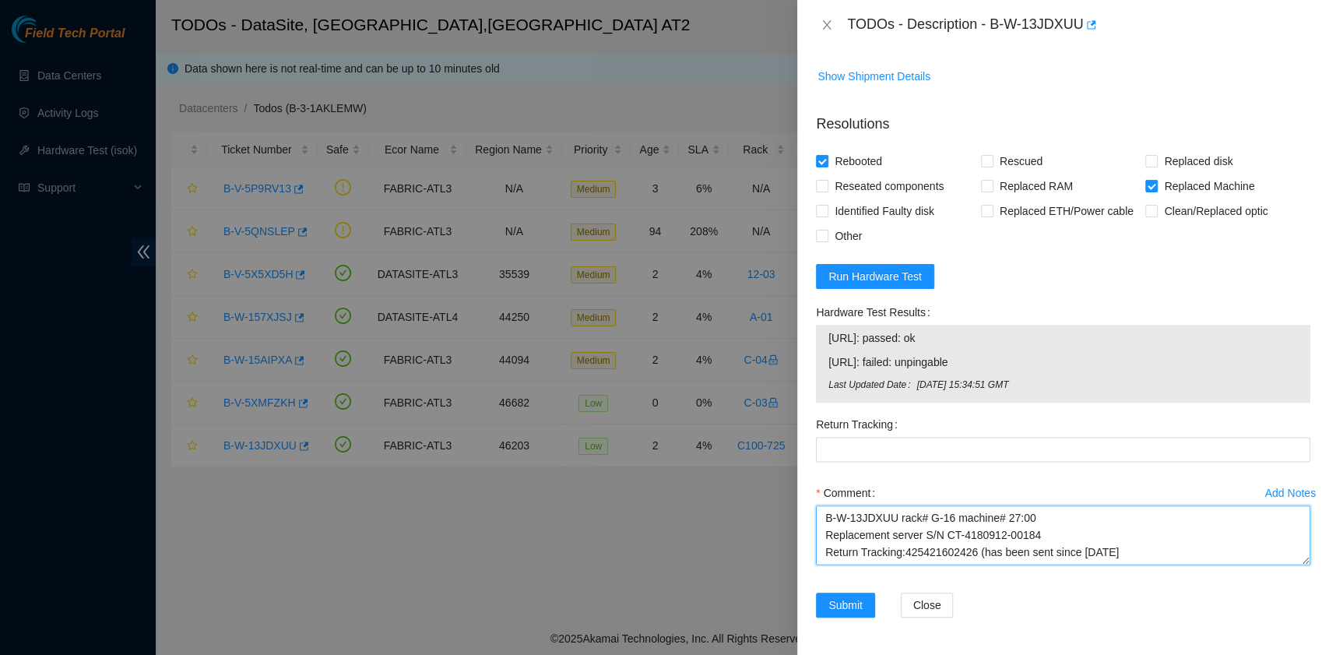
scroll to position [12, 0]
drag, startPoint x: 972, startPoint y: 603, endPoint x: 903, endPoint y: 605, distance: 69.3
click at [903, 565] on textarea "B-W-13JDXUU rack# G-16 machine# 27:00 Replacement server S/N CT-4180912-00184 R…" at bounding box center [1063, 534] width 494 height 59
type textarea "B-W-13JDXUU rack# G-16 machine# 27:00 Replacement server S/N CT-4180912-00184 R…"
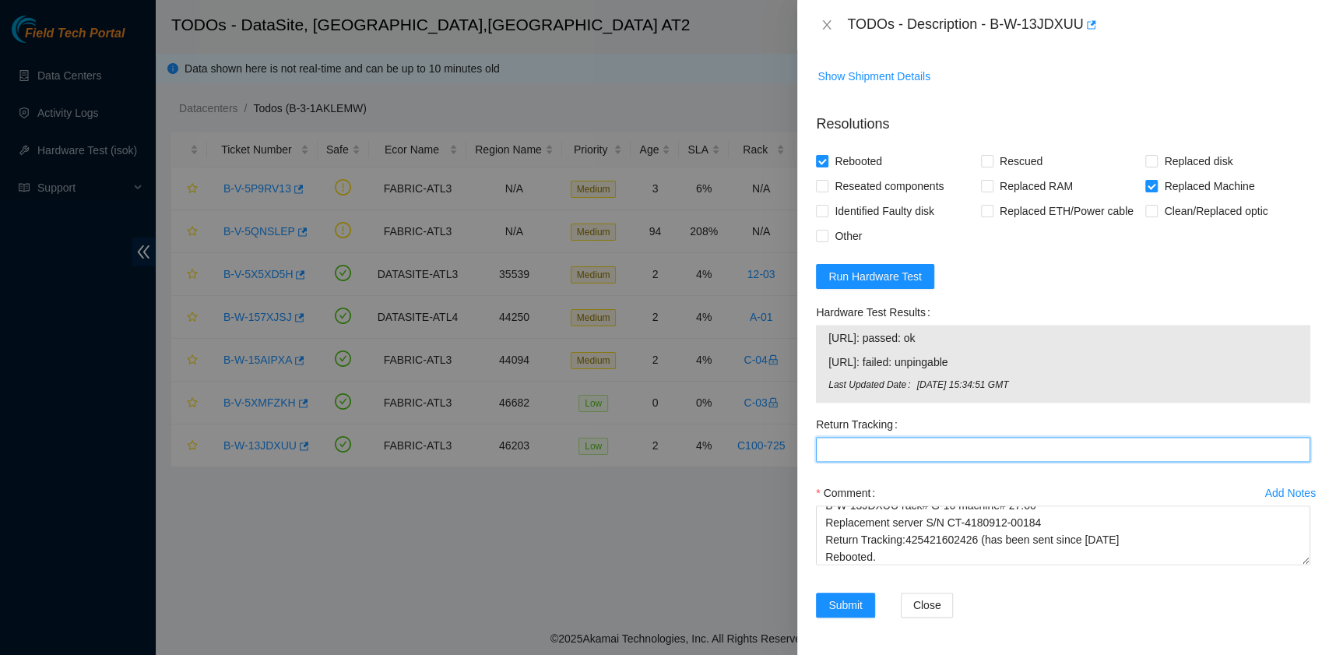
click at [910, 462] on Tracking "Return Tracking" at bounding box center [1063, 449] width 494 height 25
paste Tracking "425421602426"
type Tracking "425421602426"
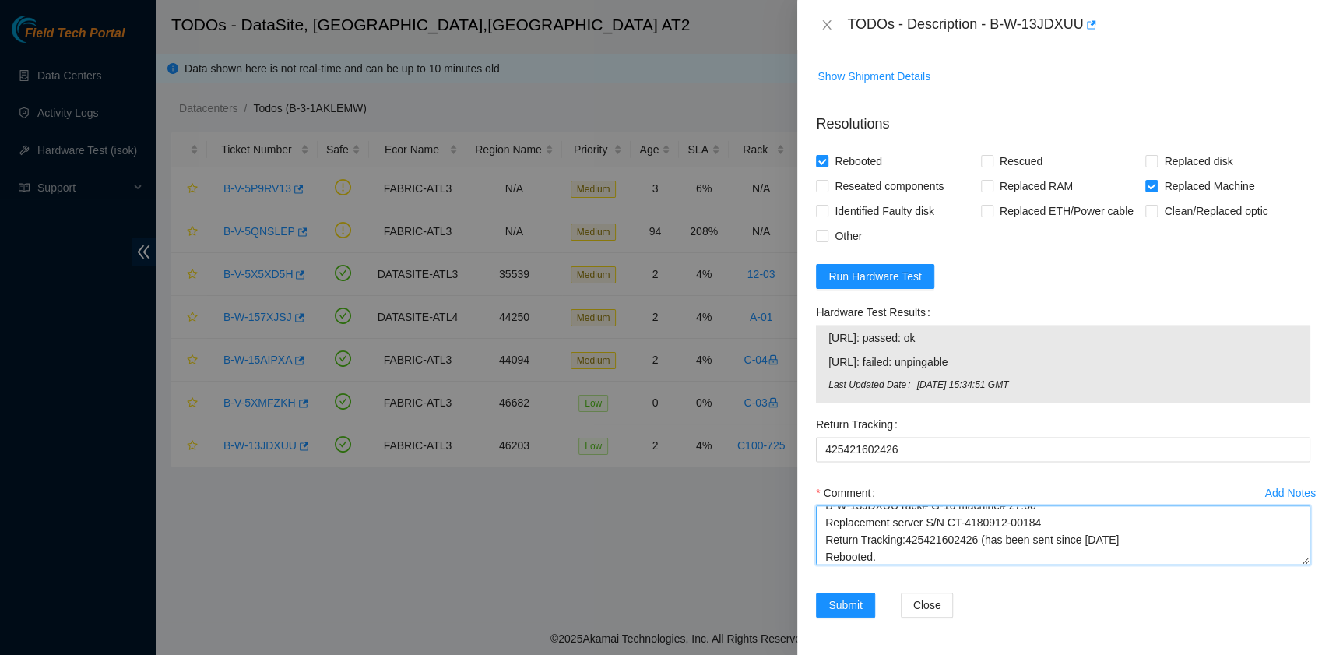
click at [945, 556] on textarea "B-W-13JDXUU rack# G-16 machine# 27:00 Replacement server S/N CT-4180912-00184 R…" at bounding box center [1063, 534] width 494 height 59
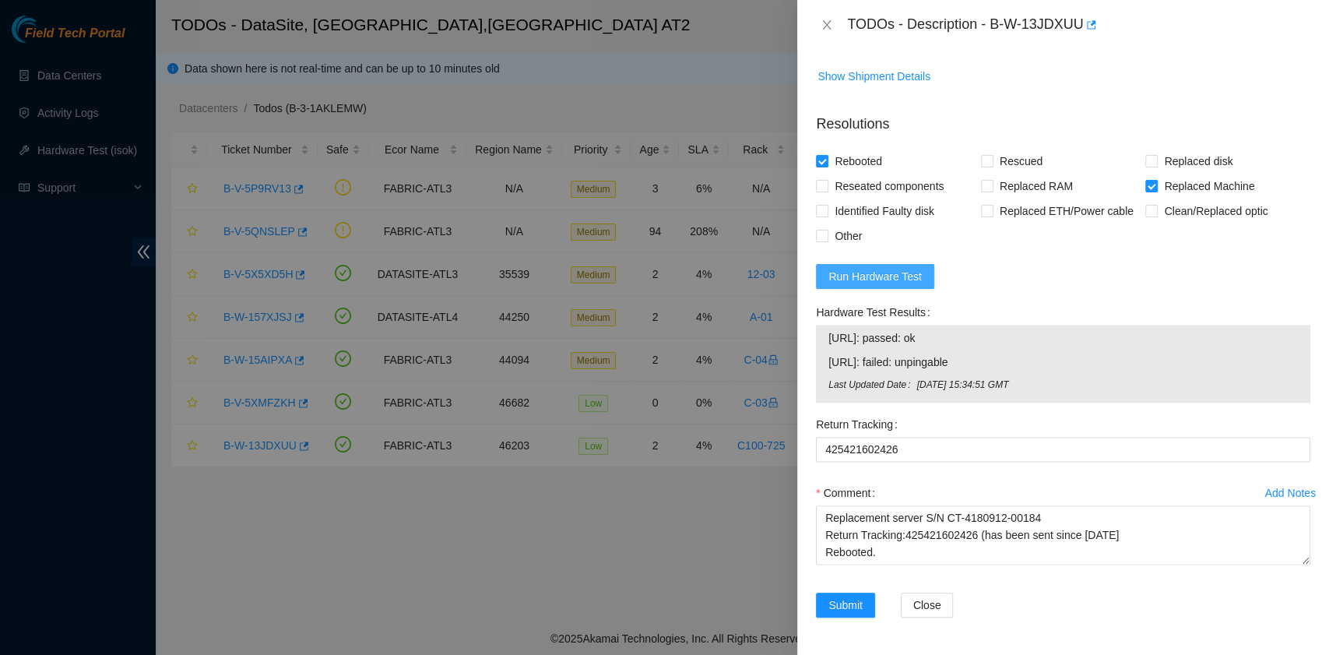
click at [899, 277] on span "Run Hardware Test" at bounding box center [875, 276] width 93 height 17
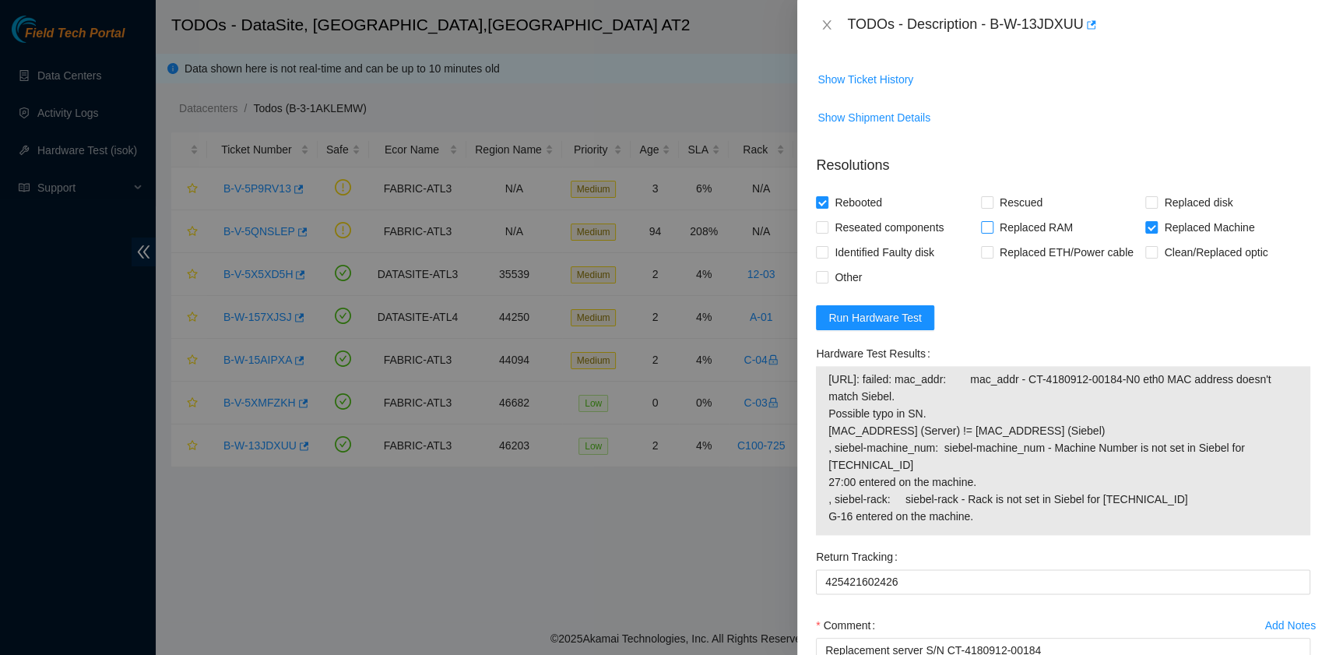
scroll to position [1349, 0]
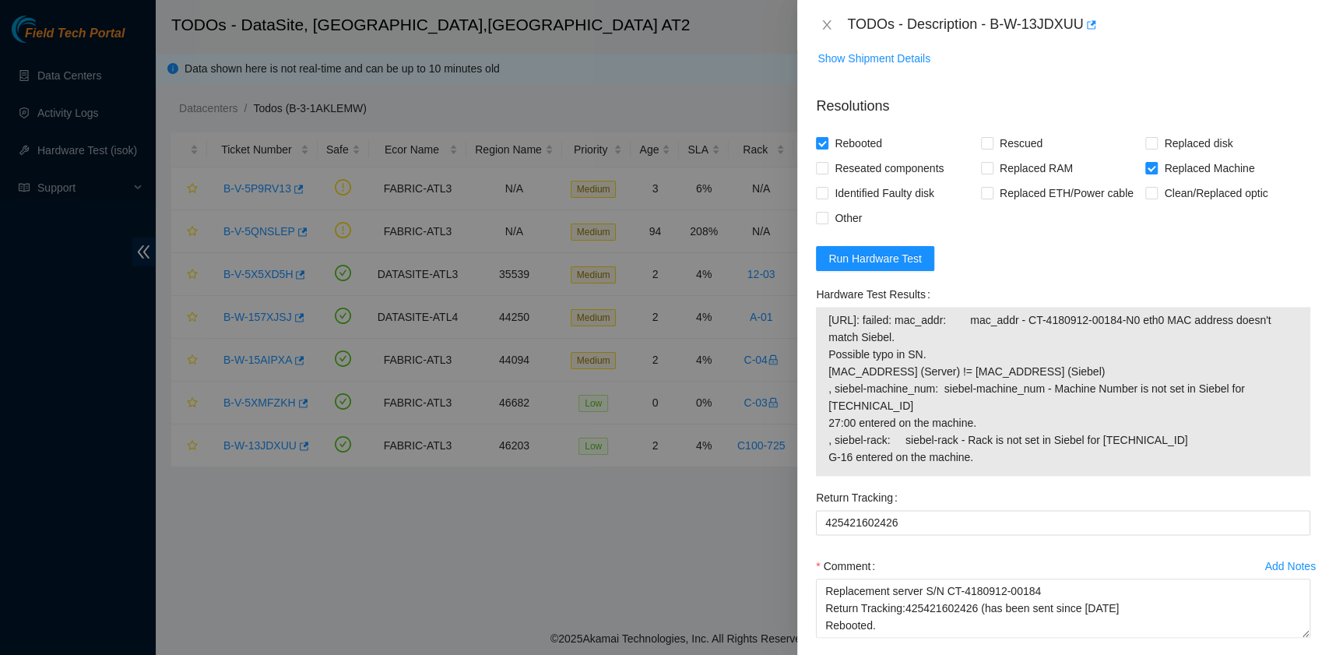
drag, startPoint x: 987, startPoint y: 550, endPoint x: 822, endPoint y: 421, distance: 209.8
click at [822, 421] on div "23.220.74.120: failed: mac_addr: mac_addr - CT-4180912-00184-N0 eth0 MAC addres…" at bounding box center [1063, 391] width 494 height 169
copy tbody "23.220.74.120: failed: mac_addr: mac_addr - CT-4180912-00184-N0 eth0 MAC addres…"
click at [887, 267] on span "Run Hardware Test" at bounding box center [875, 258] width 93 height 17
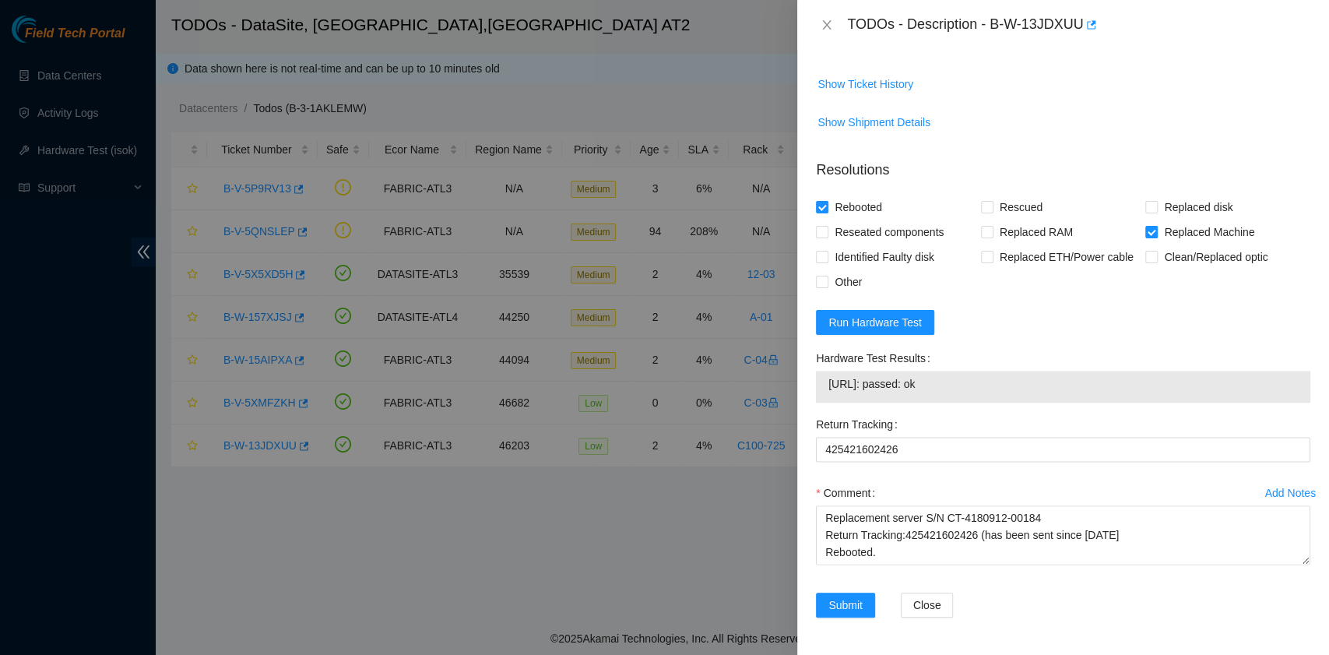
scroll to position [1368, 0]
drag, startPoint x: 895, startPoint y: 388, endPoint x: 825, endPoint y: 386, distance: 70.1
click at [825, 386] on div "23.220.74.120: passed: ok" at bounding box center [1063, 387] width 494 height 32
copy tbody "23.220.74.120"
click at [905, 326] on span "Run Hardware Test" at bounding box center [875, 322] width 93 height 17
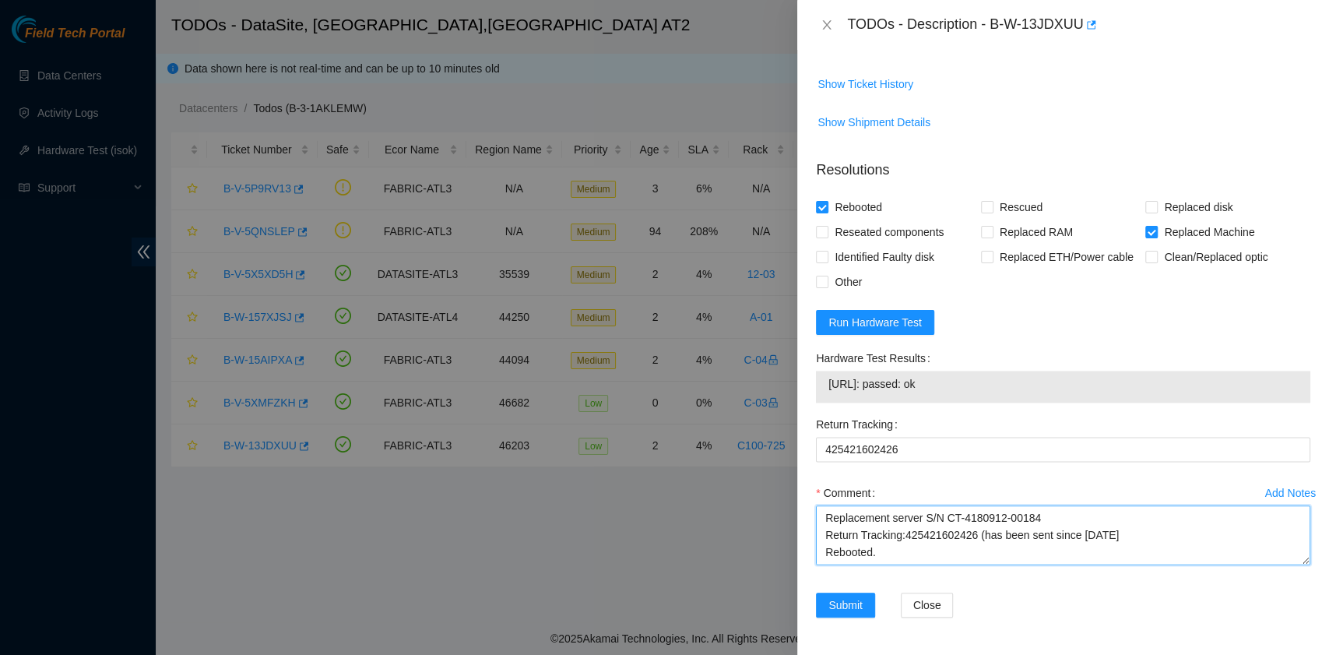
click at [889, 554] on textarea "B-W-13JDXUU rack# G-16 machine# 27:00 Replacement server S/N CT-4180912-00184 R…" at bounding box center [1063, 534] width 494 height 59
paste textarea "23.220.74.120 : passed: ok N/A 23.220.74.121 : passed: ok"
drag, startPoint x: 895, startPoint y: 544, endPoint x: 811, endPoint y: 538, distance: 83.5
click at [811, 538] on div "Add Notes Comment B-W-13JDXUU rack# G-16 machine# 27:00 Replacement server S/N …" at bounding box center [1063, 536] width 507 height 112
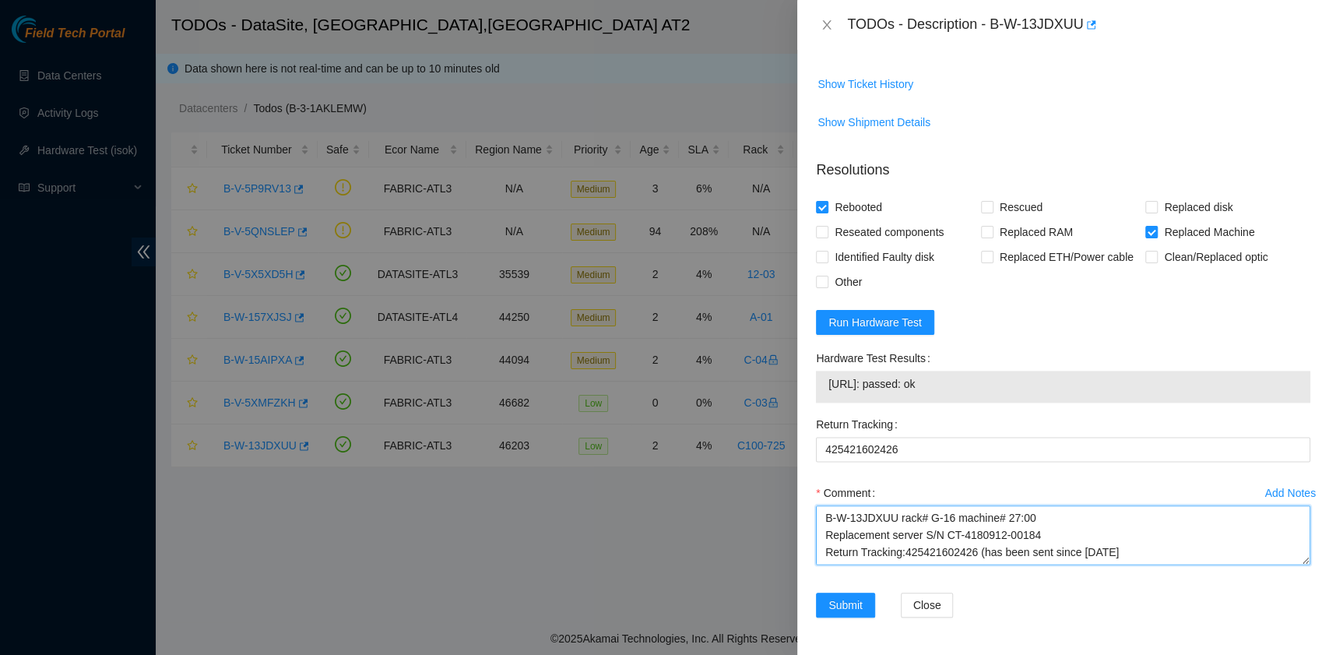
scroll to position [51, 0]
type textarea "B-W-13JDXUU rack# G-16 machine# 27:00 Replacement server S/N CT-4180912-00184 R…"
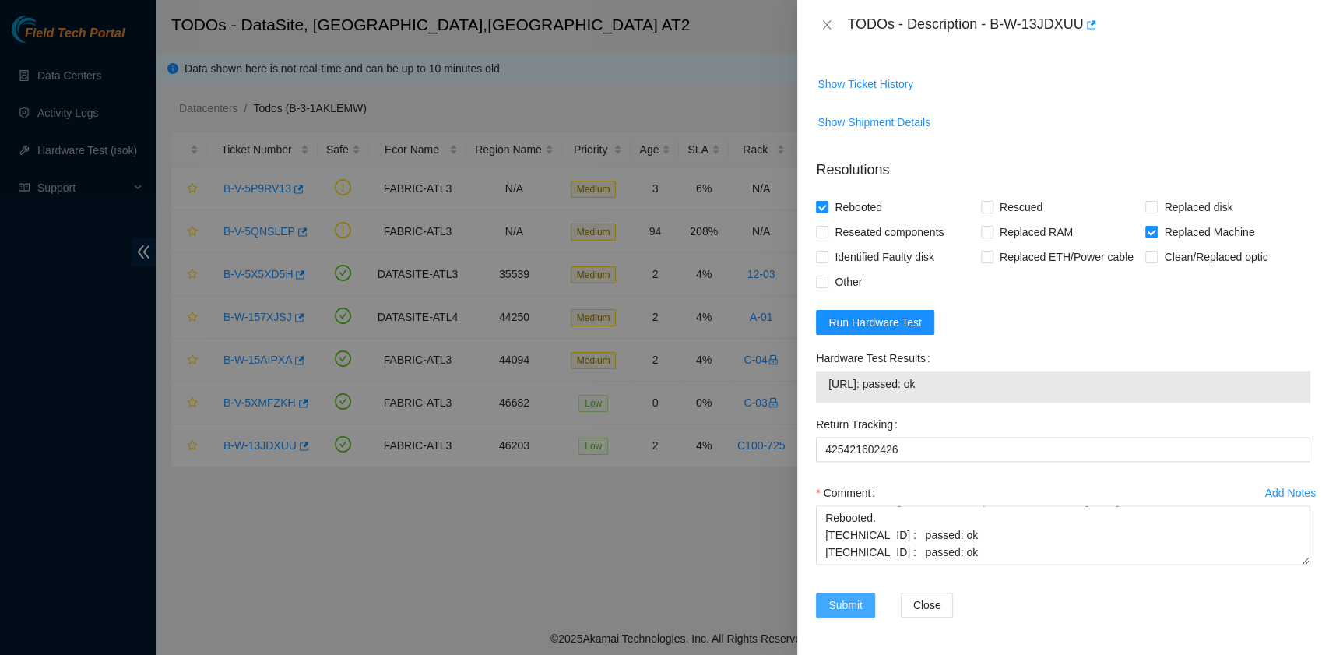
click at [832, 609] on span "Submit" at bounding box center [846, 604] width 34 height 17
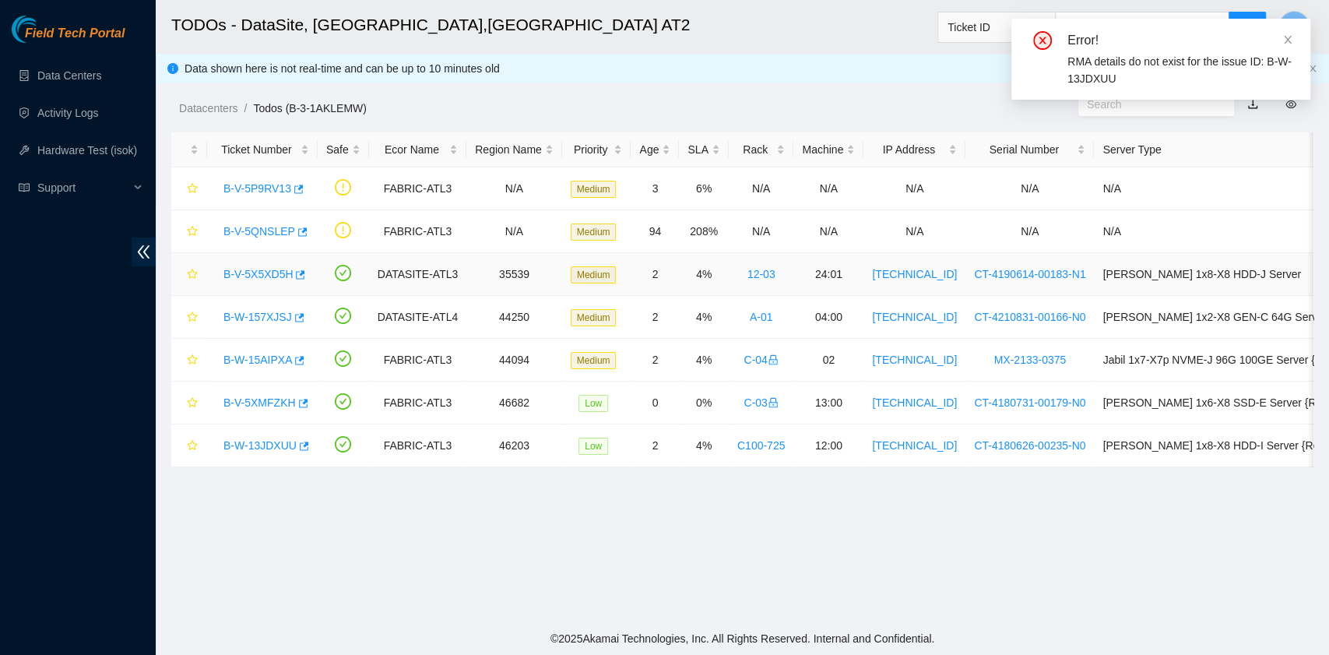
scroll to position [395, 0]
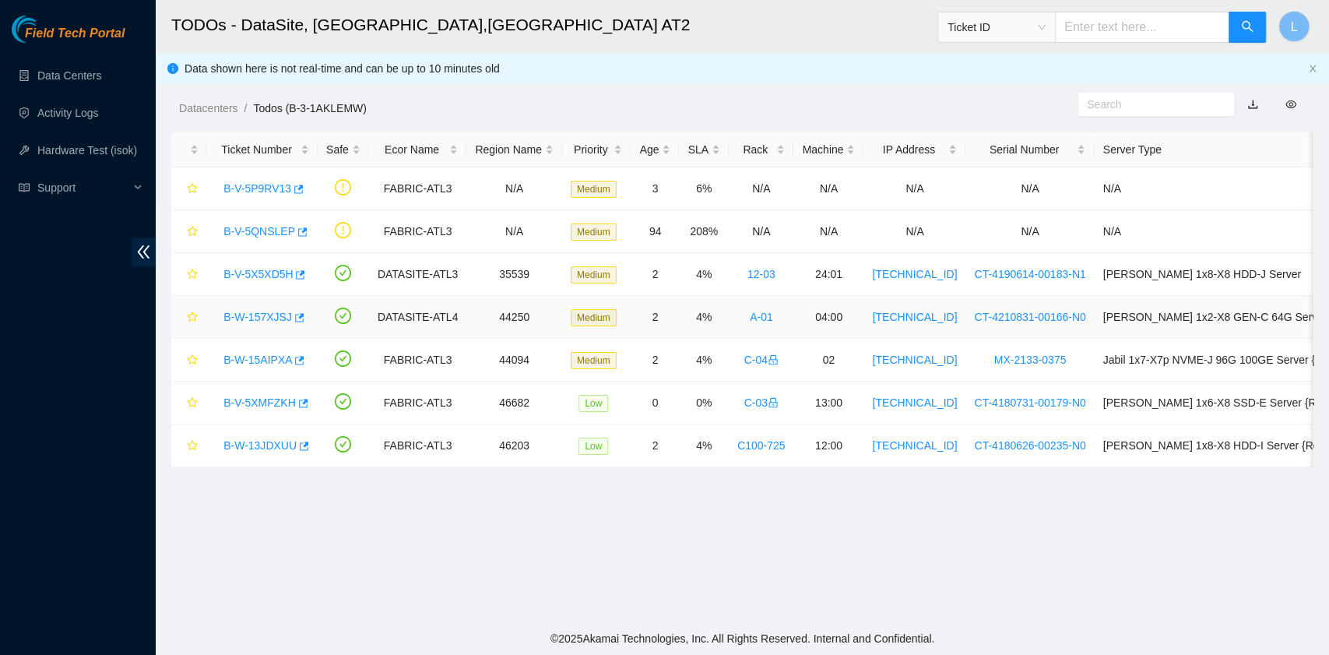
click at [259, 317] on link "B-W-157XJSJ" at bounding box center [257, 317] width 69 height 12
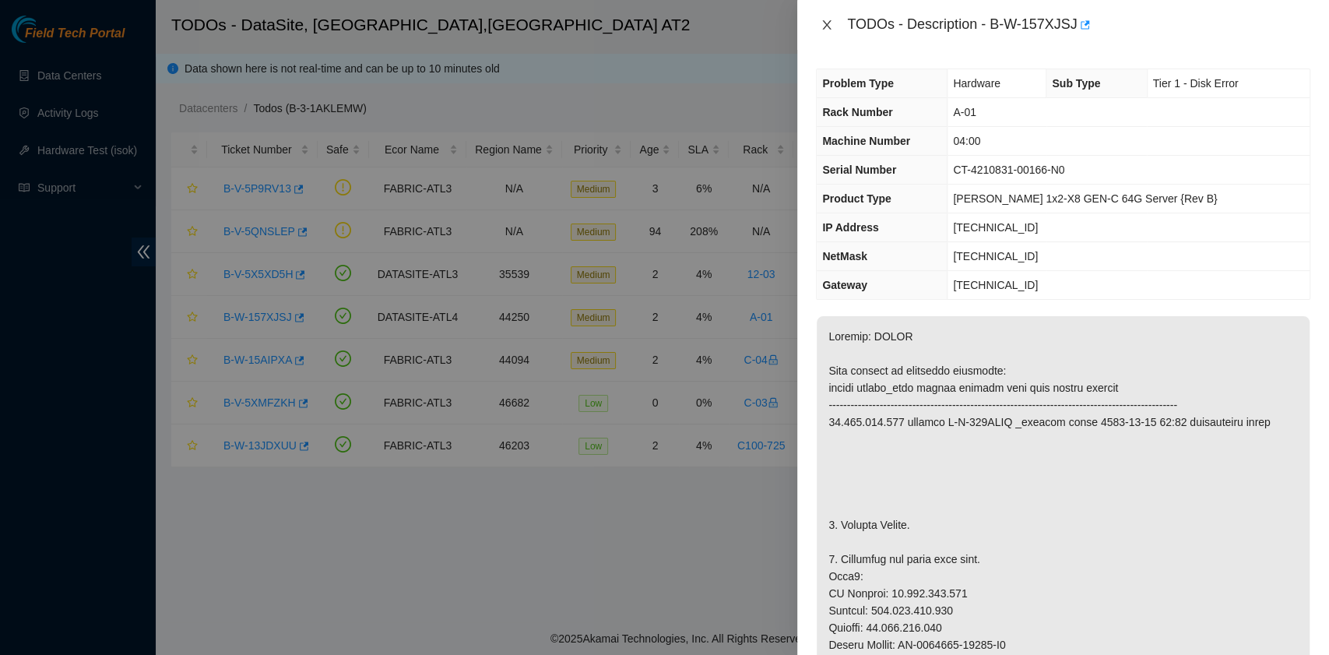
click at [829, 21] on icon "close" at bounding box center [827, 25] width 12 height 12
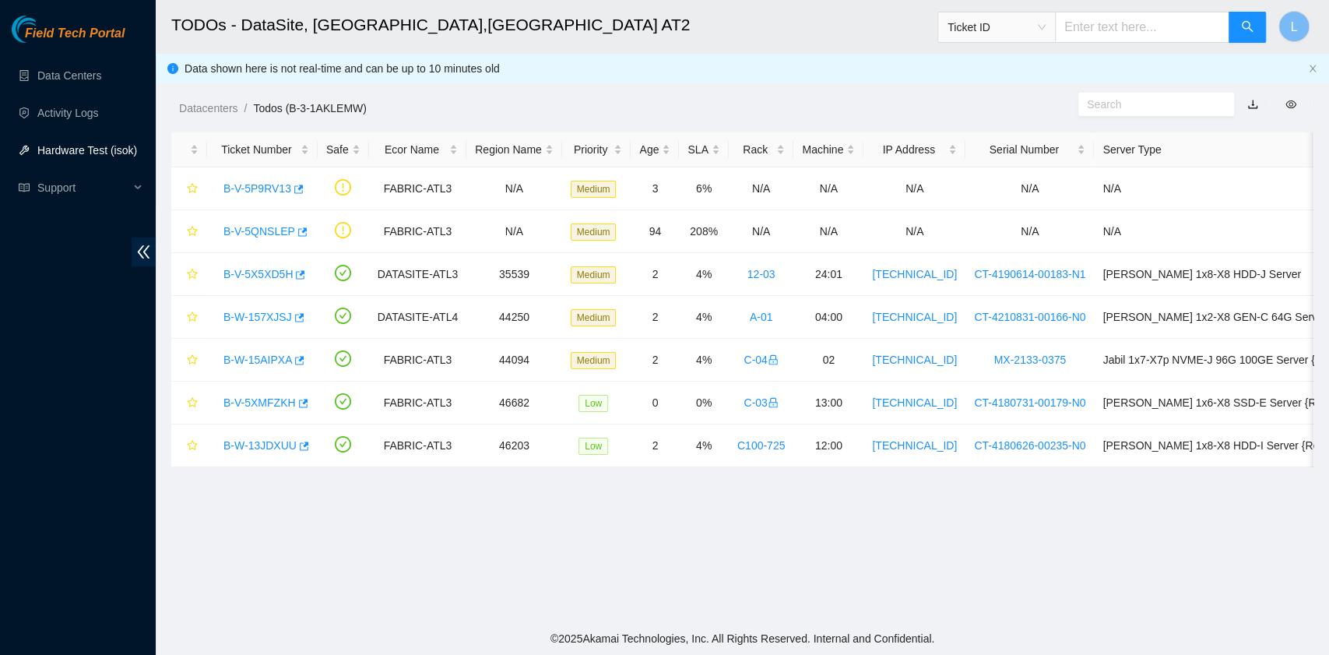
click at [95, 150] on link "Hardware Test (isok)" at bounding box center [87, 150] width 100 height 12
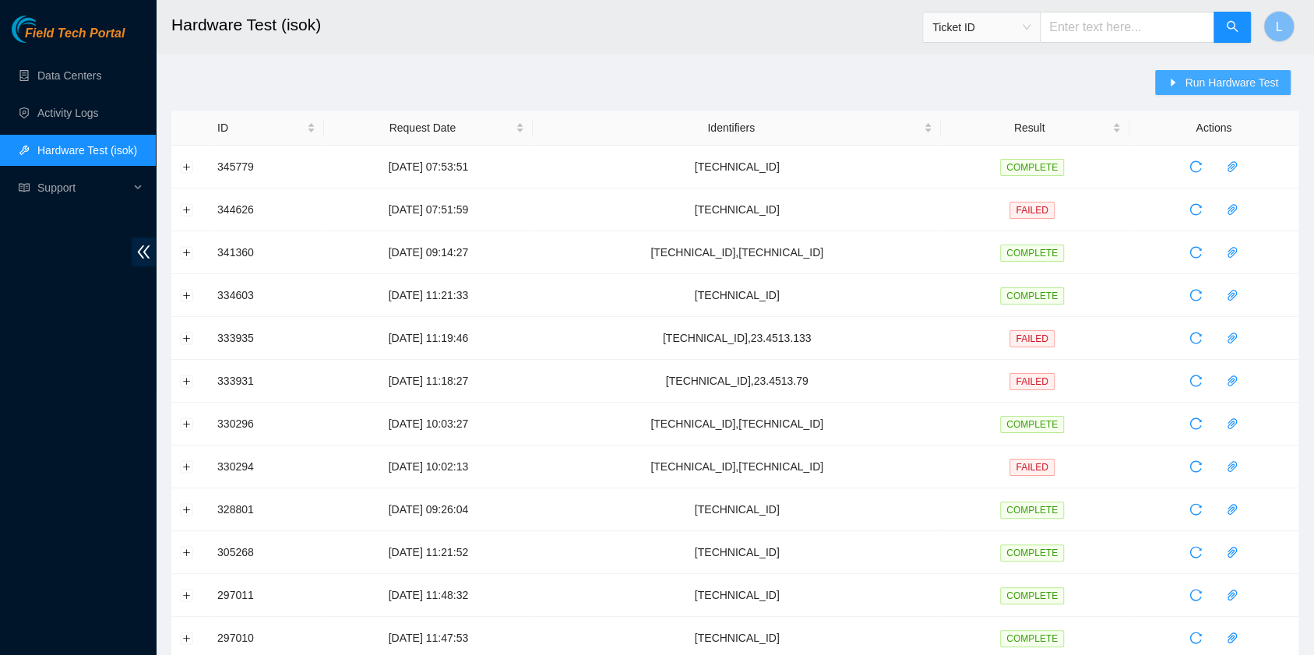
click at [1182, 86] on button "Run Hardware Test" at bounding box center [1222, 82] width 135 height 25
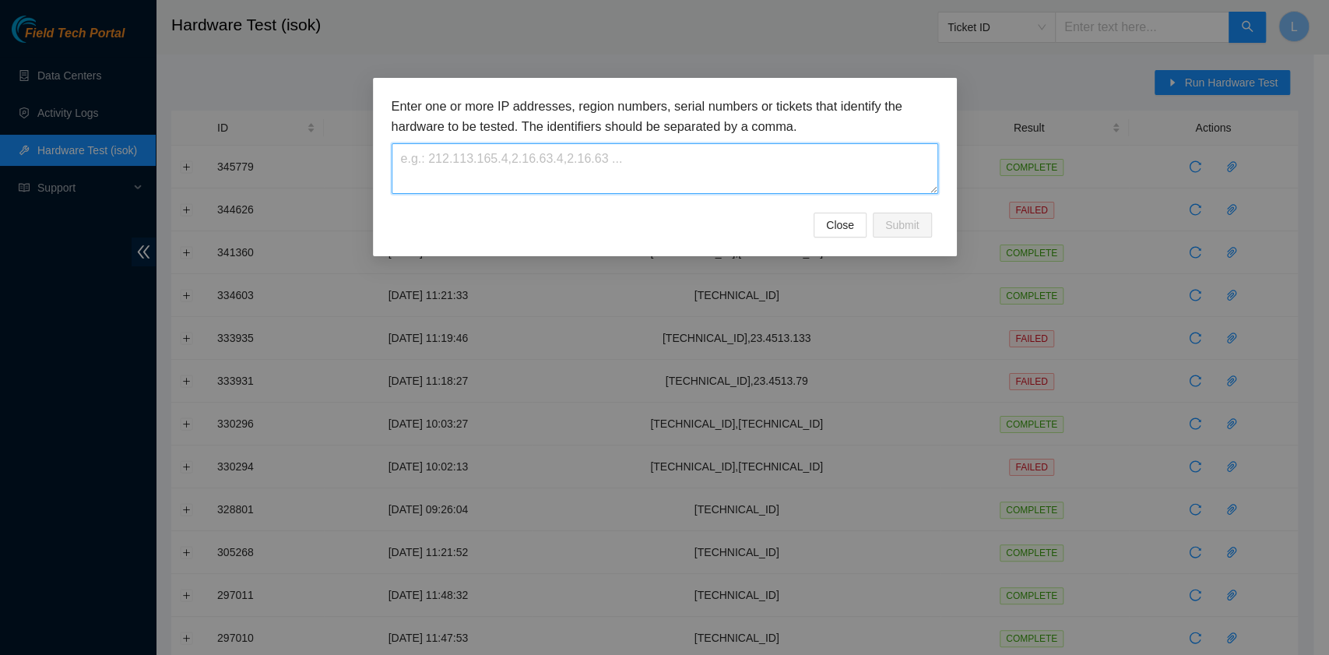
click at [688, 163] on textarea at bounding box center [665, 168] width 547 height 51
paste textarea "[TECHNICAL_ID]"
type textarea "[TECHNICAL_ID],[TECHNICAL_ID]"
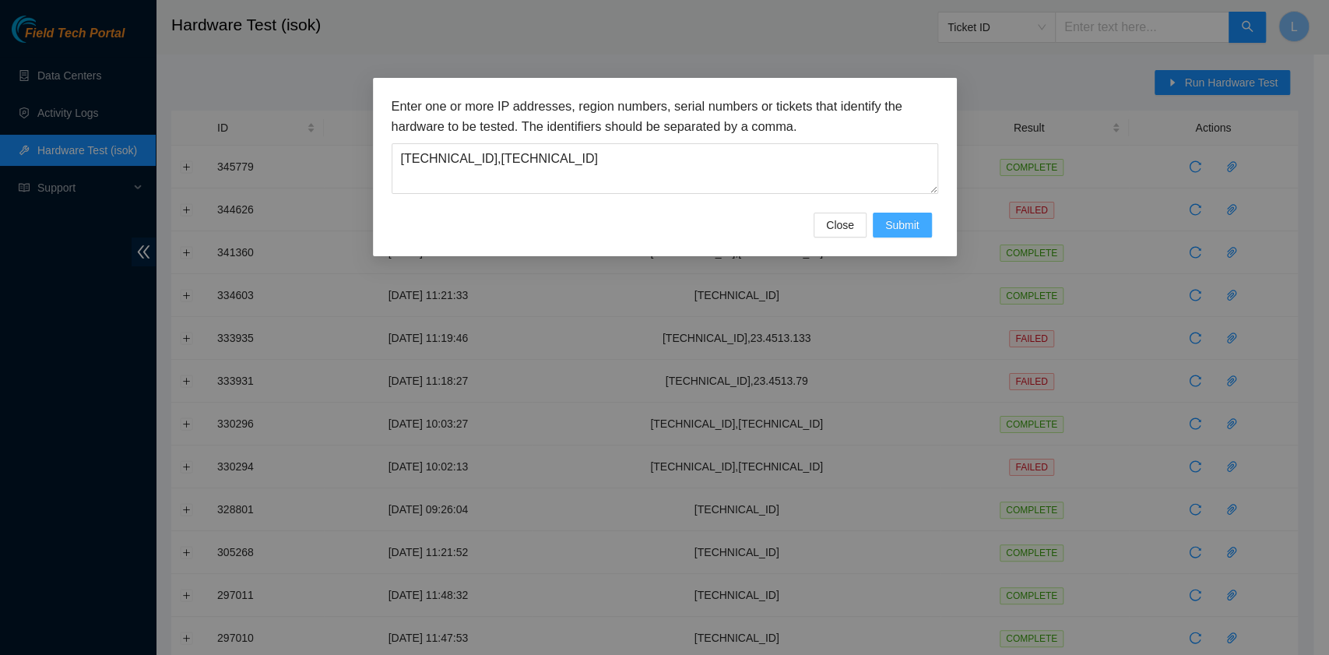
click at [910, 228] on span "Submit" at bounding box center [902, 224] width 34 height 17
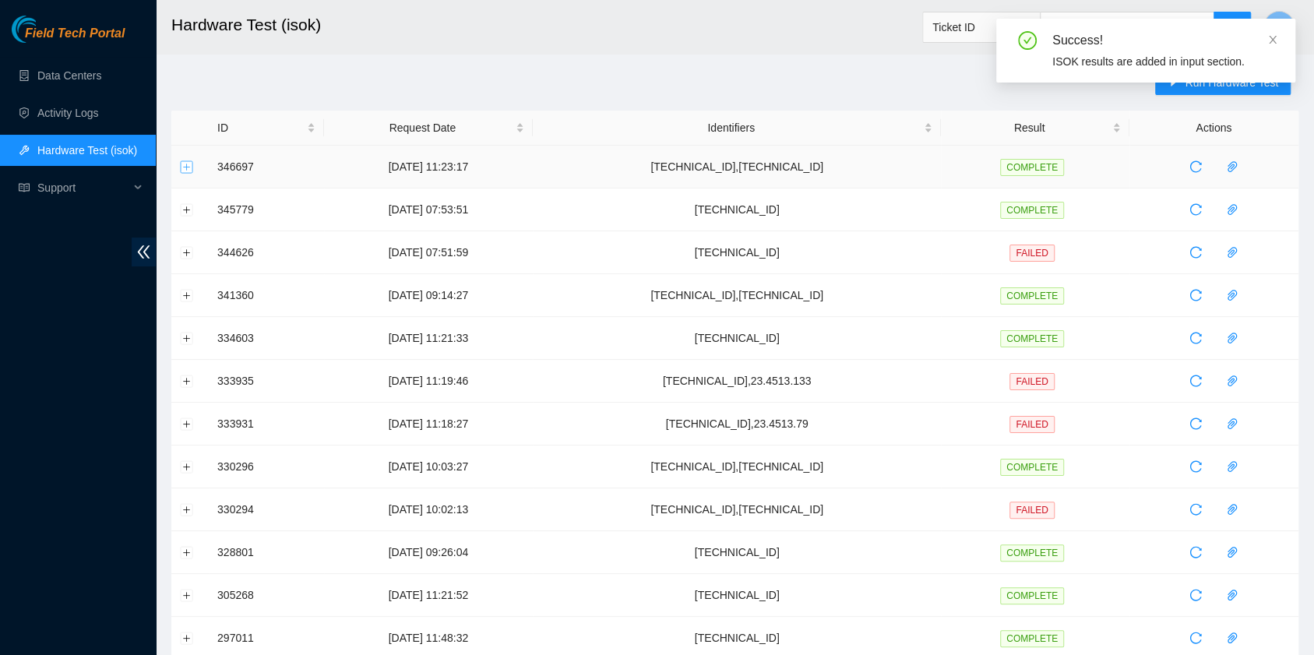
click at [185, 170] on button "Expand row" at bounding box center [187, 166] width 12 height 12
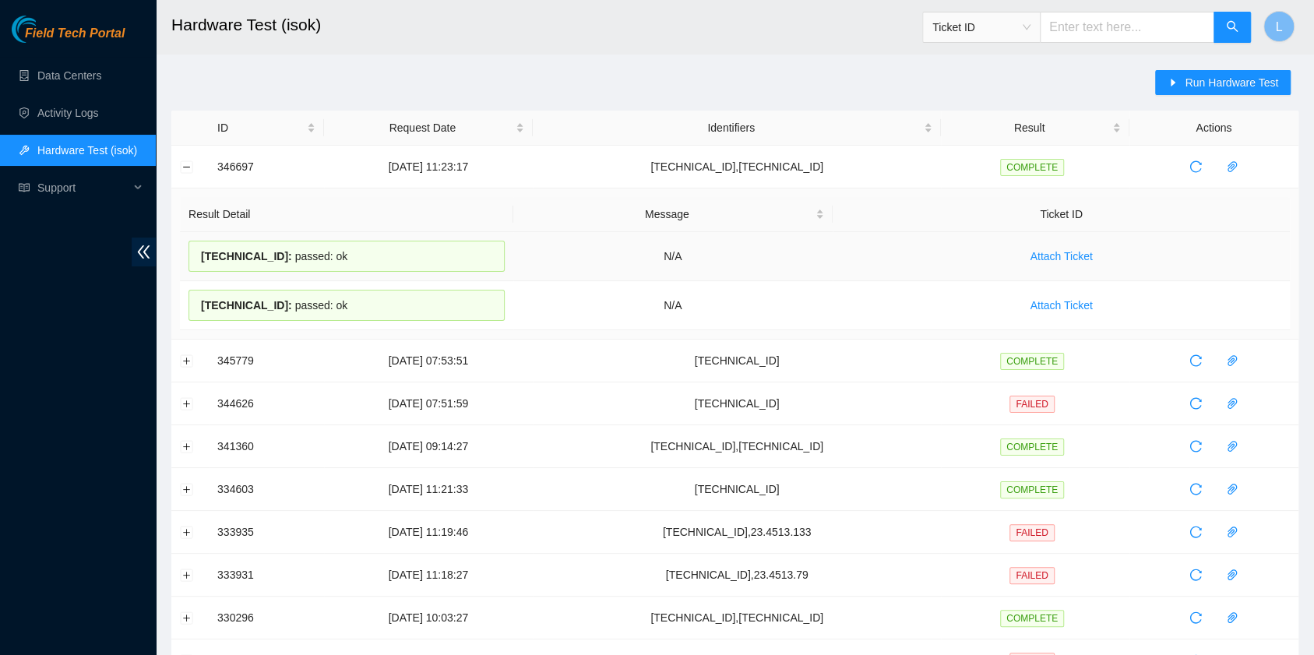
drag, startPoint x: 352, startPoint y: 308, endPoint x: 199, endPoint y: 262, distance: 159.2
click at [199, 262] on tbody "[TECHNICAL_ID] : passed: ok N/A Attach Ticket [TECHNICAL_ID] : passed: ok N/A A…" at bounding box center [735, 281] width 1110 height 98
copy tbody "[TECHNICAL_ID] : passed: ok N/A Attach Ticket [TECHNICAL_ID] : passed: ok"
click at [65, 76] on link "Data Centers" at bounding box center [69, 75] width 64 height 12
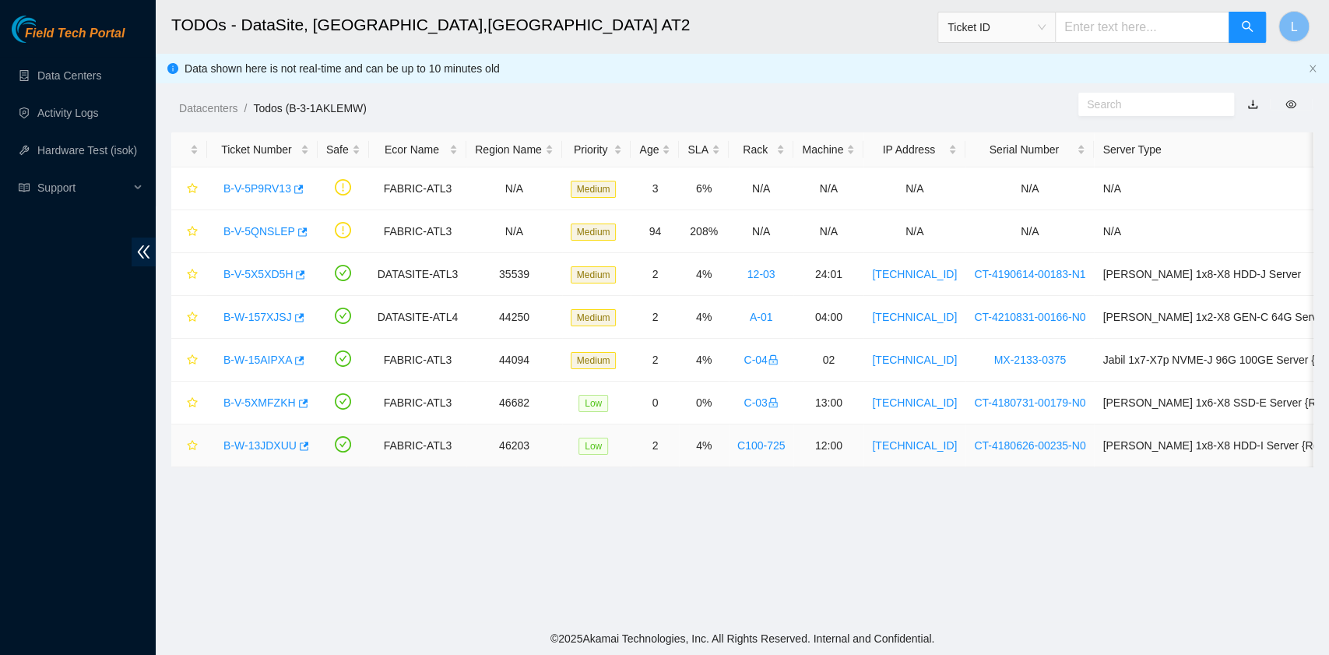
click at [271, 441] on link "B-W-13JDXUU" at bounding box center [259, 445] width 73 height 12
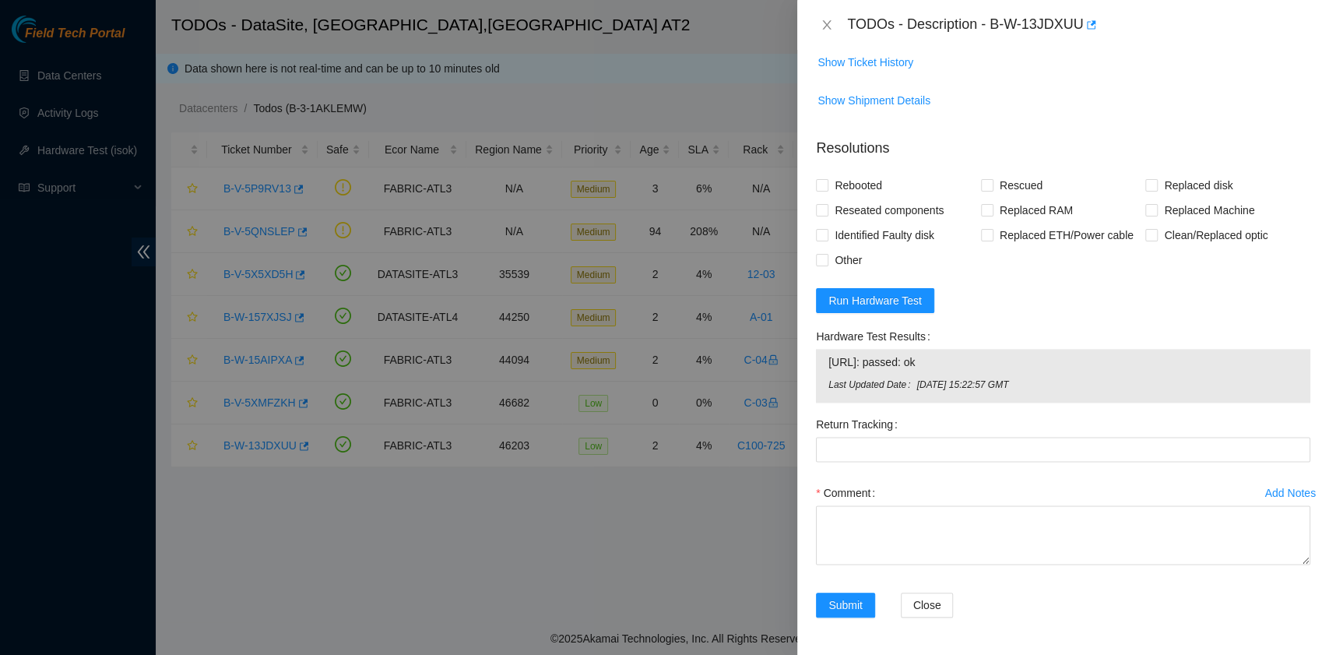
scroll to position [1390, 0]
click at [900, 302] on span "Run Hardware Test" at bounding box center [875, 300] width 93 height 17
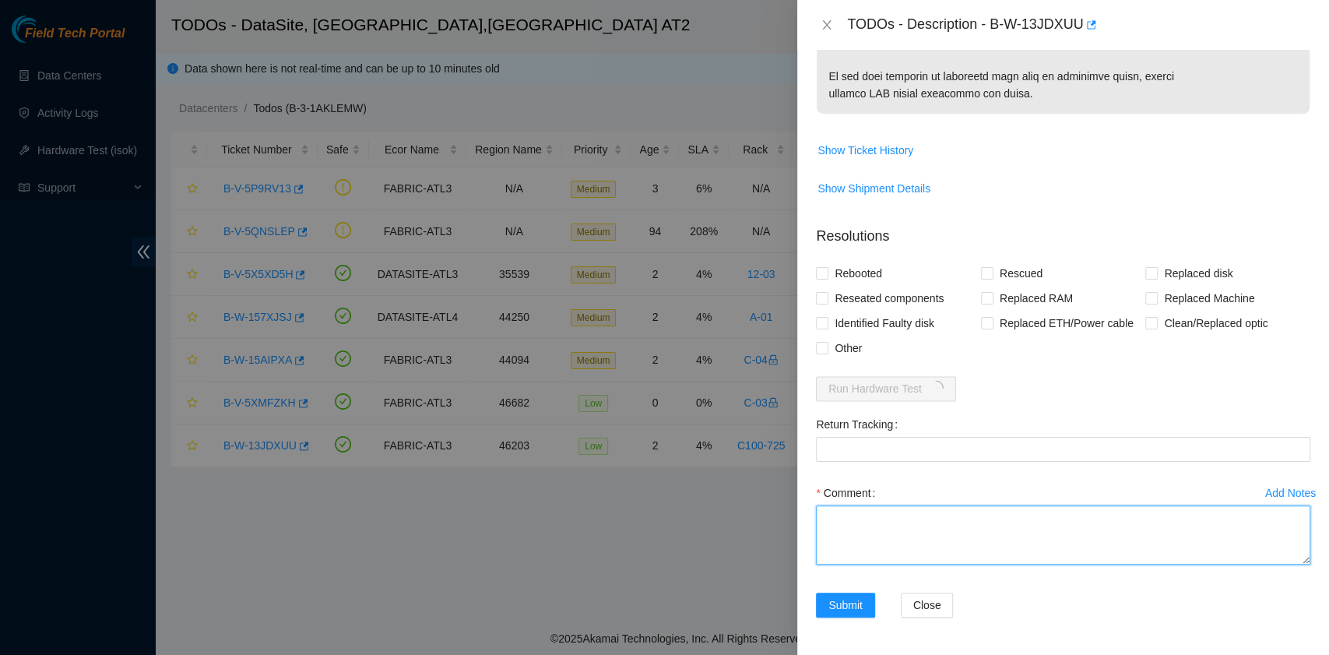
click at [844, 515] on textarea "Comment" at bounding box center [1063, 534] width 494 height 59
paste textarea "B-W-13JDXUU rack# G-16 machine# 27:00 Replacement server S/N CT-4180912-00184 R…"
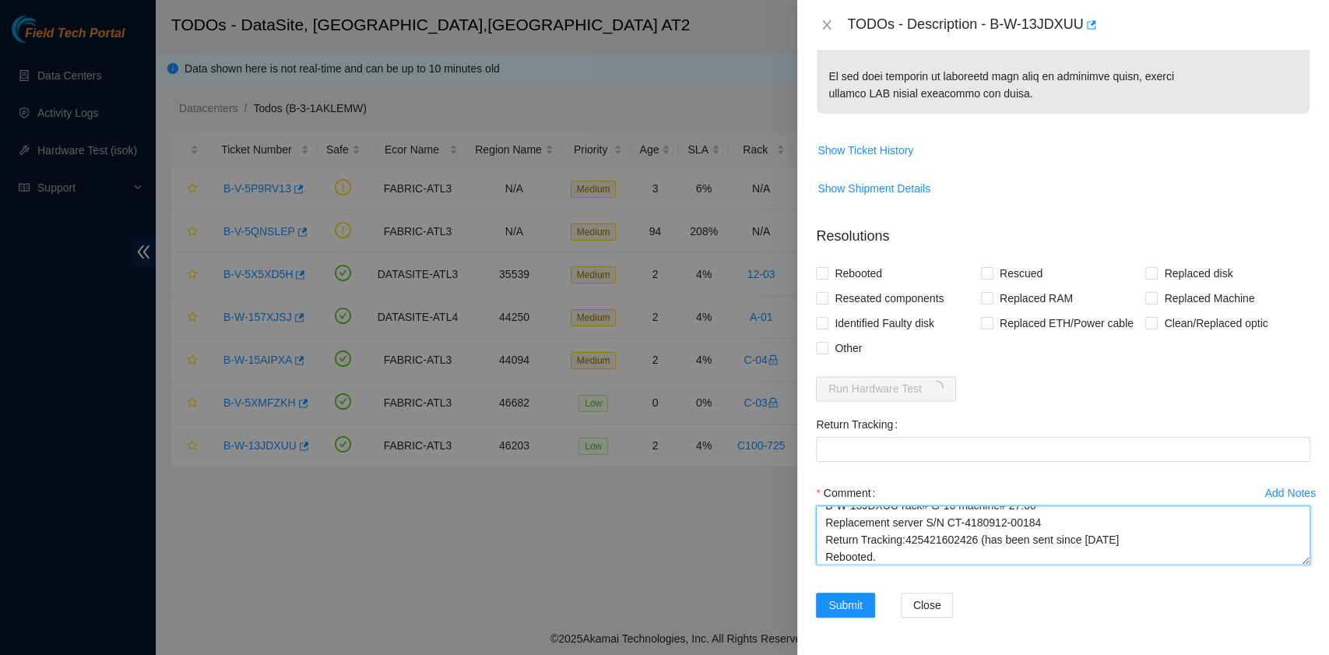
scroll to position [30, 0]
drag, startPoint x: 973, startPoint y: 519, endPoint x: 903, endPoint y: 522, distance: 69.3
click at [903, 522] on textarea "B-W-13JDXUU rack# G-16 machine# 27:00 Replacement server S/N CT-4180912-00184 R…" at bounding box center [1063, 534] width 494 height 59
type textarea "B-W-13JDXUU rack# G-16 machine# 27:00 Replacement server S/N CT-4180912-00184 R…"
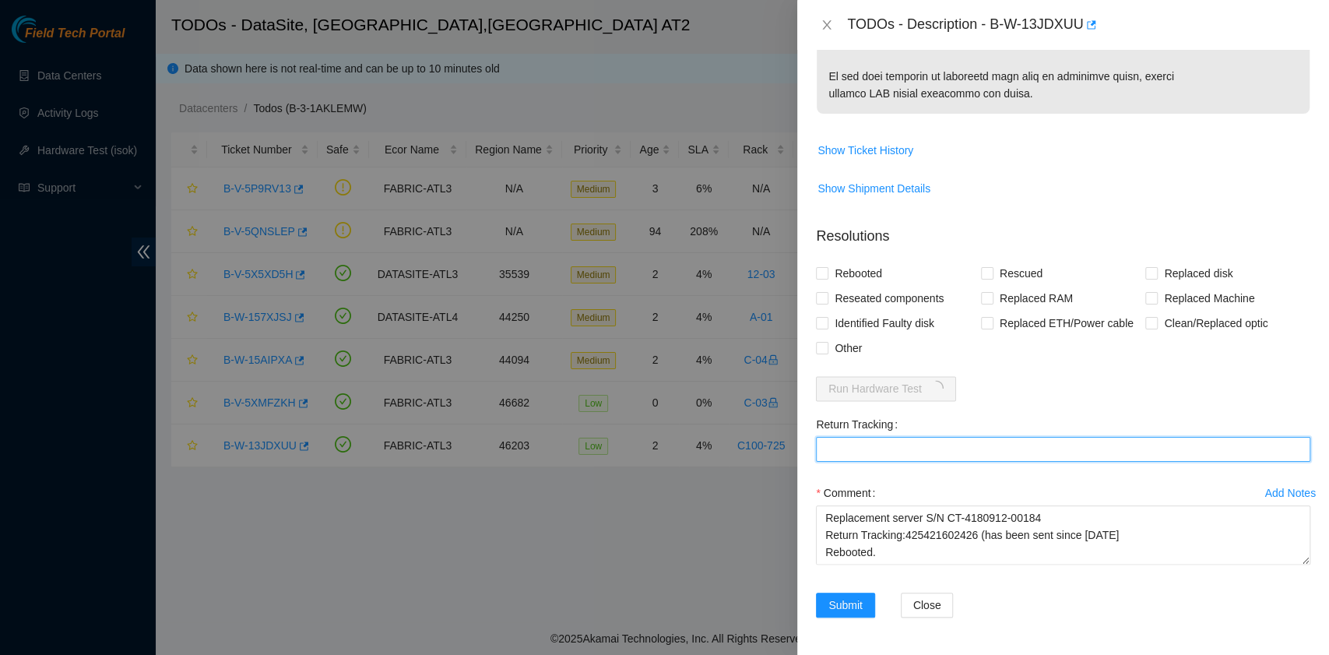
click at [907, 452] on Tracking "Return Tracking" at bounding box center [1063, 449] width 494 height 25
paste Tracking "425421602426"
type Tracking "425421602426"
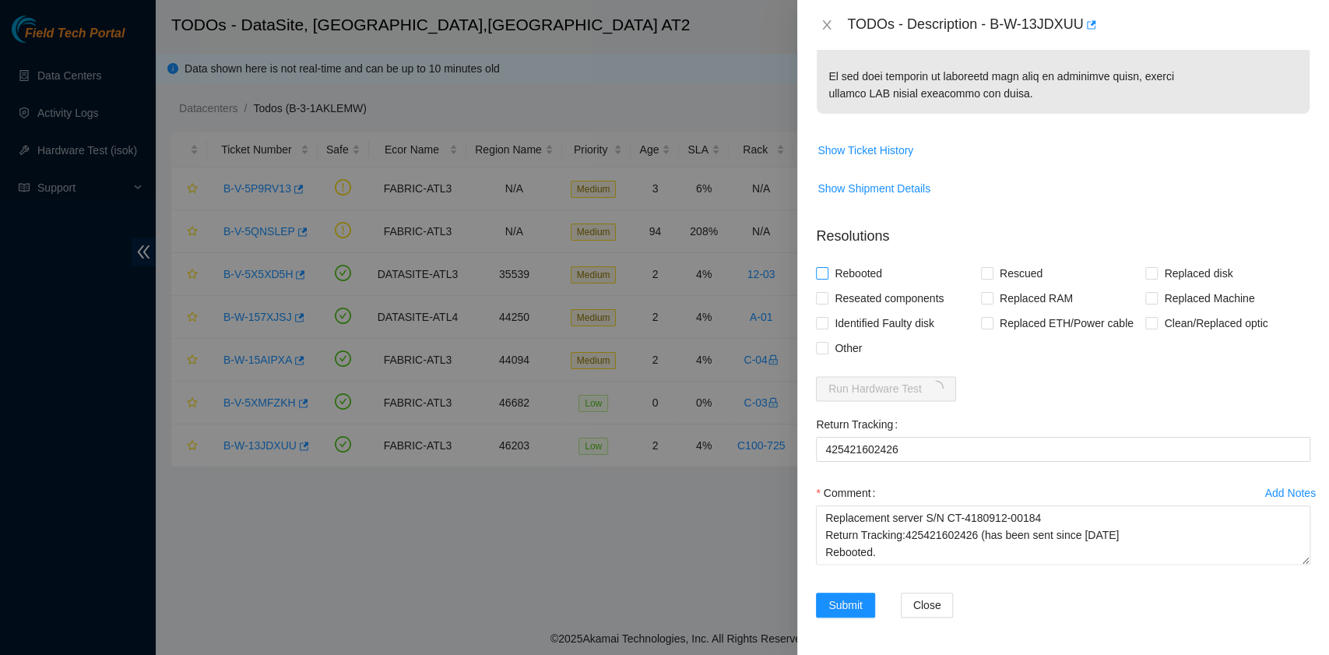
click at [864, 274] on span "Rebooted" at bounding box center [859, 273] width 60 height 25
click at [827, 274] on input "Rebooted" at bounding box center [821, 272] width 11 height 11
checkbox input "true"
click at [1145, 303] on input "Replaced Machine" at bounding box center [1150, 297] width 11 height 11
checkbox input "true"
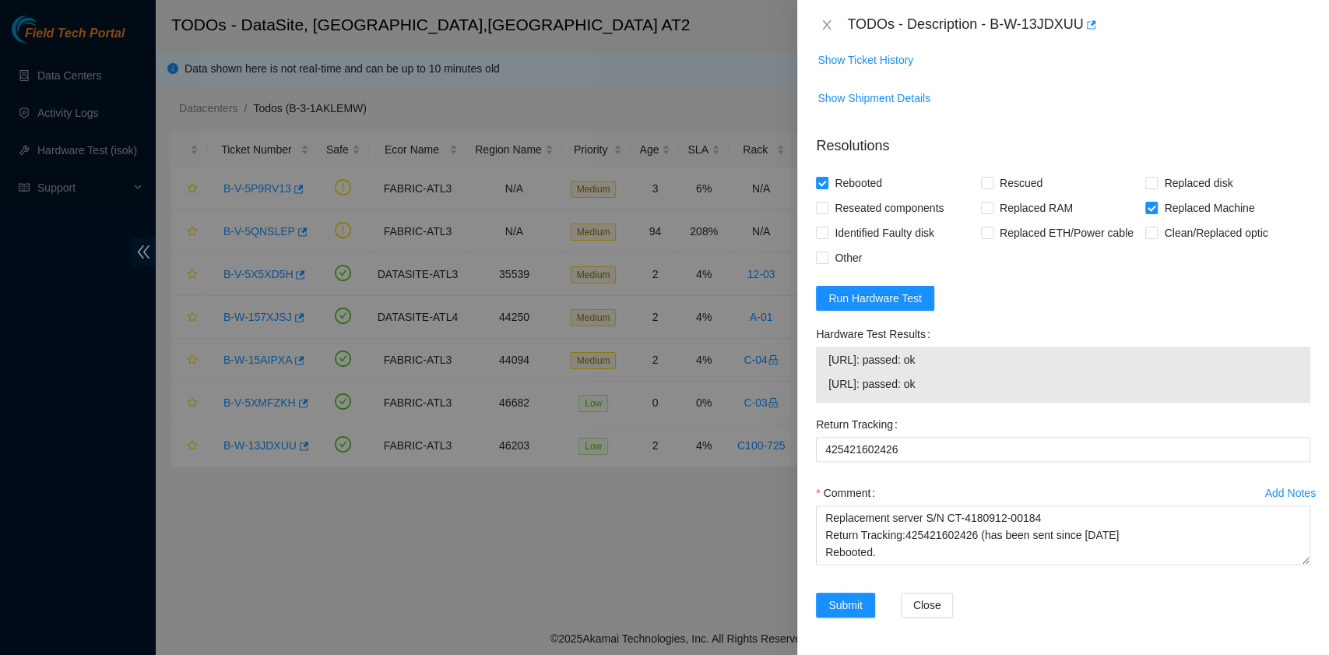
scroll to position [1392, 0]
drag, startPoint x: 962, startPoint y: 387, endPoint x: 820, endPoint y: 371, distance: 142.7
click at [820, 371] on div "23.220.74.120: passed: ok 23.220.74.121: passed: ok" at bounding box center [1063, 375] width 494 height 56
copy tbody "23.220.74.120: passed: ok 23.220.74.121: passed: ok"
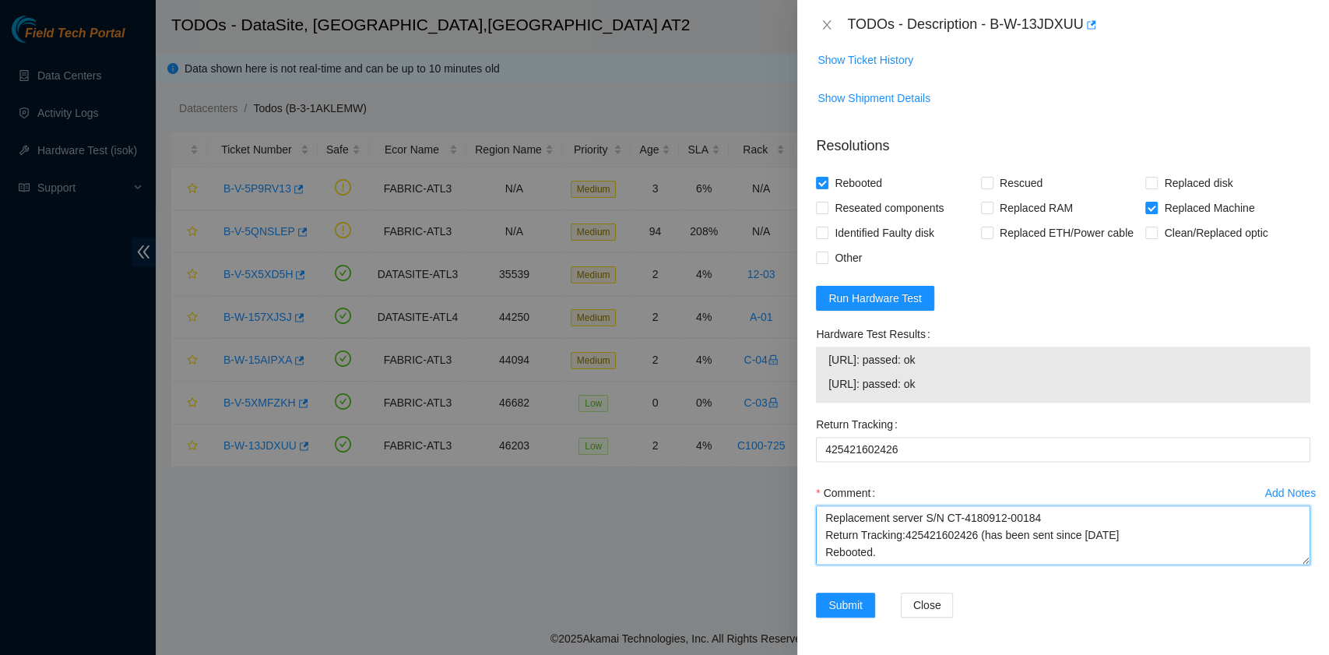
click at [837, 548] on textarea "B-W-13JDXUU rack# G-16 machine# 27:00 Replacement server S/N CT-4180912-00184 R…" at bounding box center [1063, 534] width 494 height 59
paste textarea "23.220.74.120: passed: ok 23.220.74.121: passed: ok"
click at [897, 556] on textarea "B-W-13JDXUU rack# G-16 machine# 27:00 Replacement server S/N CT-4180912-00184 R…" at bounding box center [1063, 534] width 494 height 59
paste textarea "23.220.74.120: passed: ok 23.220.74.121: passed: ok"
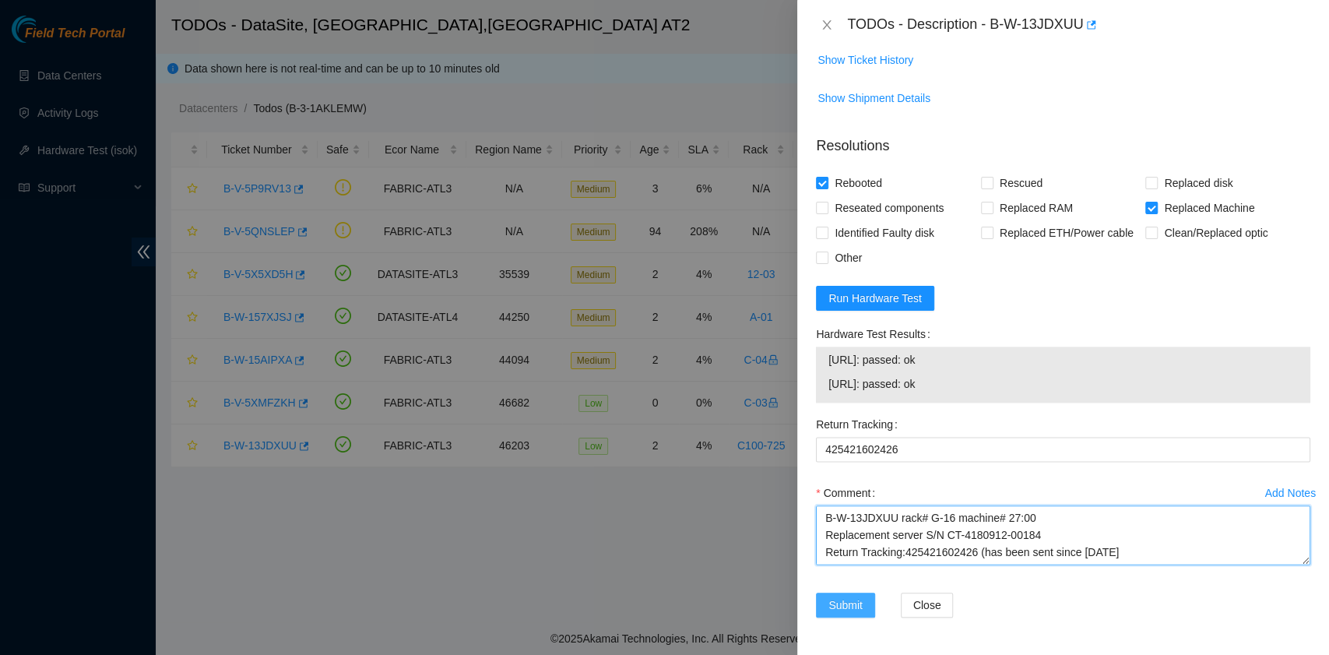
type textarea "B-W-13JDXUU rack# G-16 machine# 27:00 Replacement server S/N CT-4180912-00184 R…"
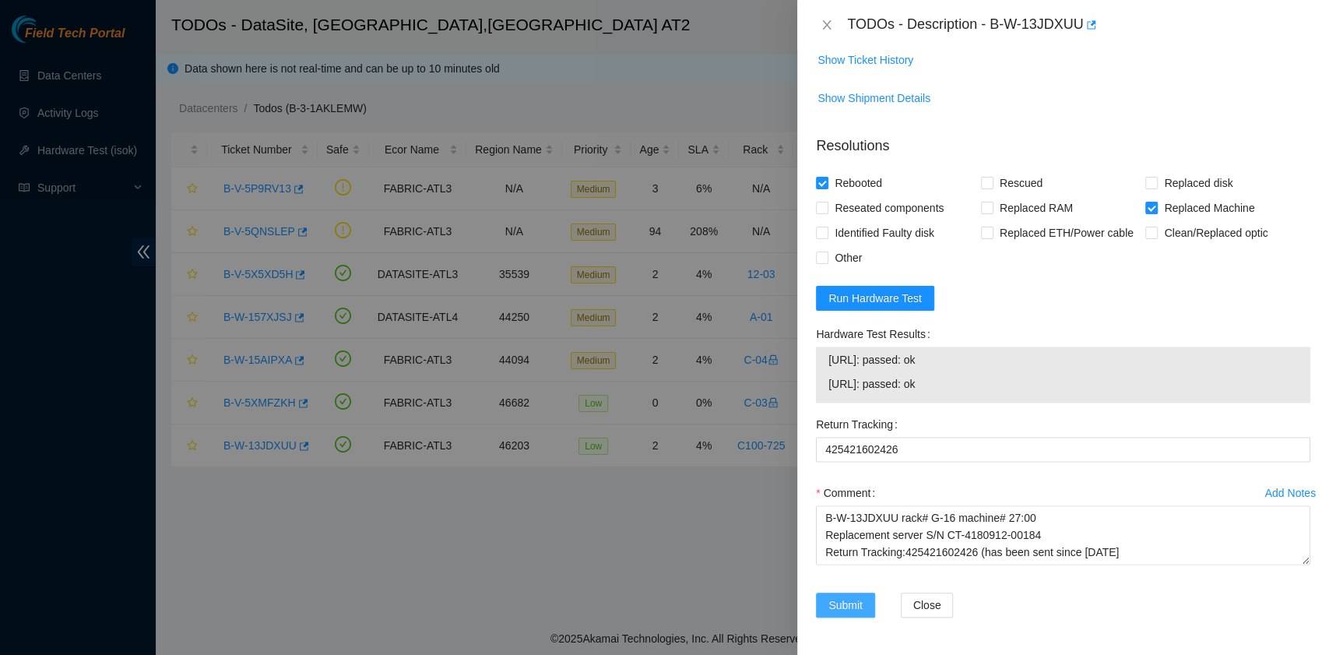
click at [841, 609] on span "Submit" at bounding box center [846, 604] width 34 height 17
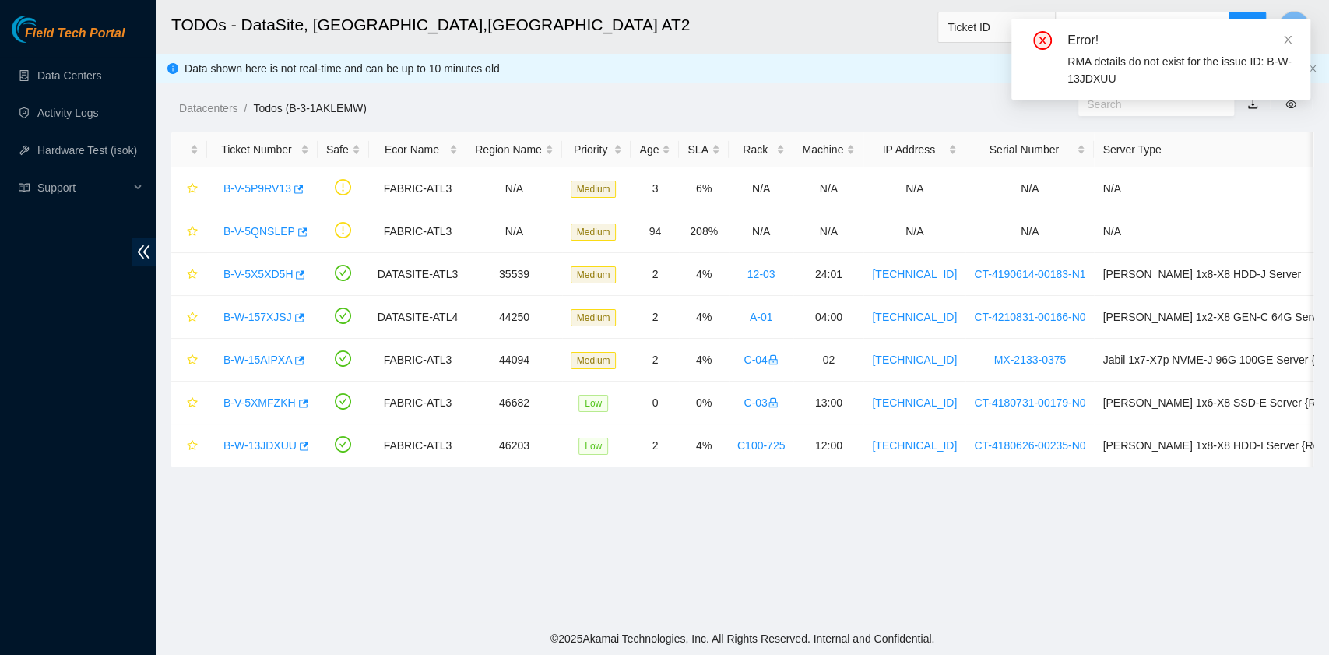
scroll to position [353, 0]
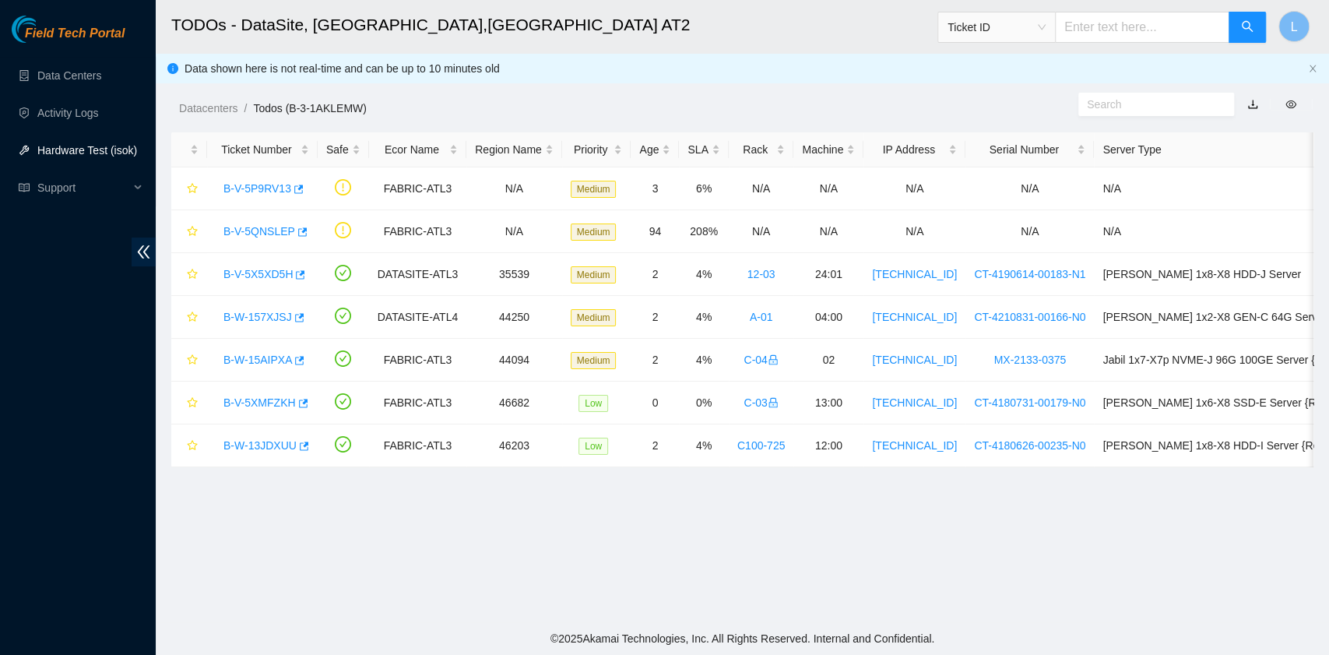
click at [108, 153] on link "Hardware Test (isok)" at bounding box center [87, 150] width 100 height 12
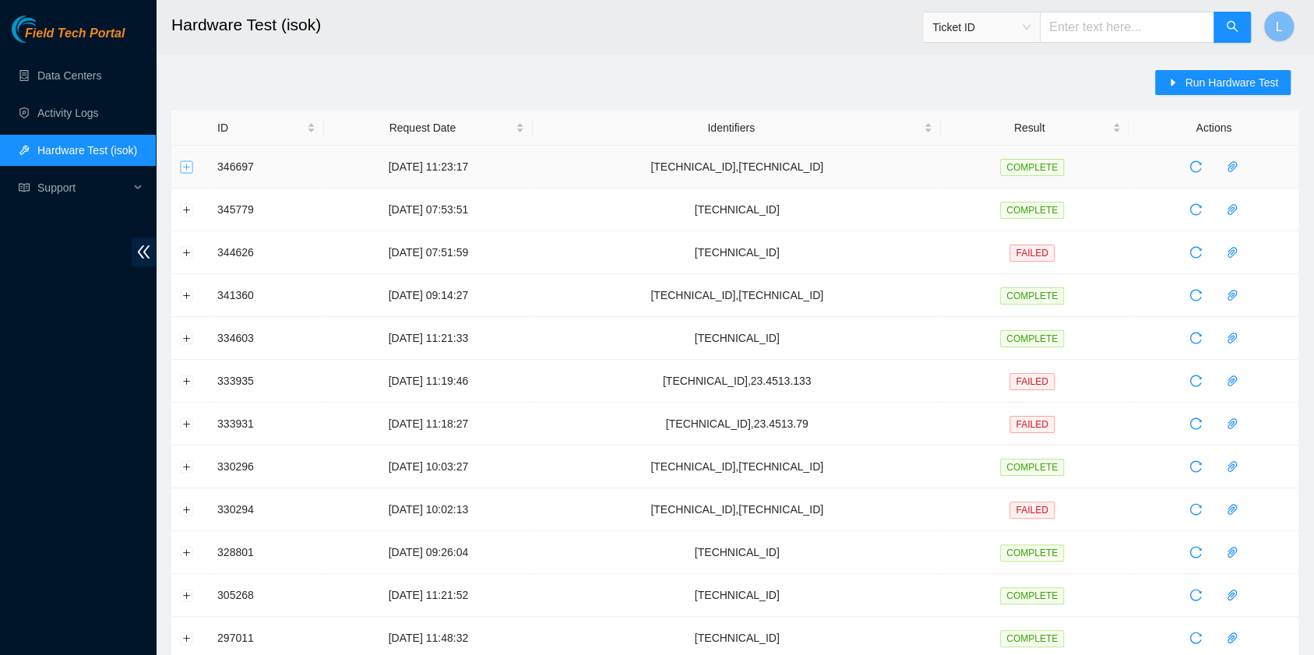
click at [190, 167] on button "Expand row" at bounding box center [187, 166] width 12 height 12
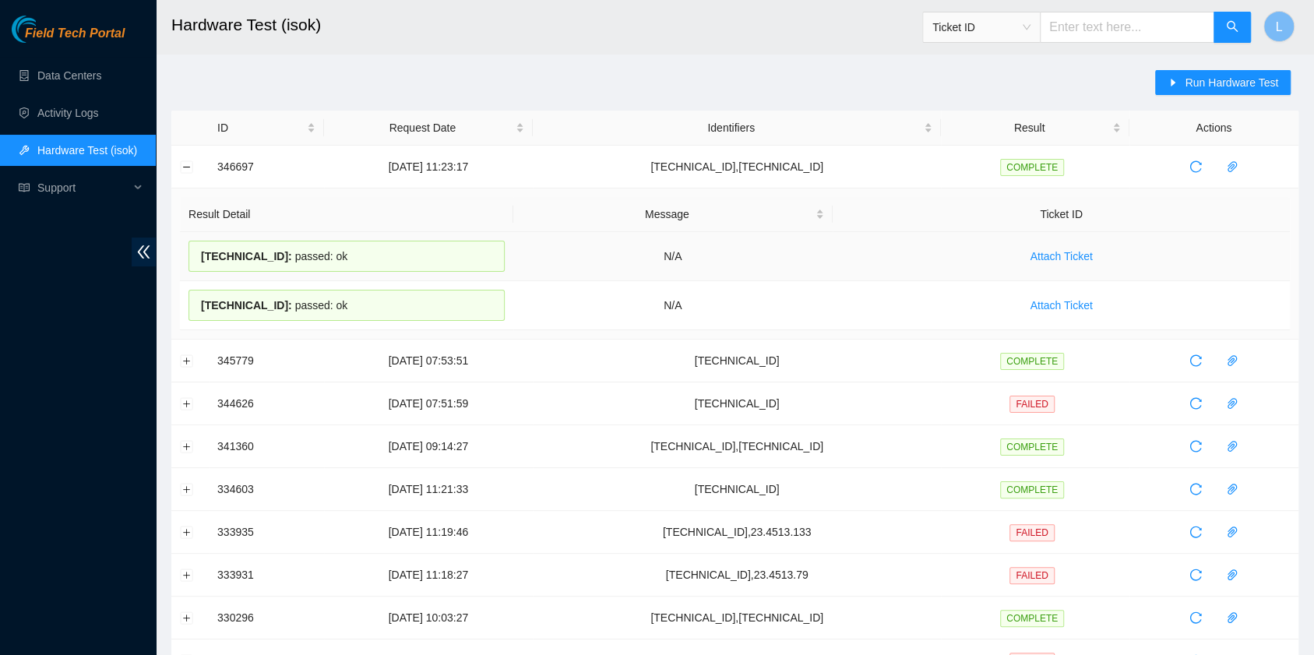
drag, startPoint x: 345, startPoint y: 305, endPoint x: 199, endPoint y: 259, distance: 152.9
click at [199, 259] on tbody "[TECHNICAL_ID] : passed: ok N/A Attach Ticket [TECHNICAL_ID] : passed: ok N/A A…" at bounding box center [735, 281] width 1110 height 98
copy tbody "[TECHNICAL_ID] : passed: ok N/A Attach Ticket [TECHNICAL_ID] : passed: ok"
click at [73, 75] on link "Data Centers" at bounding box center [69, 75] width 64 height 12
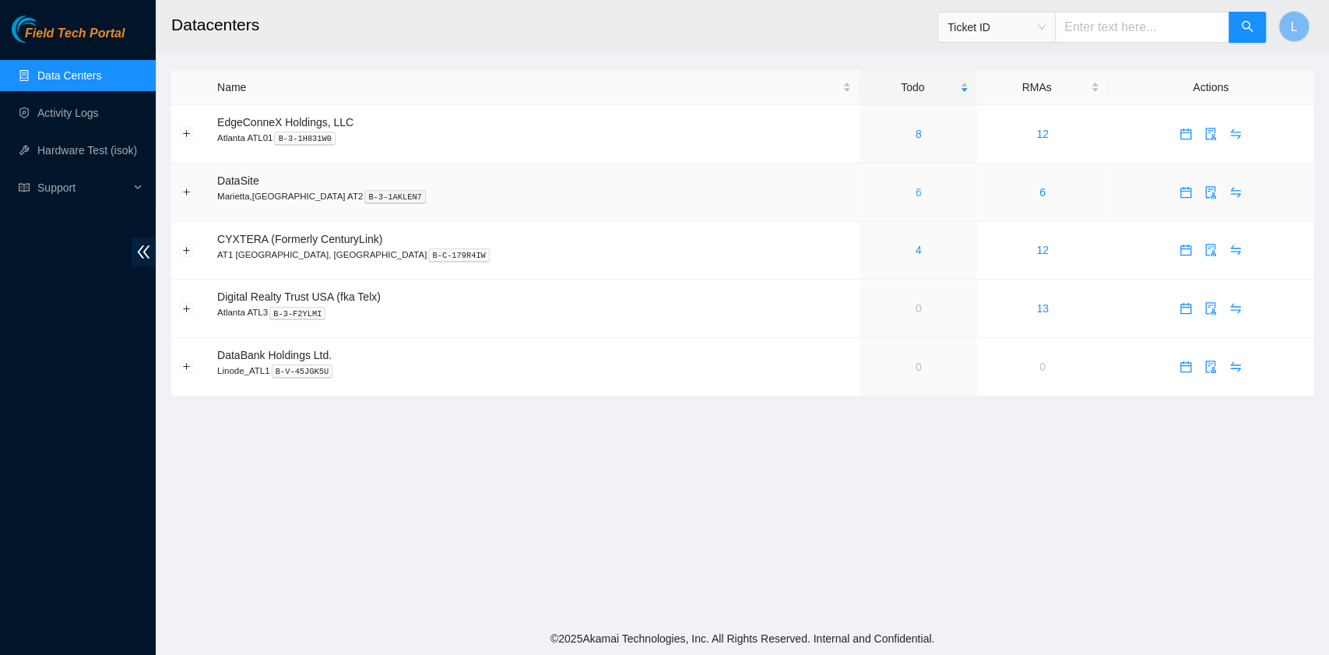
click at [916, 196] on link "6" at bounding box center [919, 192] width 6 height 12
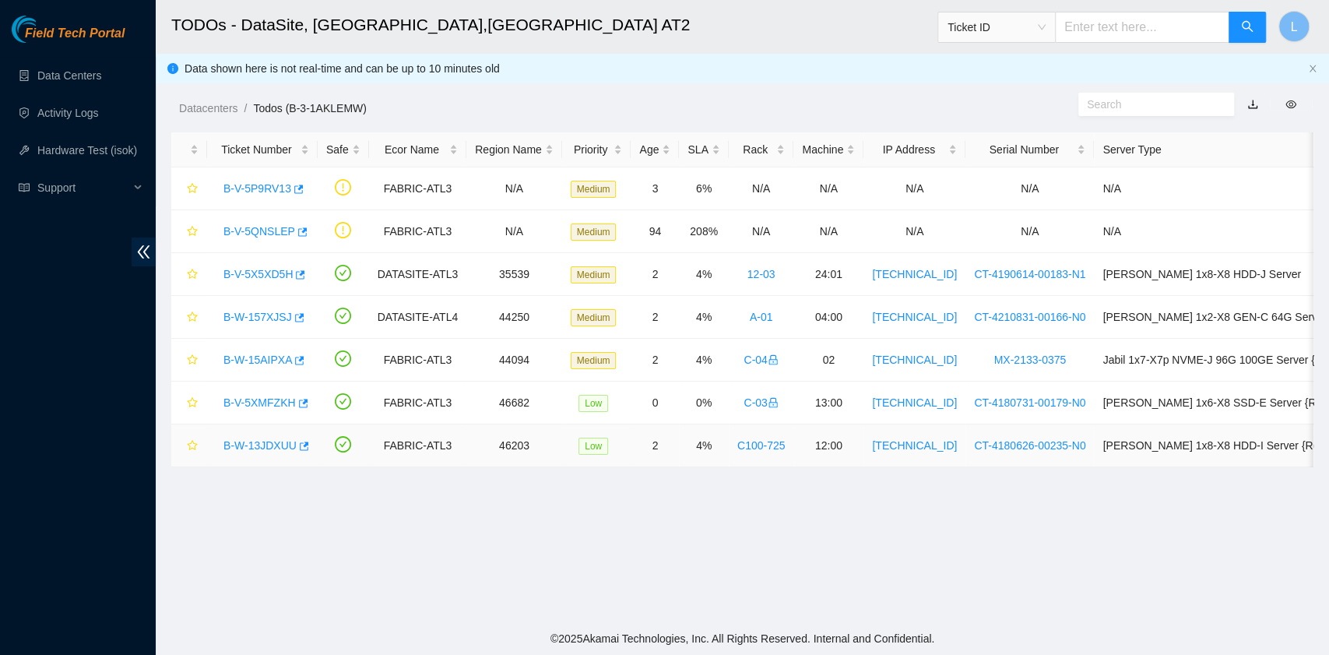
click at [266, 444] on link "B-W-13JDXUU" at bounding box center [259, 445] width 73 height 12
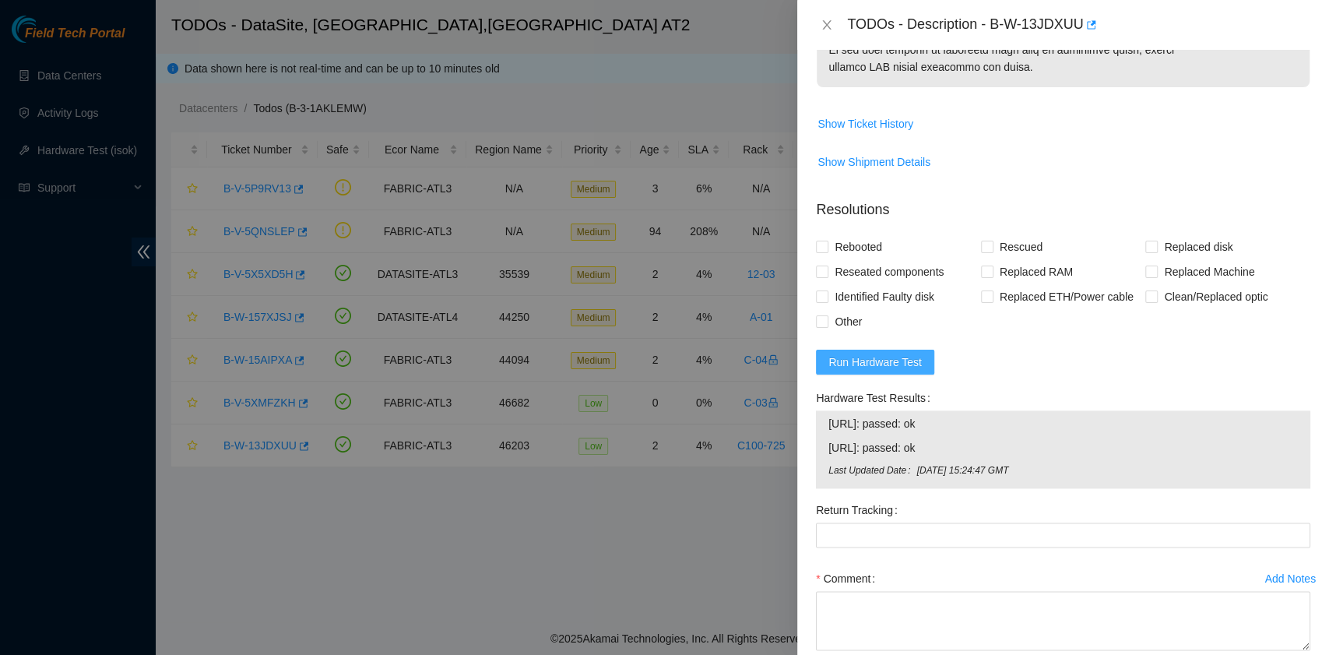
scroll to position [1349, 0]
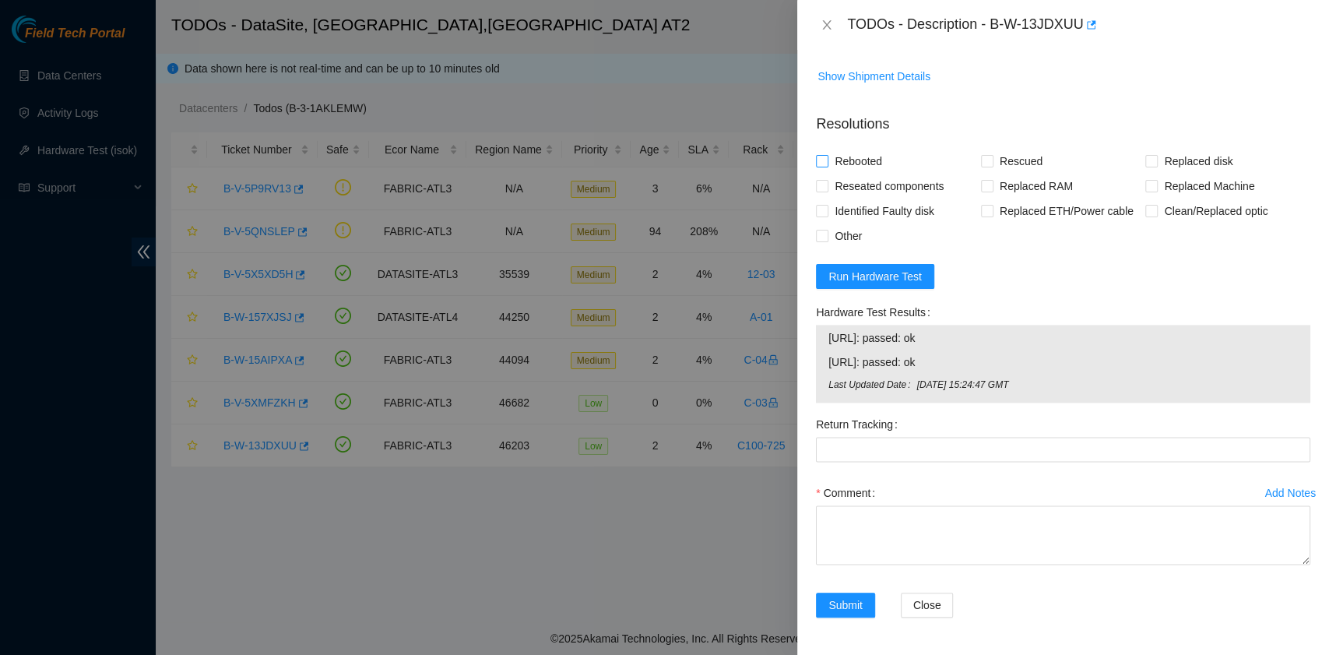
click at [866, 174] on span "Rebooted" at bounding box center [859, 161] width 60 height 25
click at [827, 166] on input "Rebooted" at bounding box center [821, 160] width 11 height 11
checkbox input "true"
click at [1145, 191] on input "Replaced Machine" at bounding box center [1150, 185] width 11 height 11
checkbox input "true"
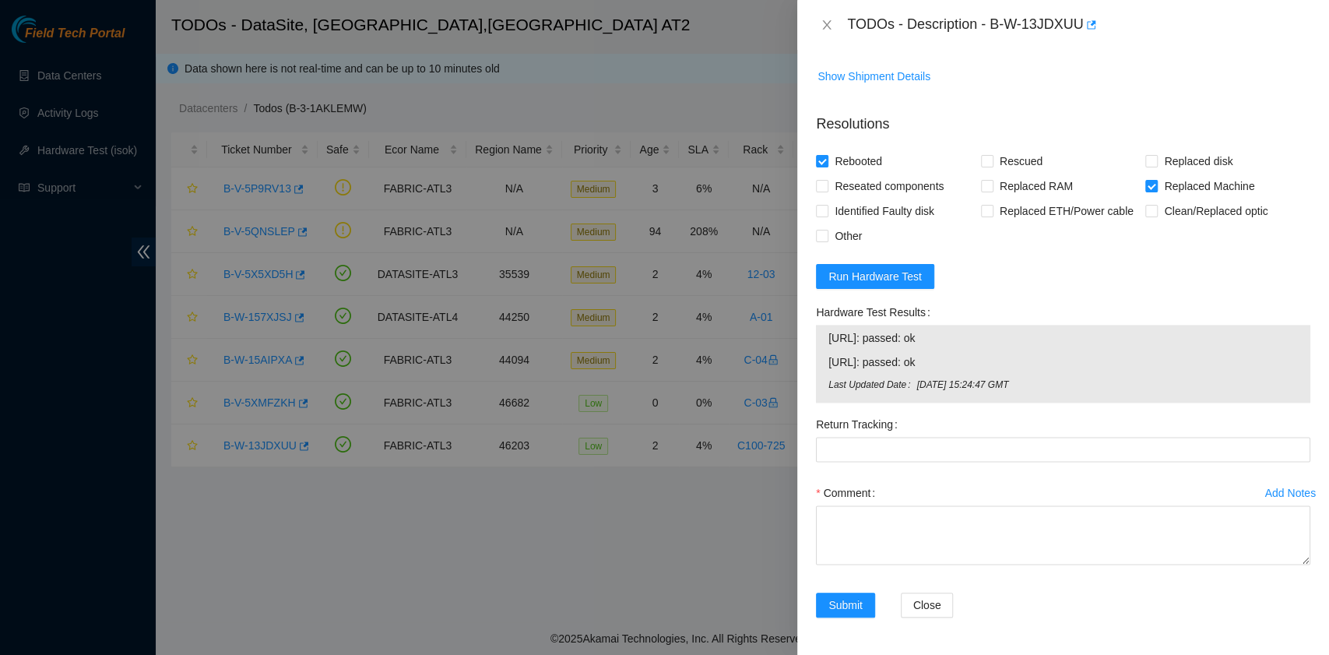
scroll to position [1414, 0]
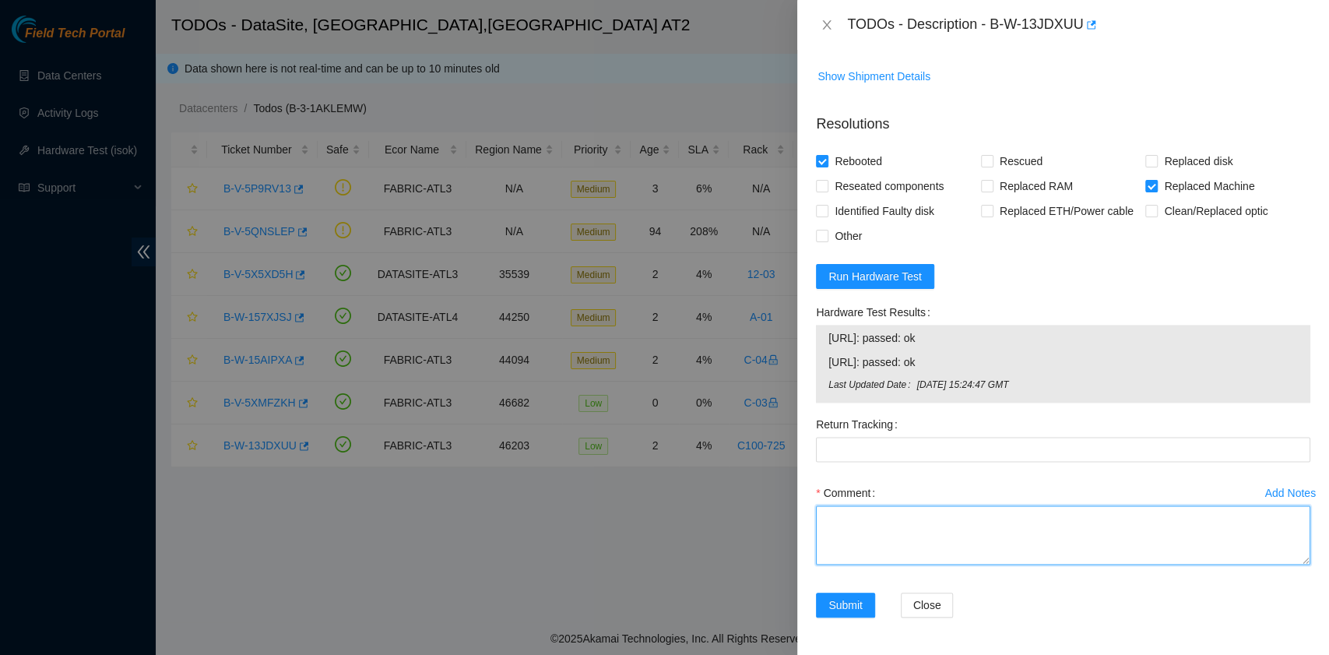
click at [878, 528] on textarea "Comment" at bounding box center [1063, 534] width 494 height 59
paste textarea "23.220.74.120: passed: ok 23.220.74.121: passed: ok"
click at [825, 515] on textarea "23.220.74.120: passed: ok 23.220.74.121: passed: ok" at bounding box center [1063, 534] width 494 height 59
click at [833, 517] on textarea "23.220.74.120: passed: ok 23.220.74.121: passed: ok" at bounding box center [1063, 534] width 494 height 59
paste textarea "B-W-13JDXUU rack# G-16 machine# 27:00 Replacement server S/N CT-4180912-00184 R…"
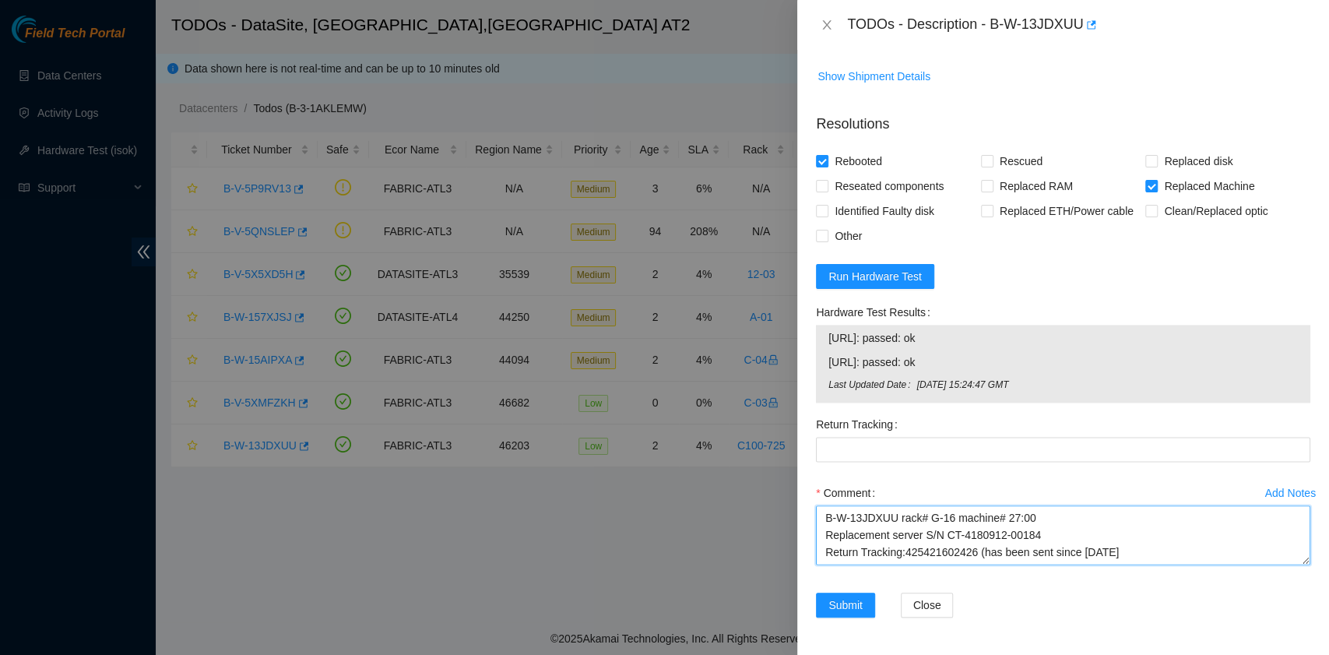
scroll to position [12, 0]
drag, startPoint x: 972, startPoint y: 543, endPoint x: 902, endPoint y: 543, distance: 70.1
click at [902, 543] on textarea "B-W-13JDXUU rack# G-16 machine# 27:00 Replacement server S/N CT-4180912-00184 R…" at bounding box center [1063, 534] width 494 height 59
type textarea "B-W-13JDXUU rack# G-16 machine# 27:00 Replacement server S/N CT-4180912-00184 R…"
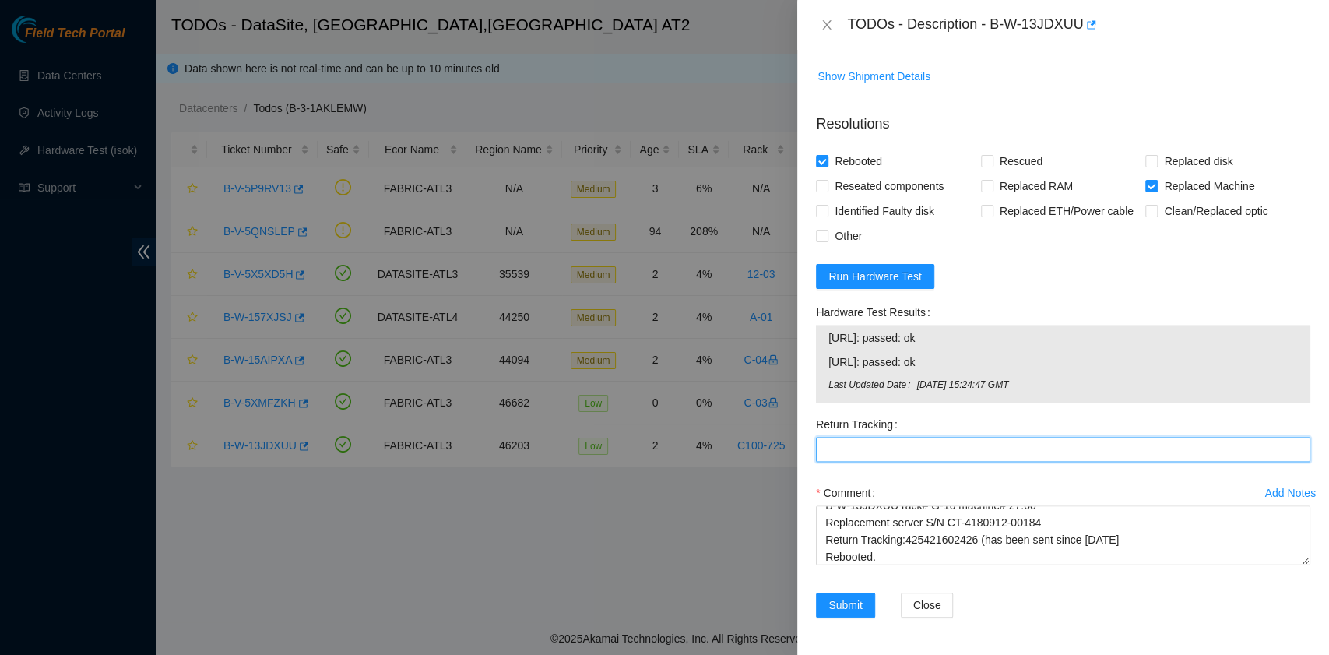
click at [867, 445] on Tracking "Return Tracking" at bounding box center [1063, 449] width 494 height 25
paste Tracking "425421602426"
type Tracking "425421602426"
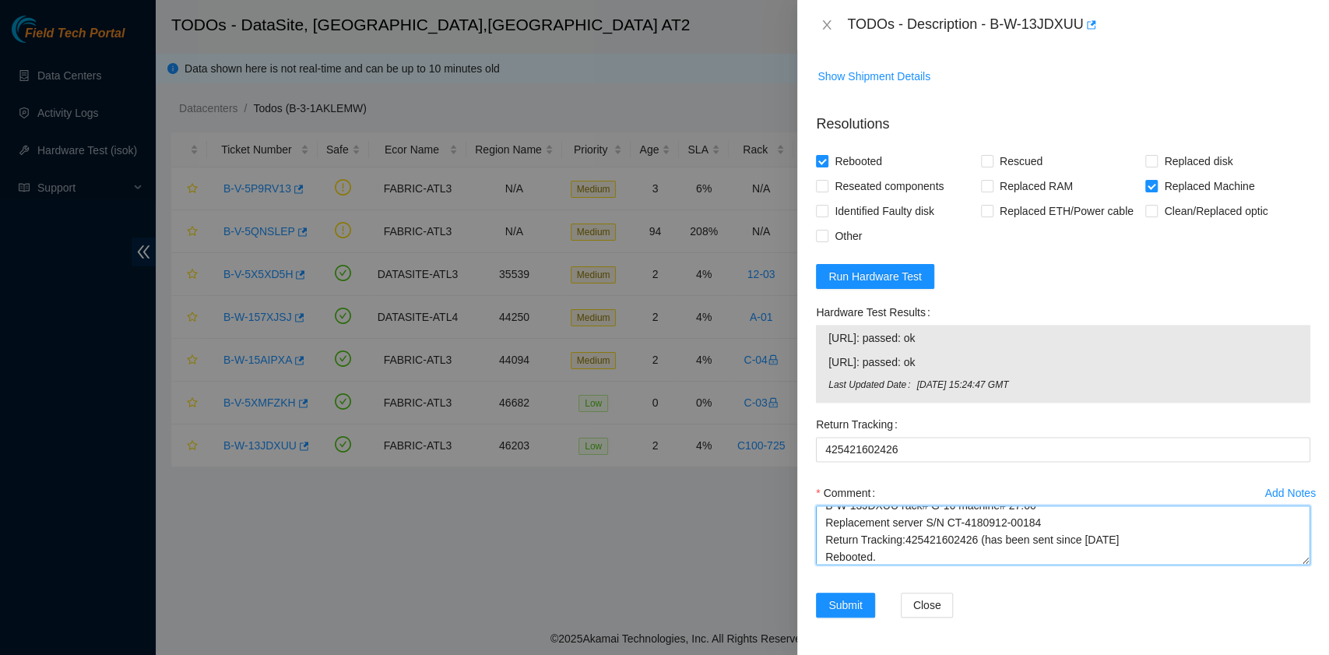
click at [920, 558] on textarea "B-W-13JDXUU rack# G-16 machine# 27:00 Replacement server S/N CT-4180912-00184 R…" at bounding box center [1063, 534] width 494 height 59
click at [919, 558] on textarea "B-W-13JDXUU rack# G-16 machine# 27:00 Replacement server S/N CT-4180912-00184 R…" at bounding box center [1063, 534] width 494 height 59
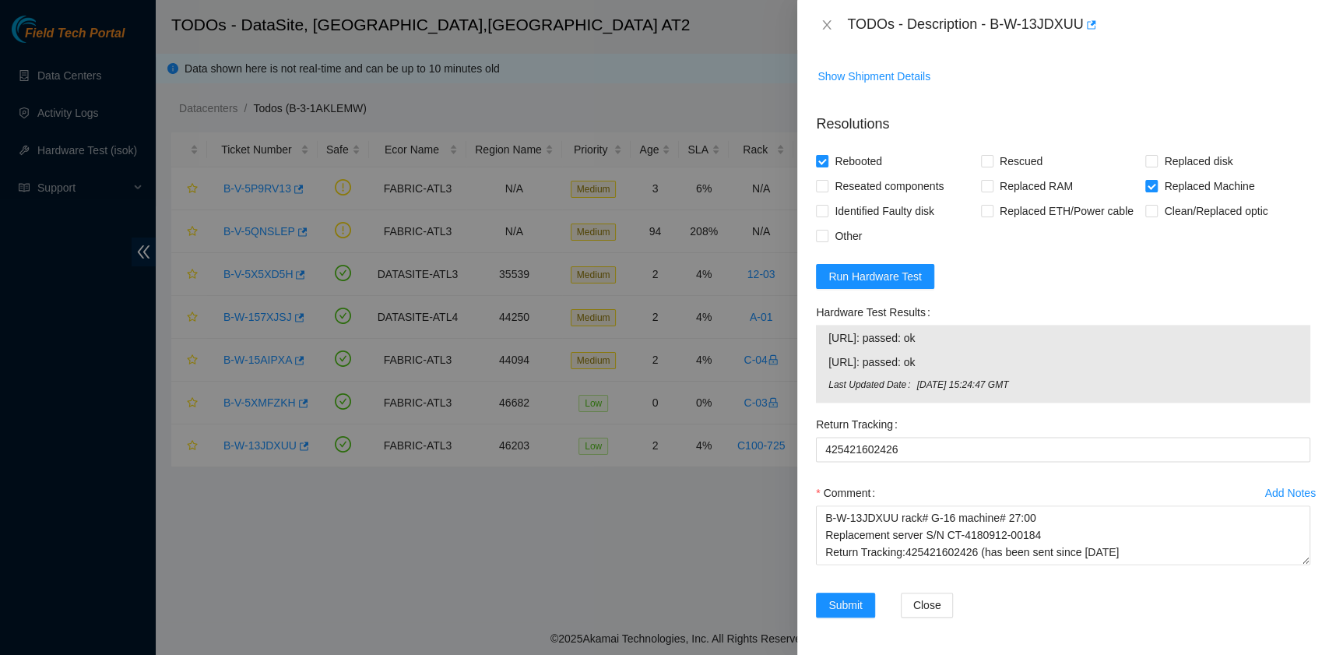
drag, startPoint x: 945, startPoint y: 366, endPoint x: 830, endPoint y: 345, distance: 117.1
click at [830, 345] on tbody "23.220.74.120: passed: ok 23.220.74.121: passed: ok Last Updated Date Mon, 06 O…" at bounding box center [1063, 364] width 471 height 70
copy tbody "23.220.74.120: passed: ok 23.220.74.121: passed: ok"
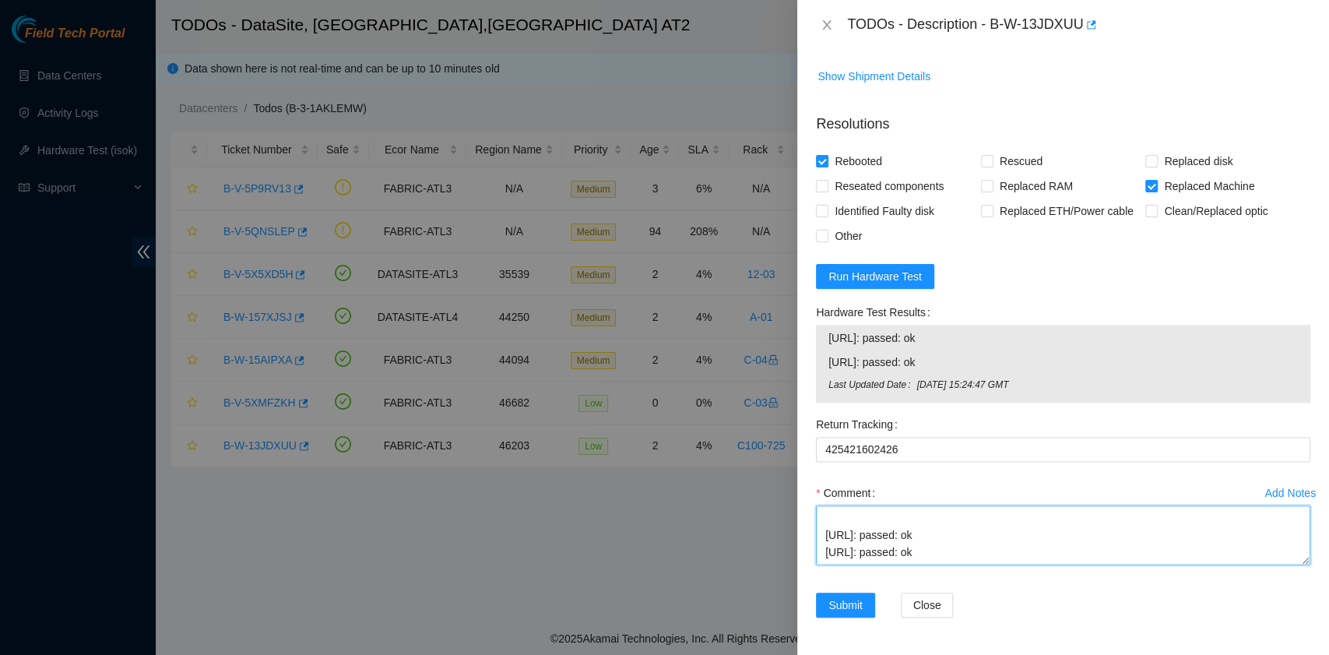
click at [887, 523] on textarea "B-W-13JDXUU rack# G-16 machine# 27:00 Replacement server S/N CT-4180912-00184 R…" at bounding box center [1063, 534] width 494 height 59
click at [957, 555] on textarea "B-W-13JDXUU rack# G-16 machine# 27:00 Replacement server S/N CT-4180912-00184 R…" at bounding box center [1063, 534] width 494 height 59
type textarea "B-W-13JDXUU rack# G-16 machine# 27:00 Replacement server S/N CT-4180912-00184 R…"
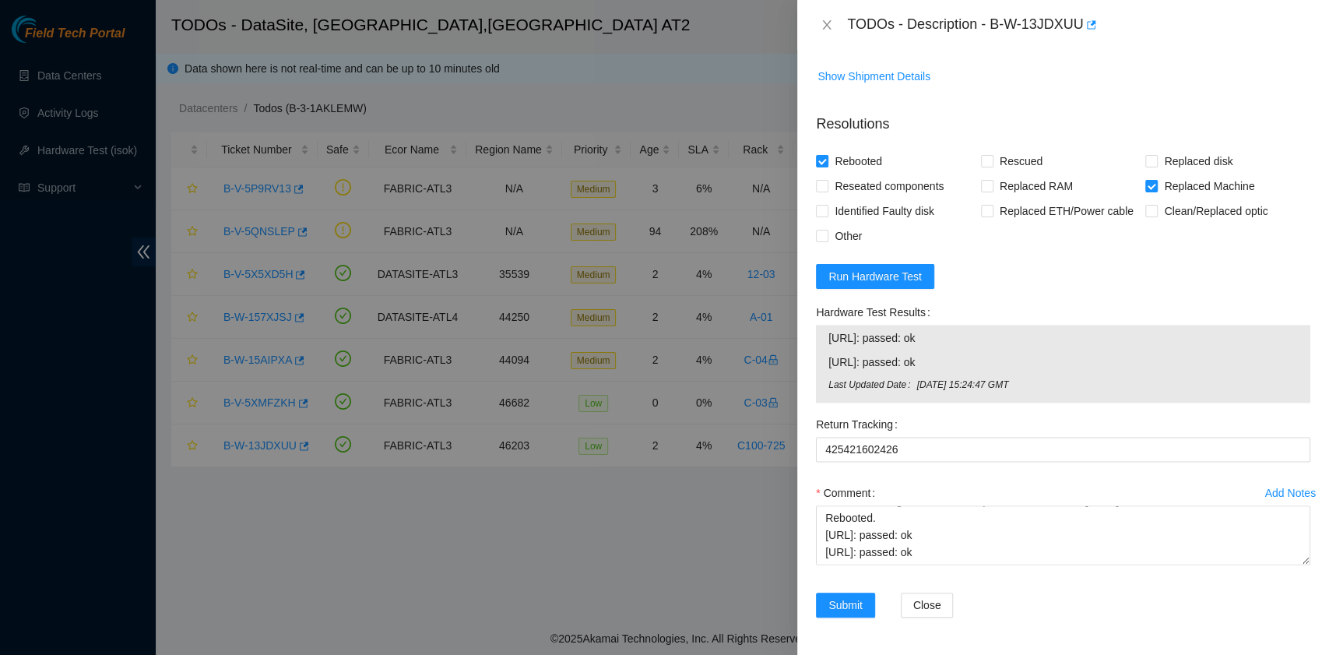
click at [946, 491] on div "Comment" at bounding box center [1063, 492] width 494 height 25
click at [840, 612] on span "Submit" at bounding box center [846, 604] width 34 height 17
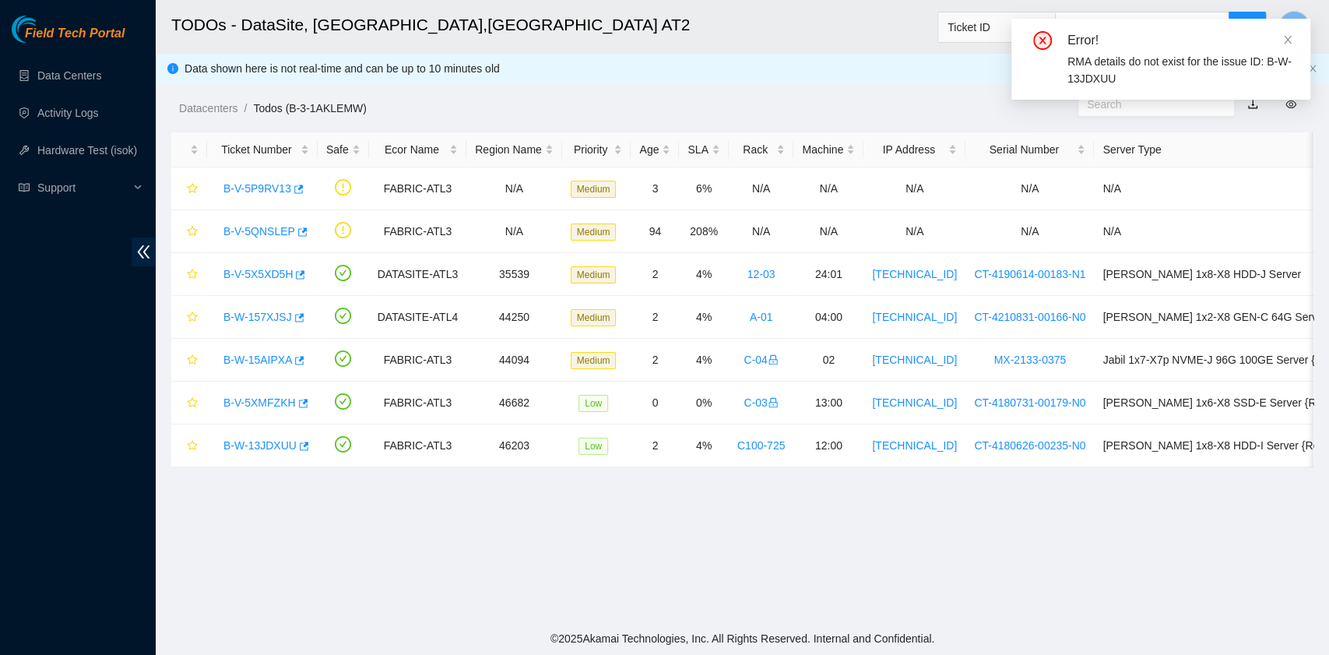
scroll to position [375, 0]
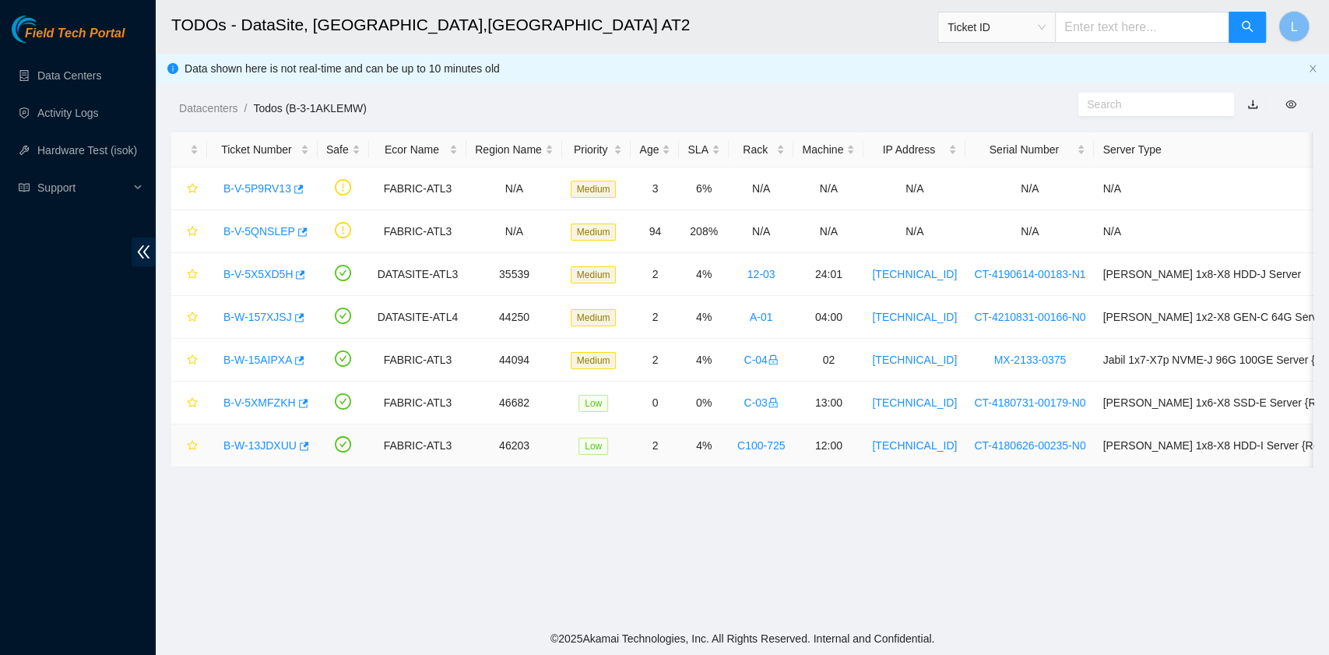
click at [246, 439] on link "B-W-13JDXUU" at bounding box center [259, 445] width 73 height 12
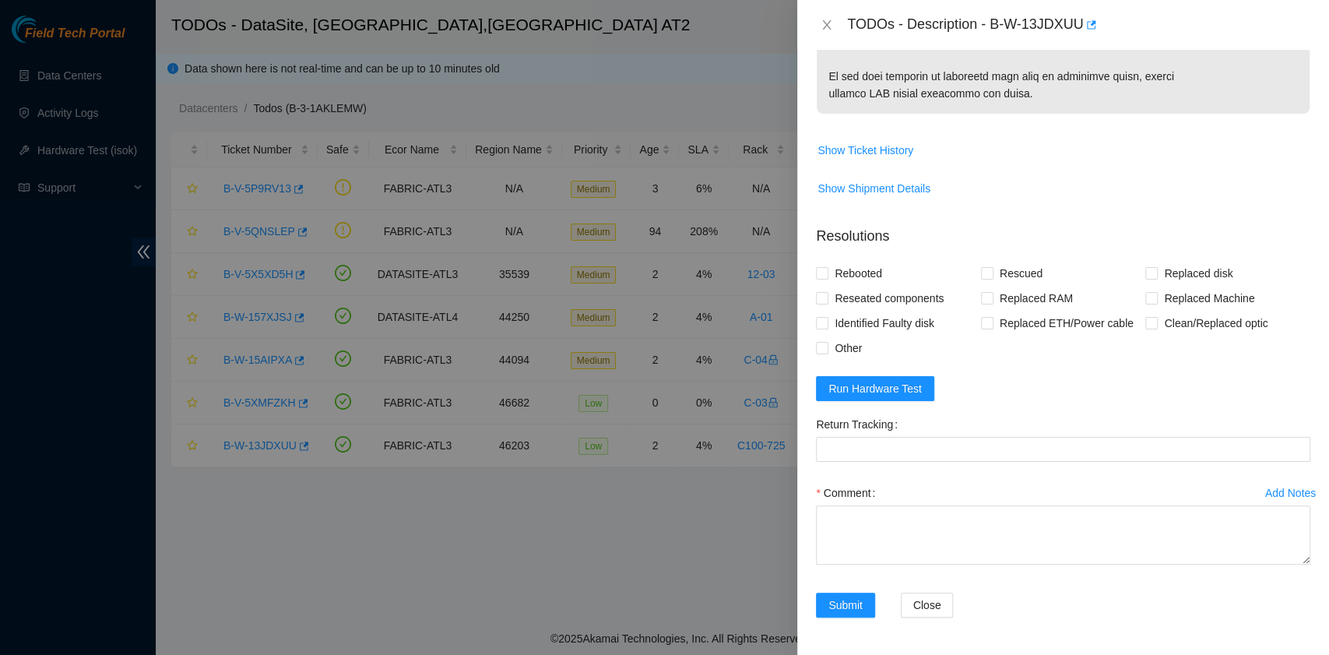
scroll to position [1414, 0]
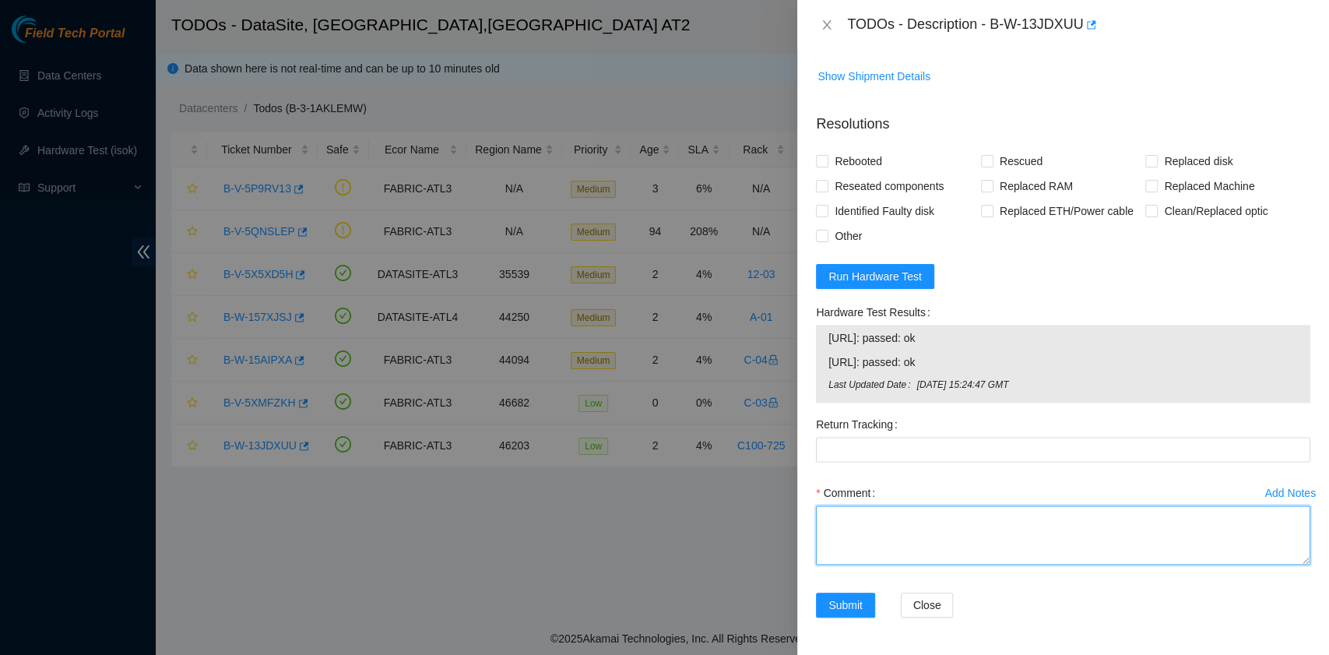
click at [908, 527] on textarea "Comment" at bounding box center [1063, 534] width 494 height 59
paste textarea "B-W-13JDXUU rack# G-16 machine# 27:00 Replacement server S/N CT-4180912-00184 R…"
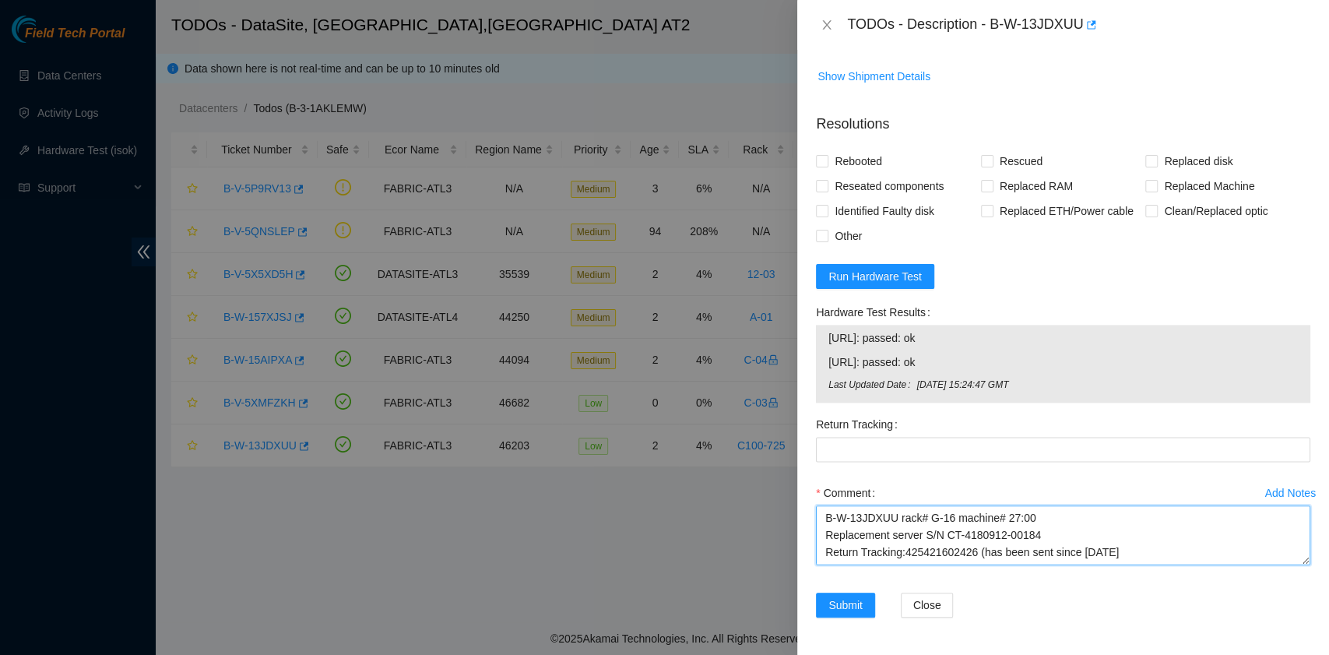
scroll to position [1310, 0]
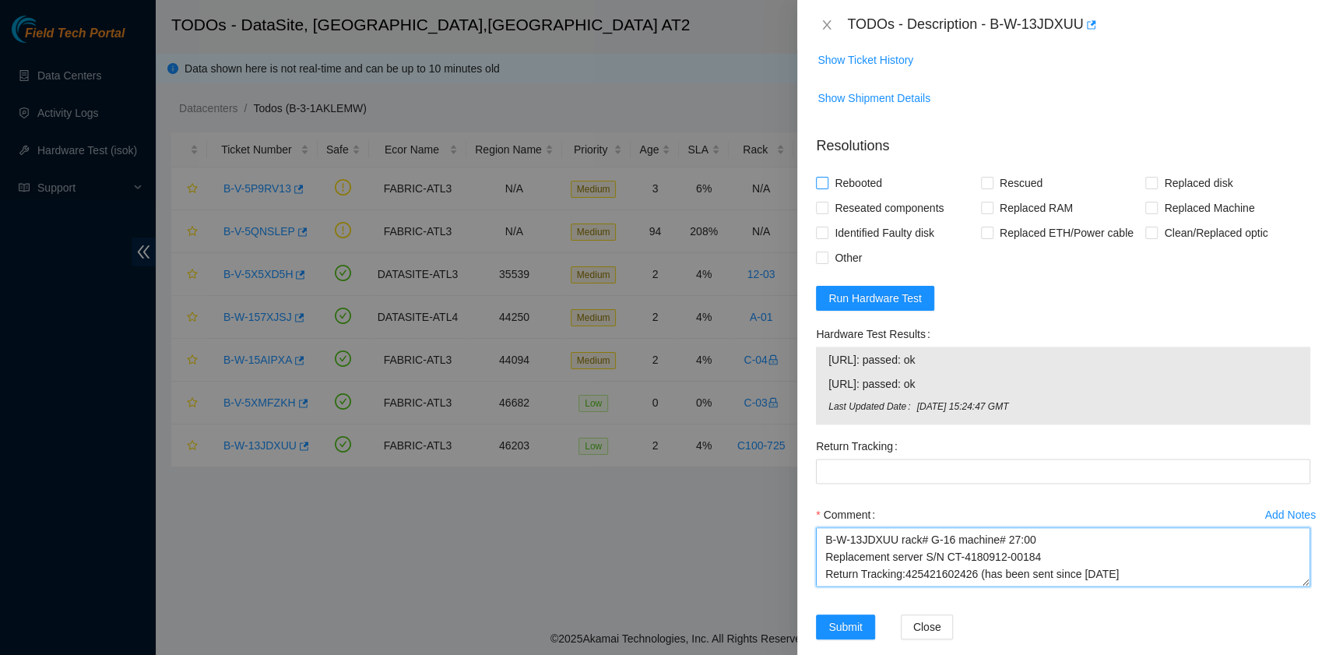
type textarea "B-W-13JDXUU rack# G-16 machine# 27:00 Replacement server S/N CT-4180912-00184 R…"
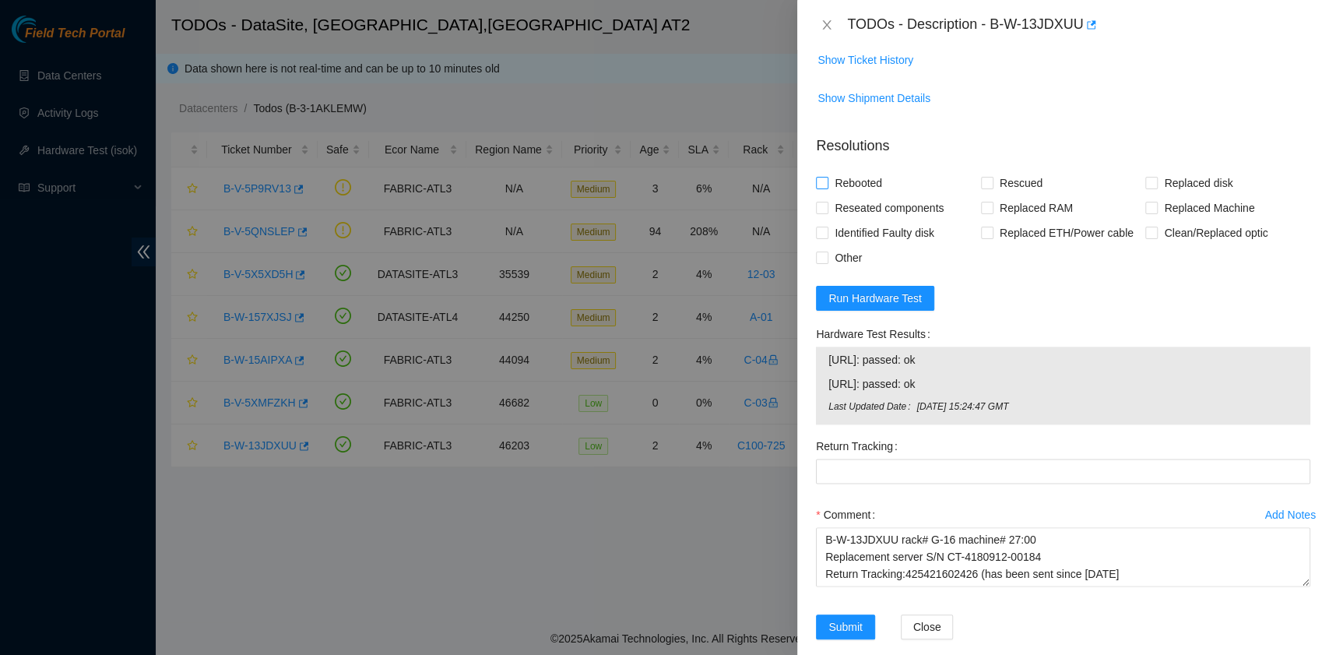
click at [871, 195] on span "Rebooted" at bounding box center [859, 183] width 60 height 25
click at [827, 188] on input "Rebooted" at bounding box center [821, 182] width 11 height 11
checkbox input "true"
click at [1145, 213] on input "Replaced Machine" at bounding box center [1150, 207] width 11 height 11
checkbox input "true"
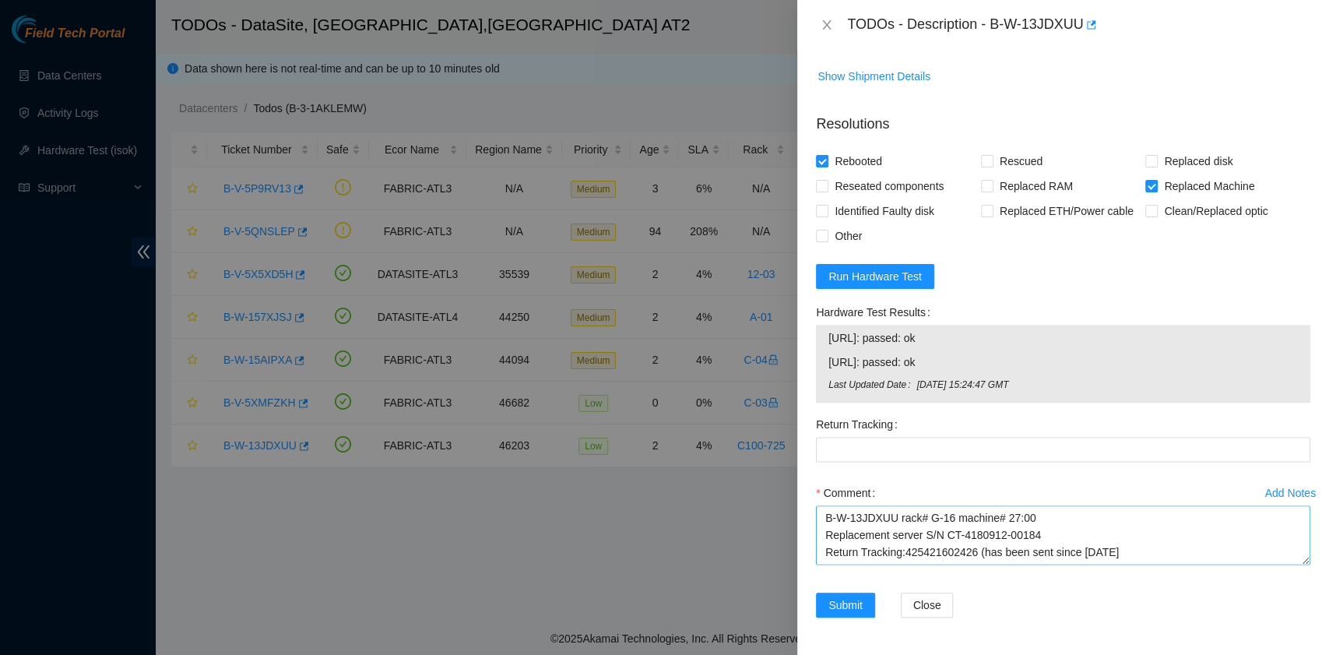
scroll to position [51, 0]
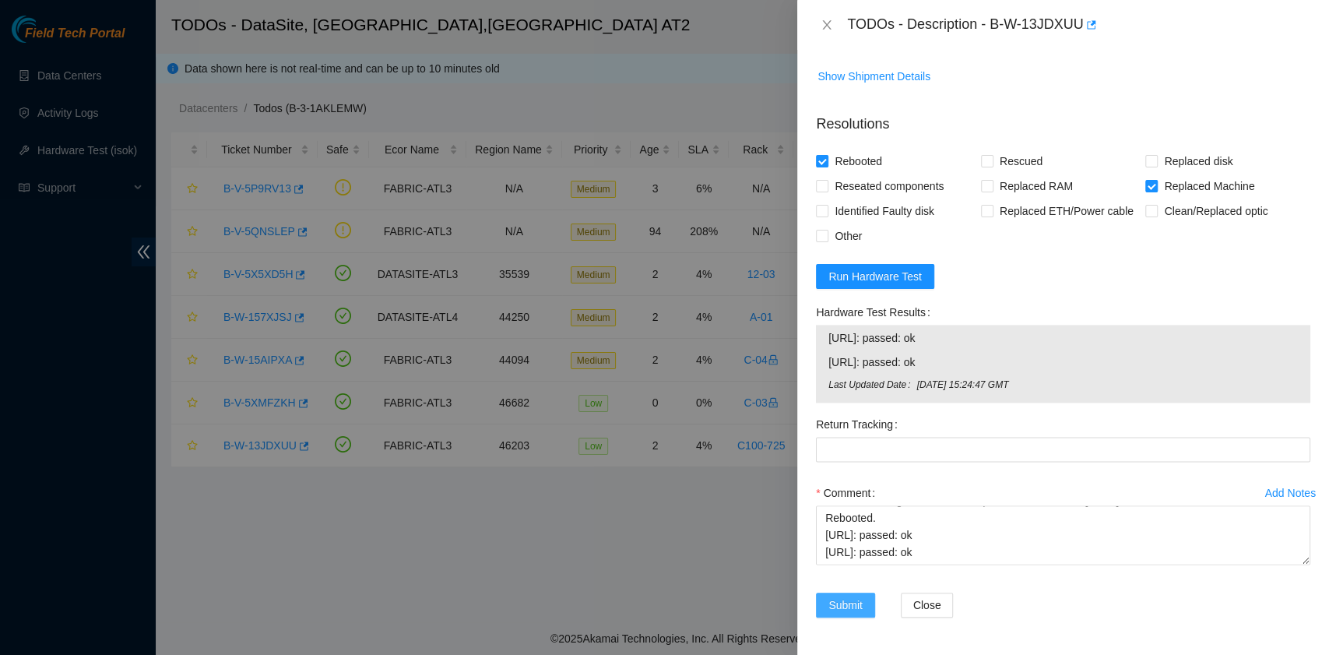
click at [851, 601] on span "Submit" at bounding box center [846, 604] width 34 height 17
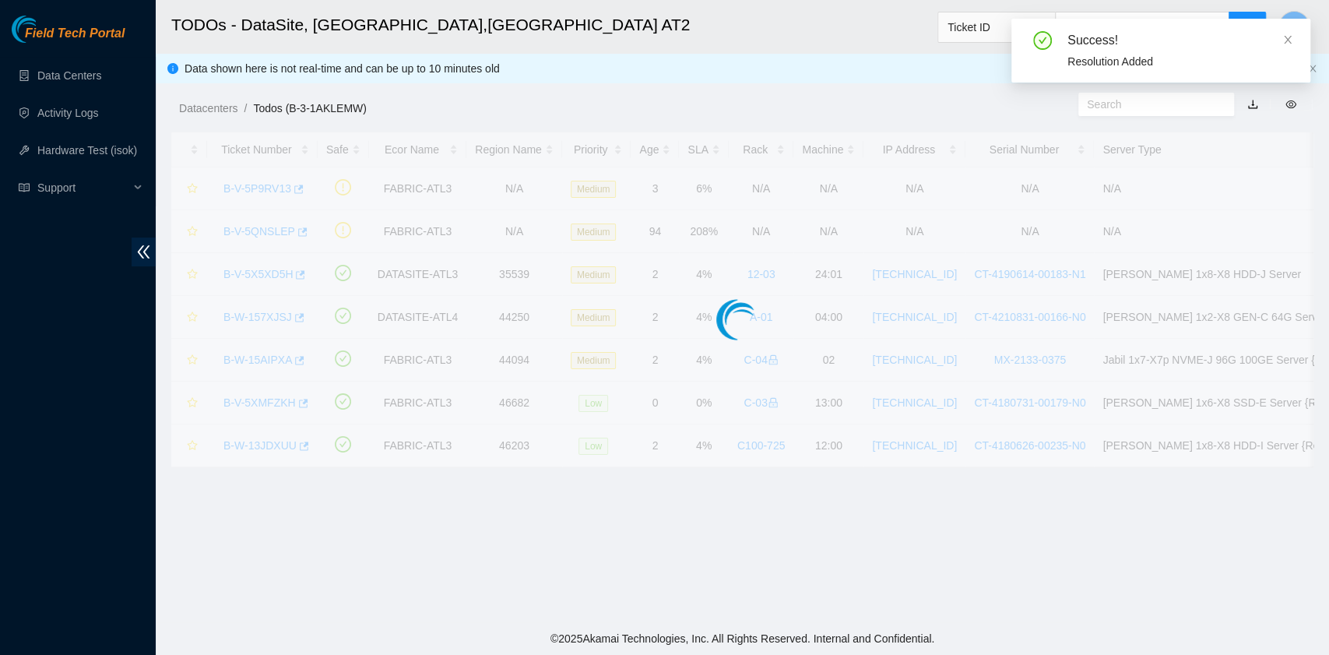
scroll to position [375, 0]
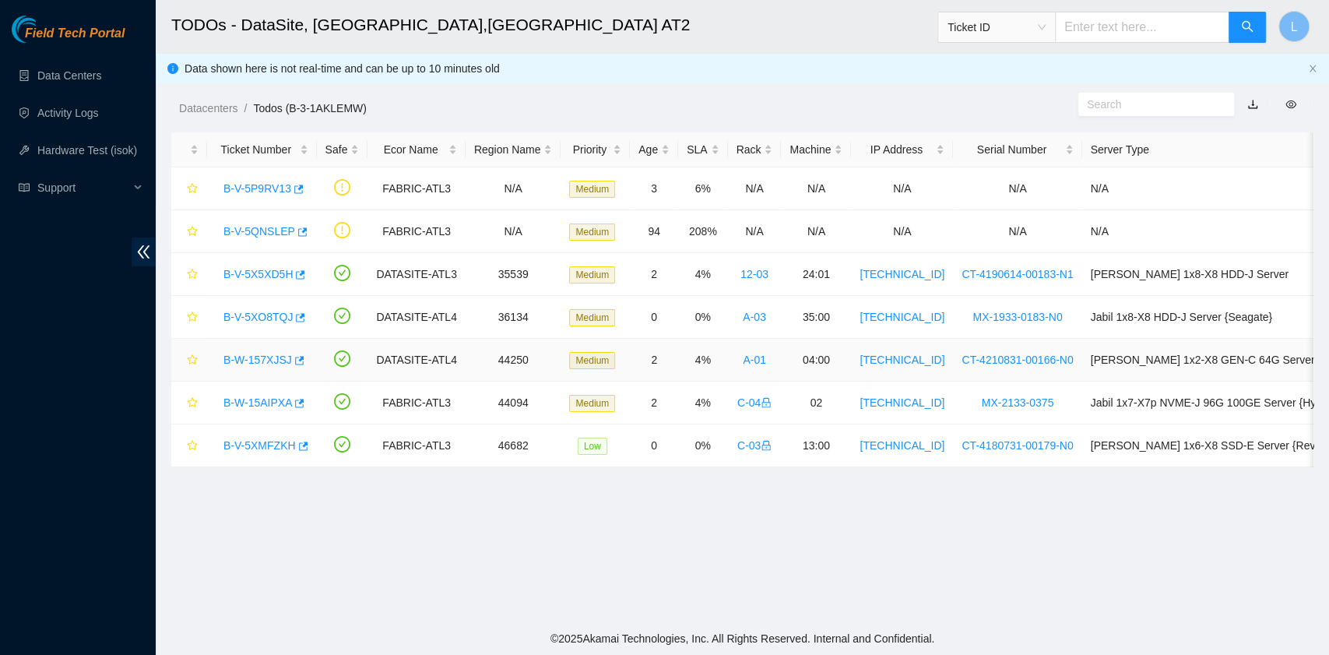
click at [255, 360] on link "B-W-157XJSJ" at bounding box center [257, 360] width 69 height 12
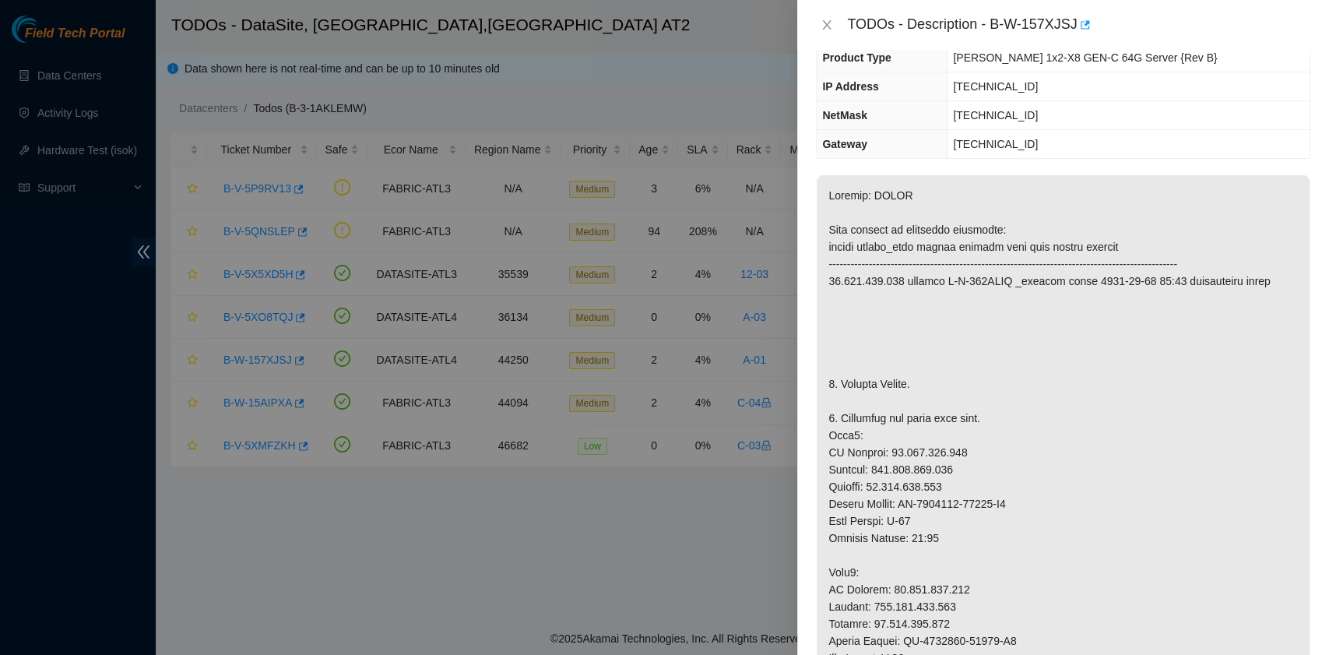
scroll to position [134, 0]
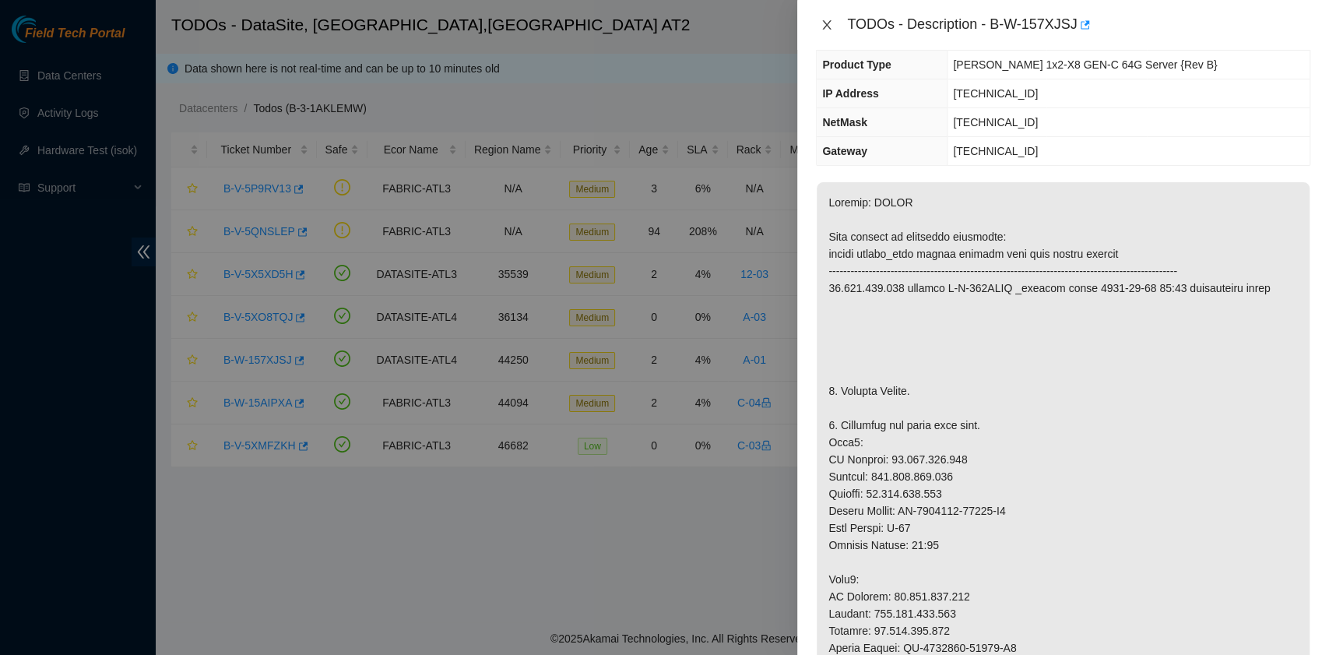
click at [829, 21] on icon "close" at bounding box center [827, 24] width 9 height 9
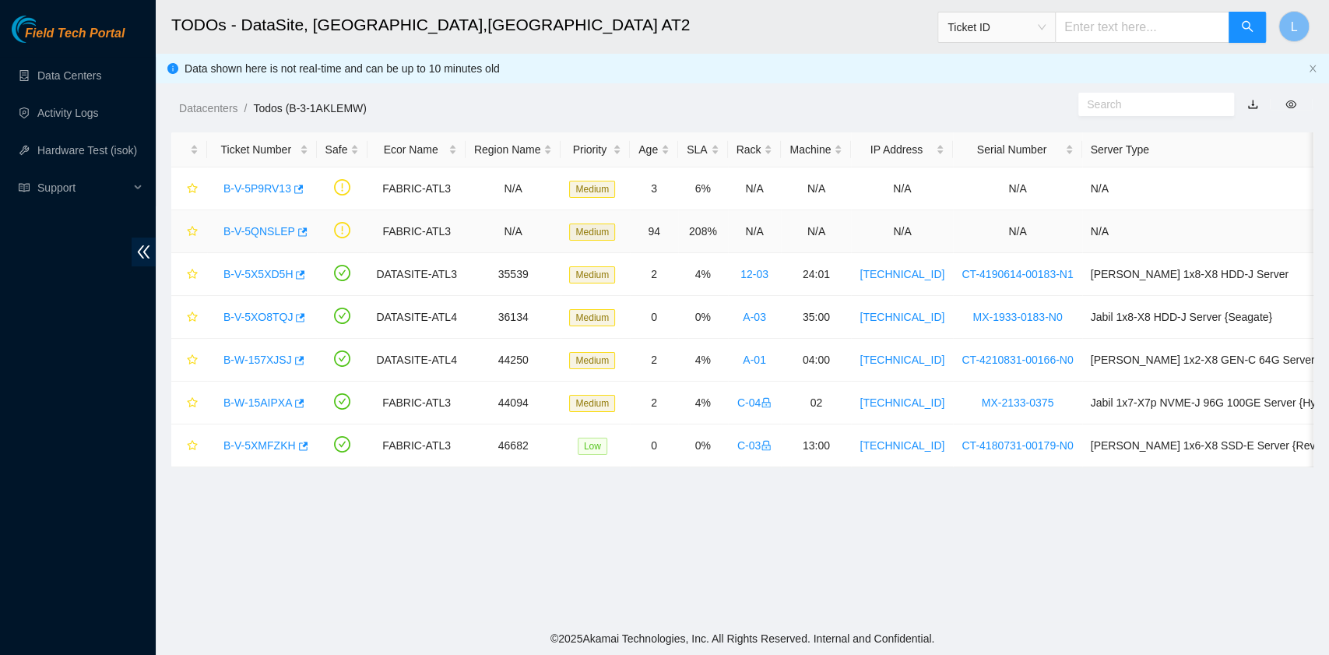
scroll to position [202, 0]
click at [246, 311] on link "B-V-5XO8TQJ" at bounding box center [257, 317] width 69 height 12
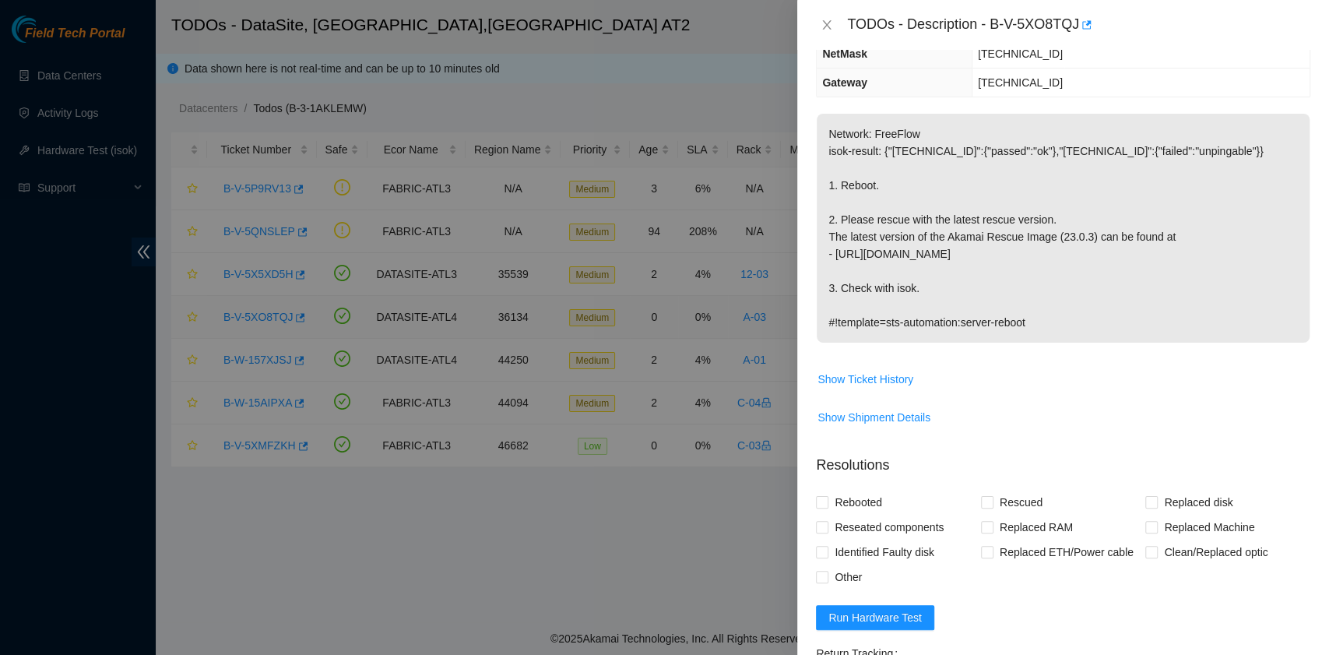
scroll to position [134, 0]
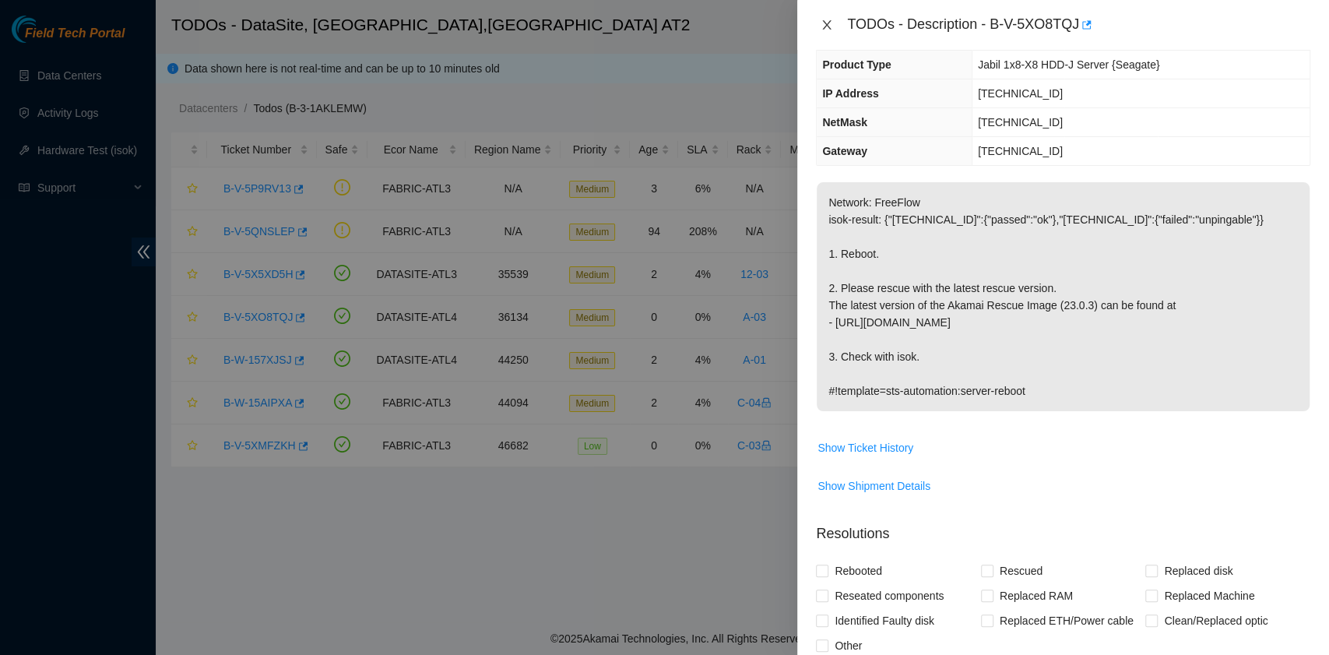
click at [825, 22] on icon "close" at bounding box center [827, 25] width 12 height 12
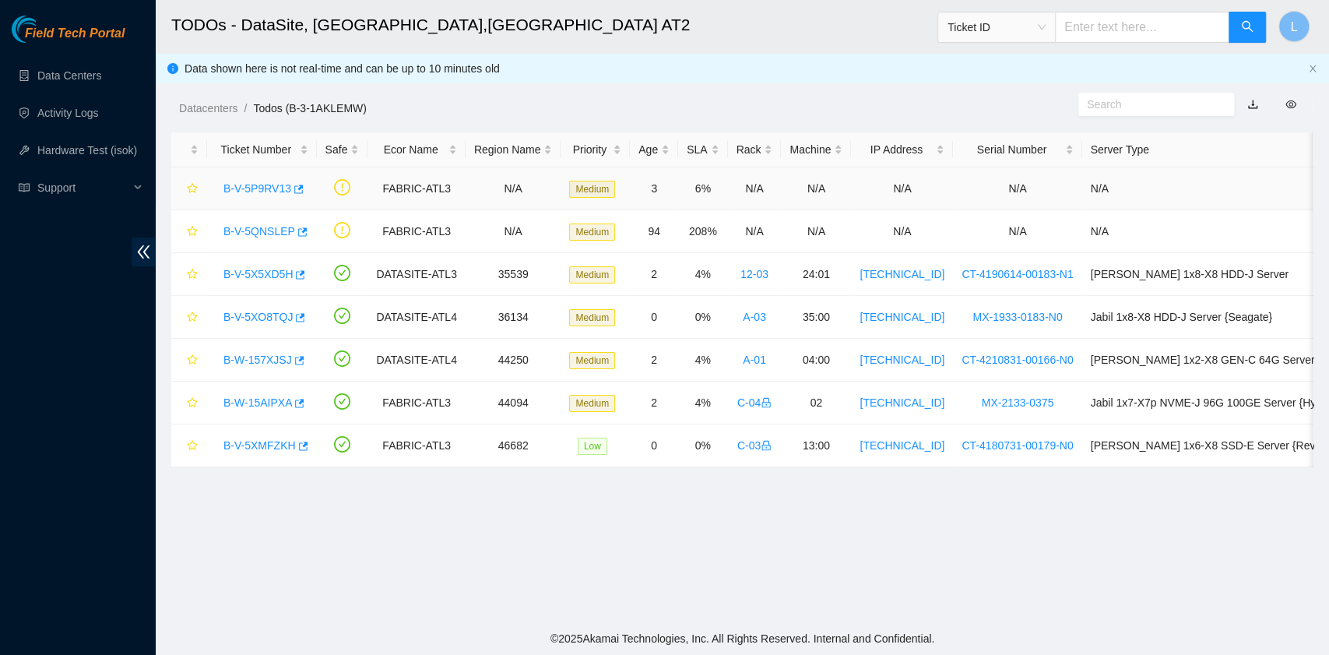
scroll to position [202, 0]
click at [245, 273] on link "B-V-5X5XD5H" at bounding box center [257, 274] width 69 height 12
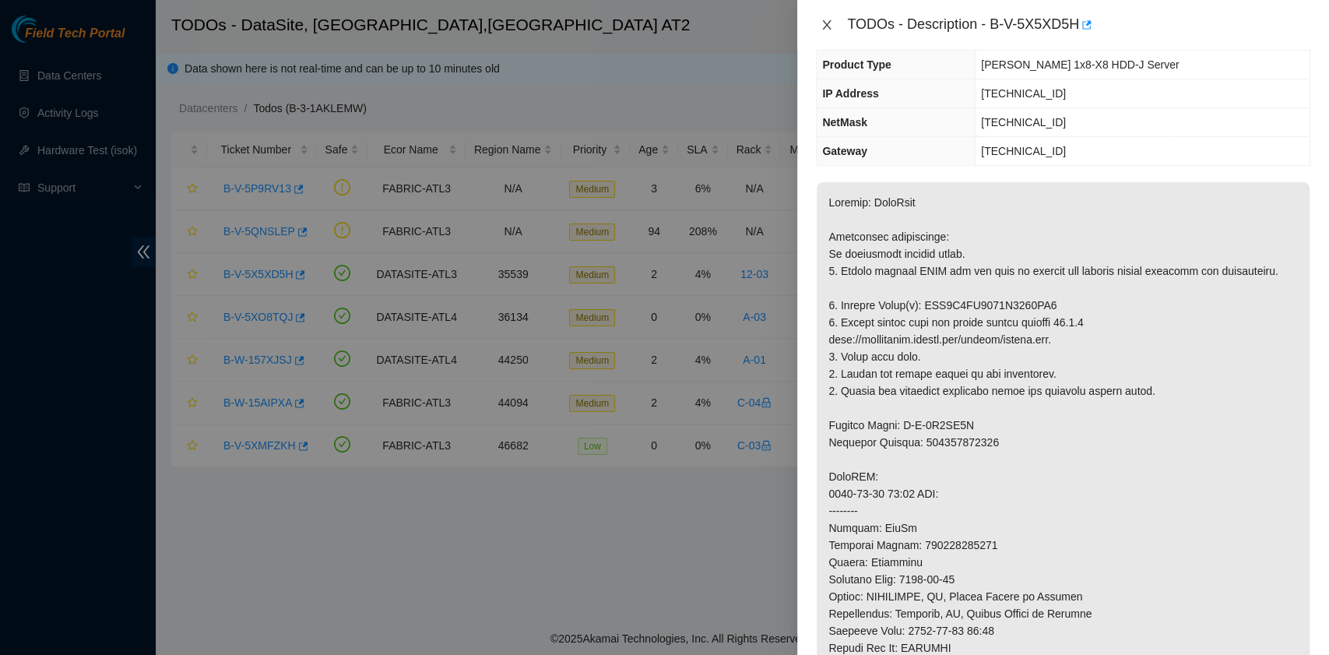
click at [829, 19] on icon "close" at bounding box center [827, 25] width 12 height 12
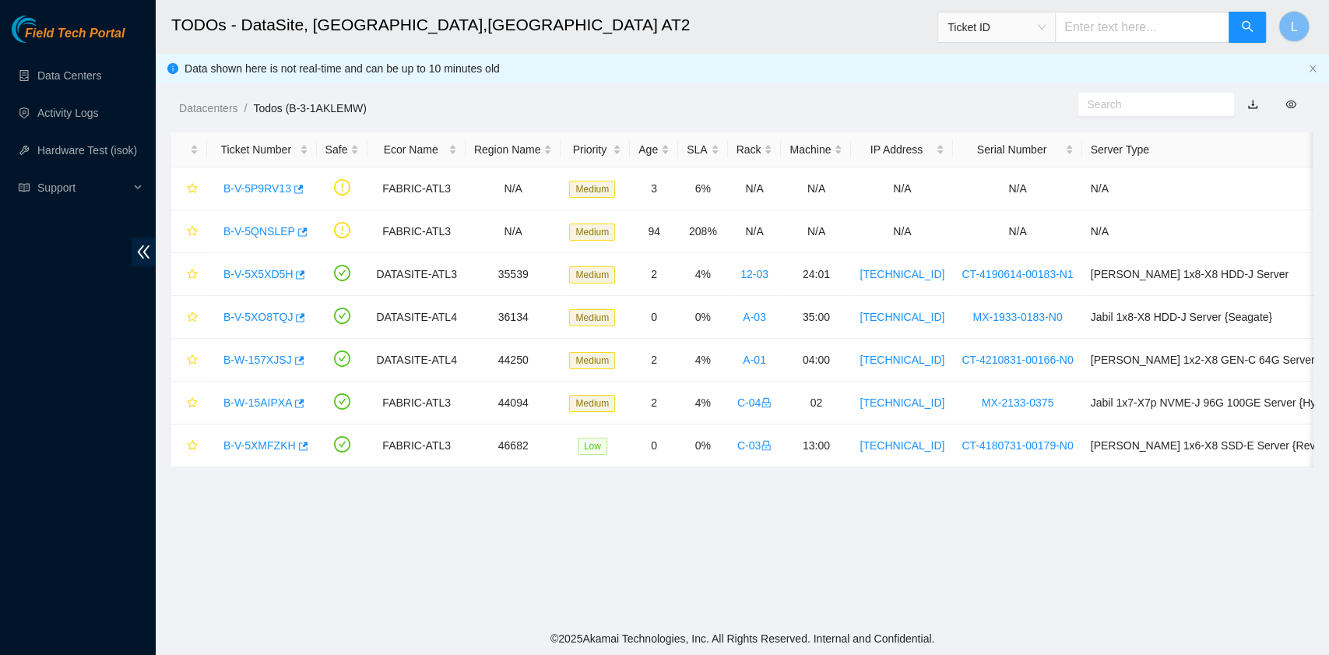
scroll to position [202, 0]
click at [56, 114] on link "Activity Logs" at bounding box center [68, 113] width 62 height 12
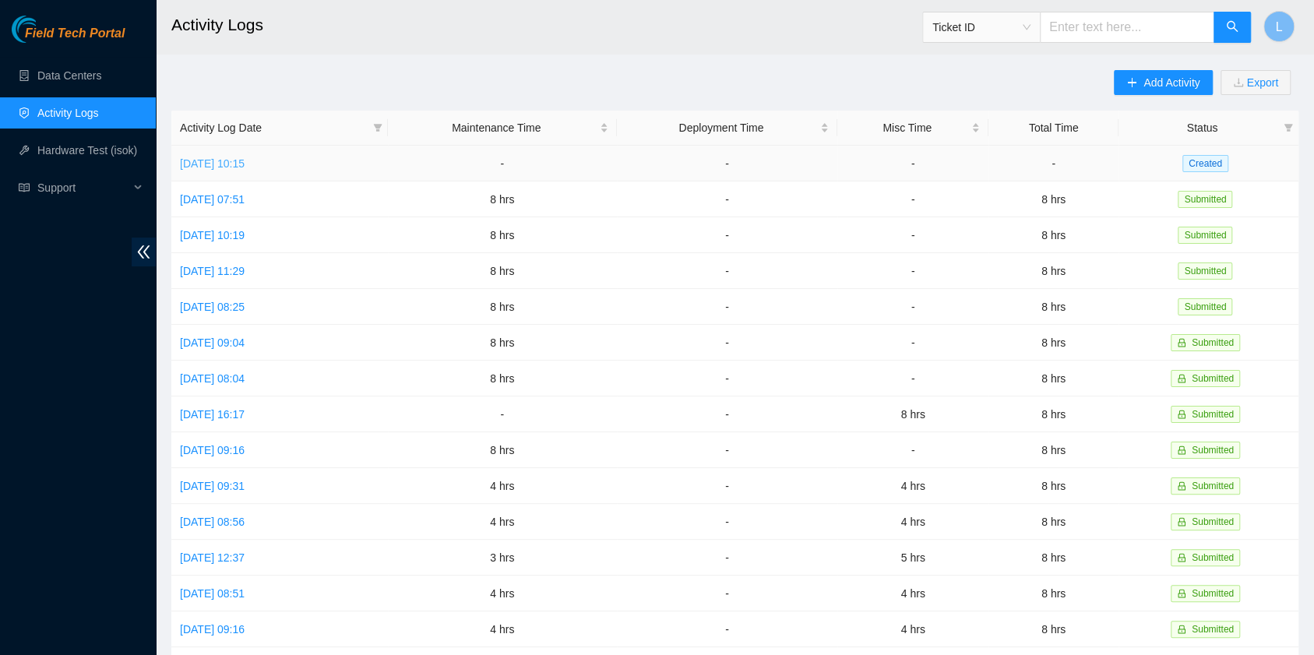
click at [245, 164] on link "[DATE] 10:15" at bounding box center [212, 163] width 65 height 12
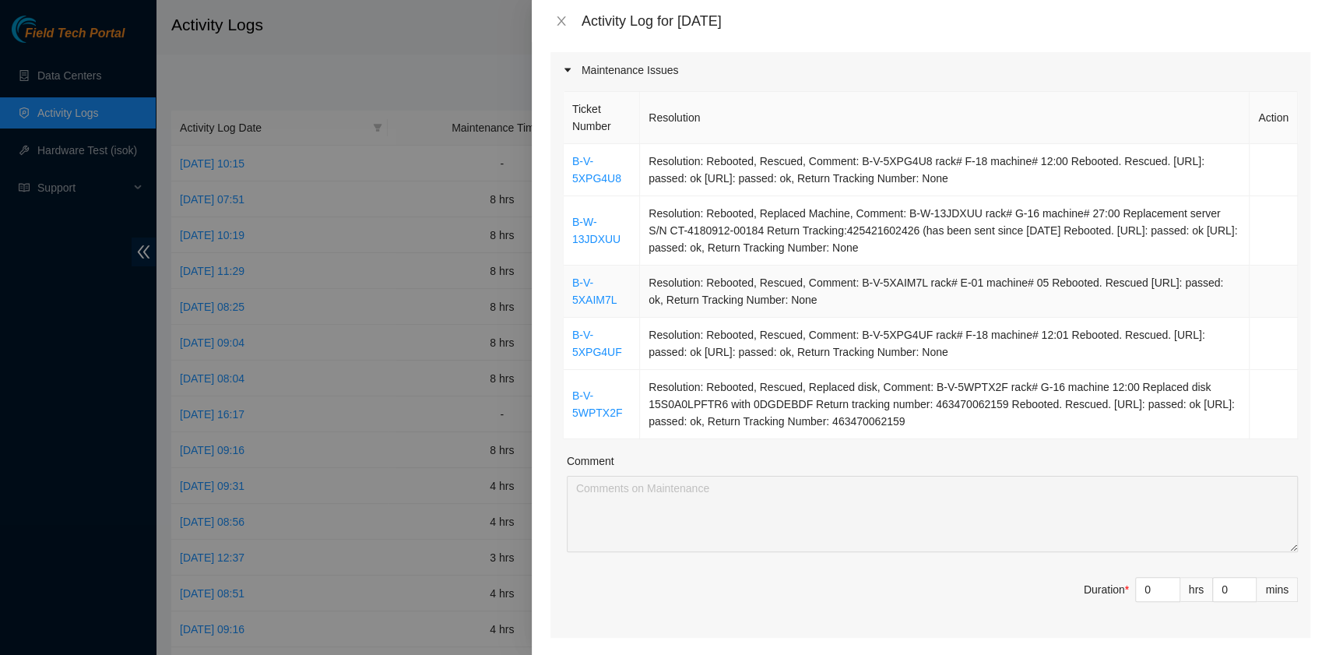
scroll to position [207, 0]
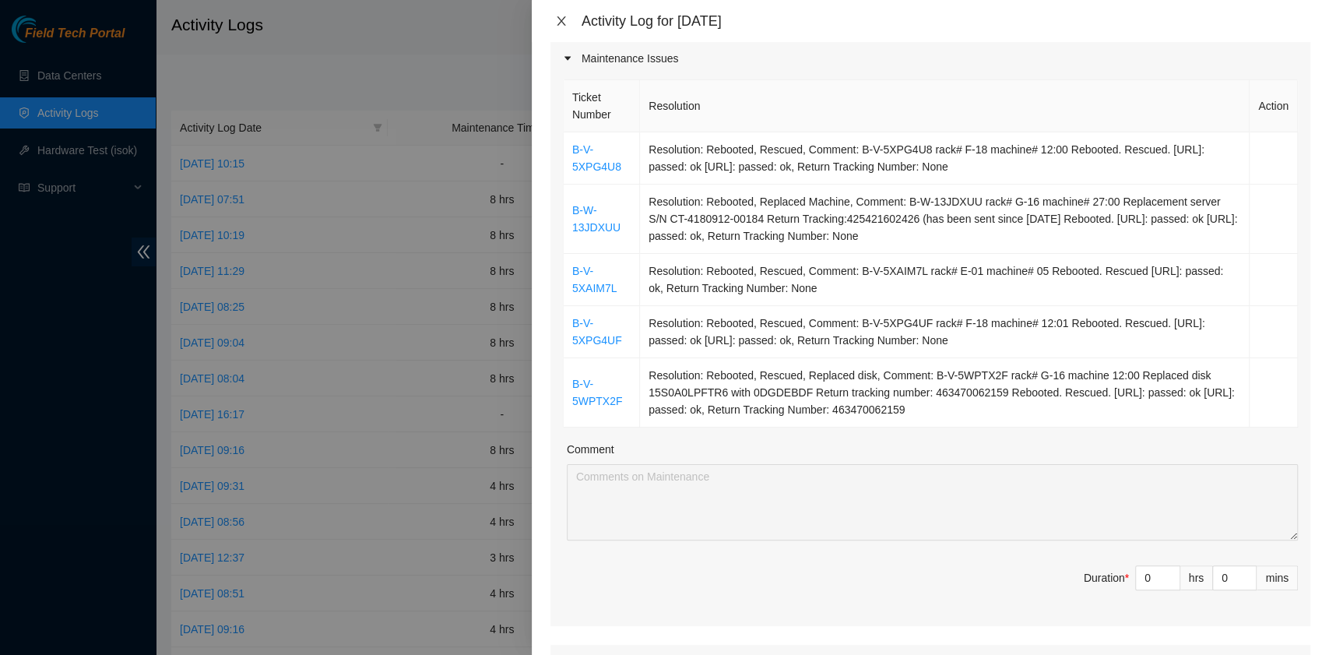
click at [557, 15] on icon "close" at bounding box center [561, 21] width 12 height 12
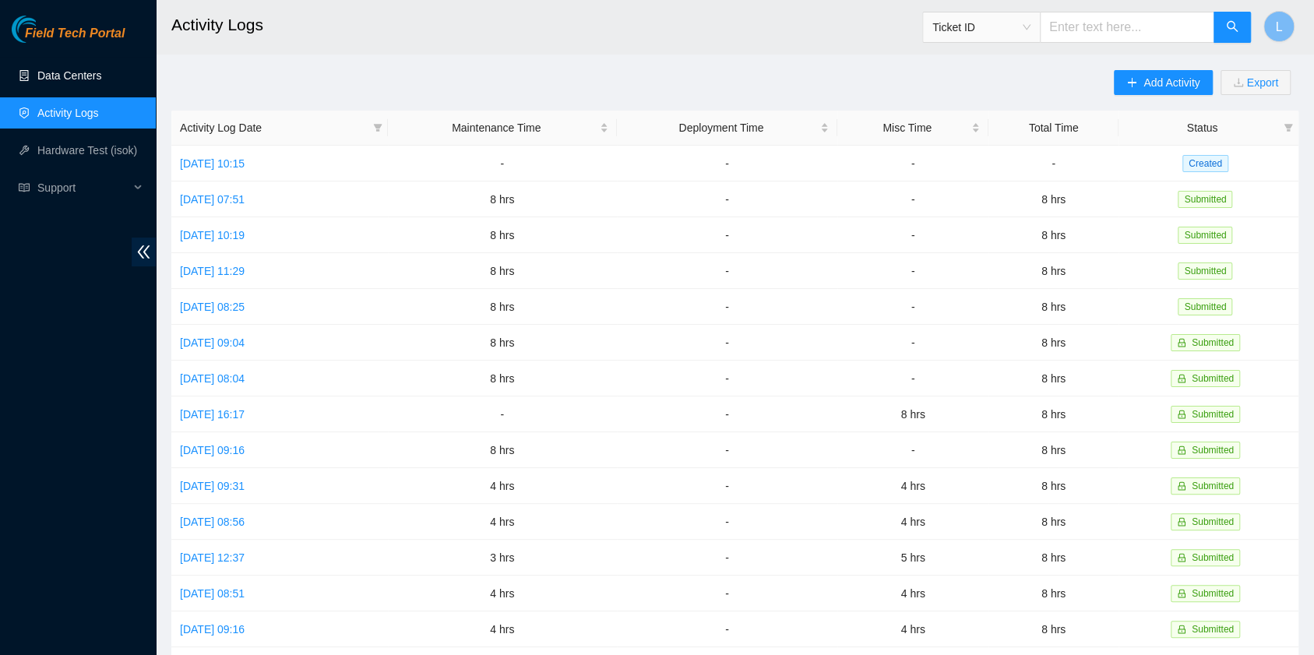
click at [66, 82] on link "Data Centers" at bounding box center [69, 75] width 64 height 12
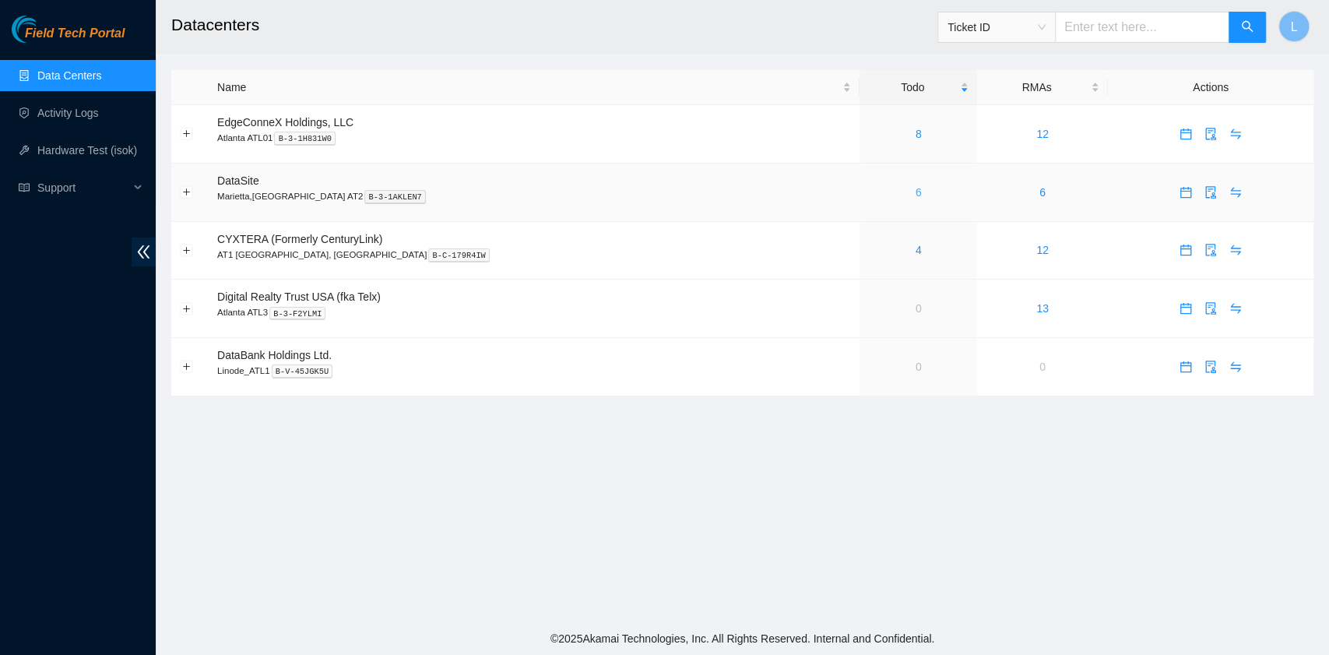
click at [916, 198] on link "6" at bounding box center [919, 192] width 6 height 12
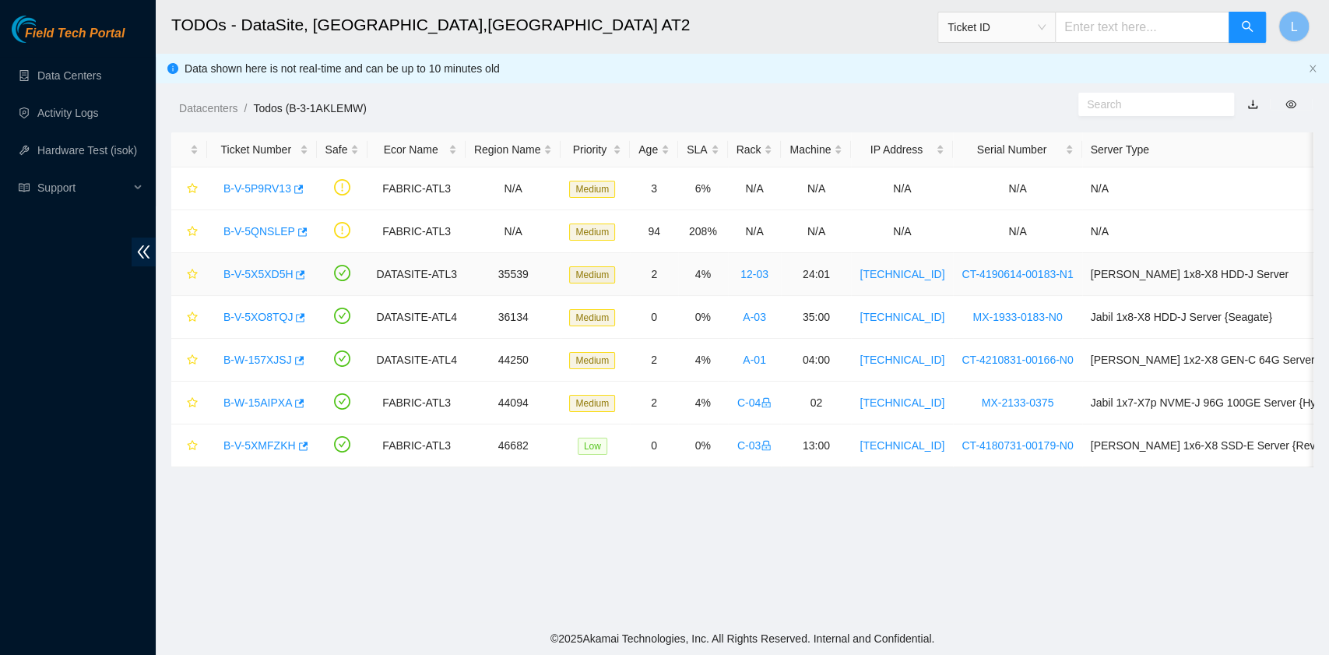
click at [248, 270] on link "B-V-5X5XD5H" at bounding box center [257, 274] width 69 height 12
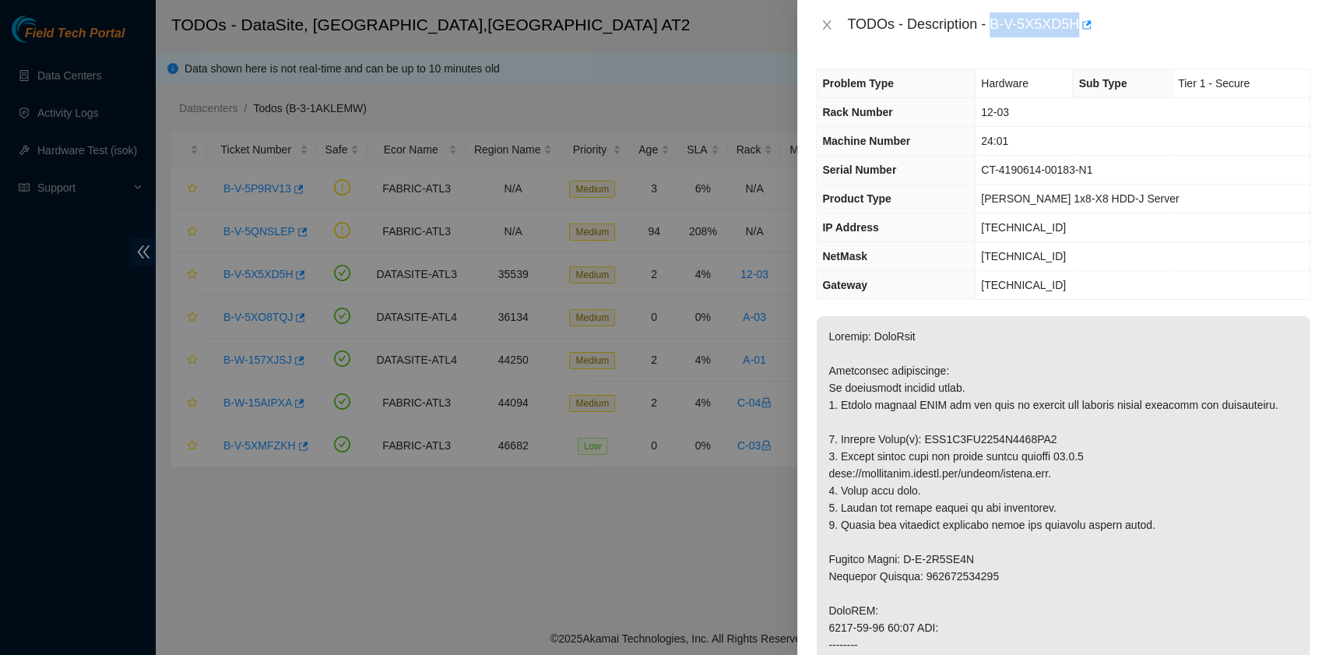
drag, startPoint x: 992, startPoint y: 28, endPoint x: 1078, endPoint y: 30, distance: 85.7
click at [1078, 30] on div "TODOs - Description - B-V-5X5XD5H" at bounding box center [1078, 24] width 463 height 25
copy div "B-V-5X5XD5H"
drag, startPoint x: 844, startPoint y: 456, endPoint x: 1045, endPoint y: 456, distance: 200.9
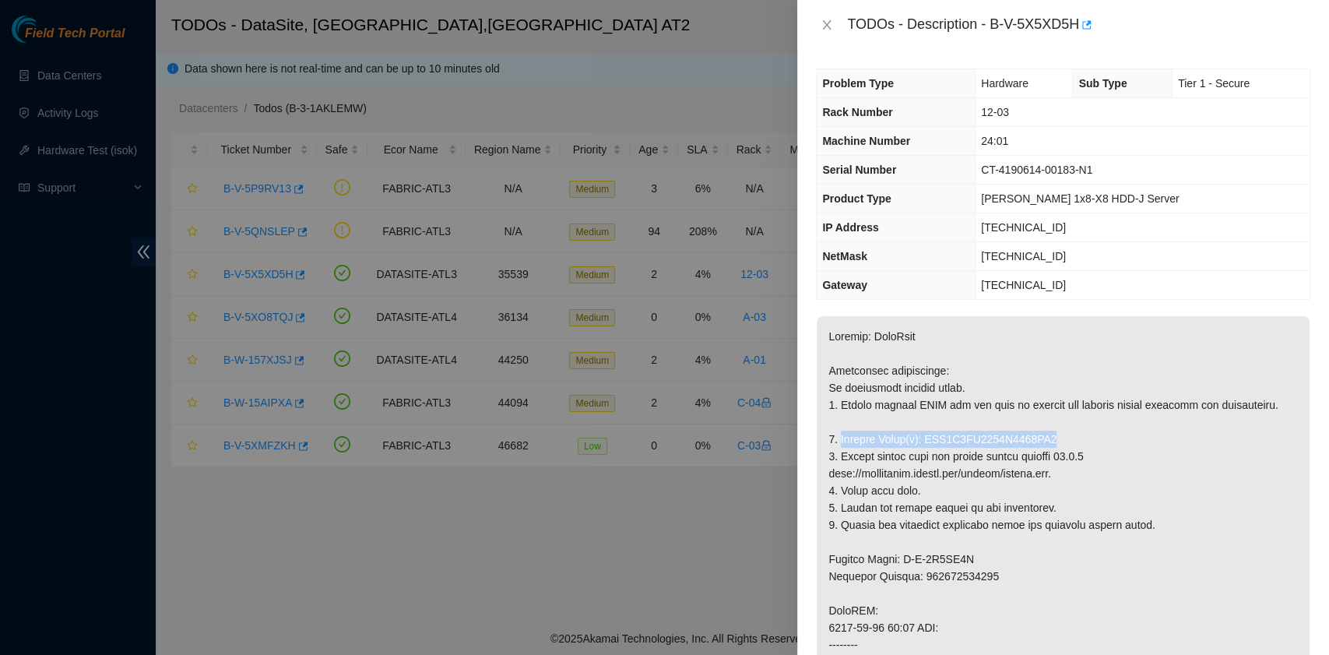
copy p "Replace Drive(s): WFK5Z4TS0000K0216RU2"
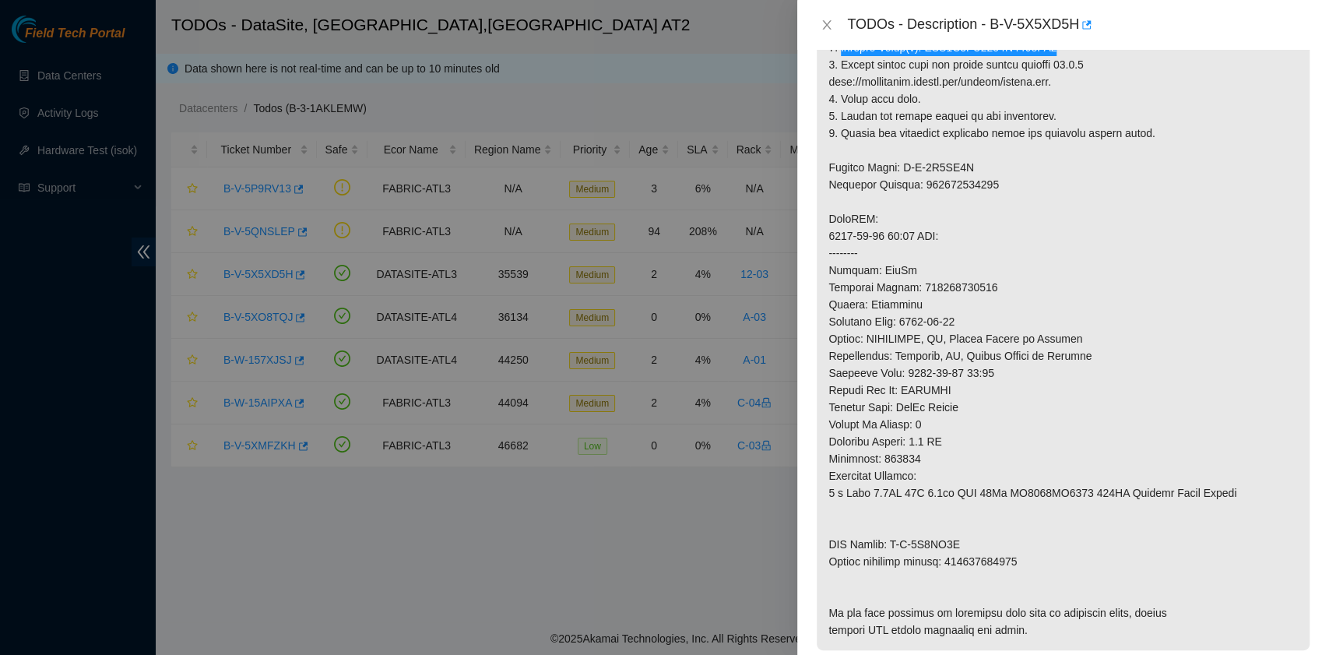
scroll to position [415, 0]
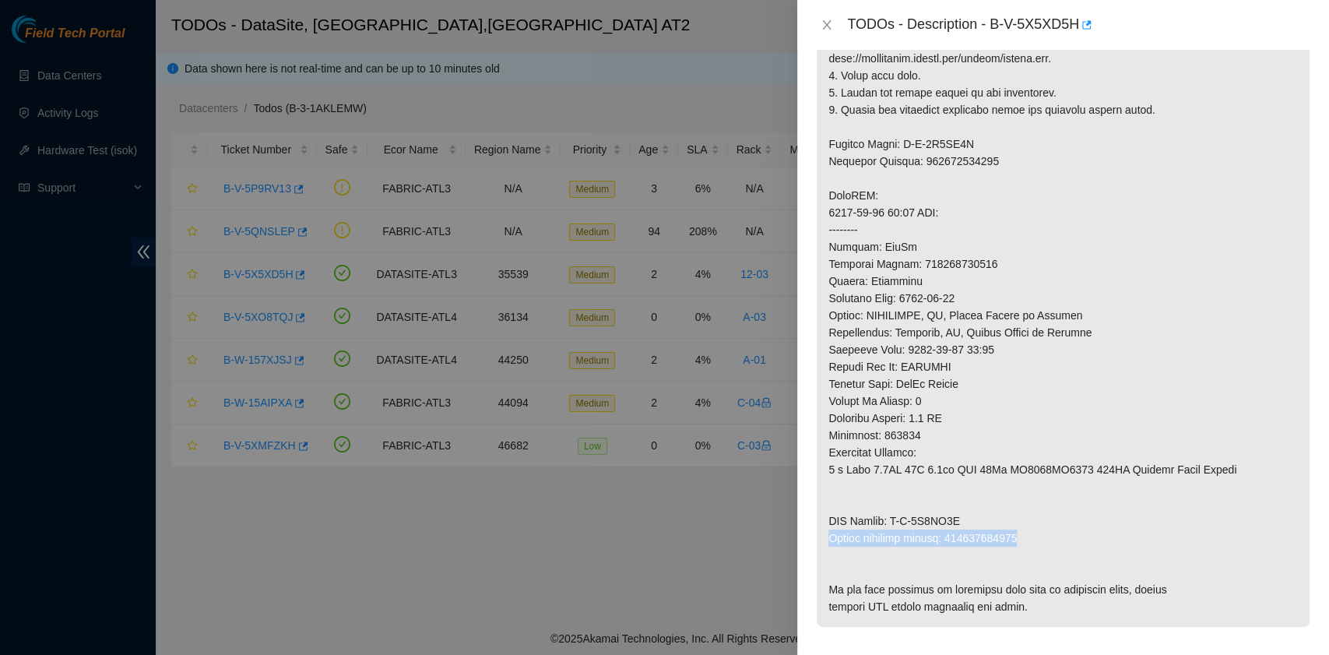
drag, startPoint x: 829, startPoint y: 553, endPoint x: 1029, endPoint y: 553, distance: 200.1
click at [1029, 553] on p at bounding box center [1063, 264] width 493 height 726
copy p "Return tracking number: 450826221192"
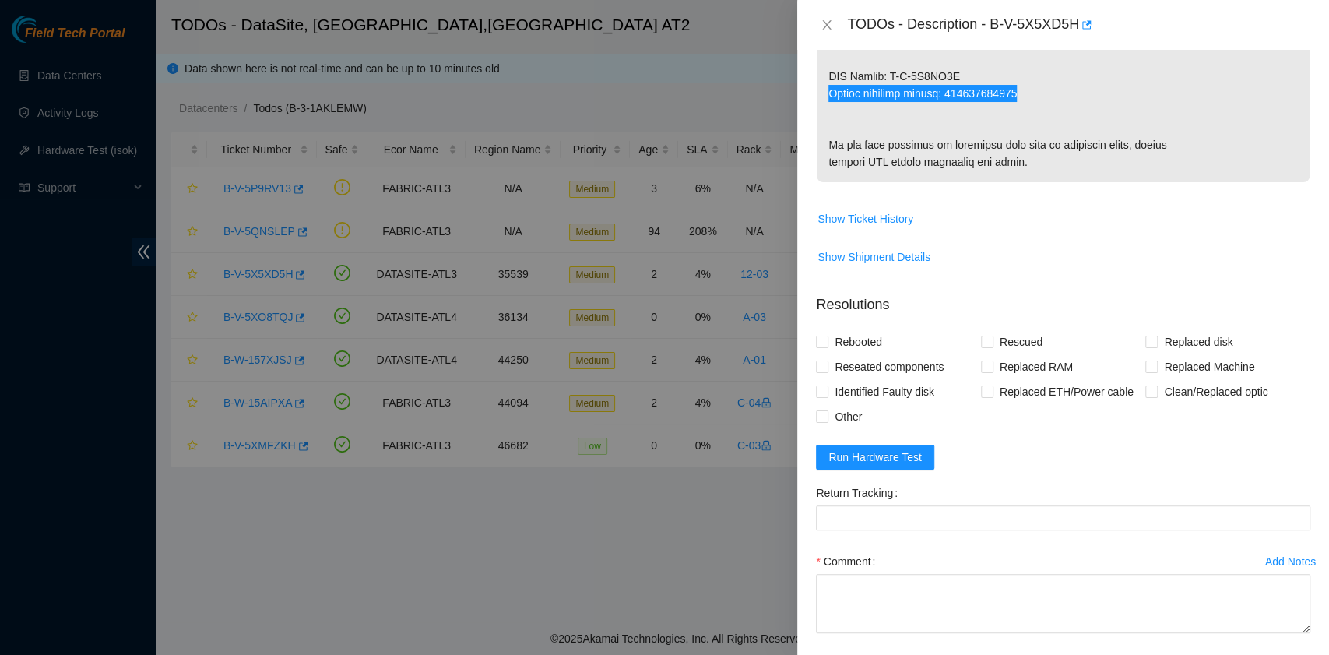
scroll to position [934, 0]
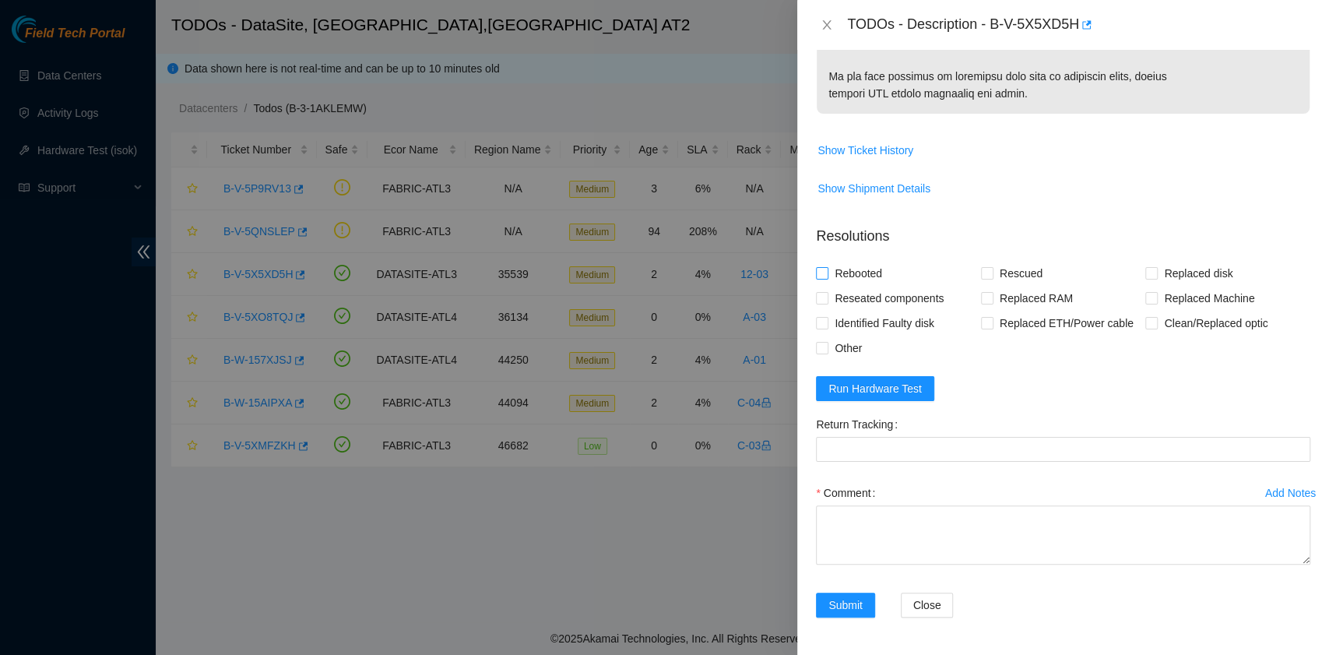
click at [871, 286] on span "Rebooted" at bounding box center [859, 273] width 60 height 25
click at [827, 278] on input "Rebooted" at bounding box center [821, 272] width 11 height 11
checkbox input "true"
click at [1145, 278] on input "Replaced disk" at bounding box center [1150, 272] width 11 height 11
checkbox input "true"
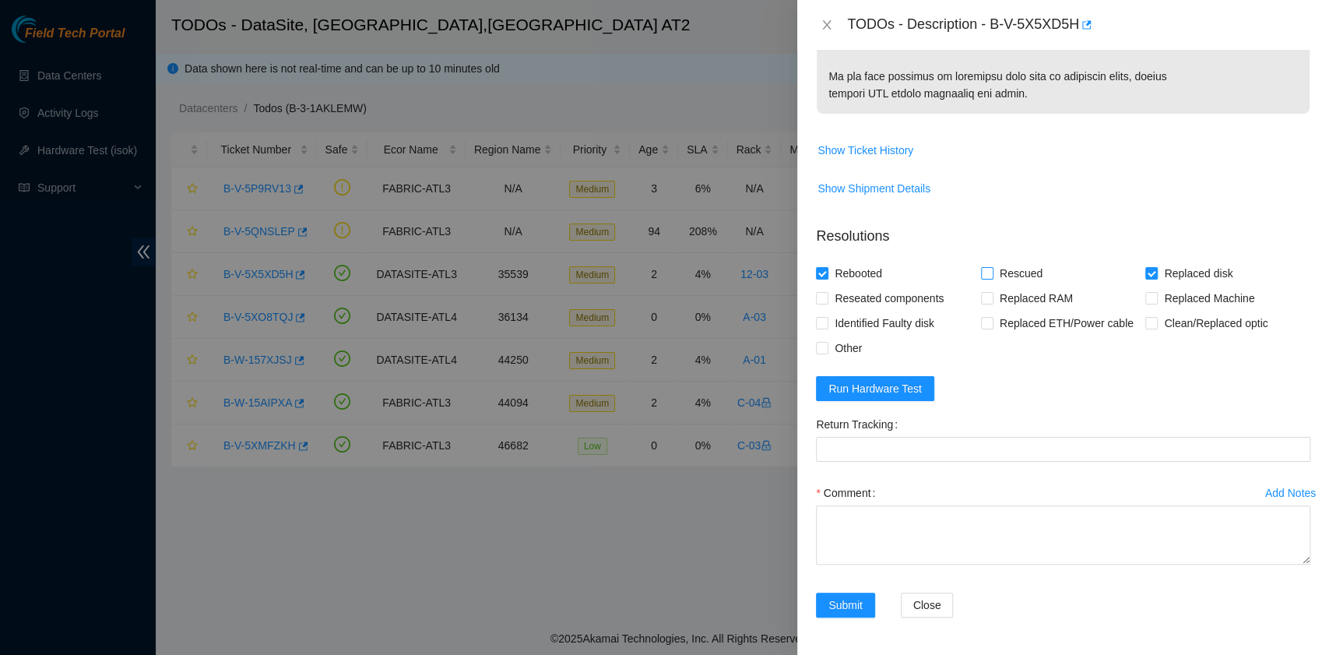
click at [984, 278] on input "Rescued" at bounding box center [986, 272] width 11 height 11
checkbox input "true"
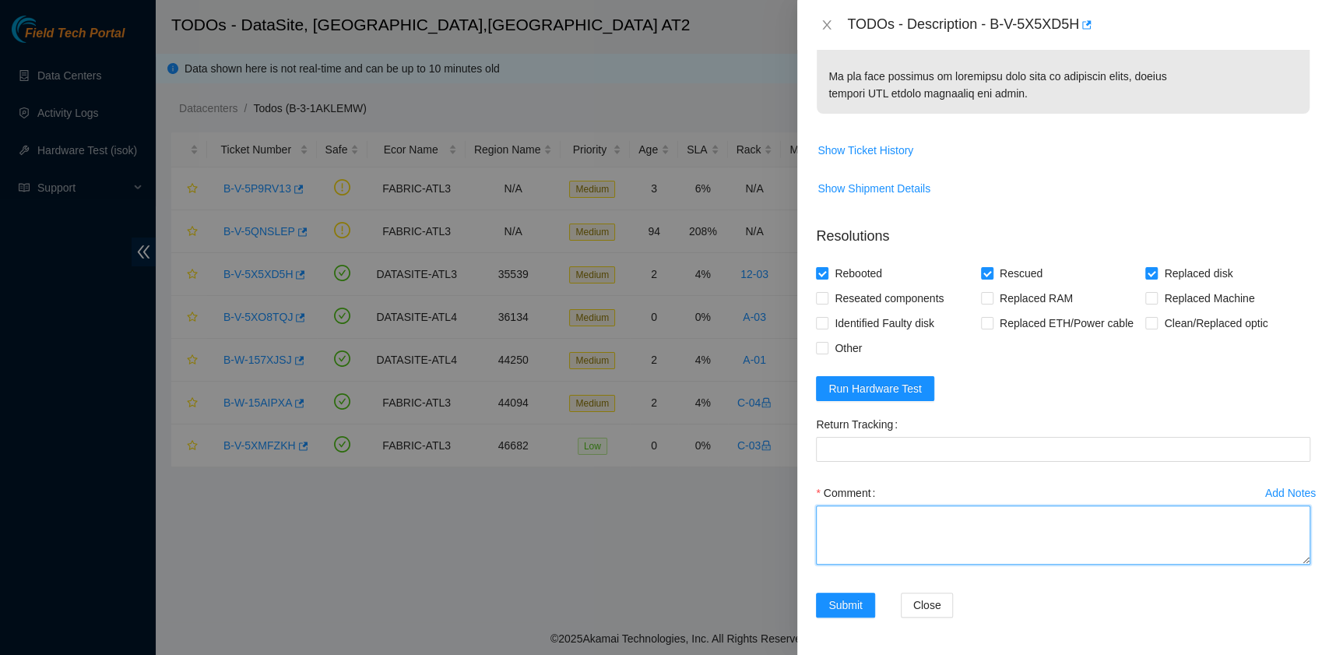
click at [893, 514] on textarea "Comment" at bounding box center [1063, 534] width 494 height 59
paste textarea "B-V-5X5XD5H rack# 12:03 machine# 24:01 Replaced drive WFK5Z4TS0000K0216RU2 with…"
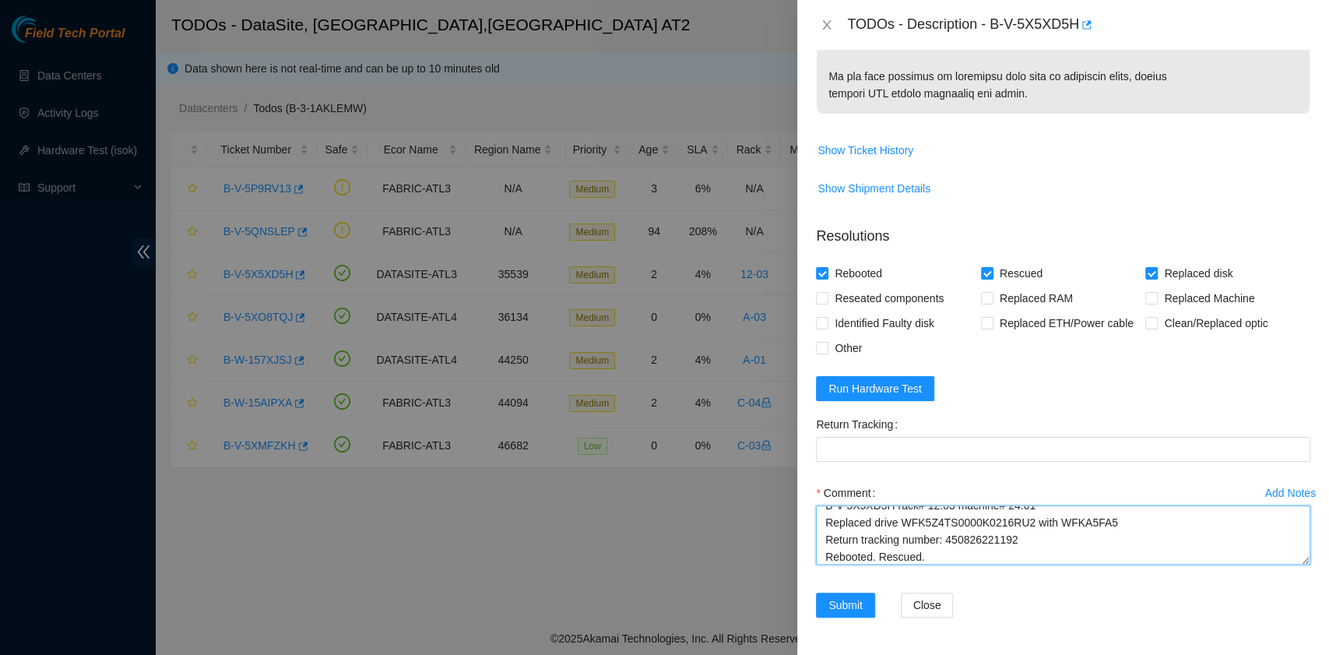
scroll to position [30, 0]
drag, startPoint x: 1027, startPoint y: 528, endPoint x: 947, endPoint y: 526, distance: 80.2
click at [947, 526] on textarea "B-V-5X5XD5H rack# 12:03 machine# 24:01 Replaced drive WFK5Z4TS0000K0216RU2 with…" at bounding box center [1063, 534] width 494 height 59
type textarea "B-V-5X5XD5H rack# 12:03 machine# 24:01 Replaced drive WFK5Z4TS0000K0216RU2 with…"
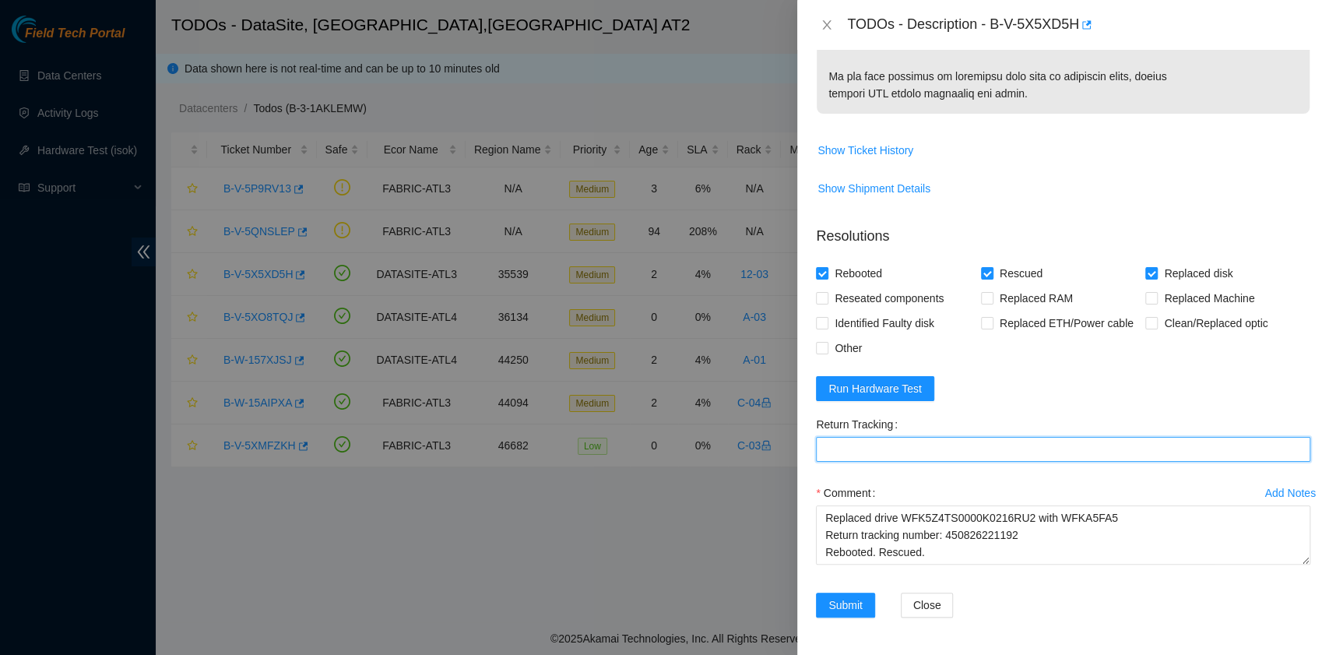
click at [913, 446] on Tracking "Return Tracking" at bounding box center [1063, 449] width 494 height 25
paste Tracking "450826221192"
type Tracking "450826221192"
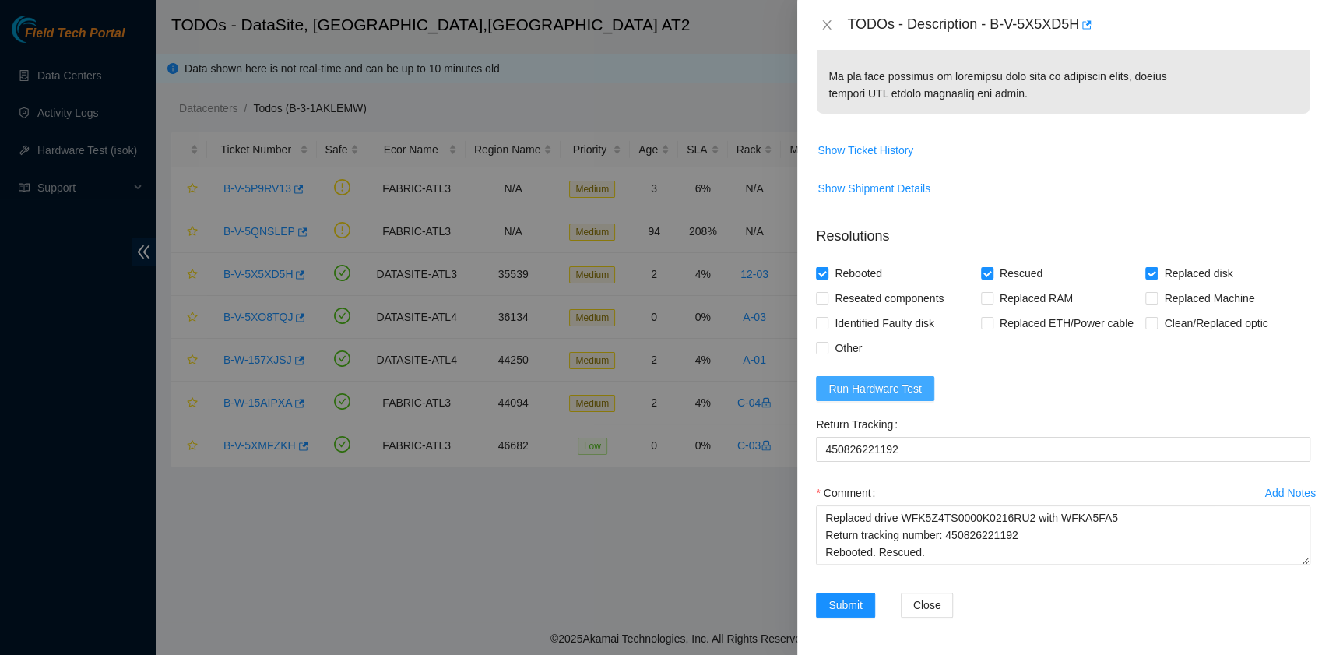
click at [901, 392] on span "Run Hardware Test" at bounding box center [875, 388] width 93 height 17
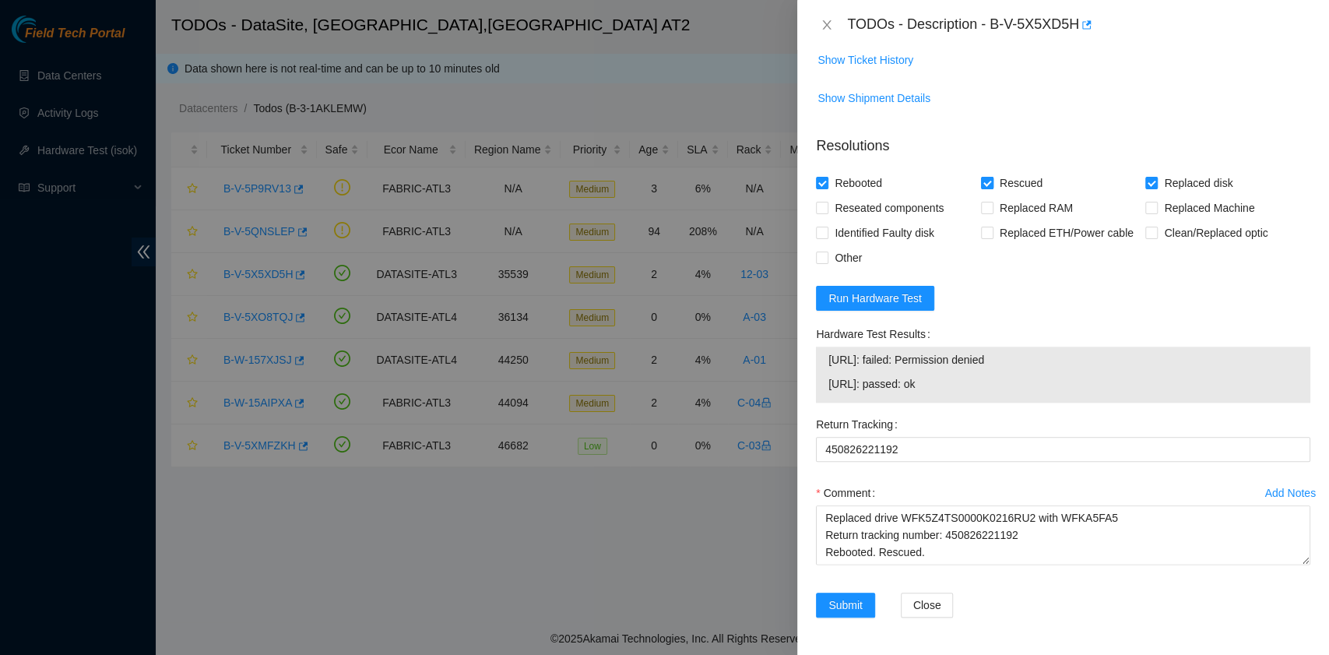
scroll to position [1101, 0]
click at [911, 304] on span "Run Hardware Test" at bounding box center [875, 298] width 93 height 17
drag, startPoint x: 966, startPoint y: 382, endPoint x: 818, endPoint y: 375, distance: 148.1
click at [818, 375] on div "23.11.230.134: passed: ok 23.11.230.135: passed: ok" at bounding box center [1063, 375] width 494 height 56
copy tbody "23.11.230.134: passed: ok 23.11.230.135: passed: ok"
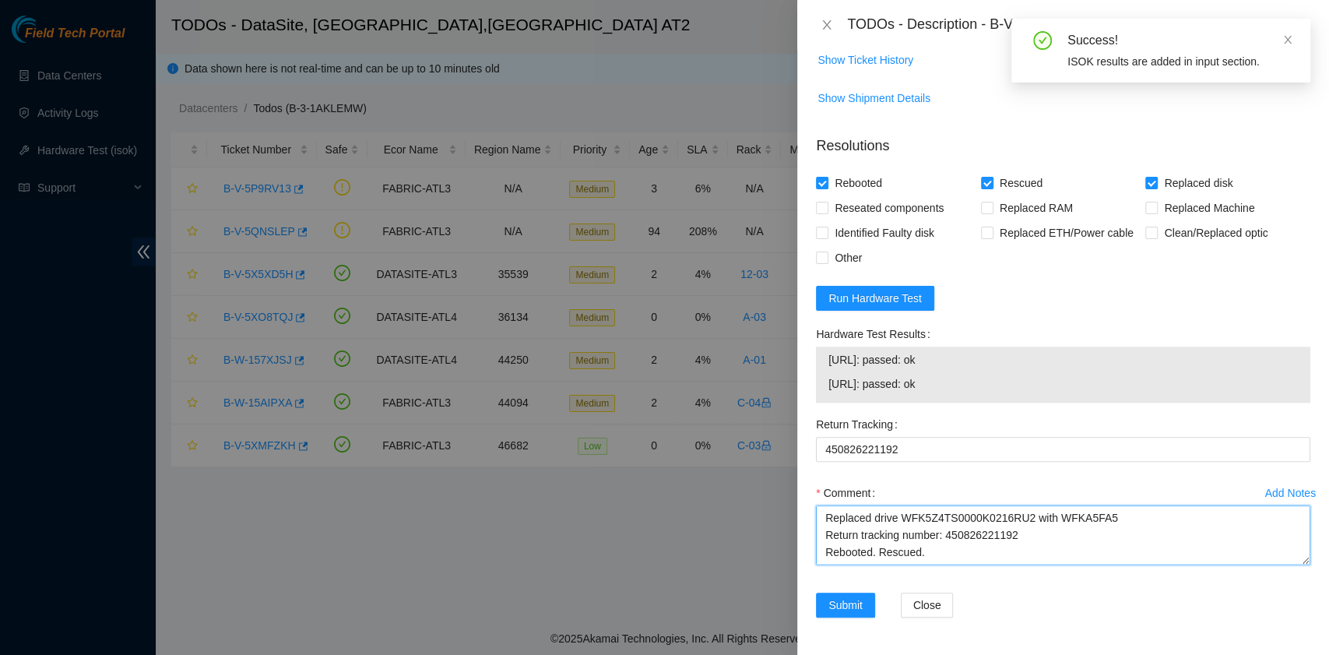
click at [892, 554] on textarea "B-V-5X5XD5H rack# 12:03 machine# 24:01 Replaced drive WFK5Z4TS0000K0216RU2 with…" at bounding box center [1063, 534] width 494 height 59
paste textarea "23.11.230.134: passed: ok 23.11.230.135: passed: ok"
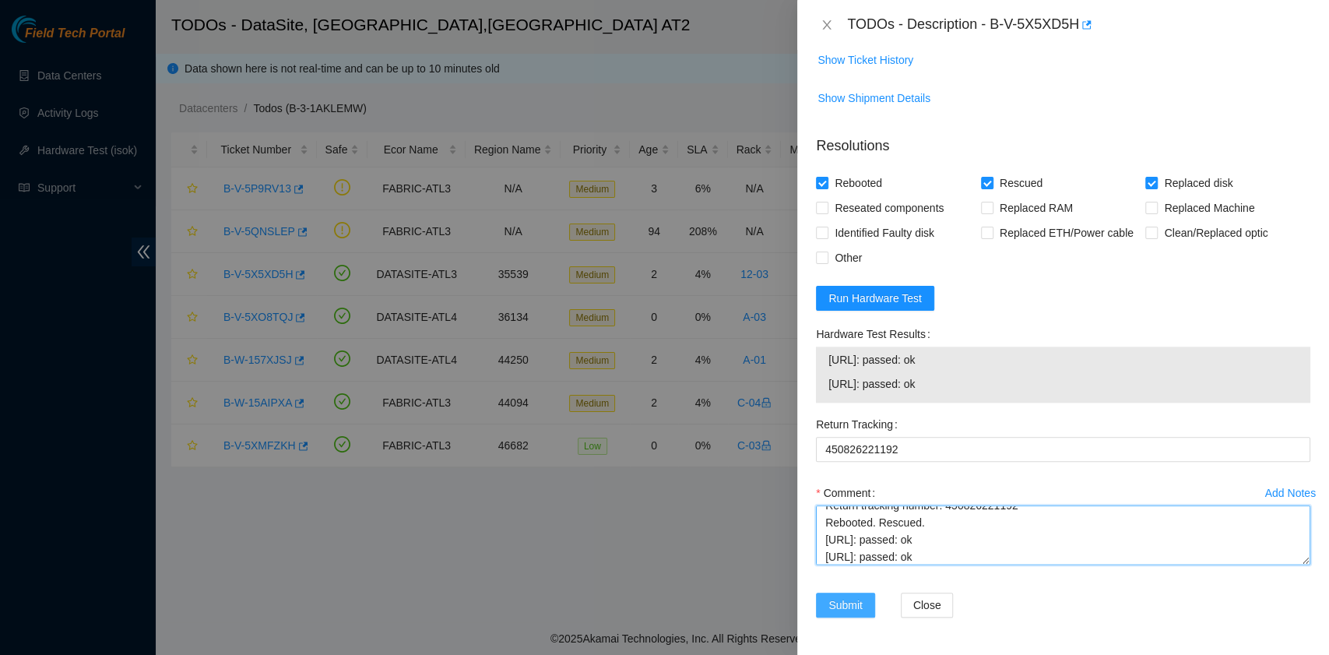
type textarea "B-V-5X5XD5H rack# 12:03 machine# 24:01 Replaced drive WFK5Z4TS0000K0216RU2 with…"
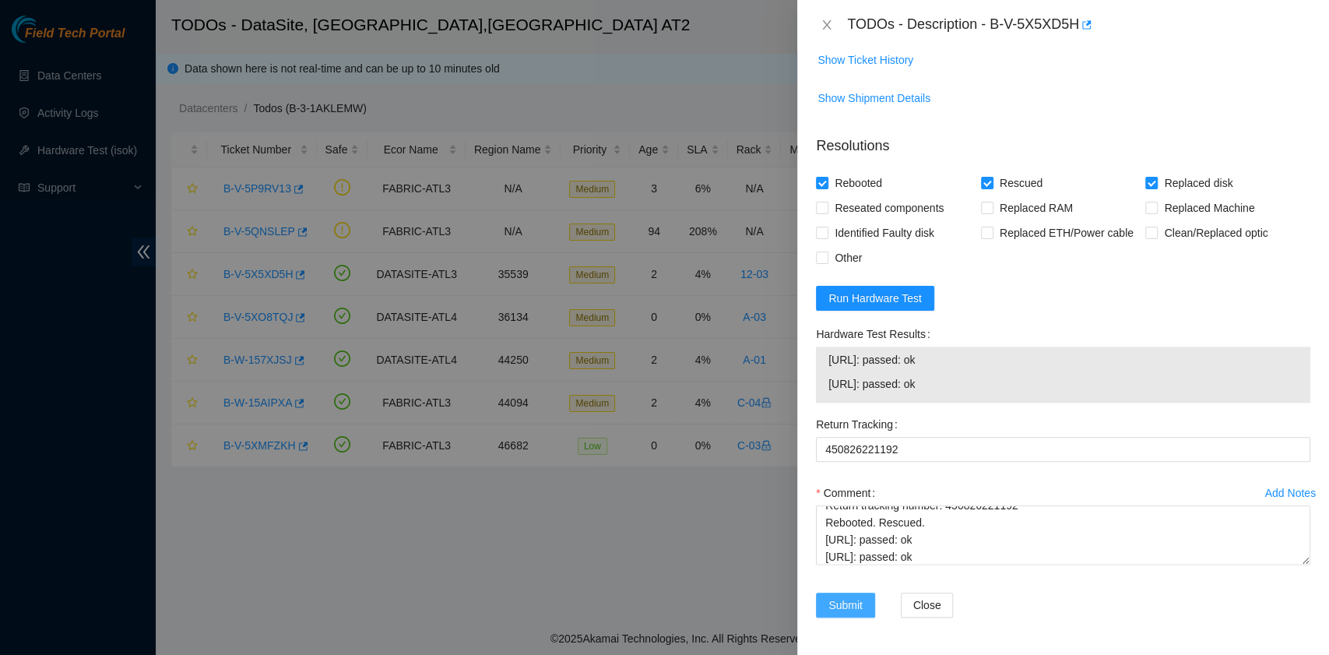
click at [844, 596] on button "Submit" at bounding box center [845, 605] width 59 height 25
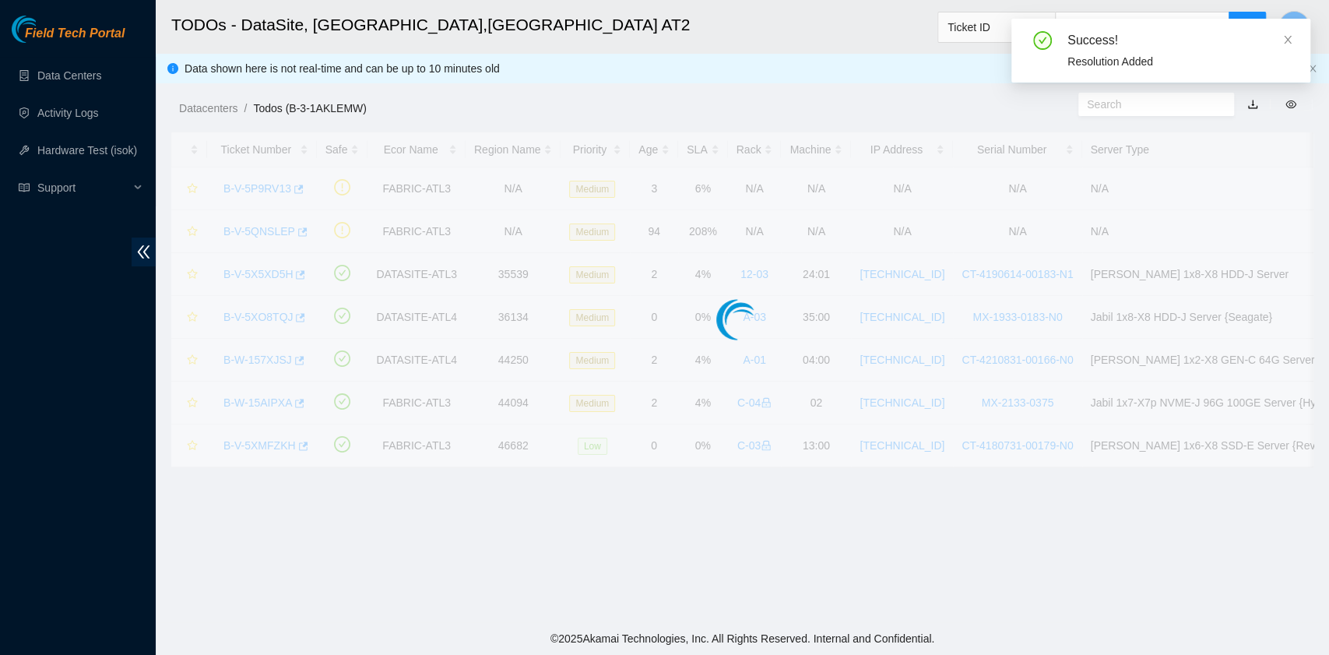
scroll to position [353, 0]
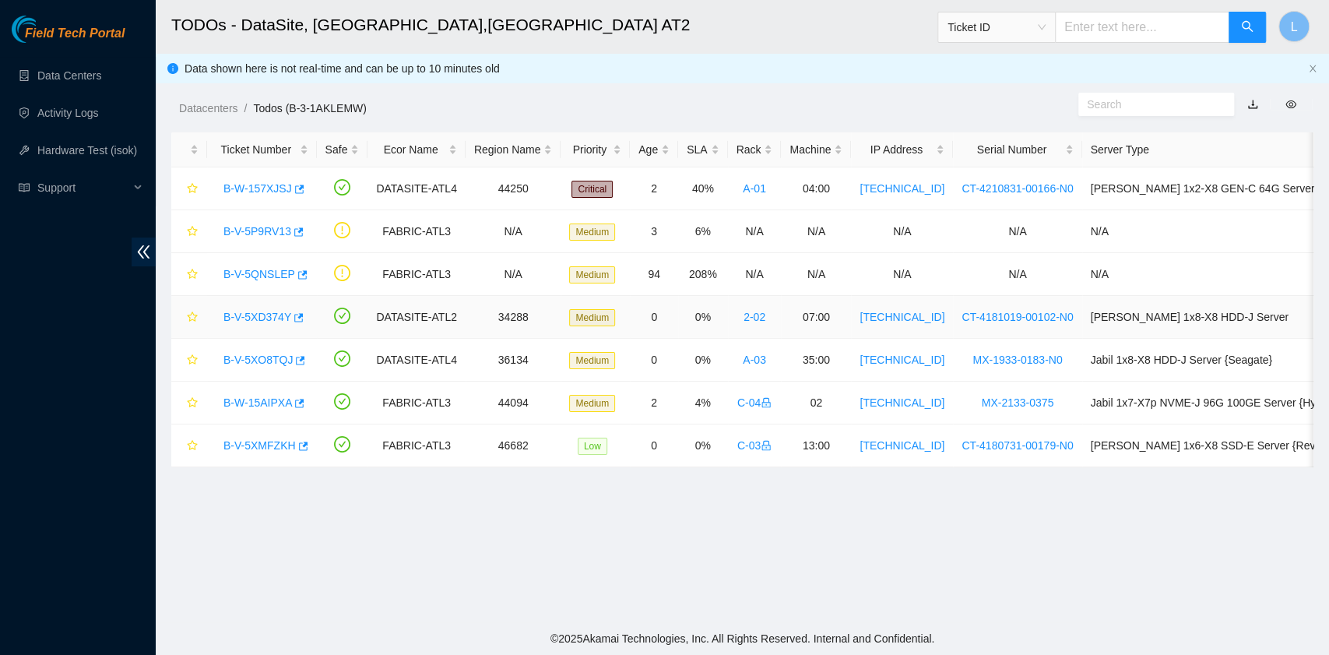
click at [257, 311] on link "B-V-5XD374Y" at bounding box center [257, 317] width 68 height 12
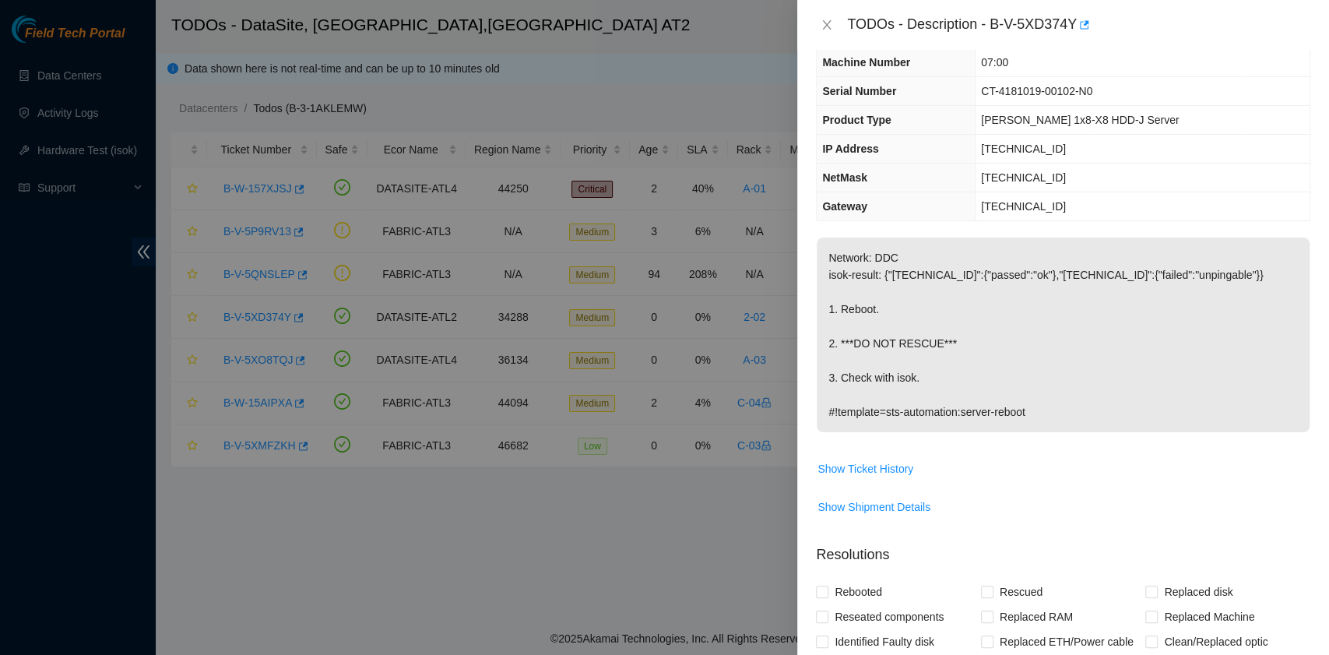
scroll to position [0, 0]
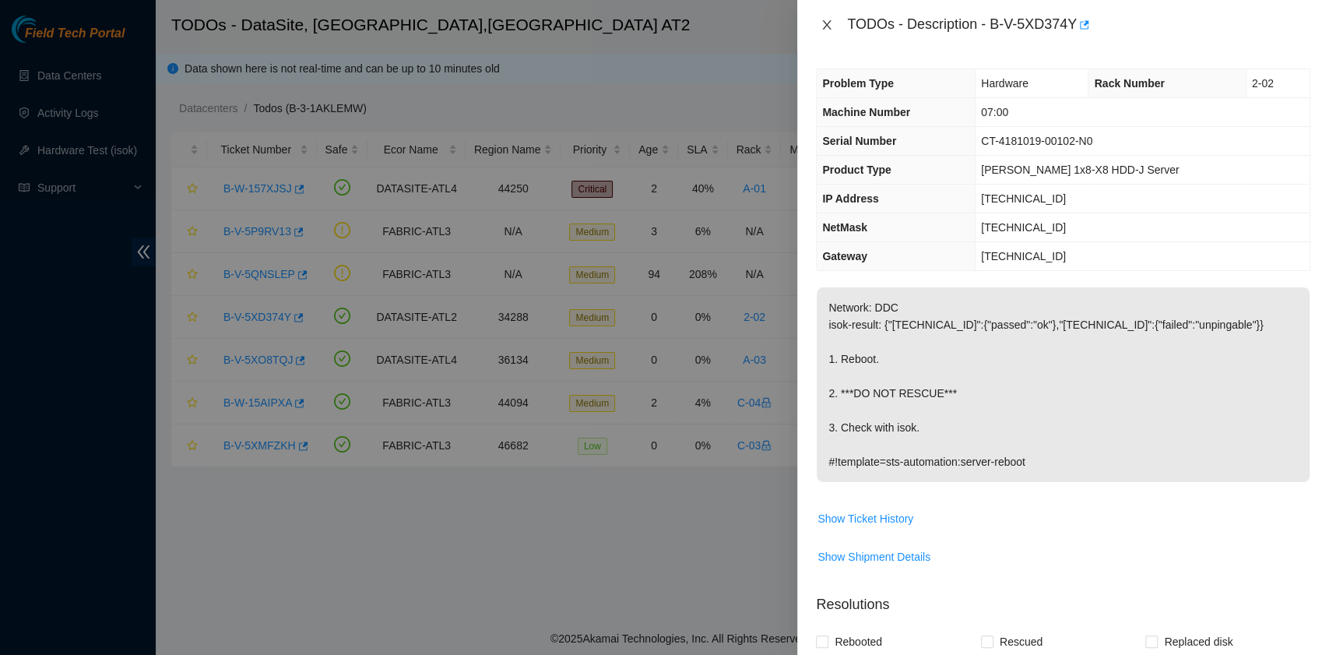
click at [826, 25] on icon "close" at bounding box center [827, 24] width 9 height 9
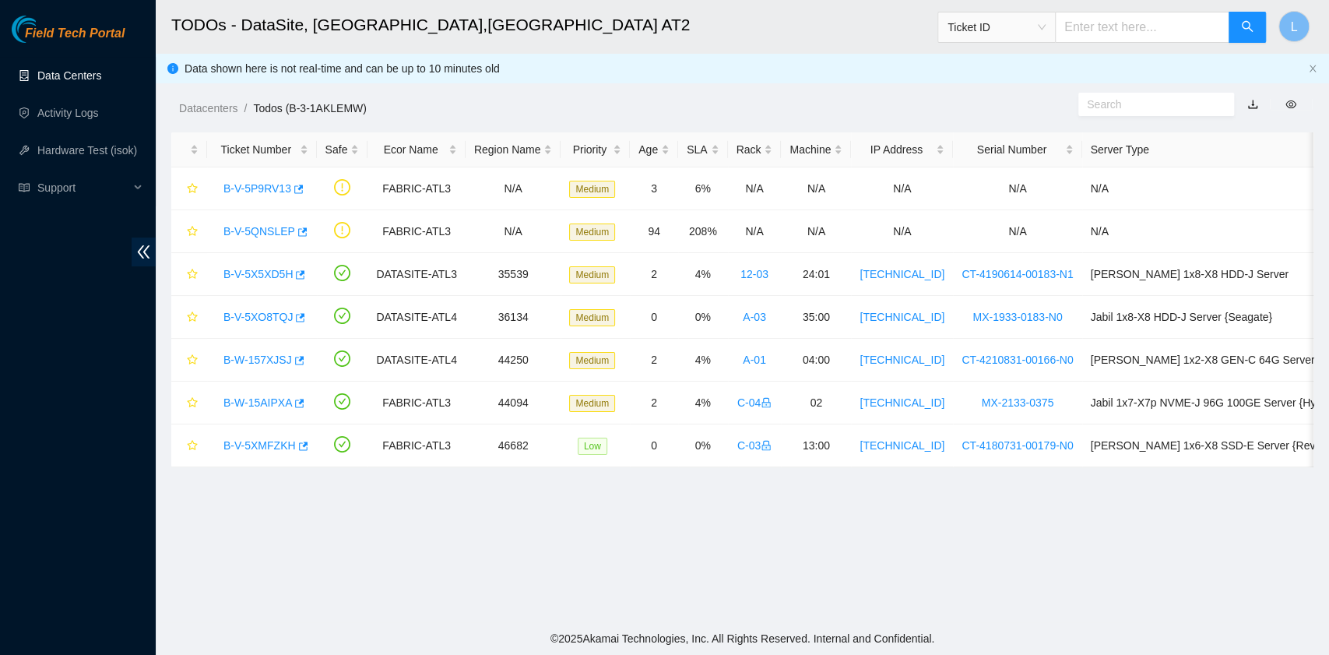
click at [64, 79] on link "Data Centers" at bounding box center [69, 75] width 64 height 12
click at [268, 354] on link "B-W-157XJSJ" at bounding box center [257, 360] width 69 height 12
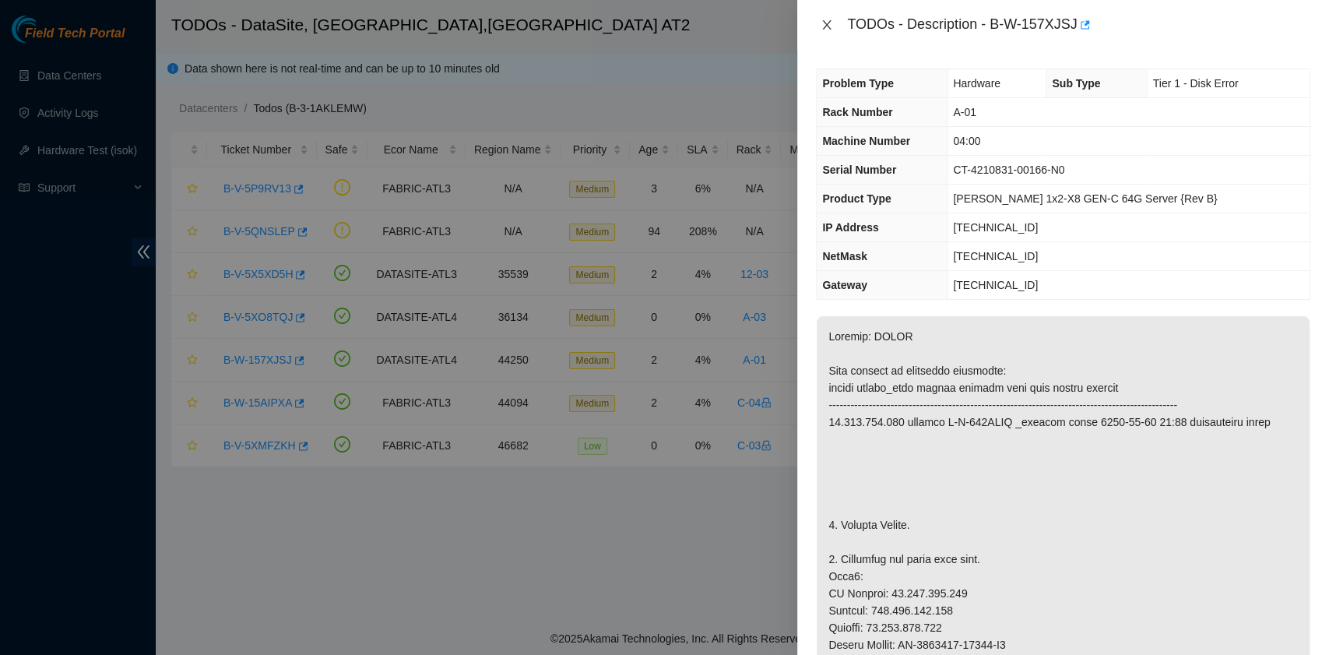
click at [825, 23] on icon "close" at bounding box center [827, 24] width 9 height 9
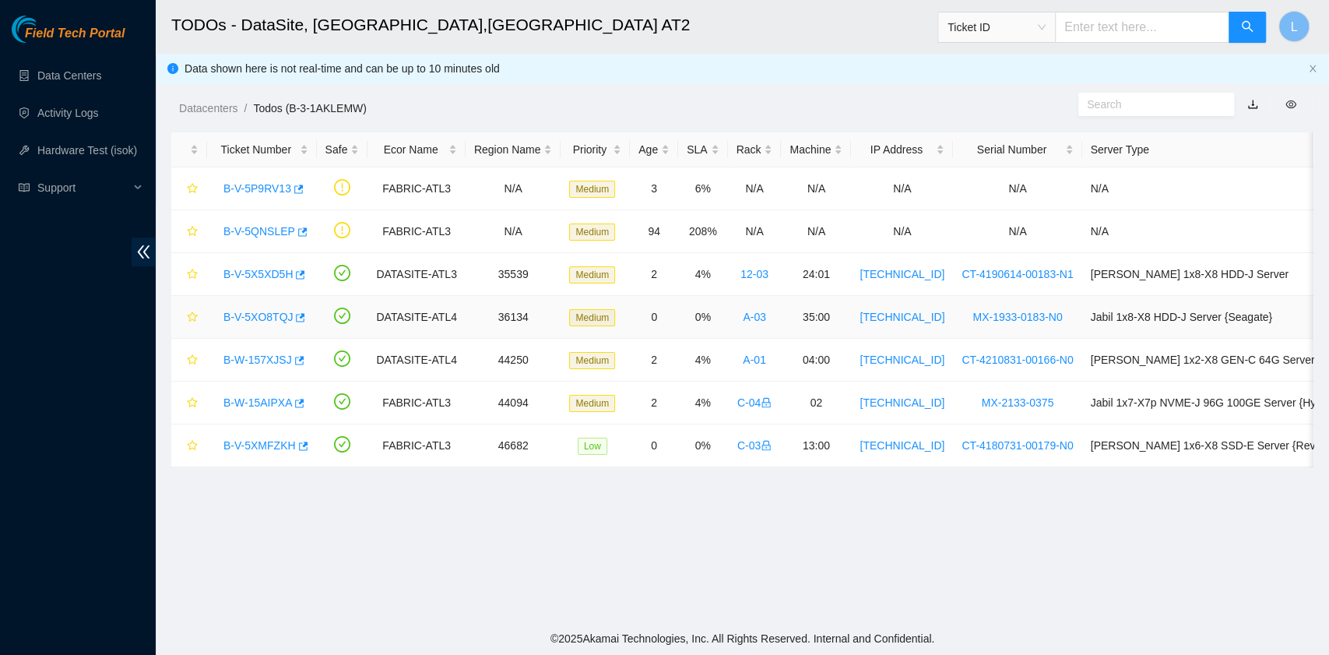
click at [247, 318] on link "B-V-5XO8TQJ" at bounding box center [257, 317] width 69 height 12
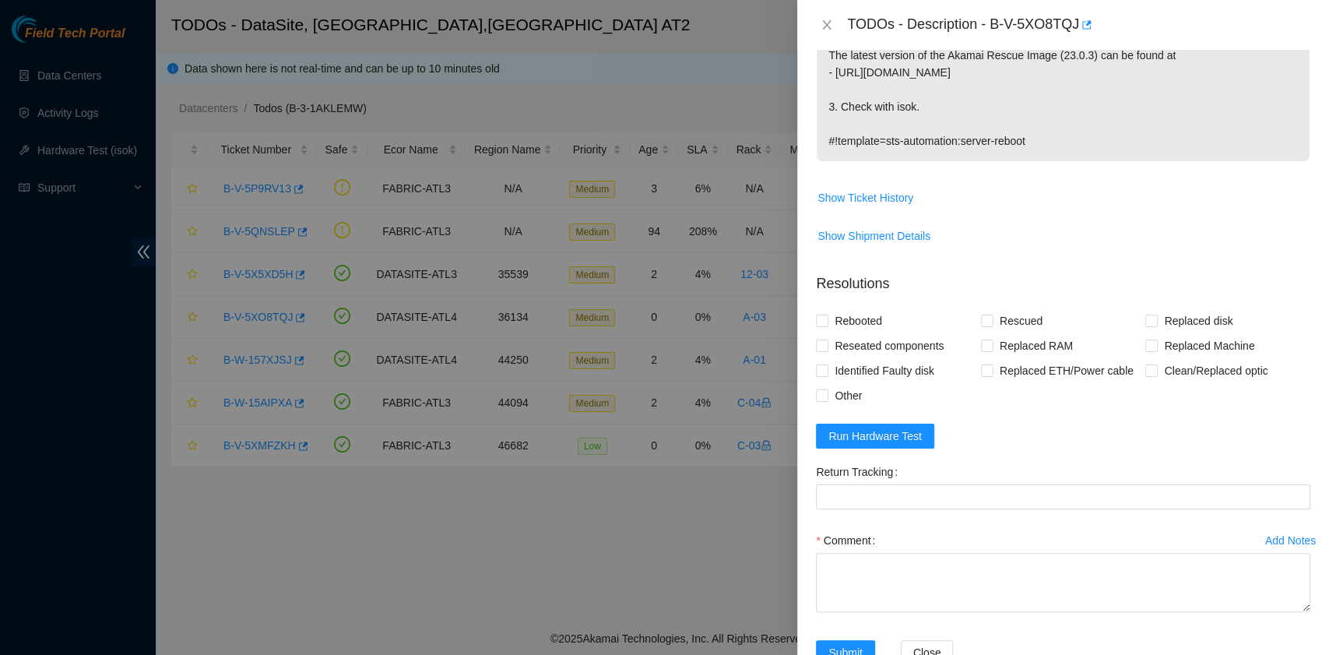
scroll to position [415, 0]
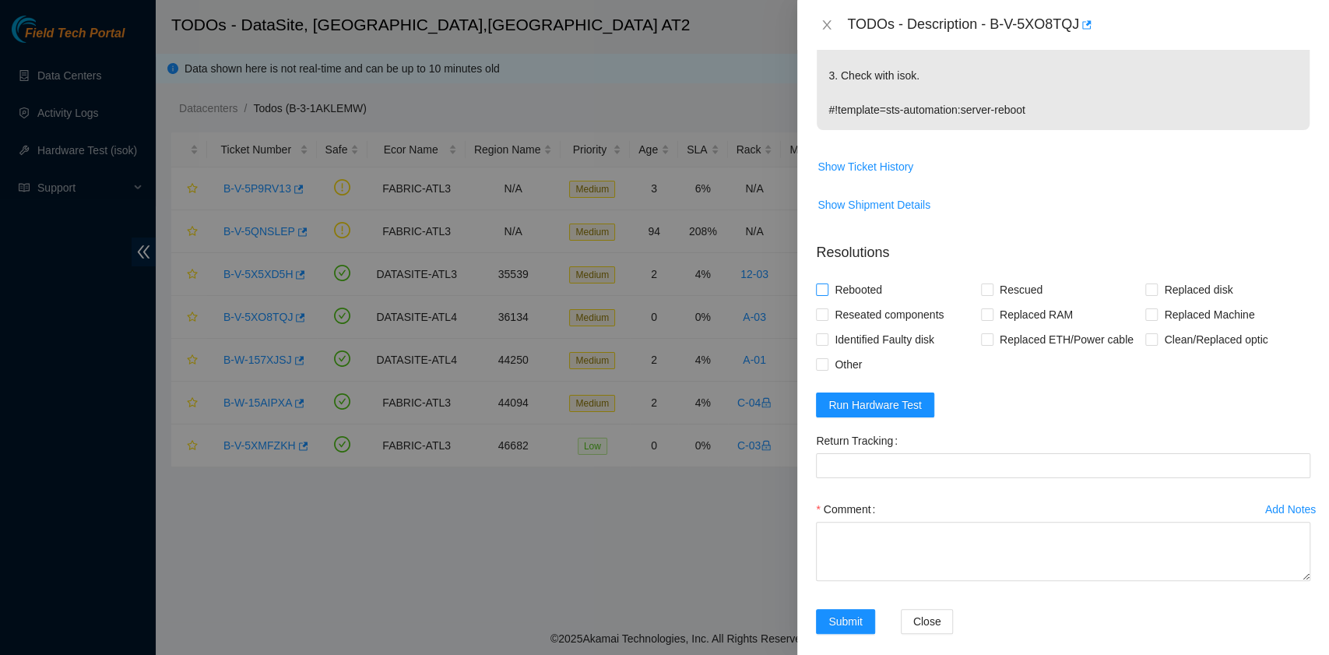
click at [861, 293] on span "Rebooted" at bounding box center [859, 289] width 60 height 25
click at [827, 293] on input "Rebooted" at bounding box center [821, 288] width 11 height 11
checkbox input "true"
click at [983, 289] on input "Rescued" at bounding box center [986, 288] width 11 height 11
checkbox input "true"
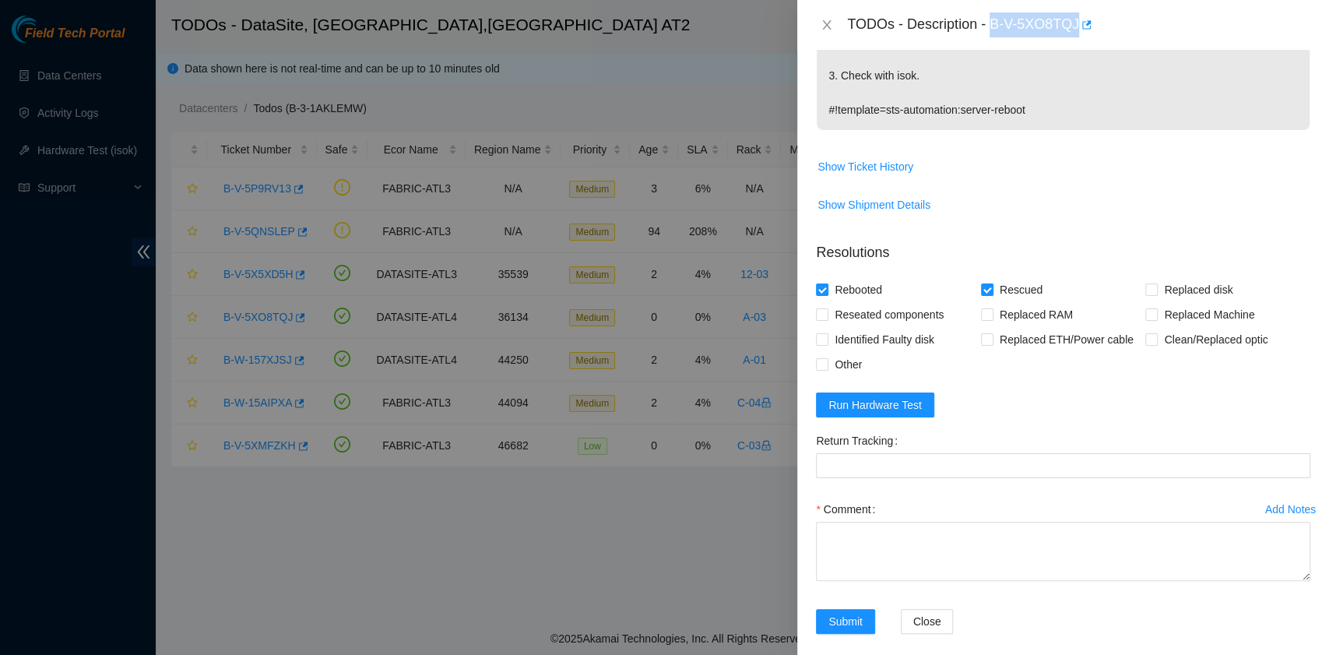
drag, startPoint x: 995, startPoint y: 25, endPoint x: 1077, endPoint y: 35, distance: 82.4
click at [1077, 35] on div "TODOs - Description - B-V-5XO8TQJ" at bounding box center [1078, 24] width 463 height 25
copy div "B-V-5XO8TQJ"
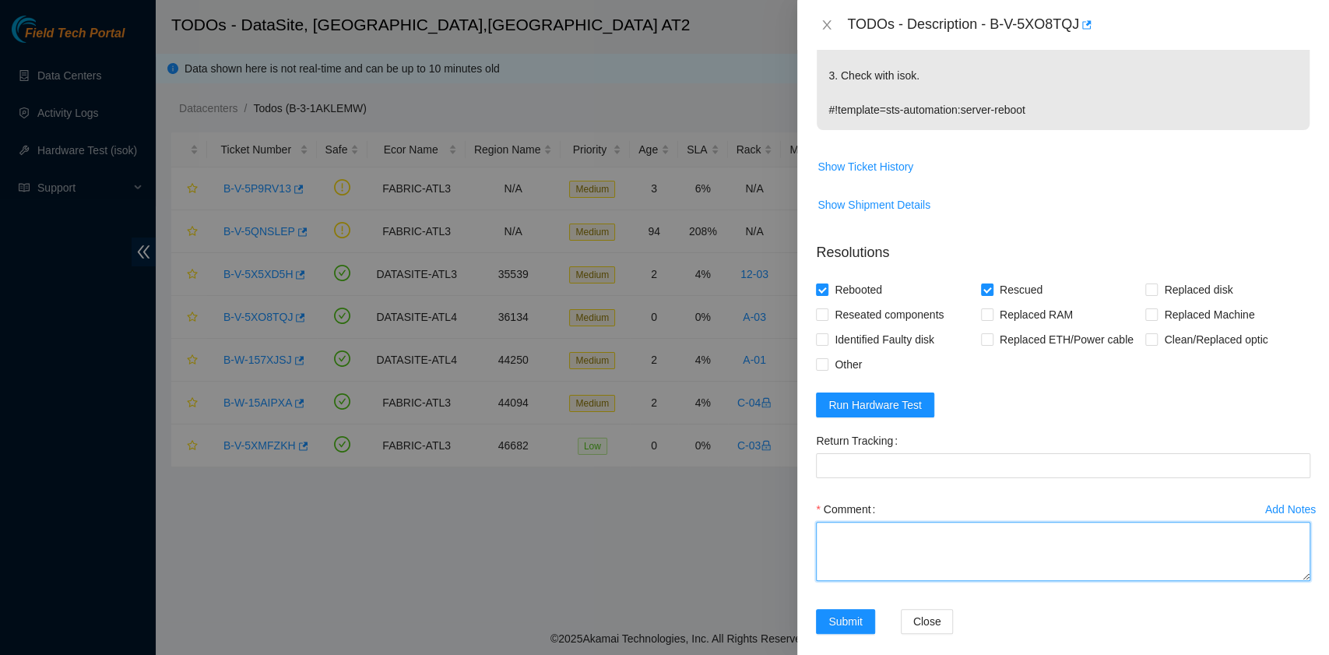
click at [880, 530] on textarea "Comment" at bounding box center [1063, 551] width 494 height 59
paste textarea "B-V-5XO8TQJ rack# A-03 machine# 35:00 Rebooted. Rescued."
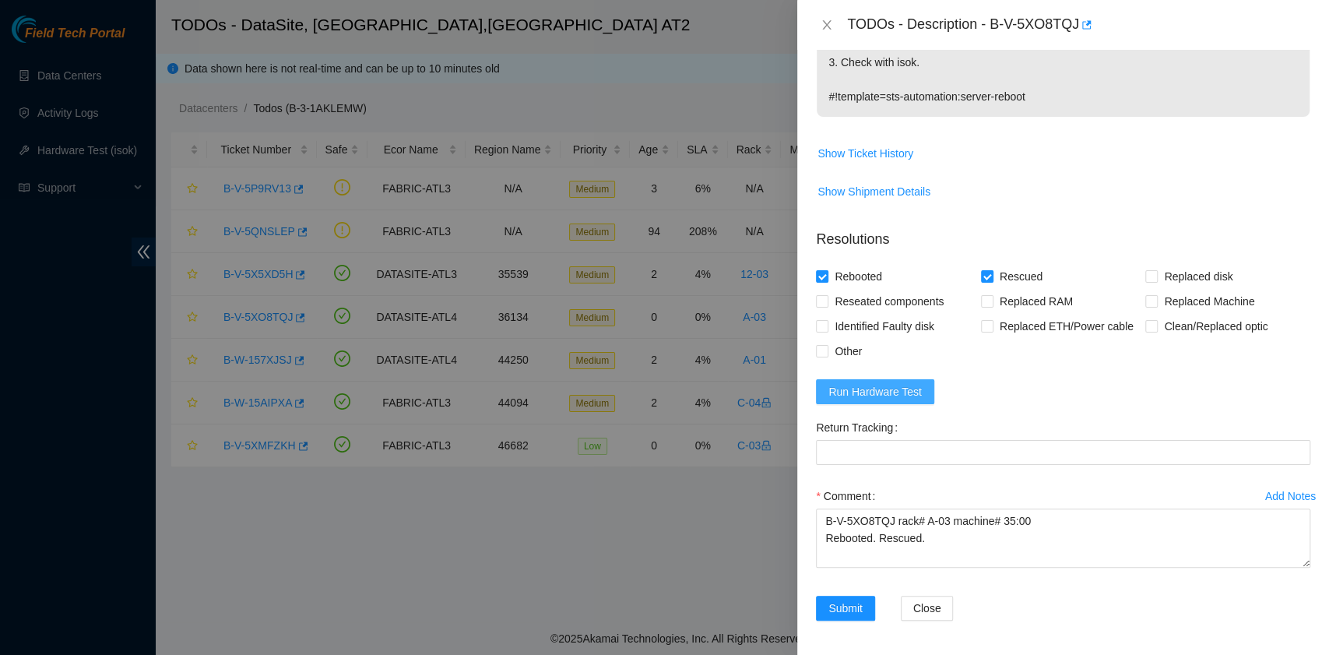
click at [905, 394] on span "Run Hardware Test" at bounding box center [875, 391] width 93 height 17
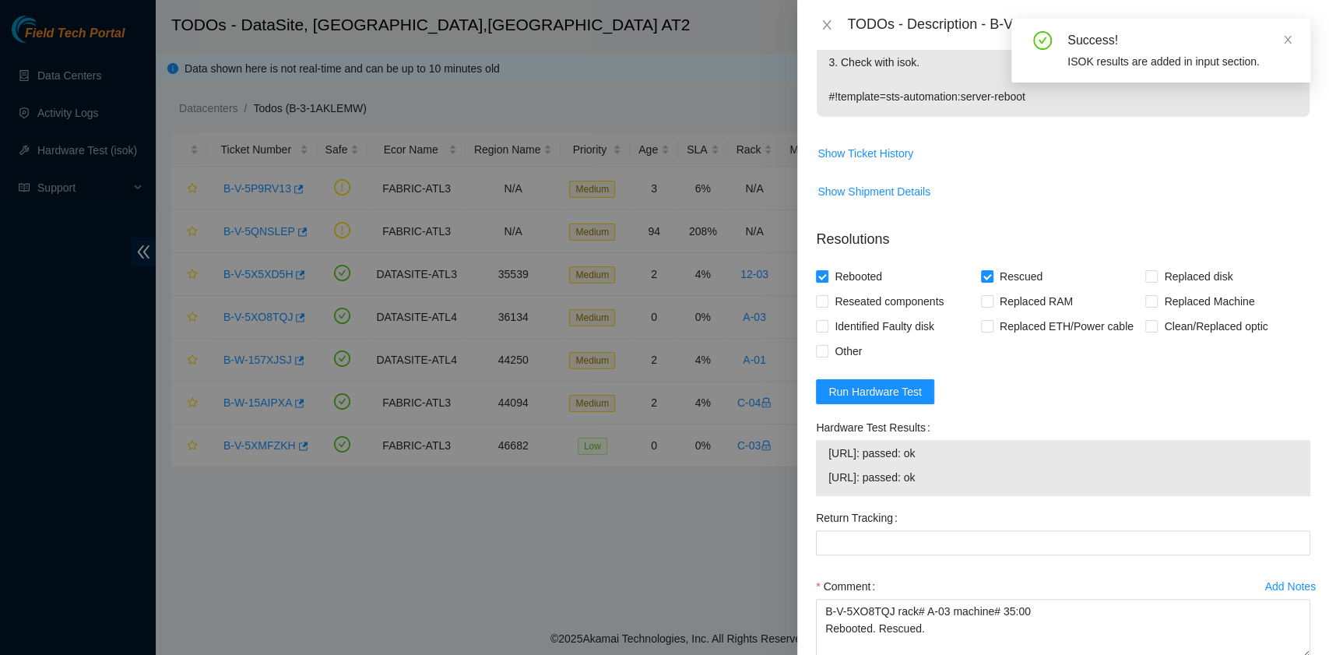
drag, startPoint x: 974, startPoint y: 486, endPoint x: 823, endPoint y: 462, distance: 153.0
click at [823, 462] on div "[URL]: passed: ok [URL]: passed: ok" at bounding box center [1063, 468] width 494 height 56
copy tbody "[URL]: passed: ok [URL]: passed: ok"
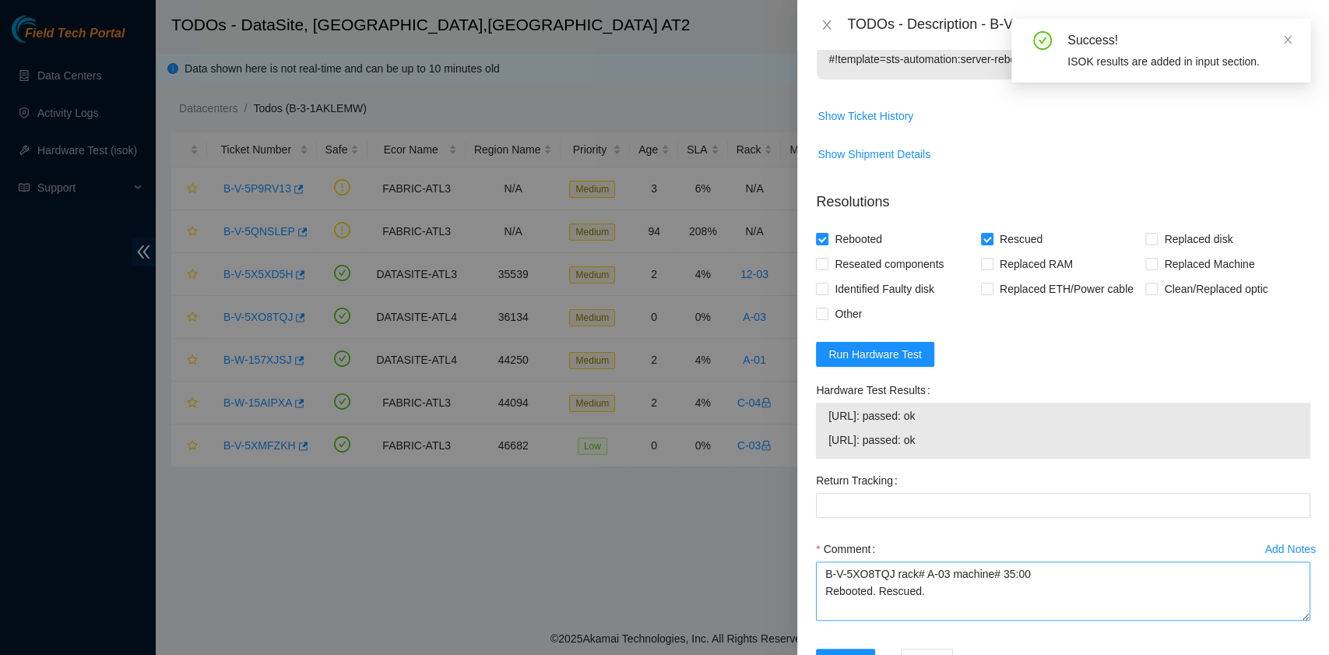
scroll to position [519, 0]
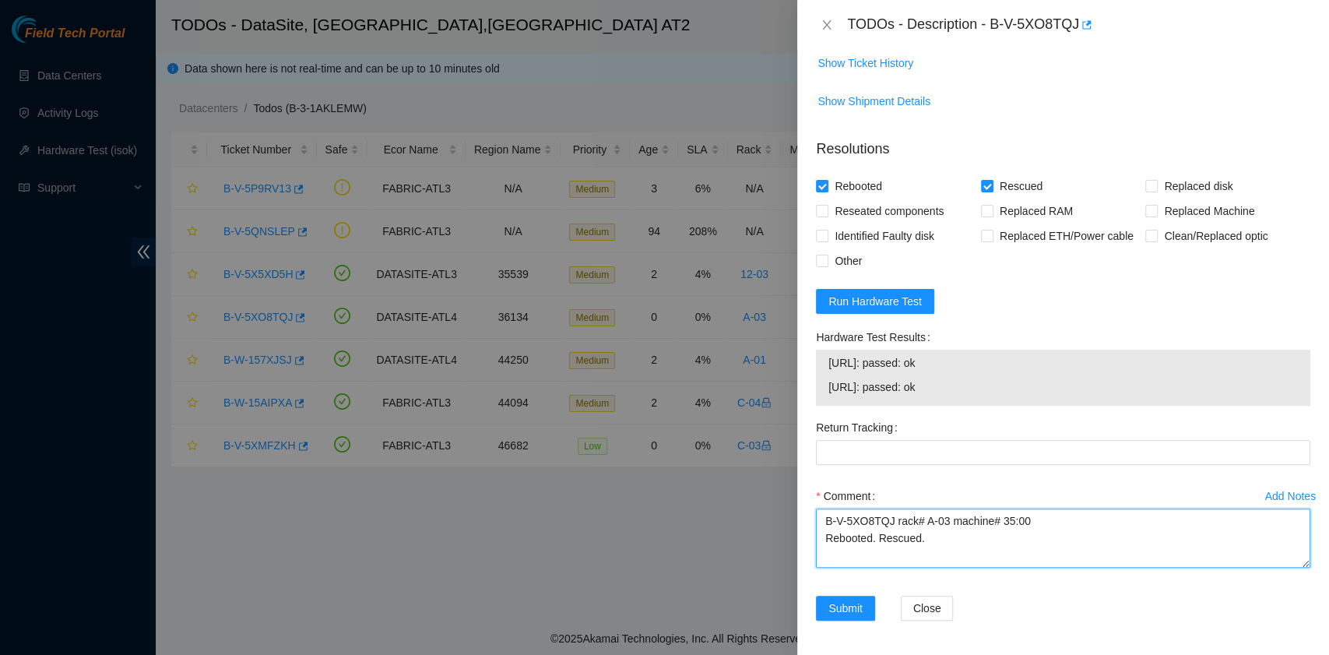
click at [857, 558] on textarea "B-V-5XO8TQJ rack# A-03 machine# 35:00 Rebooted. Rescued." at bounding box center [1063, 537] width 494 height 59
paste textarea "[URL]: passed: ok [URL]: passed: ok"
type textarea "B-V-5XO8TQJ rack# A-03 machine# 35:00 Rebooted. Rescued. [URL]: passed: ok [URL…"
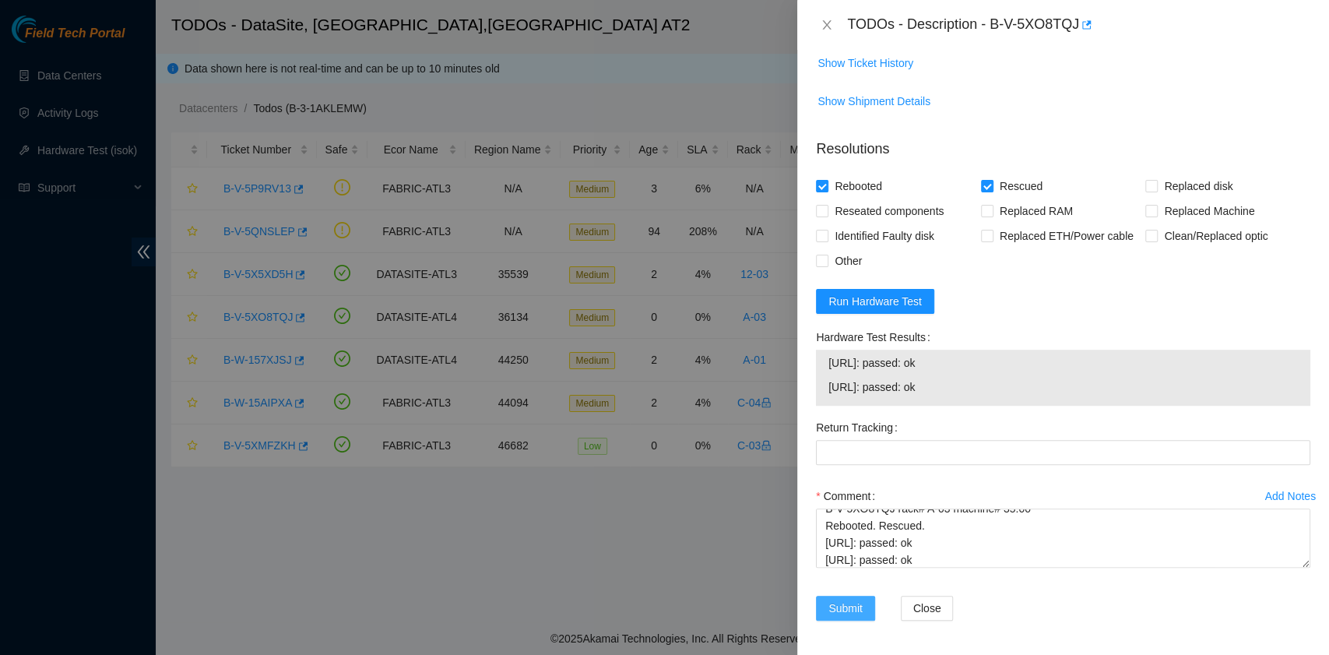
click at [836, 609] on span "Submit" at bounding box center [846, 608] width 34 height 17
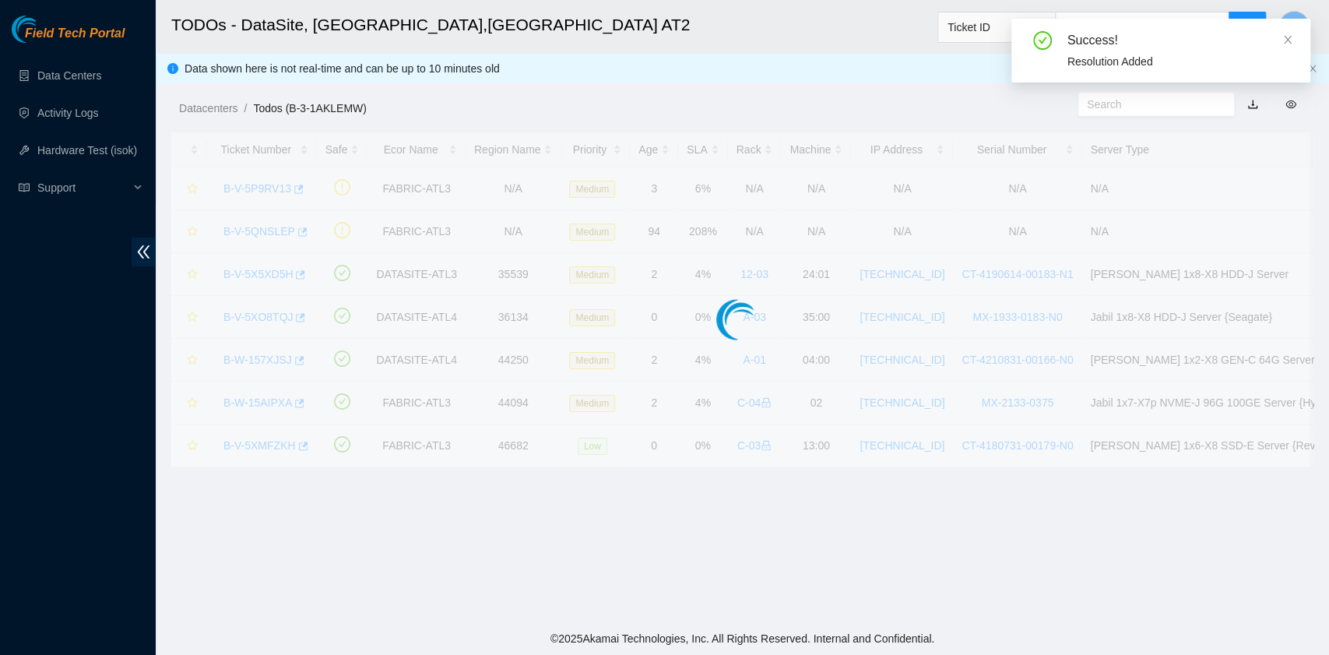
scroll to position [353, 0]
